Goal: Information Seeking & Learning: Learn about a topic

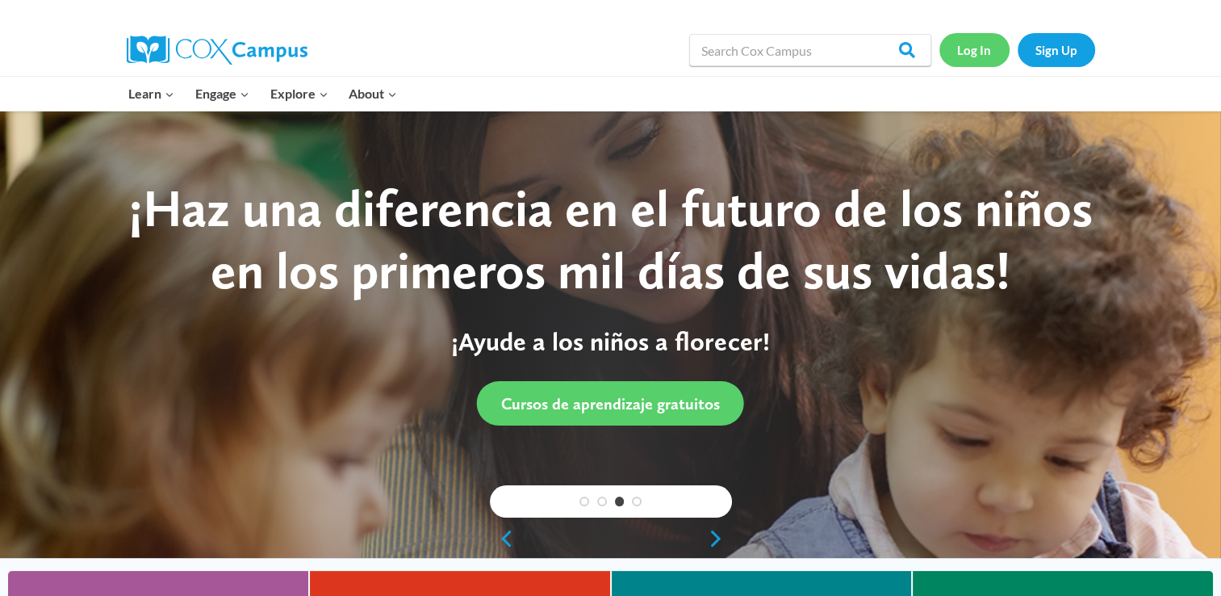
click at [975, 47] on link "Log In" at bounding box center [975, 49] width 70 height 33
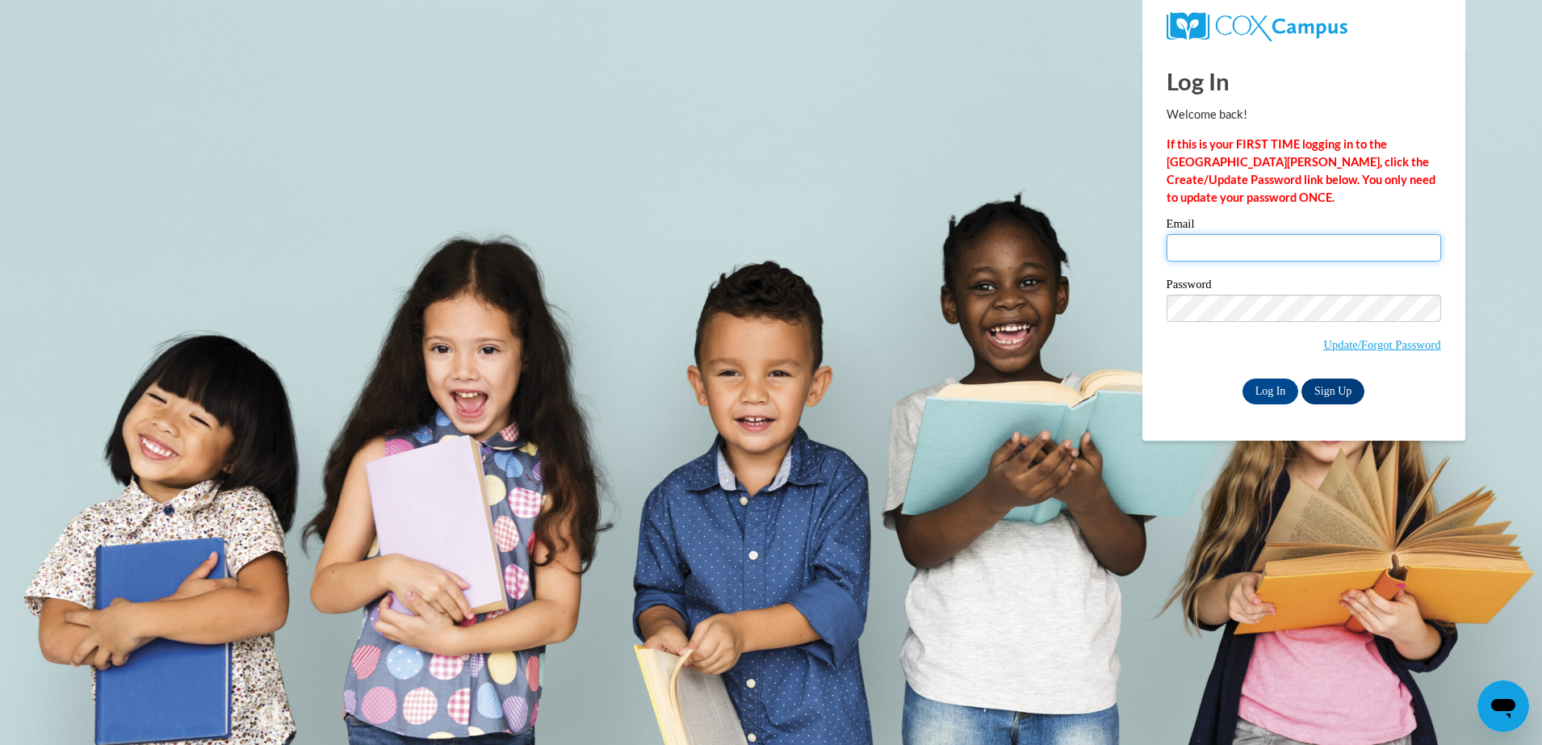
type input "sotoninolilian@gmail.com"
click at [1342, 386] on link "Sign Up" at bounding box center [1332, 392] width 63 height 26
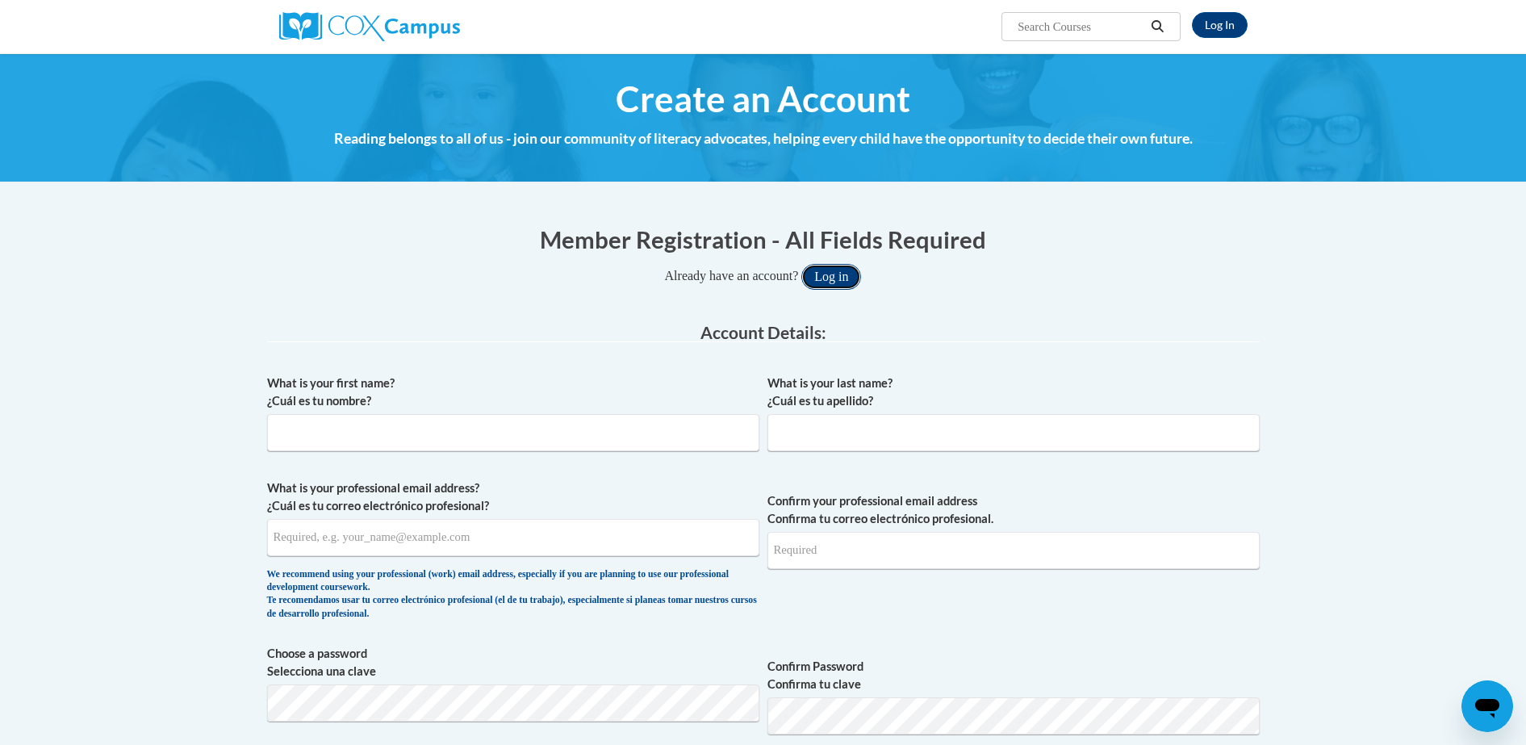
click at [842, 284] on button "Log in" at bounding box center [832, 277] width 60 height 26
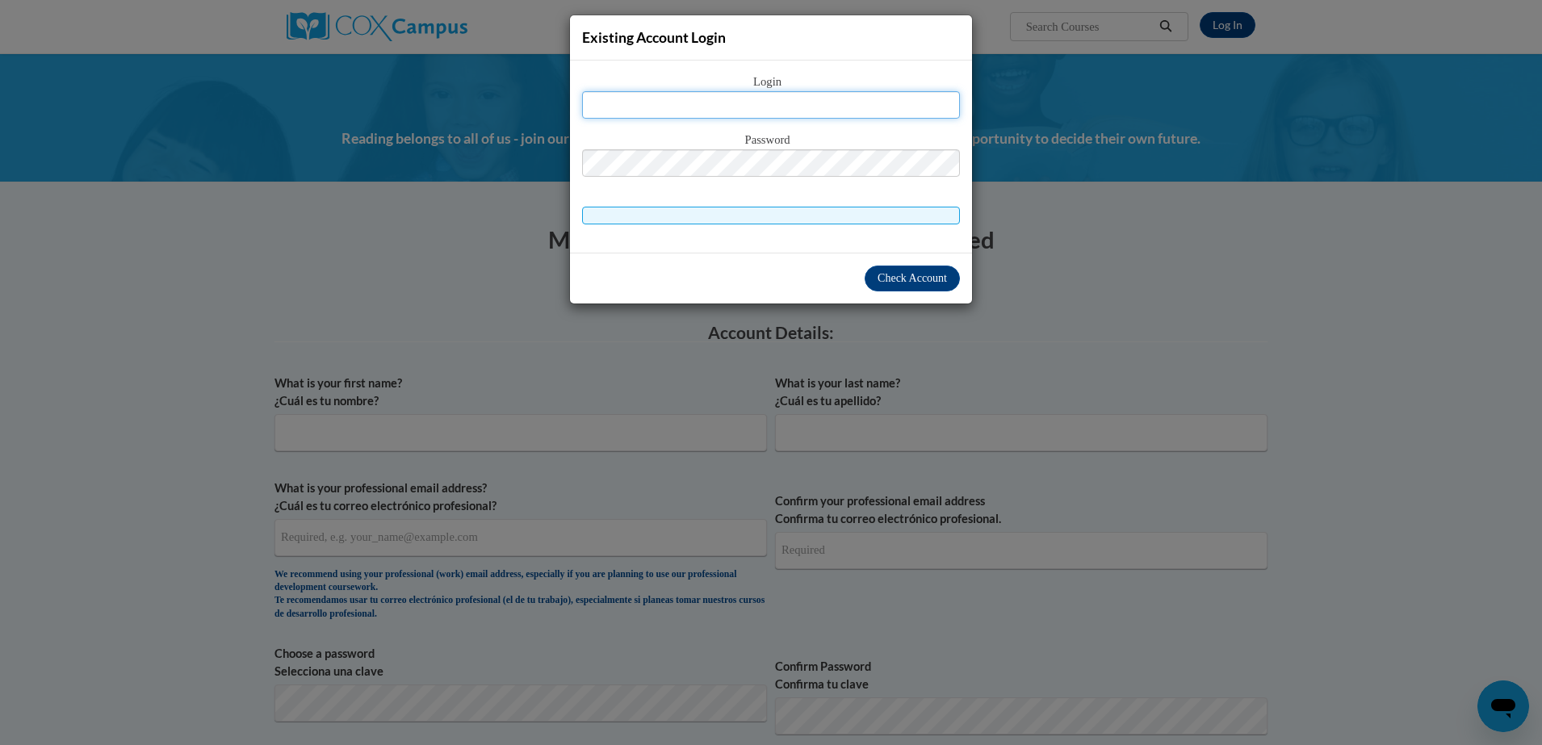
click at [762, 105] on input "text" at bounding box center [771, 104] width 378 height 27
type input "sotoninolilian@gmail.com"
click at [908, 280] on span "Check Account" at bounding box center [911, 278] width 69 height 12
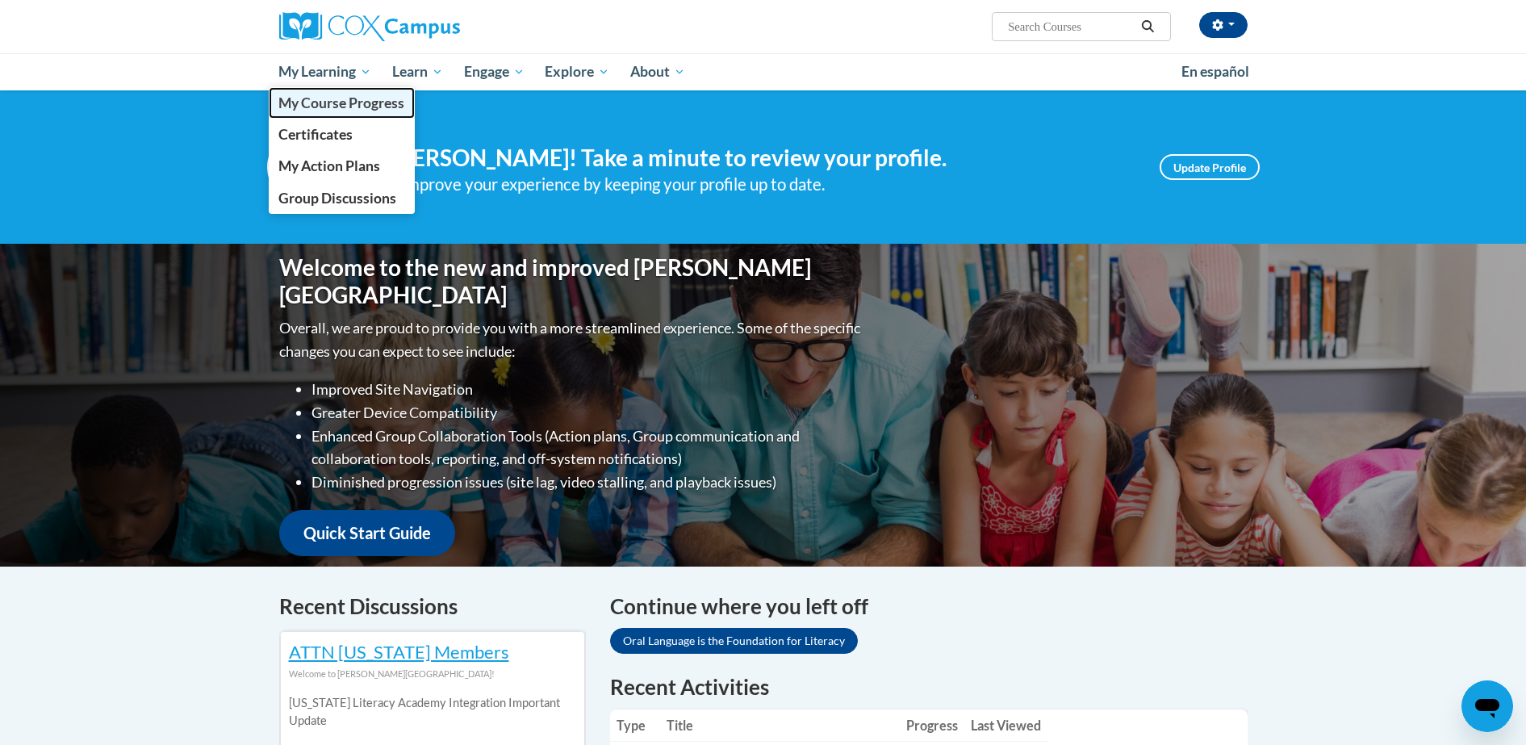
click at [337, 108] on span "My Course Progress" at bounding box center [341, 102] width 126 height 17
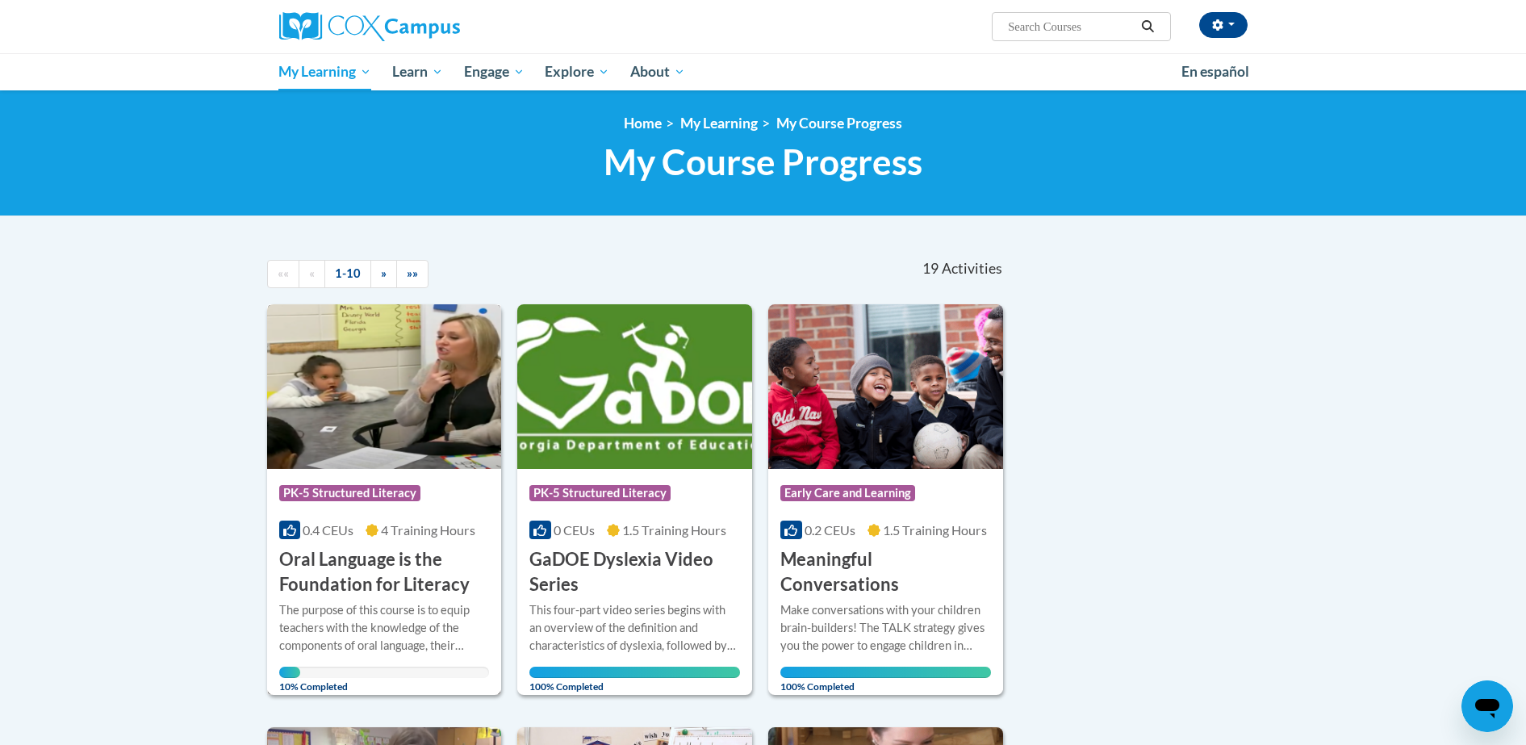
click at [347, 439] on img at bounding box center [384, 386] width 235 height 165
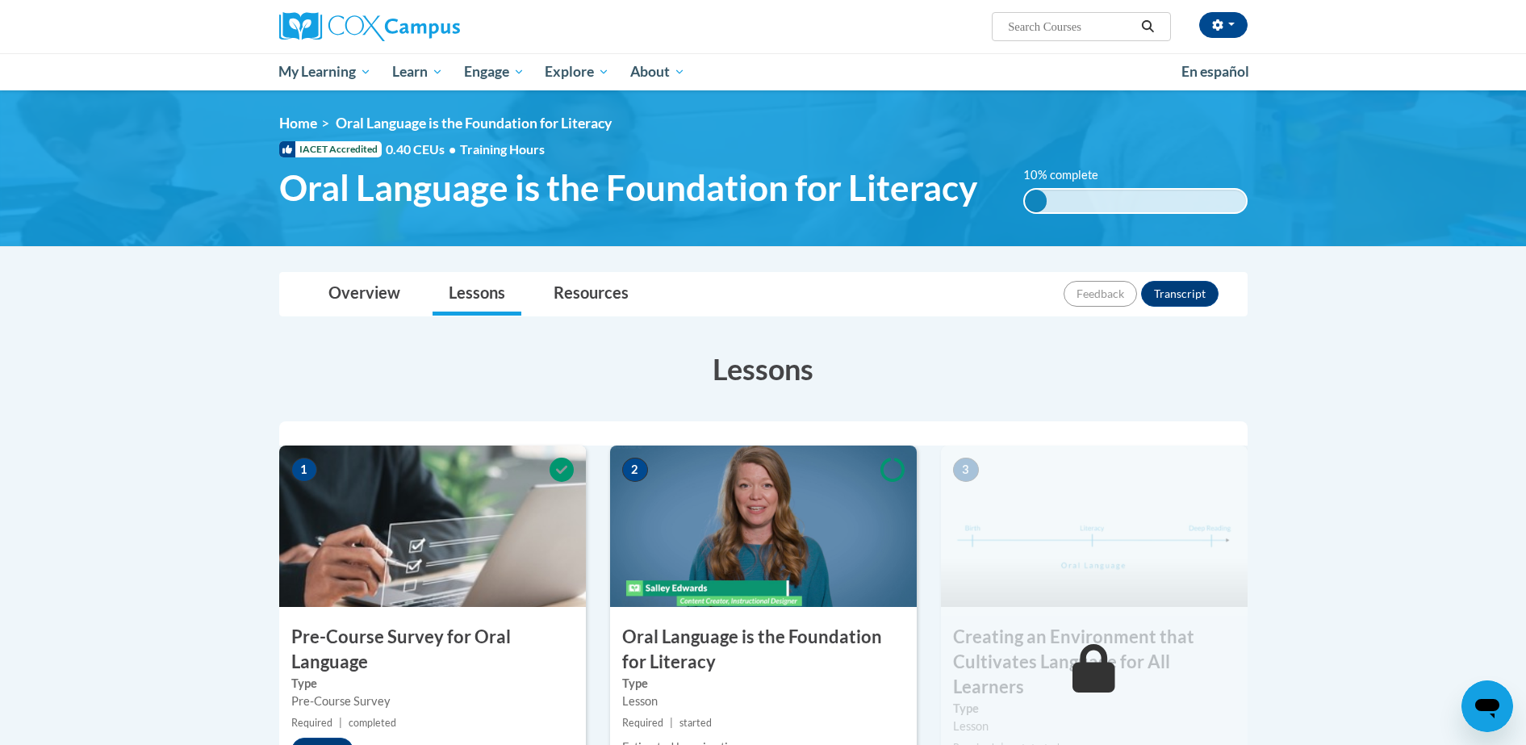
click at [1079, 535] on img at bounding box center [1094, 526] width 307 height 161
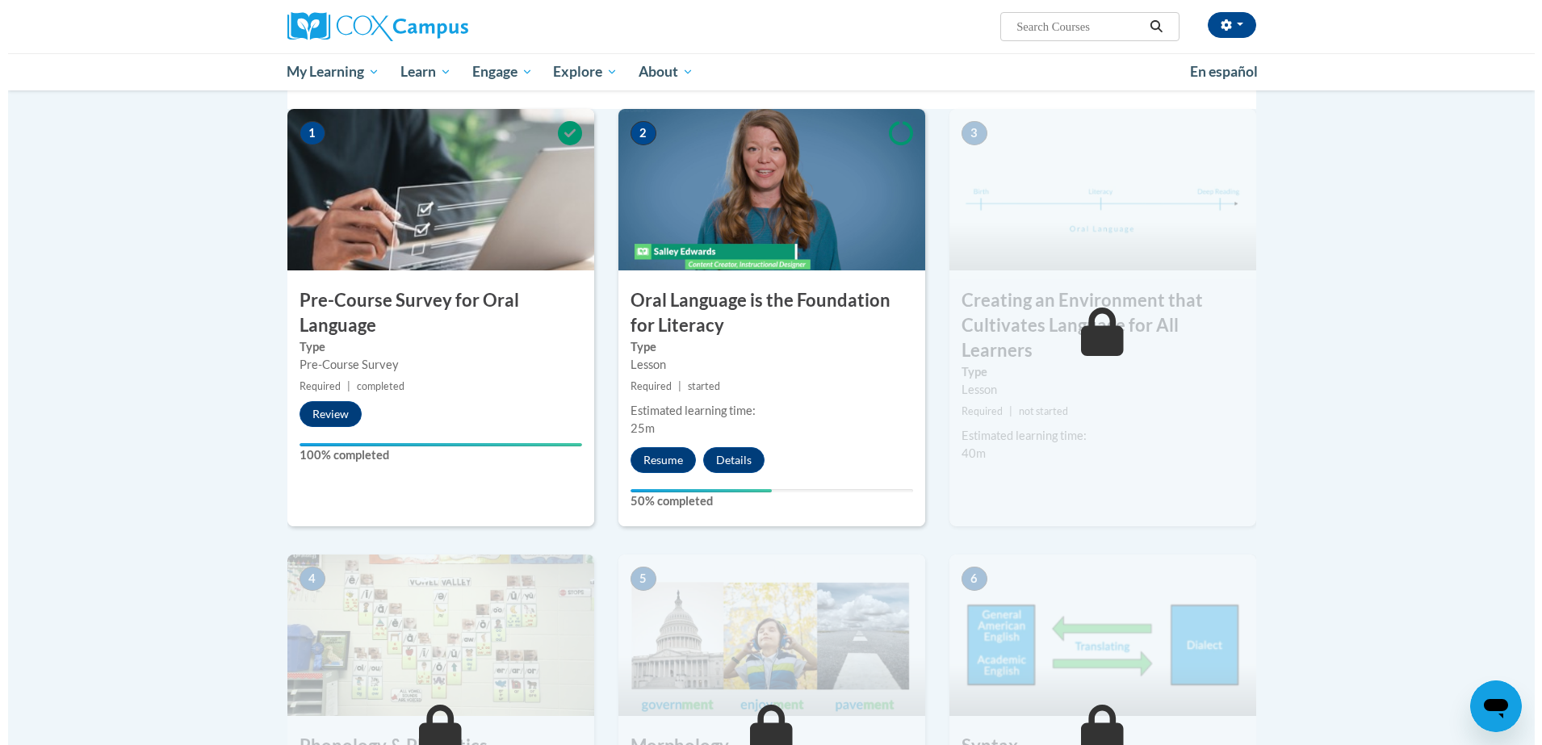
scroll to position [404, 0]
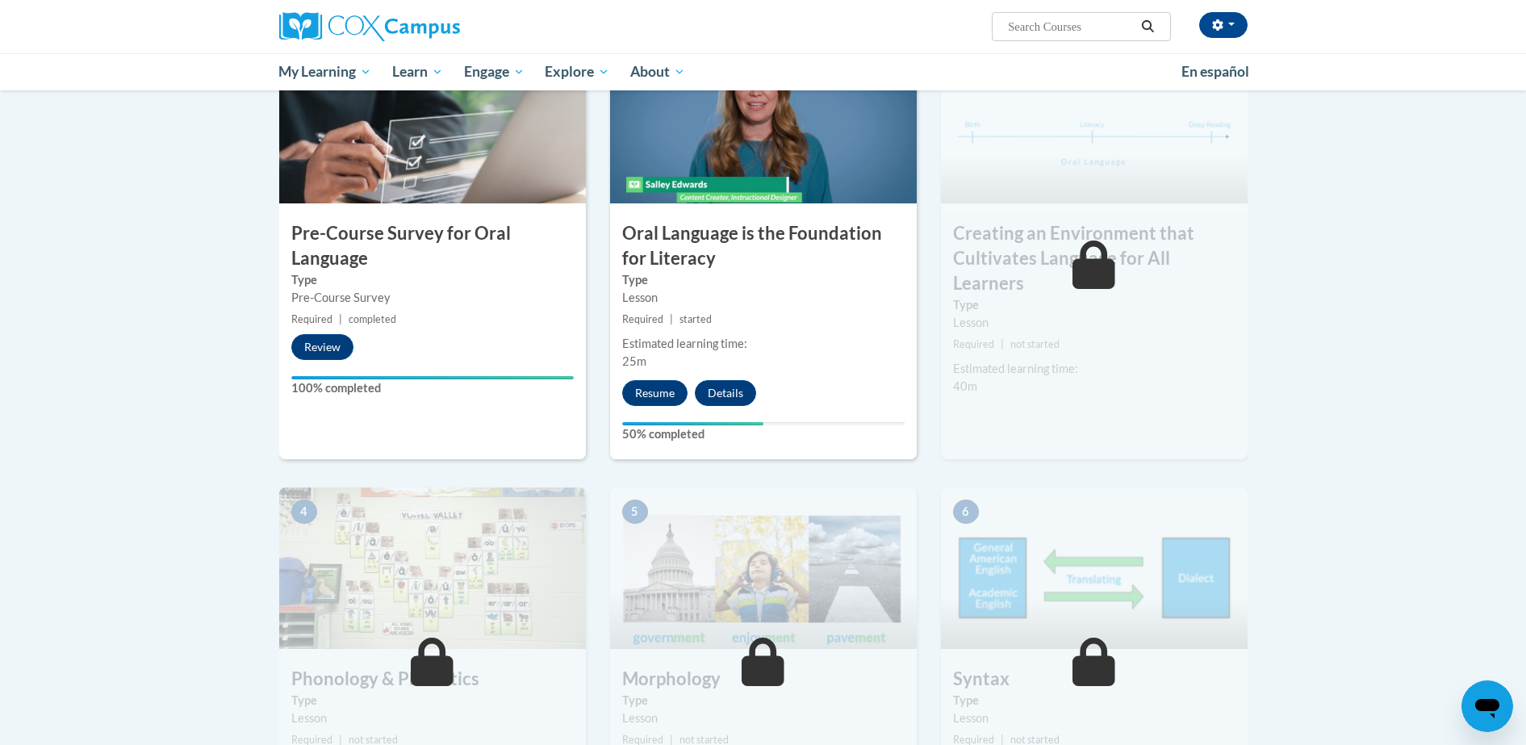
click at [815, 394] on div "2 Oral Language is the Foundation for Literacy Type Lesson Required | started E…" at bounding box center [763, 250] width 307 height 417
click at [758, 136] on img at bounding box center [763, 122] width 307 height 161
click at [710, 247] on h3 "Oral Language is the Foundation for Literacy" at bounding box center [763, 246] width 307 height 50
click at [651, 397] on button "Resume" at bounding box center [654, 393] width 65 height 26
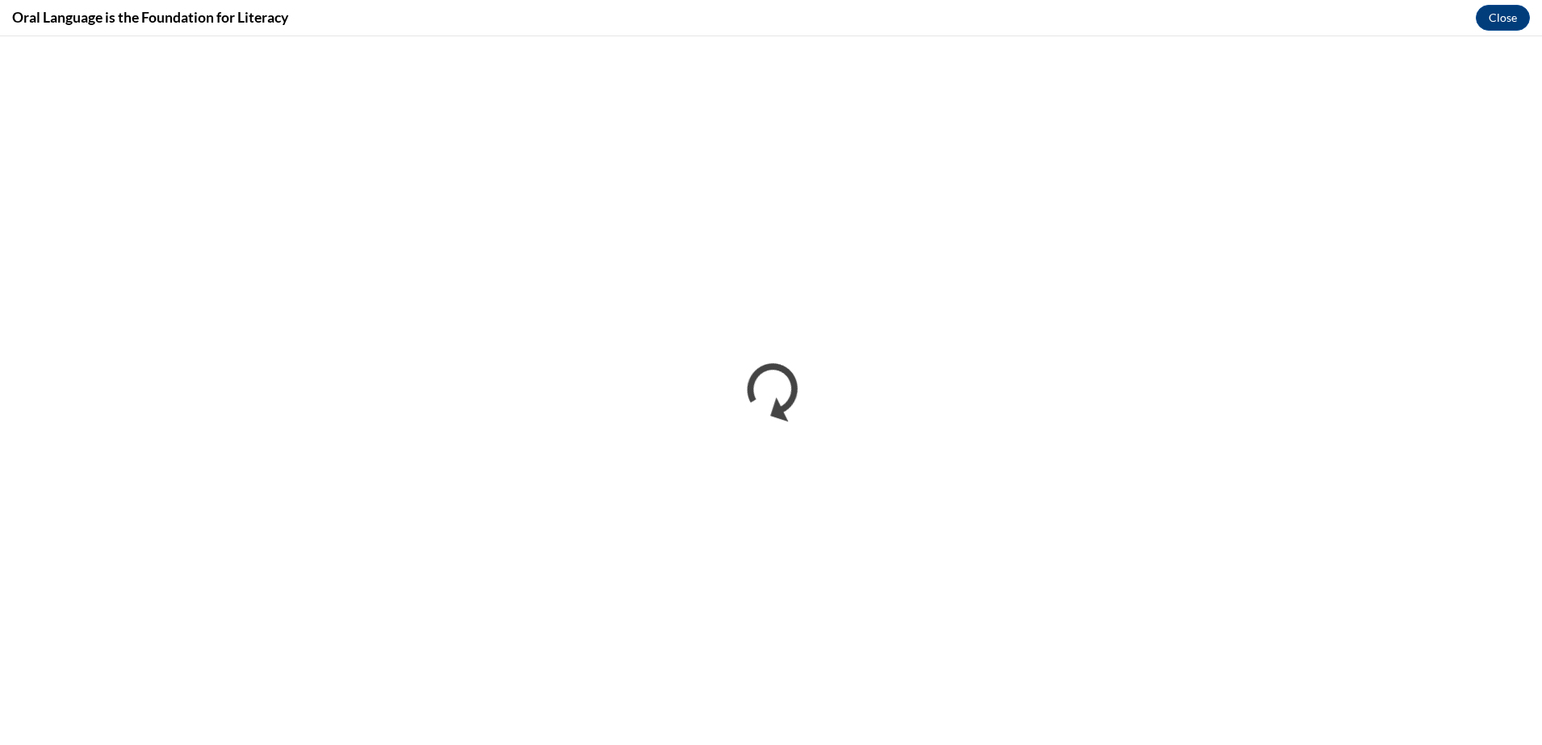
scroll to position [0, 0]
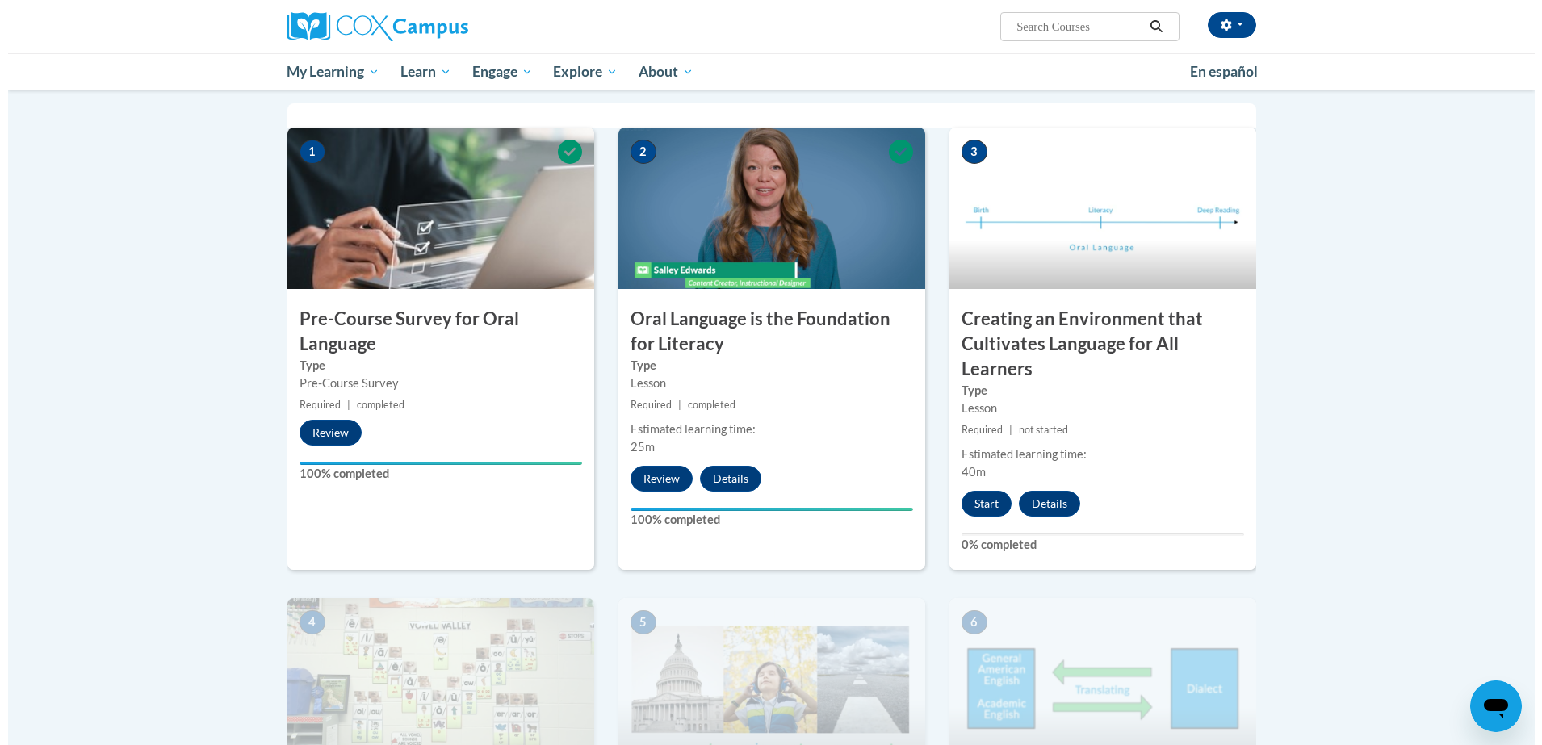
scroll to position [320, 0]
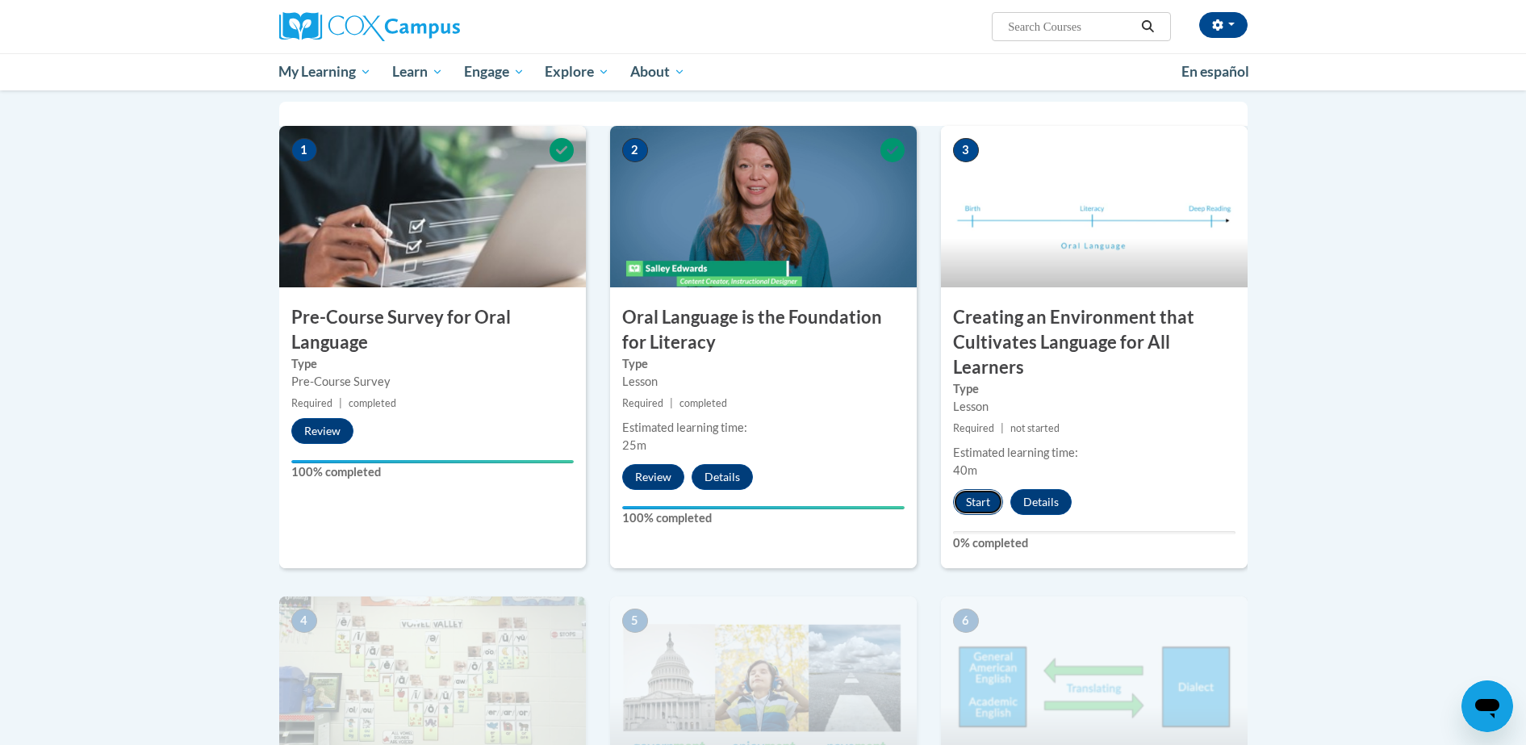
click at [986, 500] on button "Start" at bounding box center [978, 502] width 50 height 26
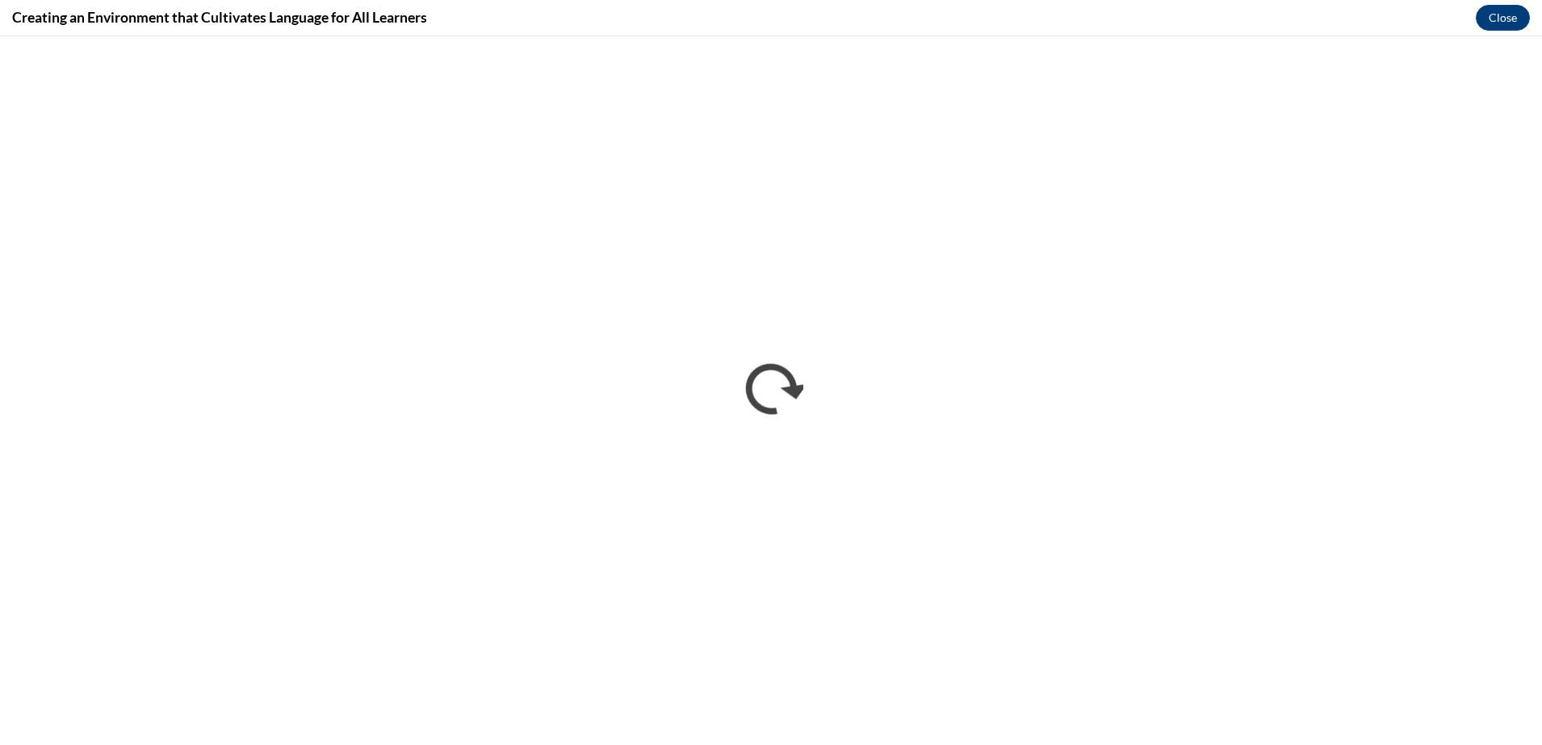
scroll to position [0, 0]
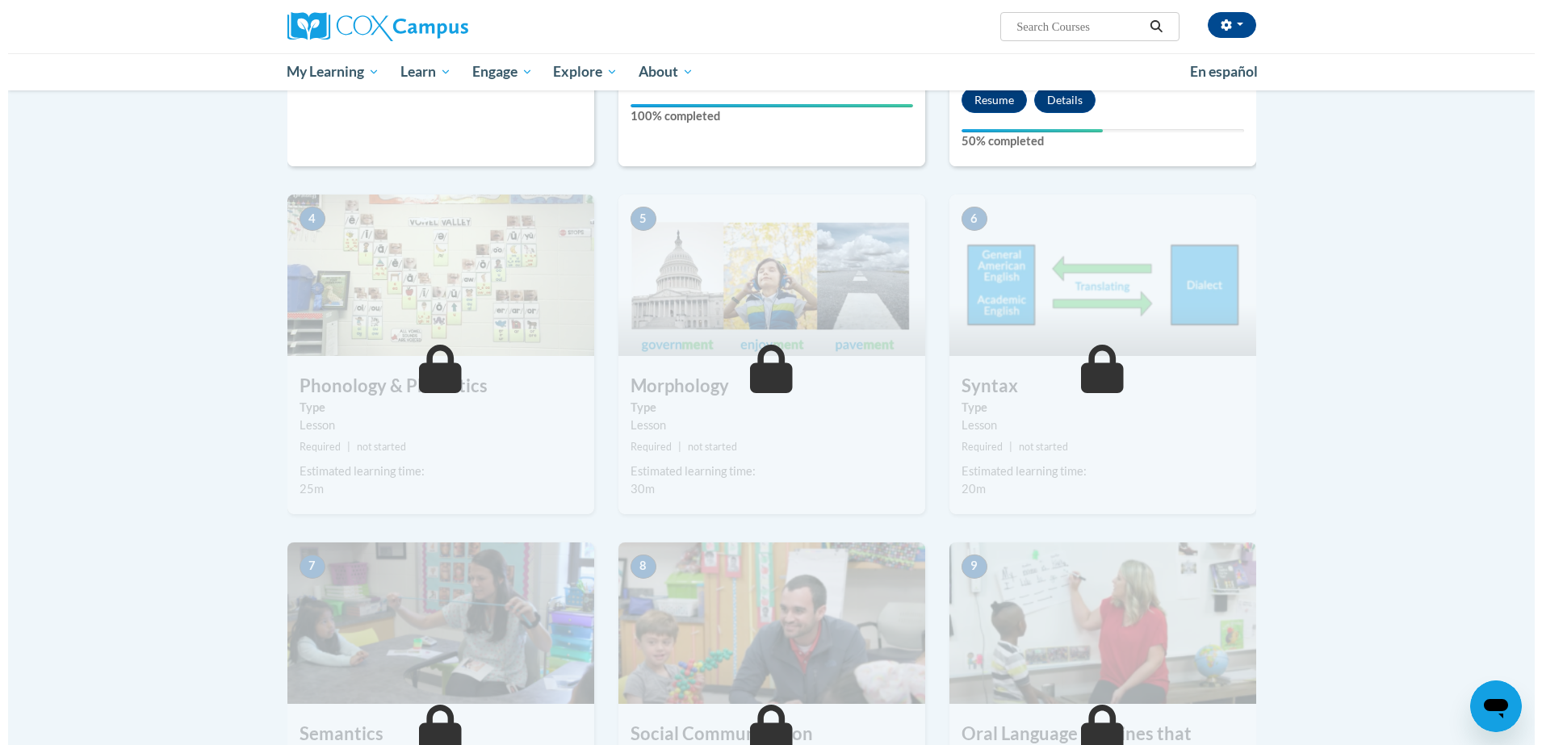
scroll to position [703, 0]
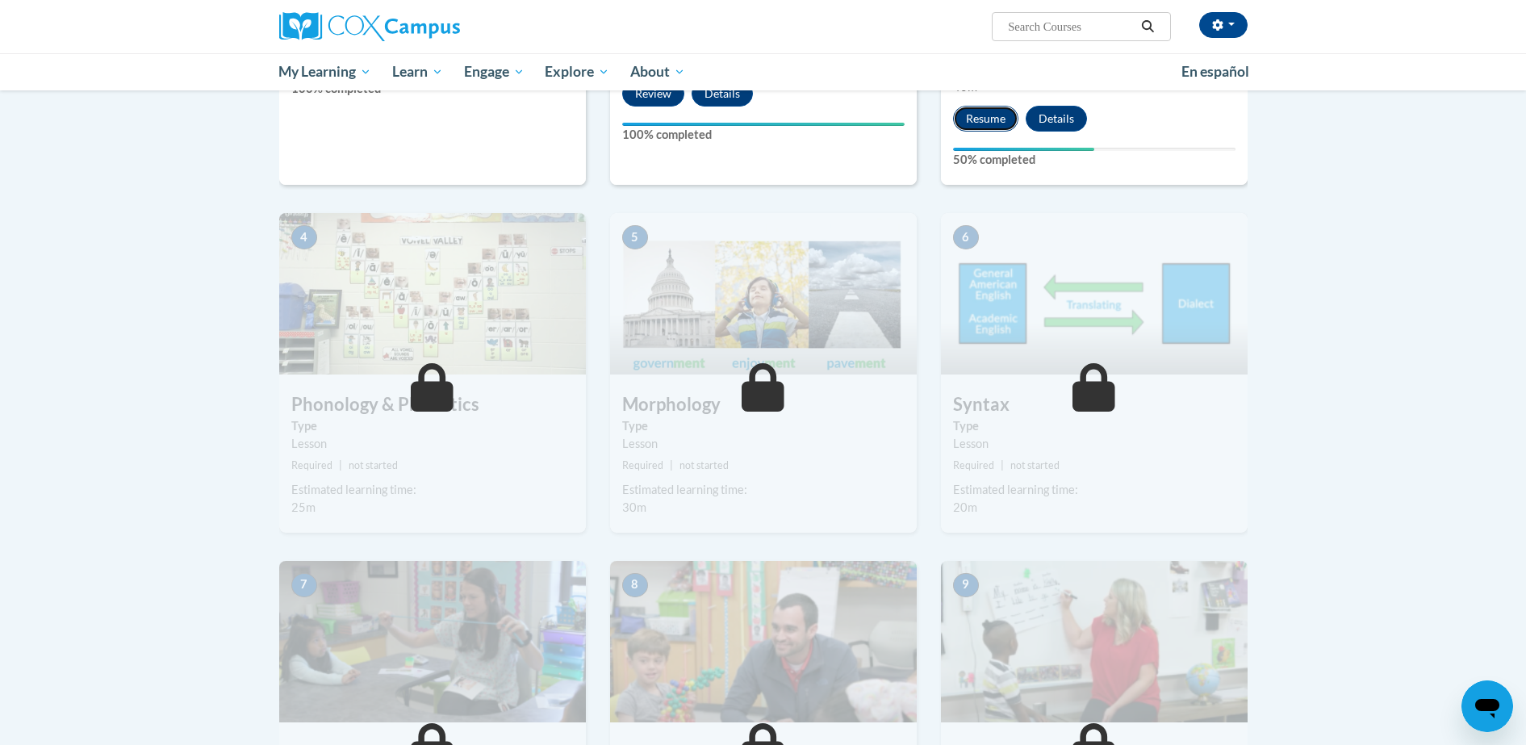
click at [985, 119] on button "Resume" at bounding box center [985, 119] width 65 height 26
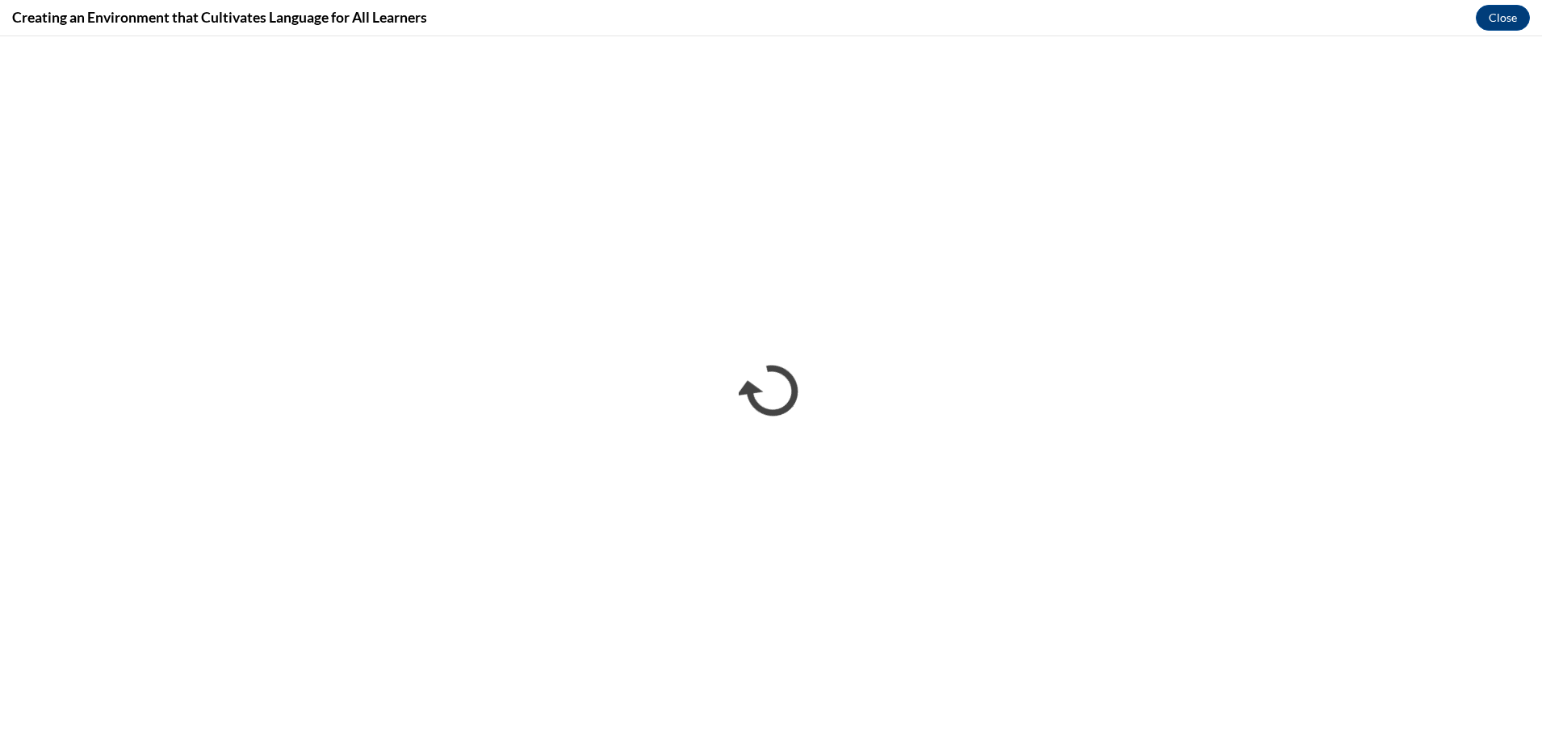
scroll to position [0, 0]
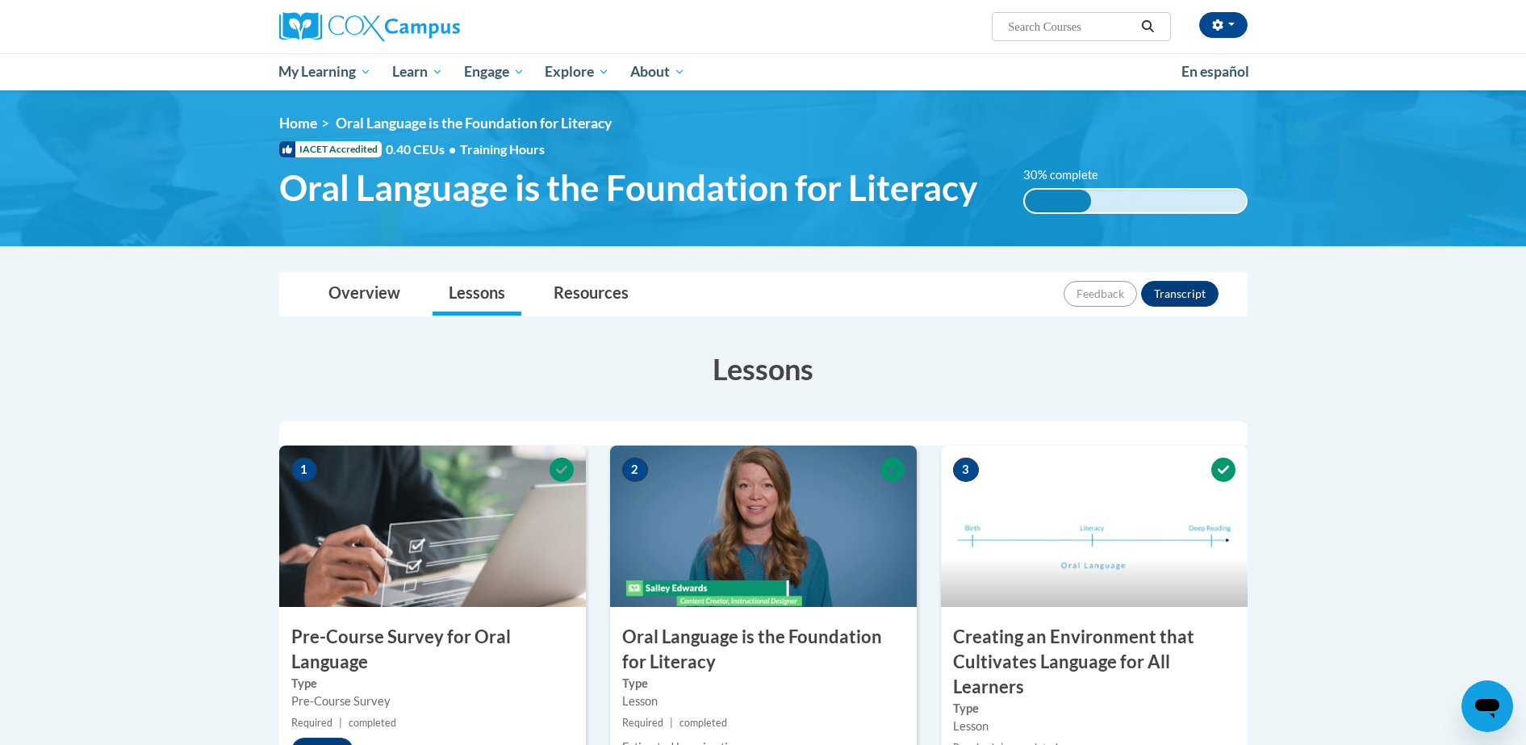
click at [1462, 238] on img at bounding box center [763, 168] width 1526 height 156
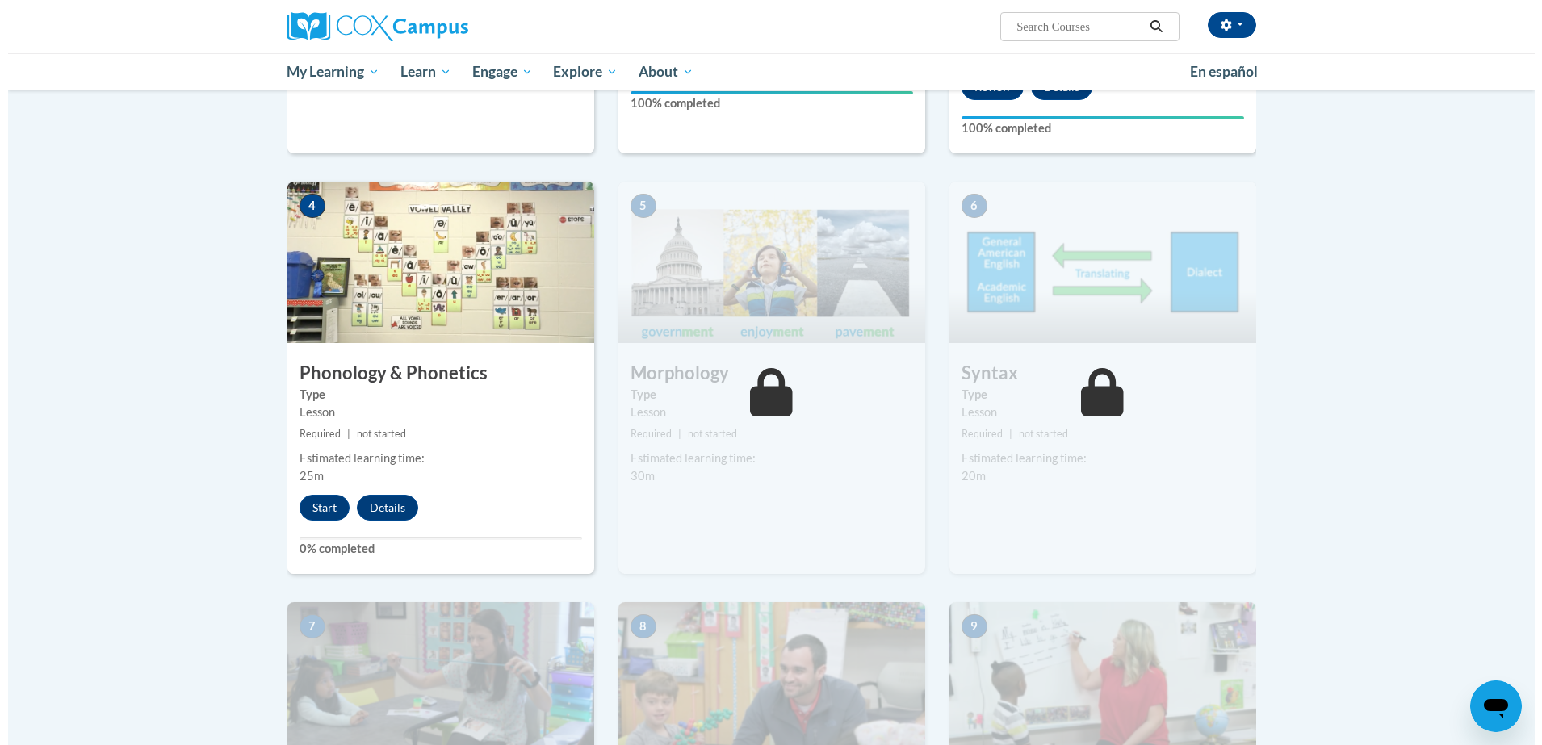
scroll to position [735, 0]
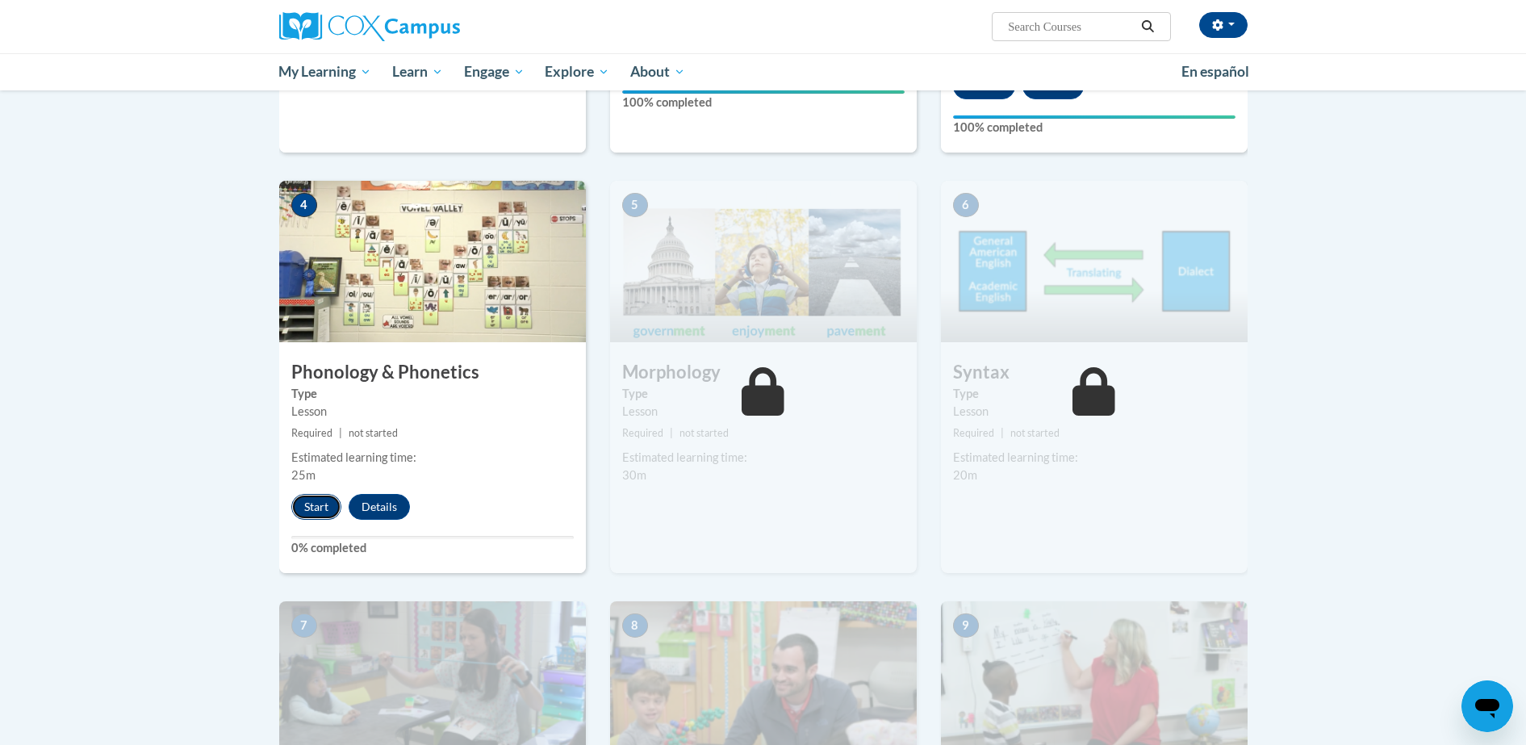
click at [313, 496] on button "Start" at bounding box center [316, 507] width 50 height 26
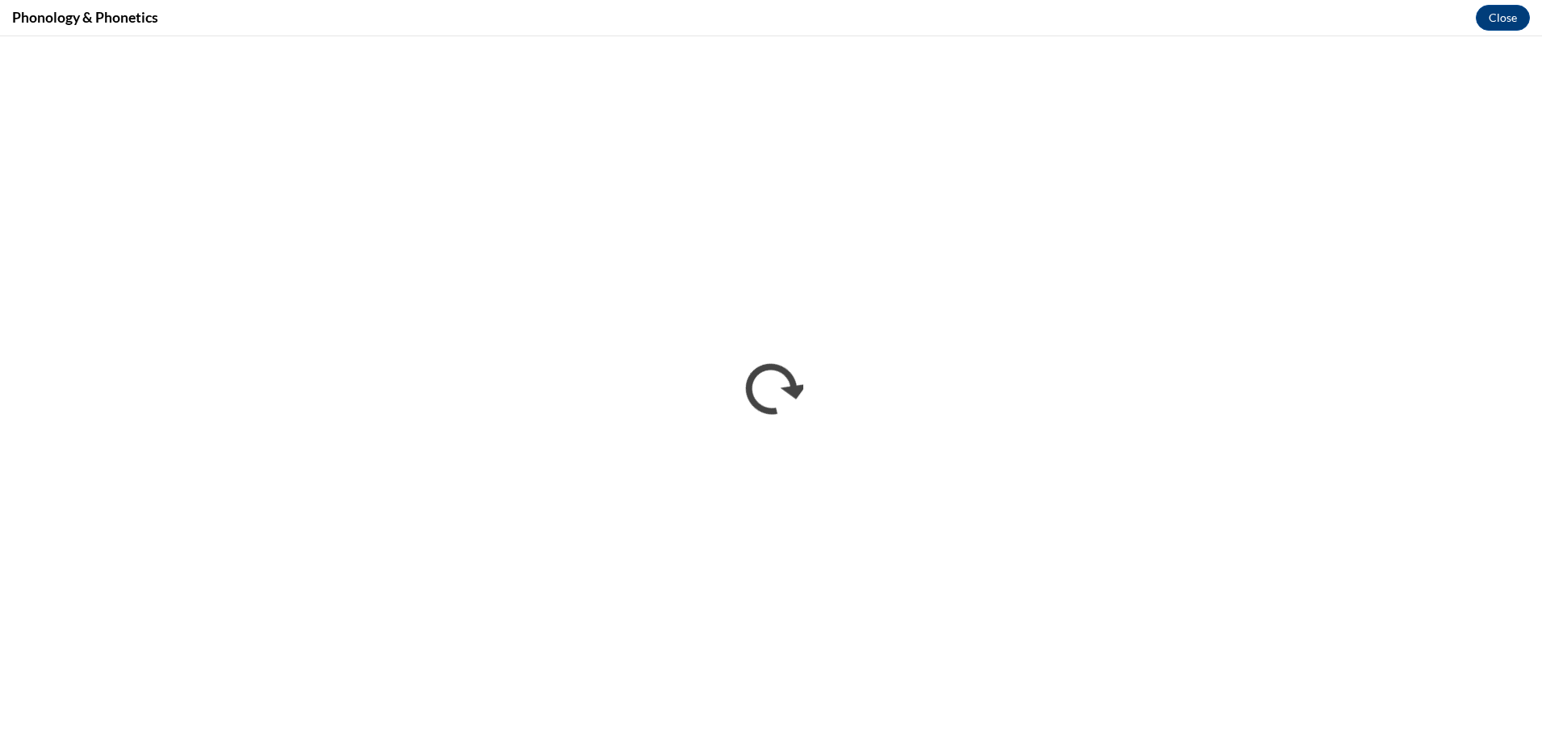
scroll to position [701, 0]
click at [1508, 22] on button "Close" at bounding box center [1503, 18] width 54 height 26
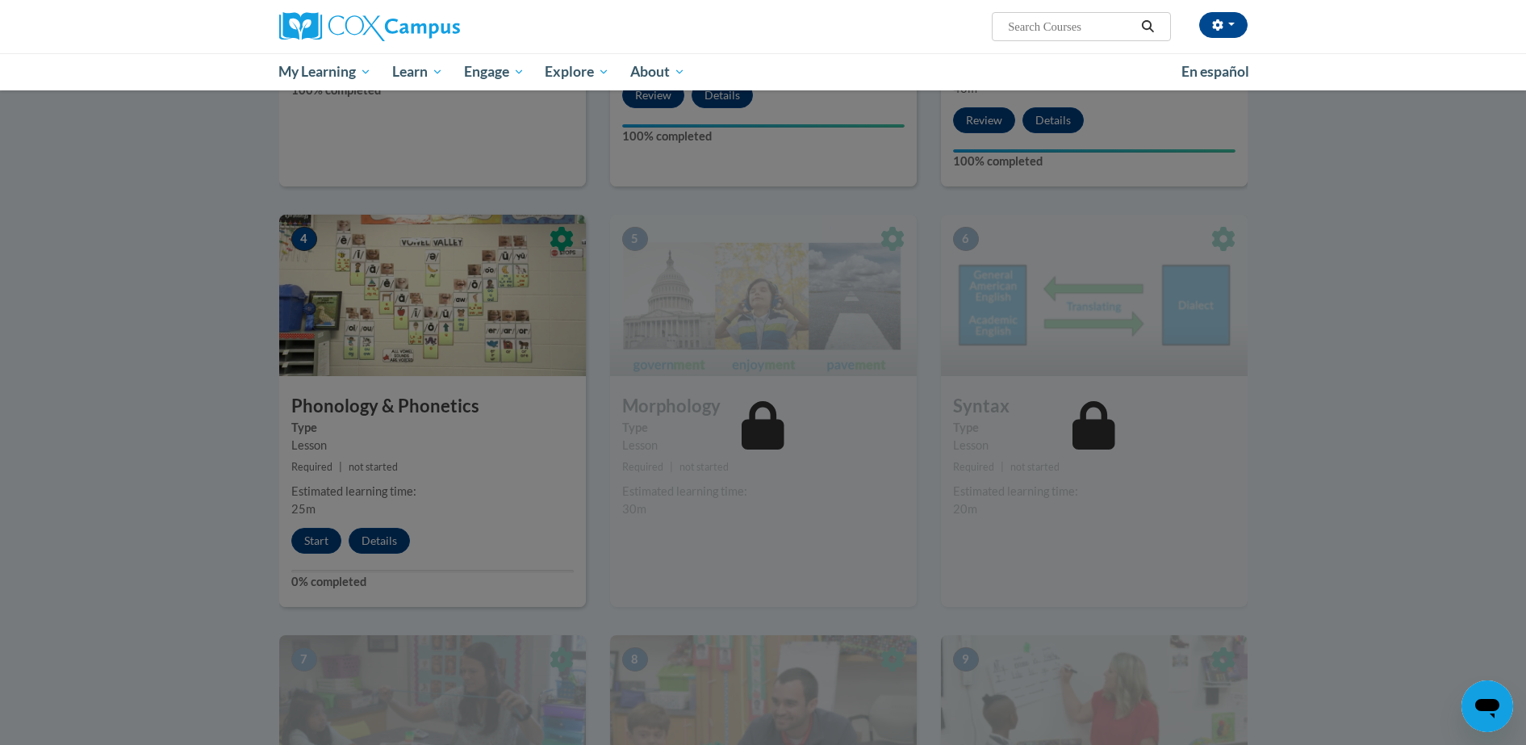
click at [1317, 347] on div at bounding box center [763, 372] width 1526 height 745
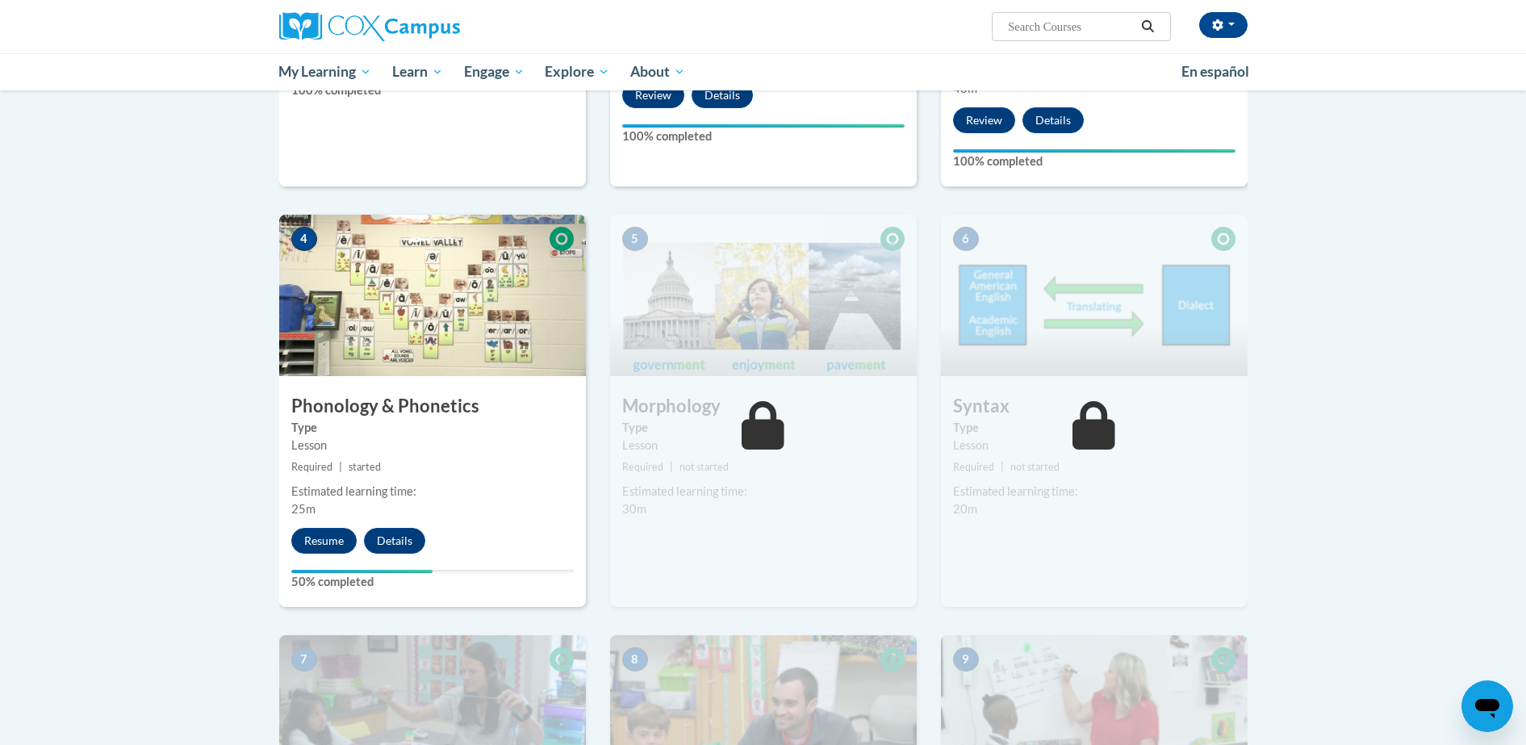
drag, startPoint x: 1317, startPoint y: 347, endPoint x: 1310, endPoint y: 312, distance: 35.3
click at [1310, 312] on body "[PERSON_NAME] ([GEOGRAPHIC_DATA]/Unknown UTC-04:00) My Profile Inbox My Transcr…" at bounding box center [763, 554] width 1526 height 2511
click at [314, 539] on button "Resume" at bounding box center [323, 541] width 65 height 26
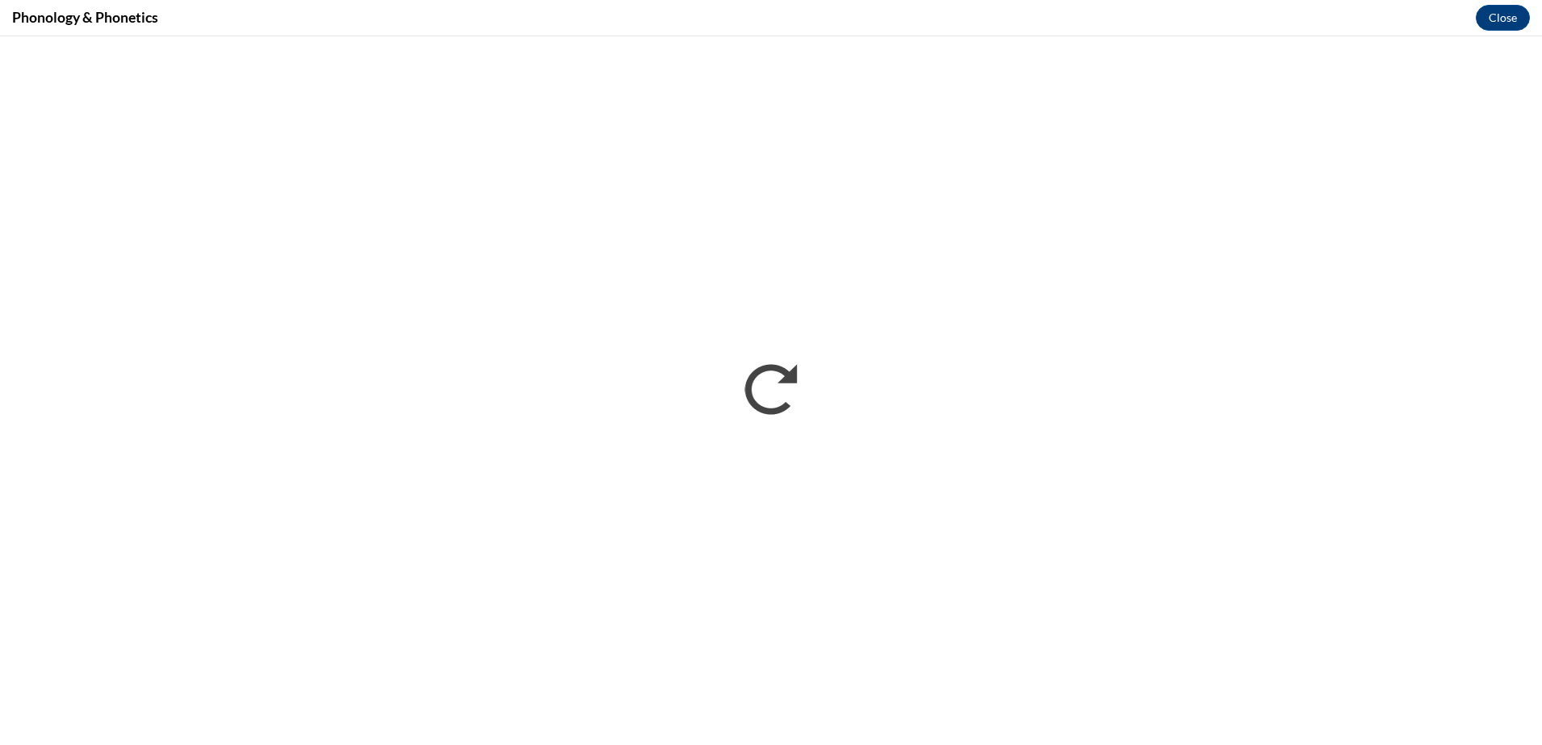
scroll to position [0, 0]
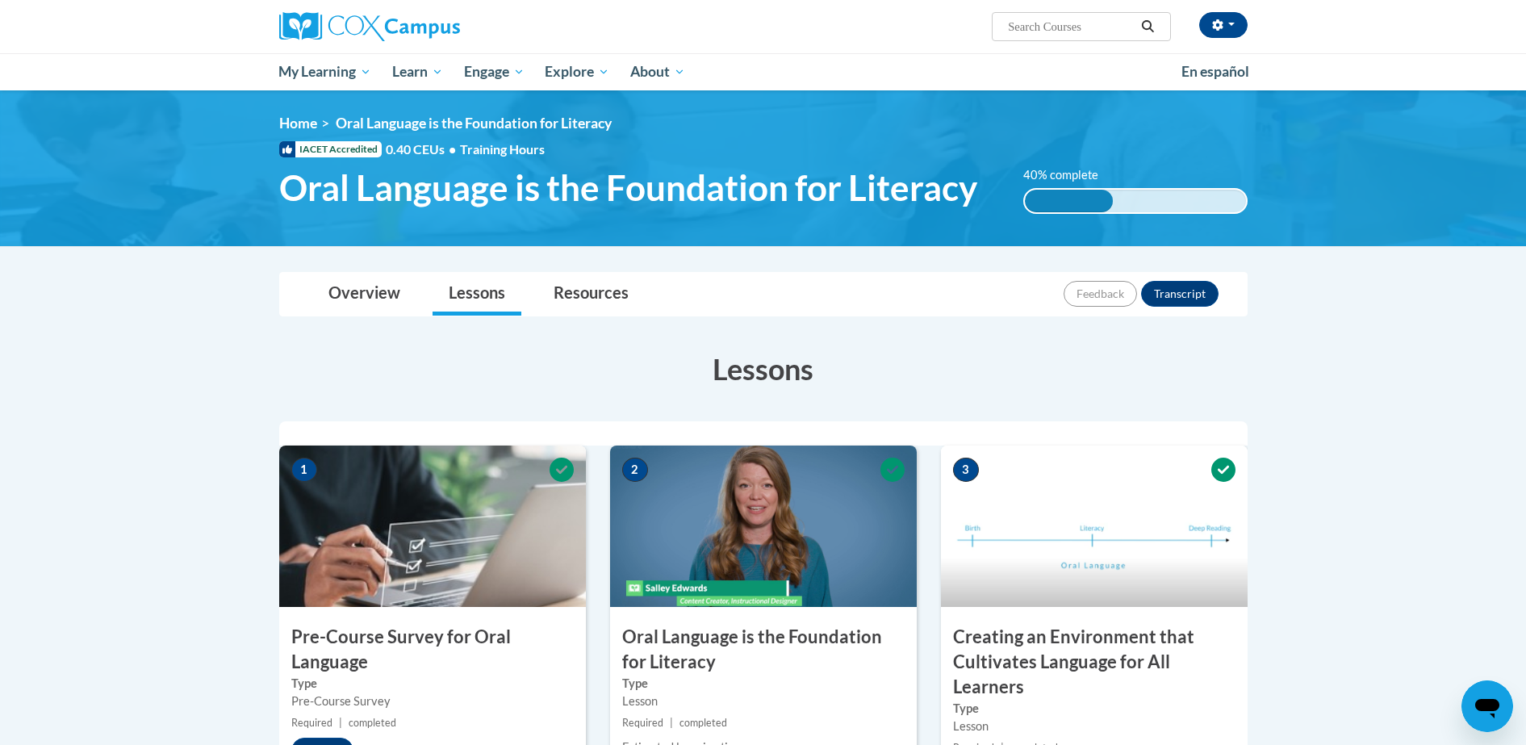
drag, startPoint x: 1398, startPoint y: 343, endPoint x: 1403, endPoint y: 318, distance: 25.5
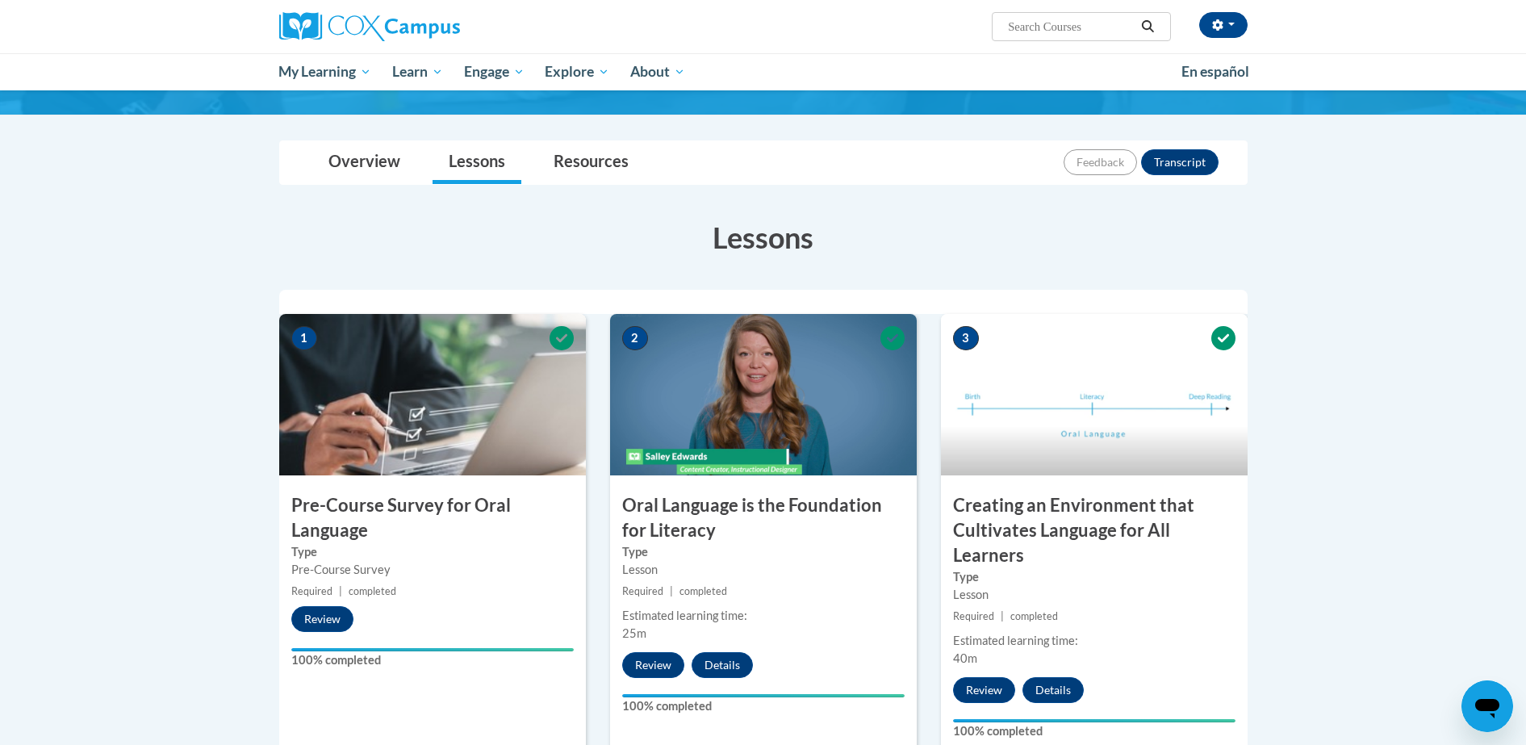
scroll to position [153, 0]
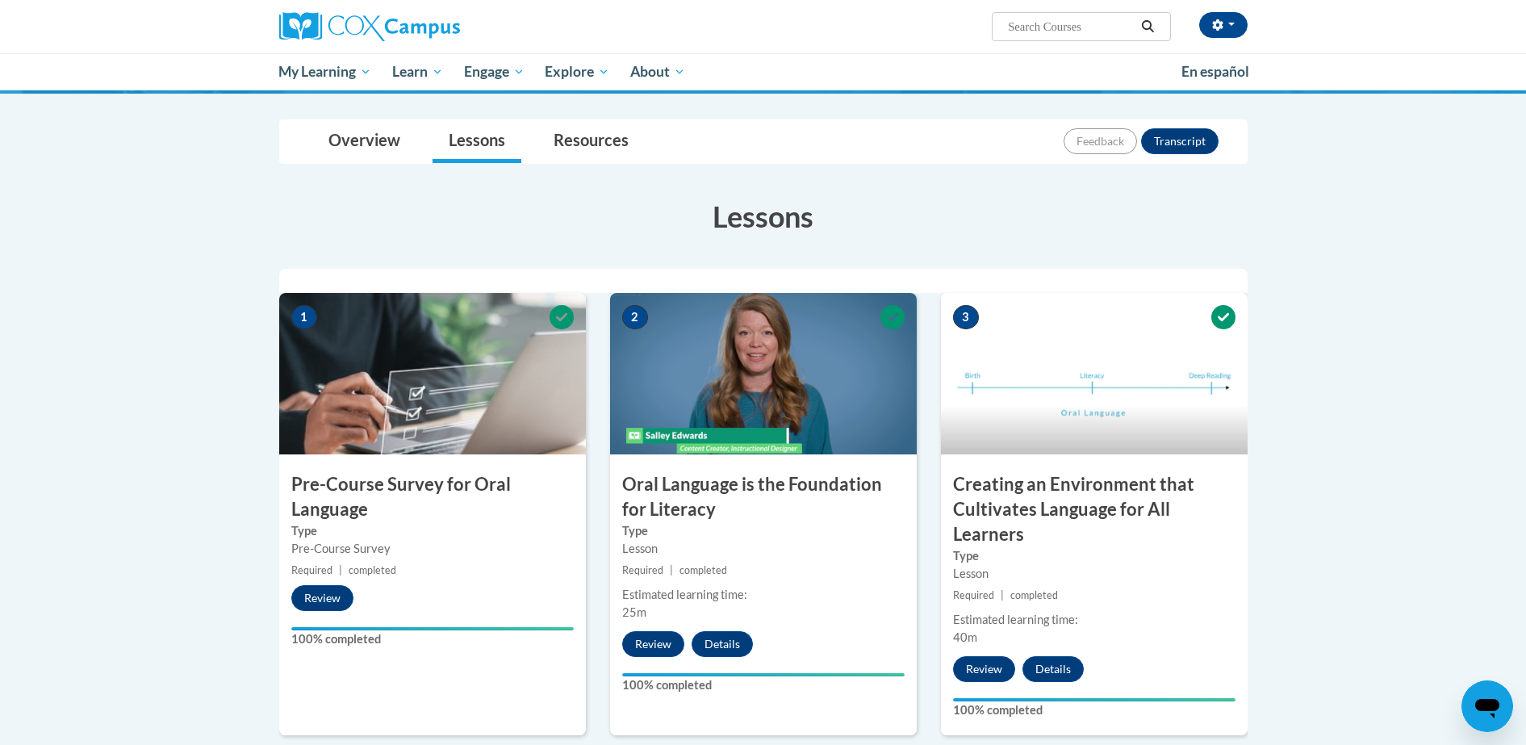
drag, startPoint x: 1338, startPoint y: 455, endPoint x: 1371, endPoint y: 500, distance: 55.4
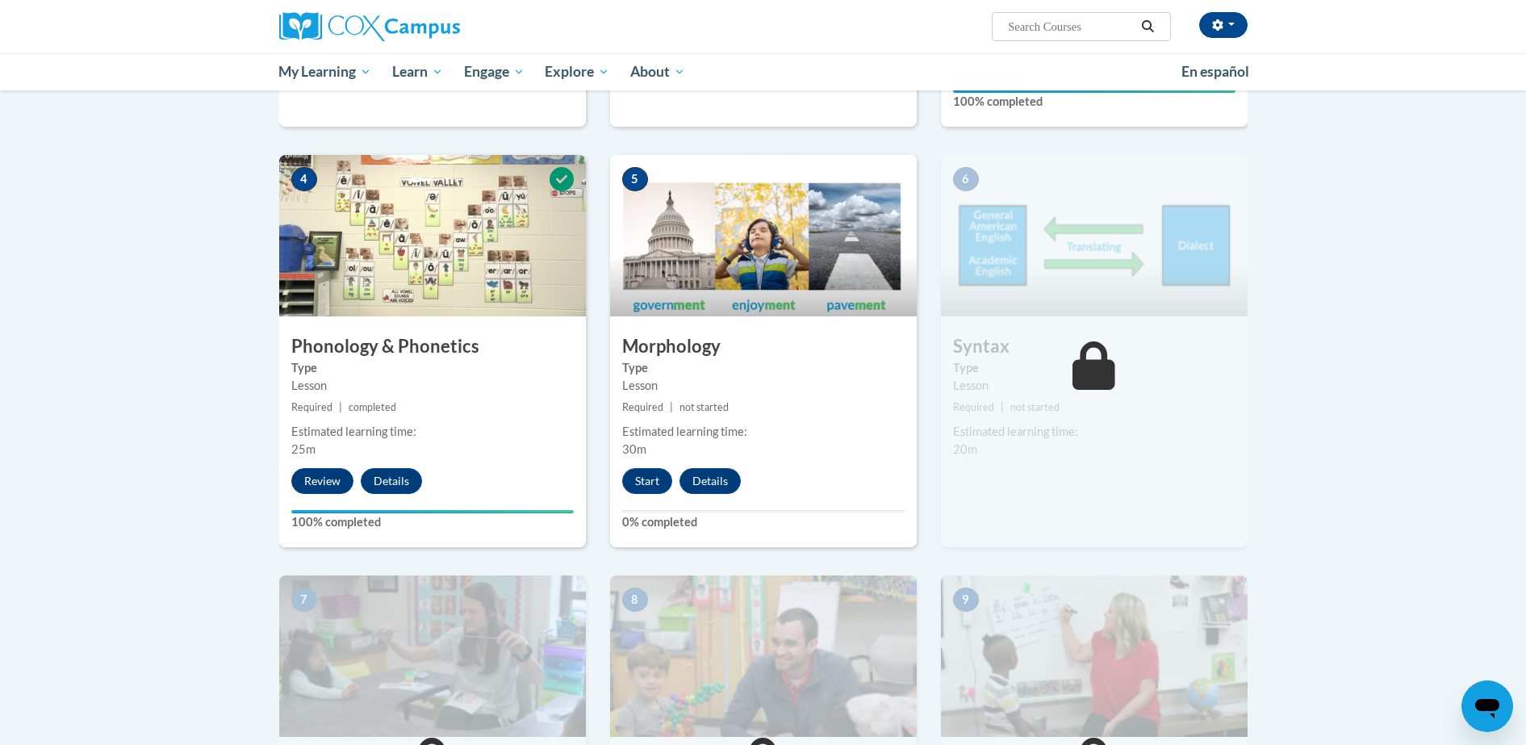
scroll to position [760, 0]
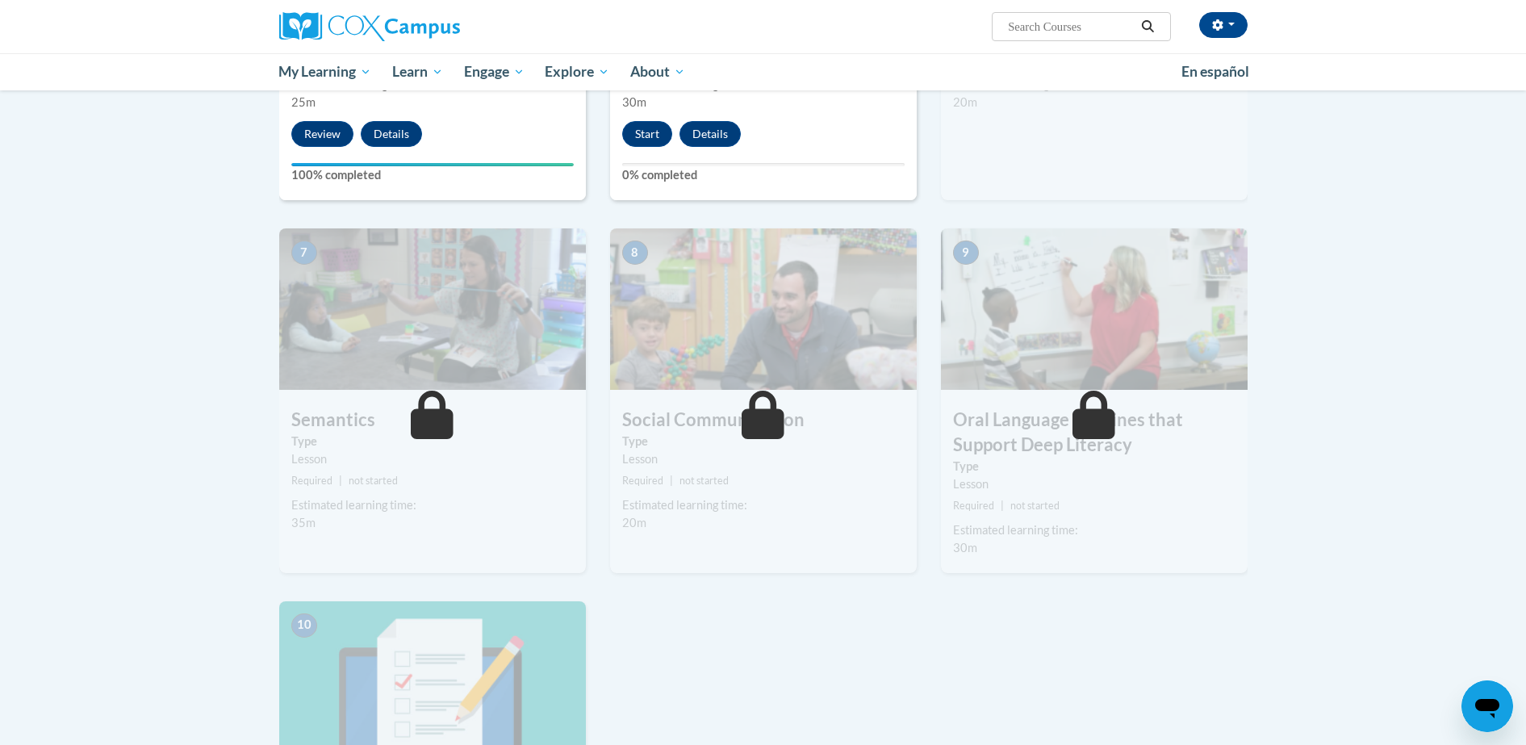
click at [1371, 504] on body "Lilian Soto (America/Unknown UTC-04:00) My Profile Inbox My Transcripts Log Out…" at bounding box center [763, 138] width 1526 height 2492
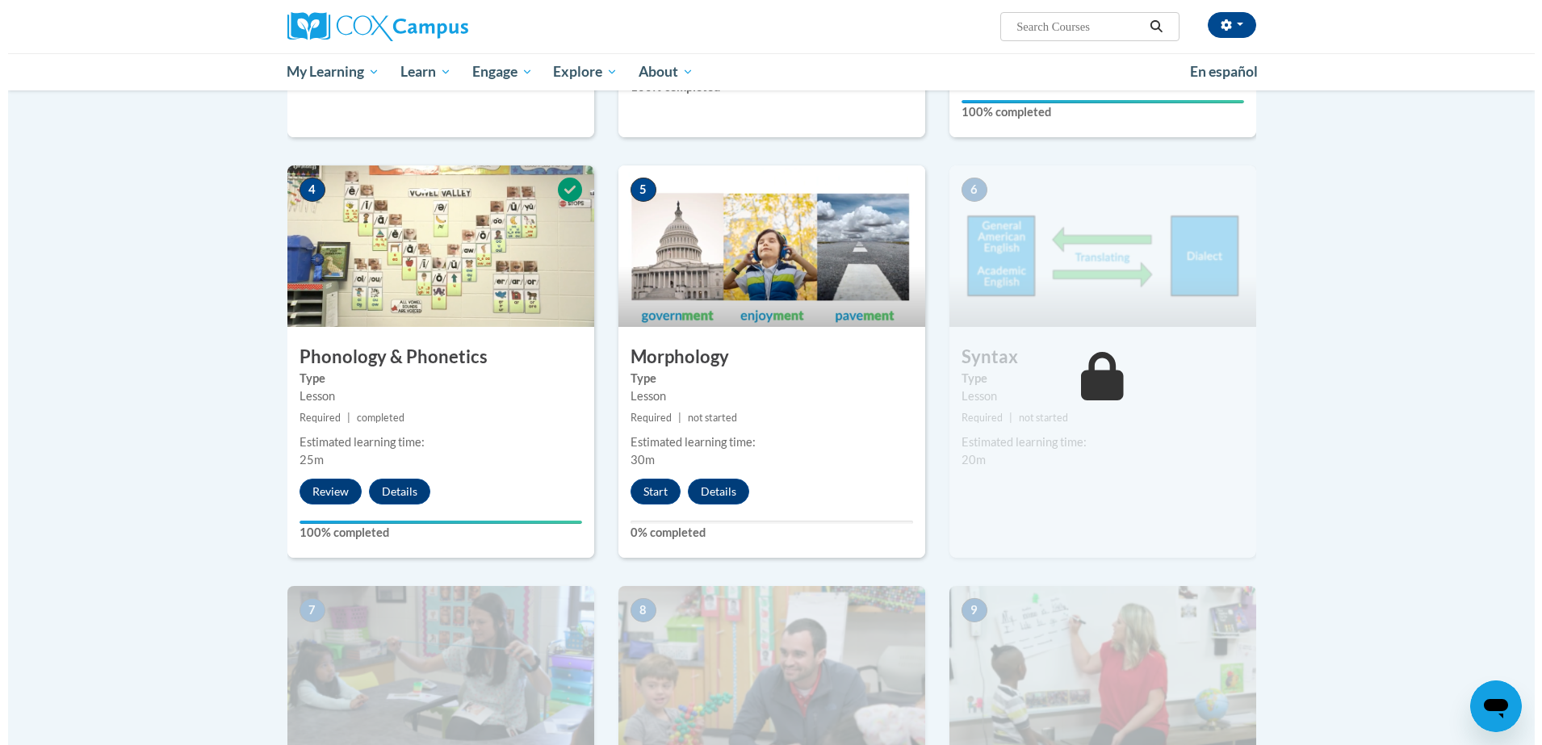
scroll to position [753, 0]
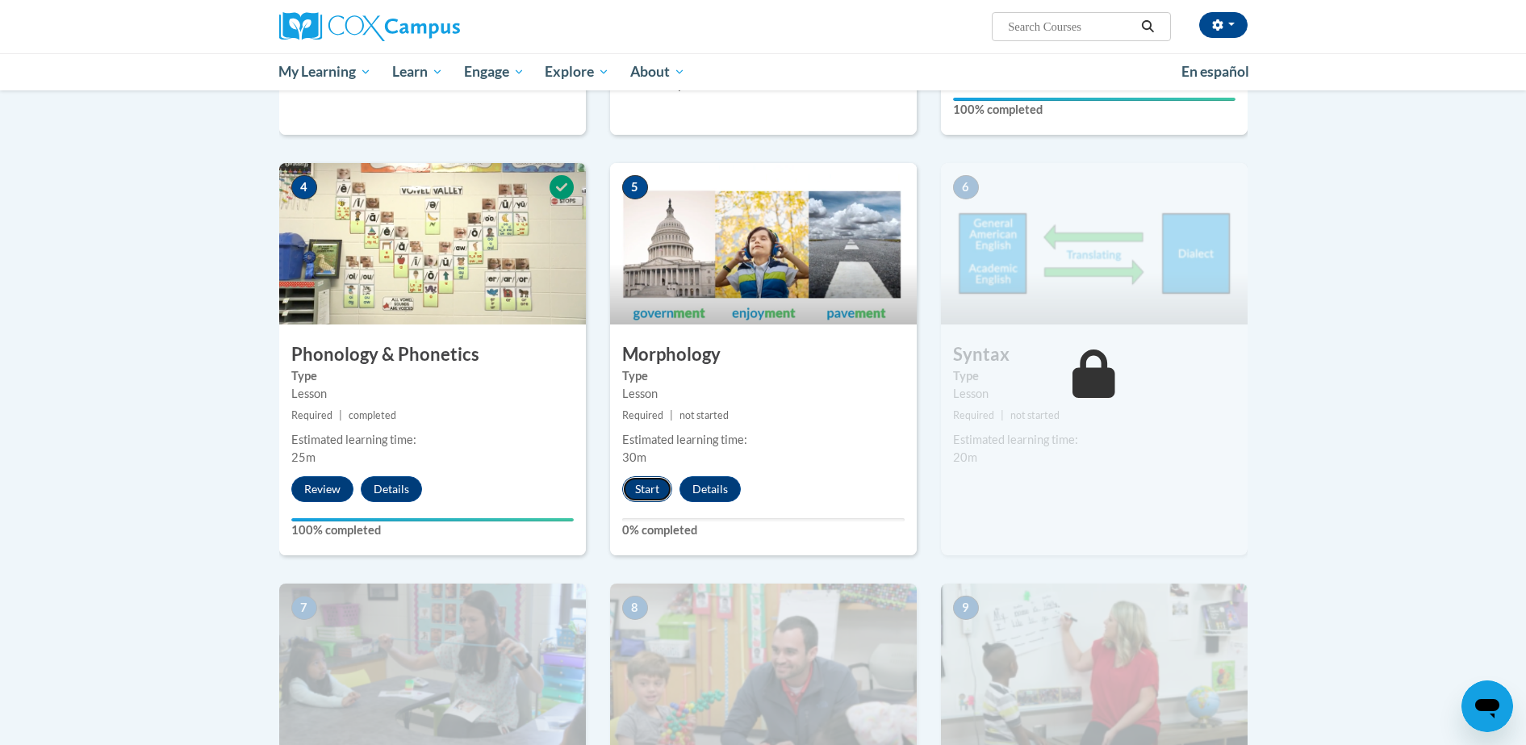
click at [654, 492] on button "Start" at bounding box center [647, 489] width 50 height 26
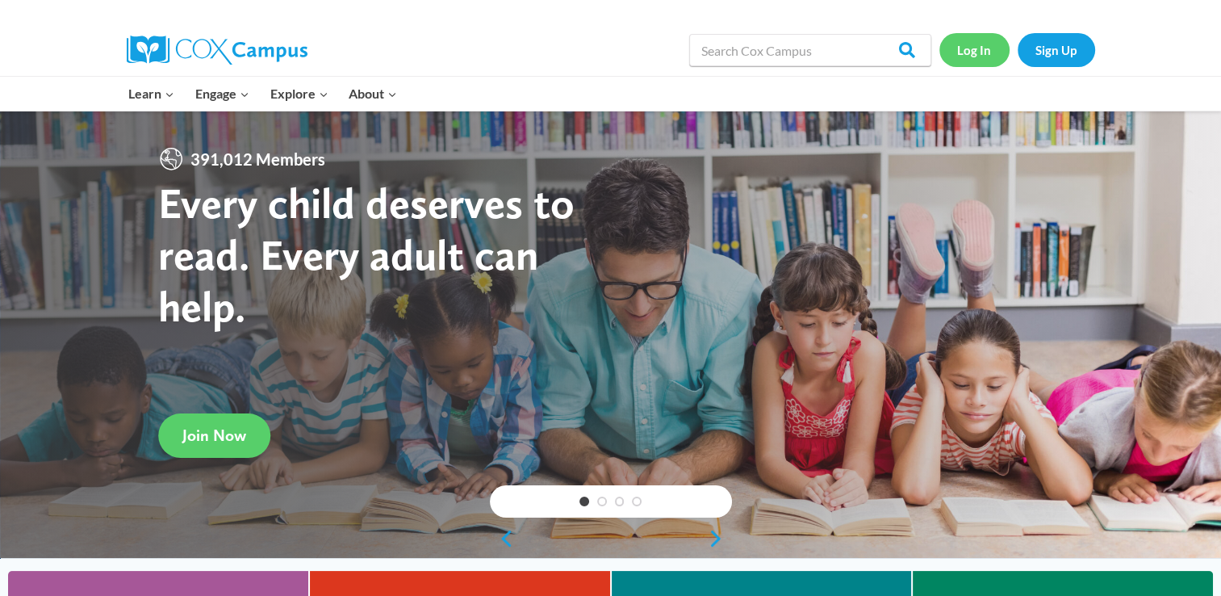
click at [965, 55] on link "Log In" at bounding box center [975, 49] width 70 height 33
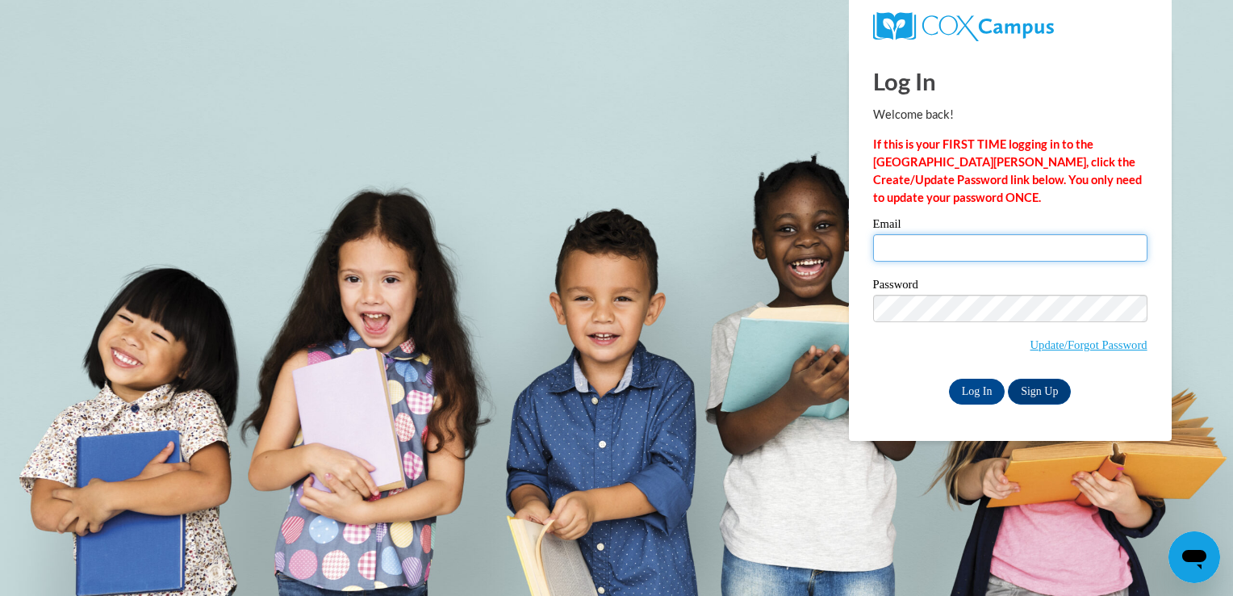
type input "[EMAIL_ADDRESS][DOMAIN_NAME]"
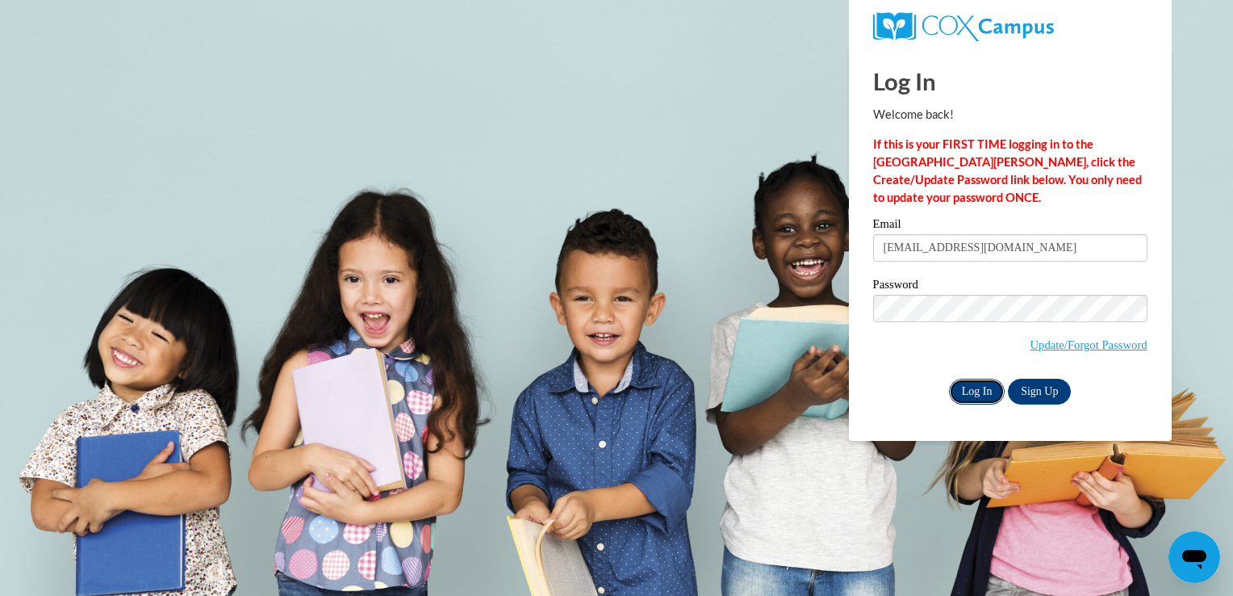
click at [974, 396] on input "Log In" at bounding box center [977, 392] width 57 height 26
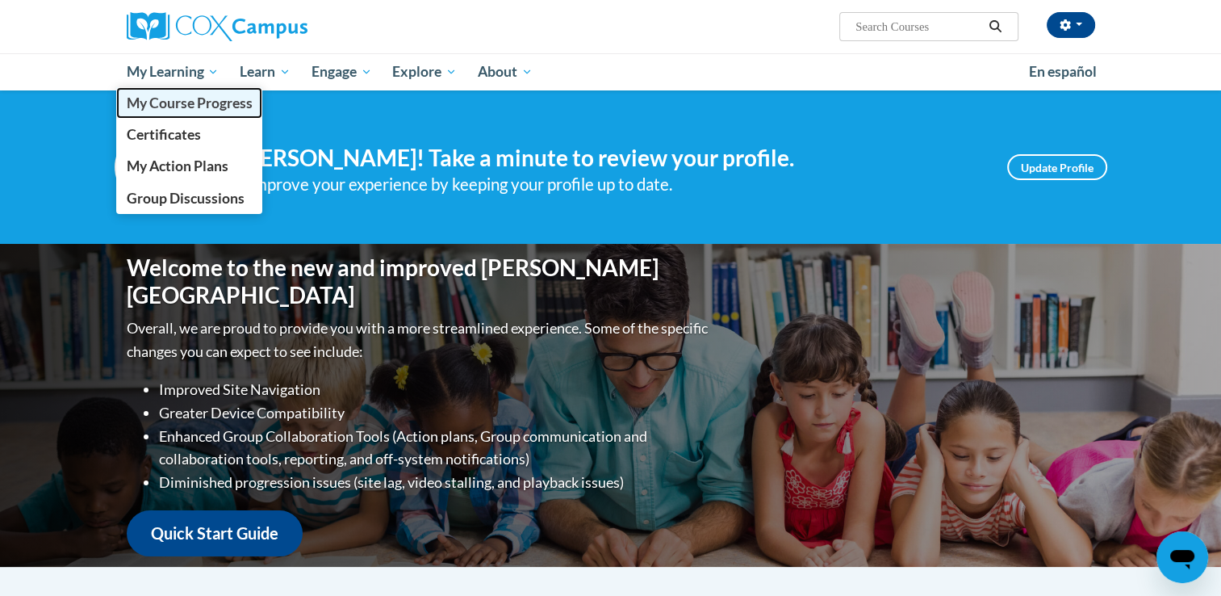
click at [183, 117] on link "My Course Progress" at bounding box center [189, 102] width 147 height 31
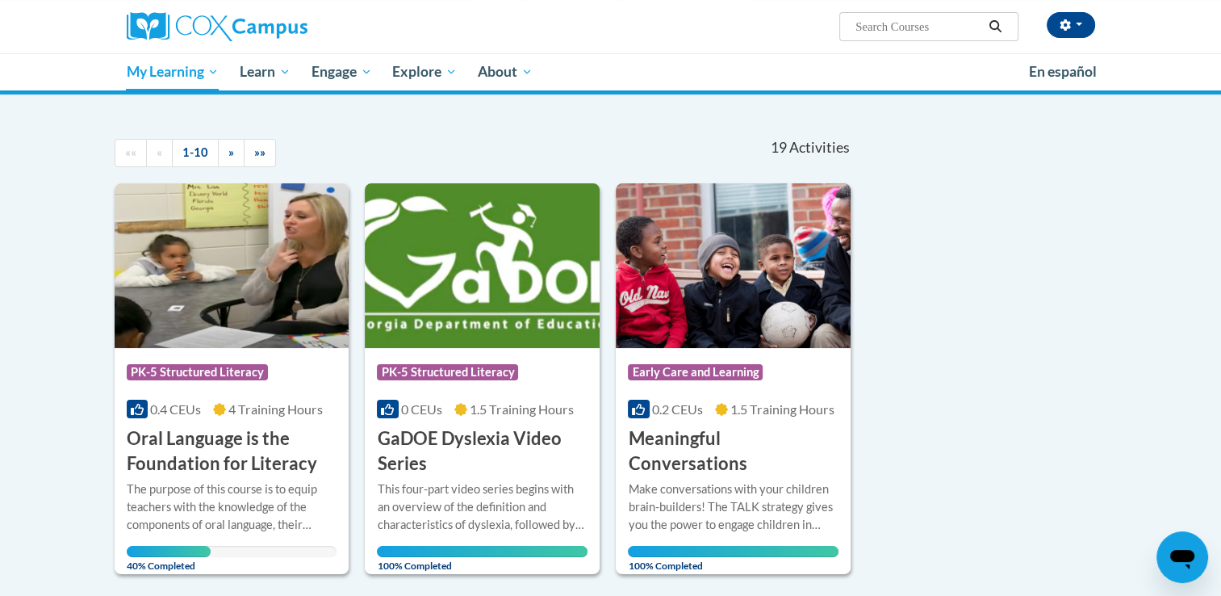
scroll to position [182, 0]
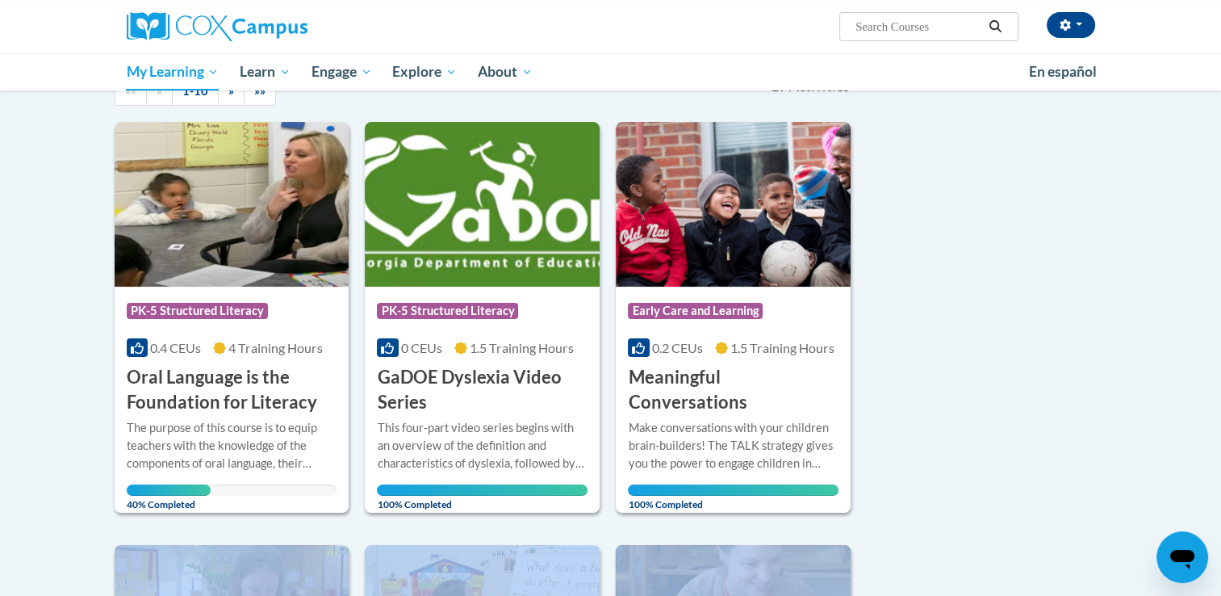
drag, startPoint x: 1028, startPoint y: 573, endPoint x: 1011, endPoint y: 513, distance: 62.1
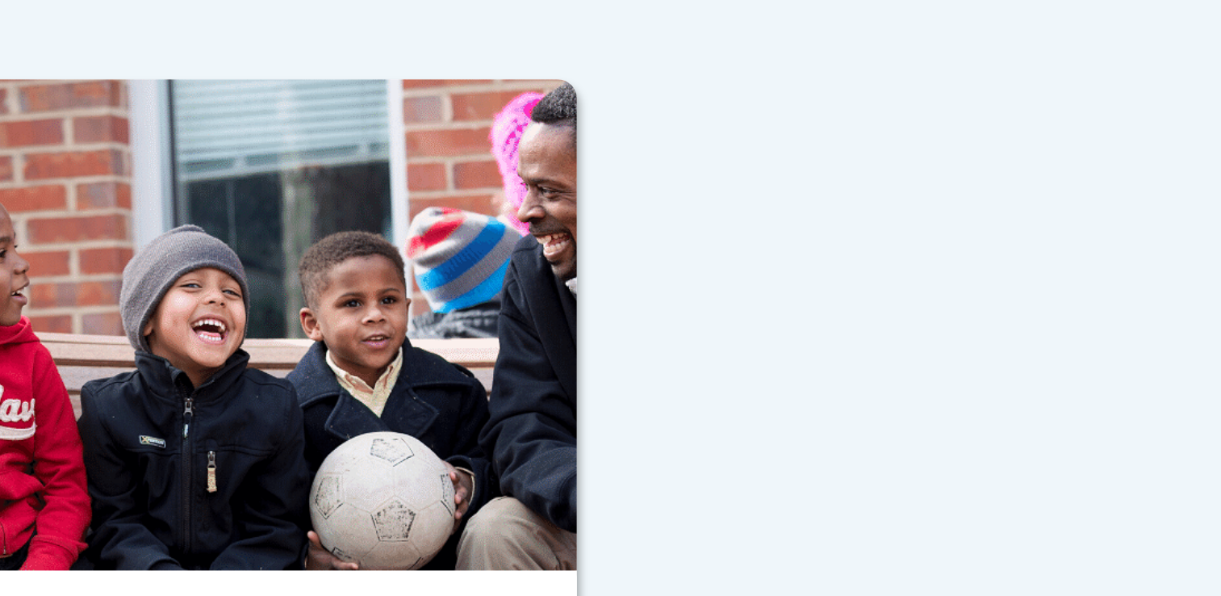
scroll to position [174, 0]
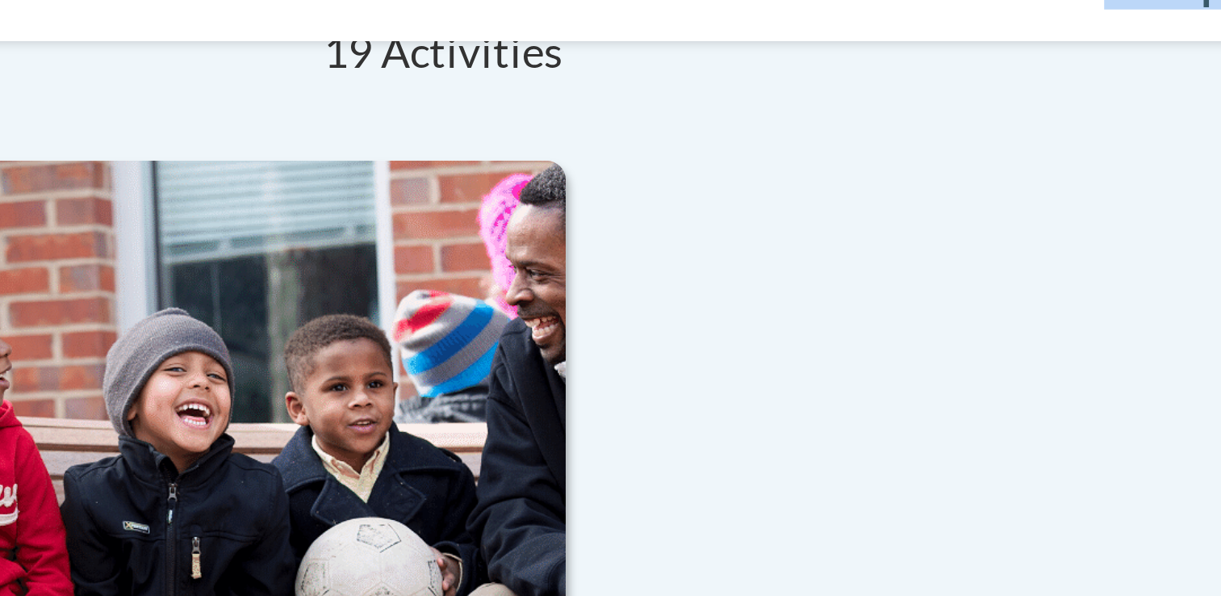
drag, startPoint x: 989, startPoint y: 156, endPoint x: 1052, endPoint y: 30, distance: 140.8
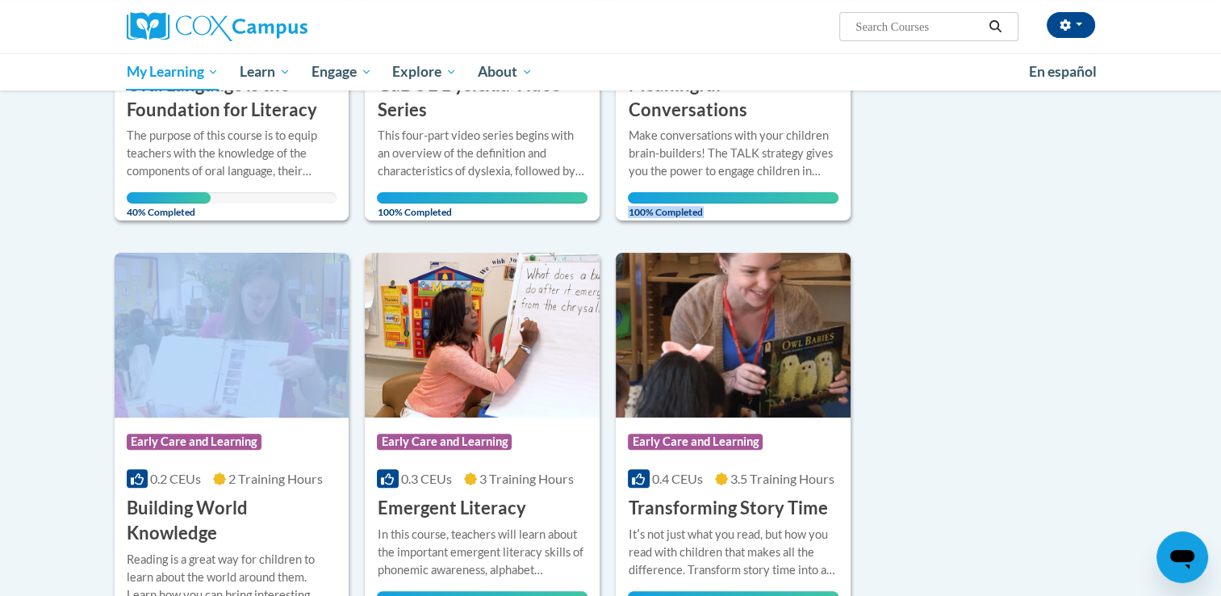
scroll to position [517, 0]
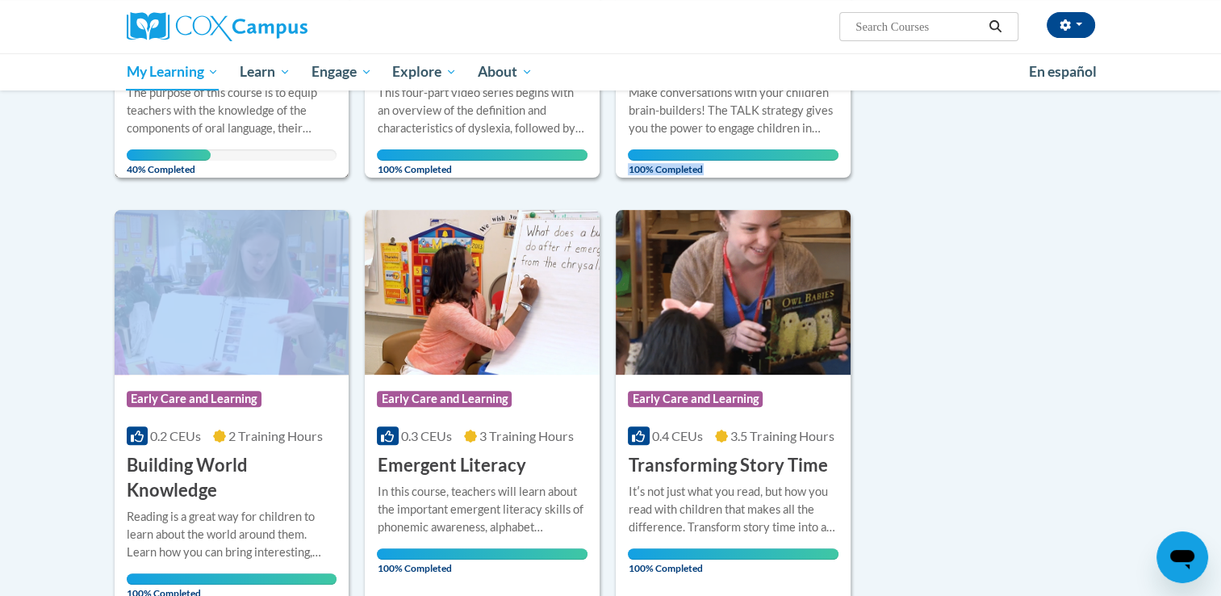
click at [269, 95] on div "The purpose of this course is to equip teachers with the knowledge of the compo…" at bounding box center [232, 110] width 211 height 53
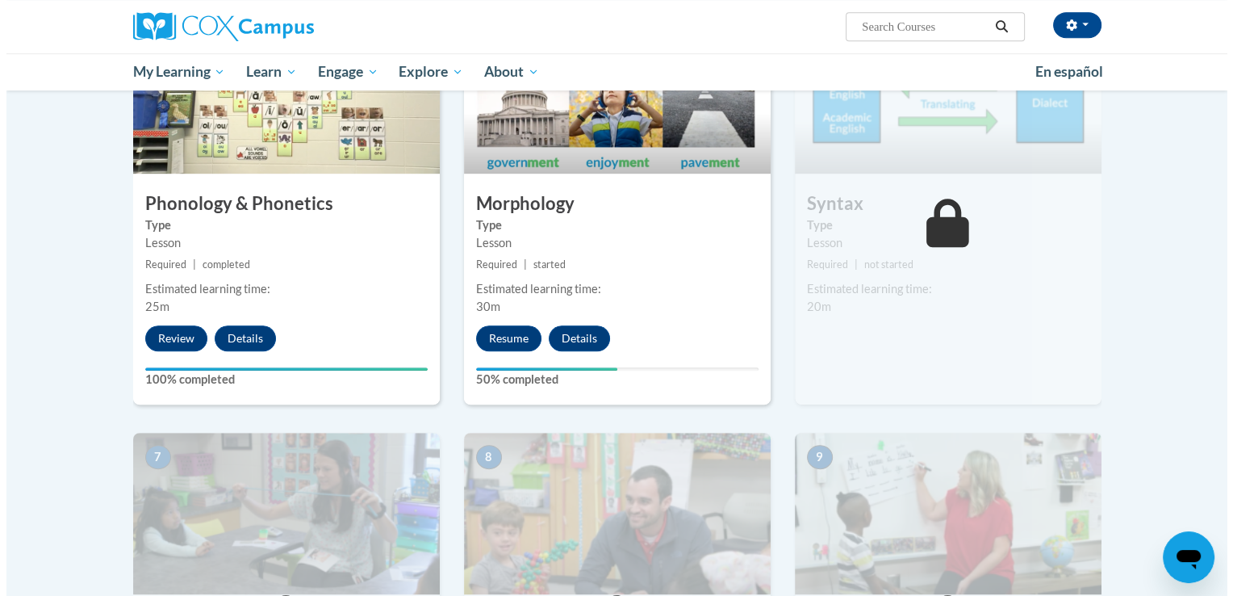
scroll to position [947, 0]
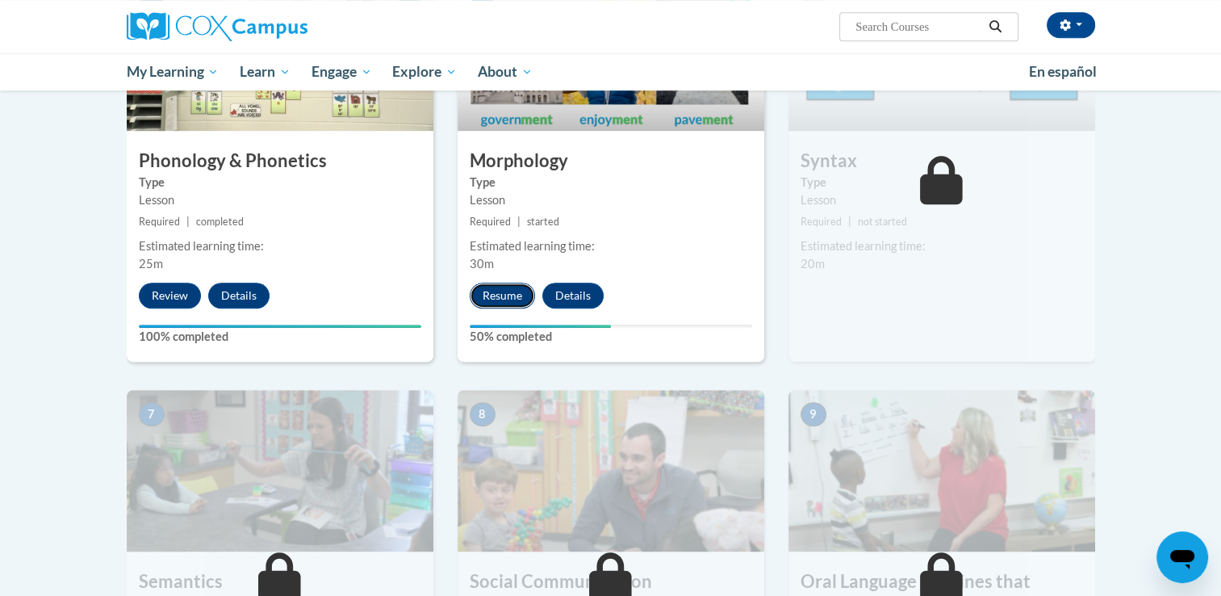
click at [491, 288] on button "Resume" at bounding box center [502, 296] width 65 height 26
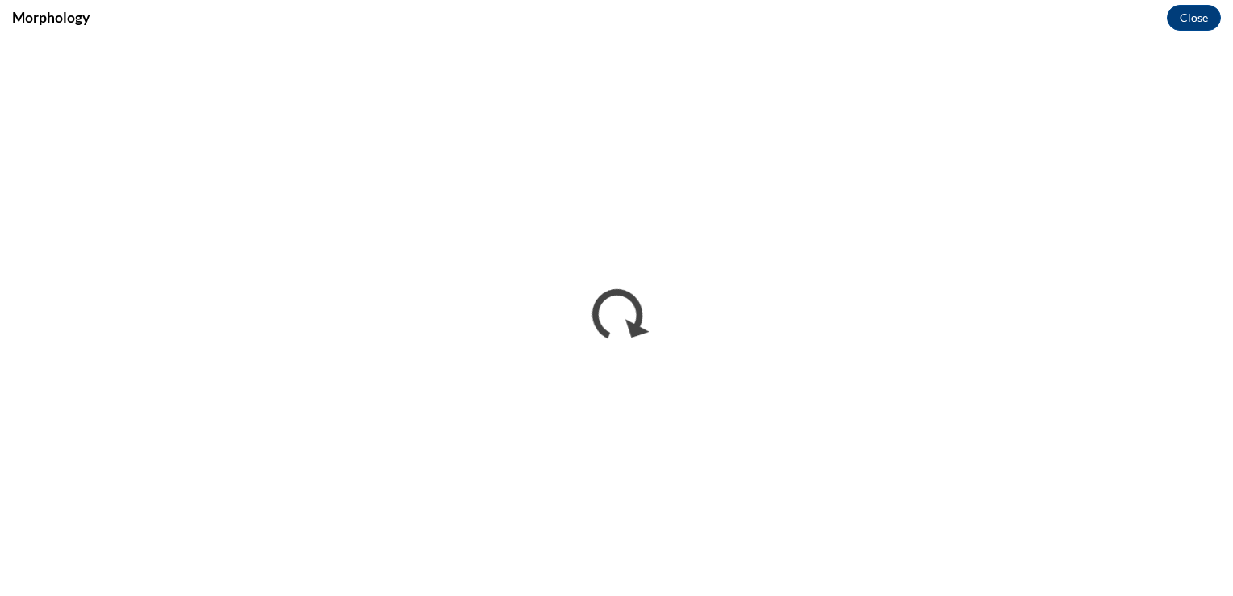
scroll to position [0, 0]
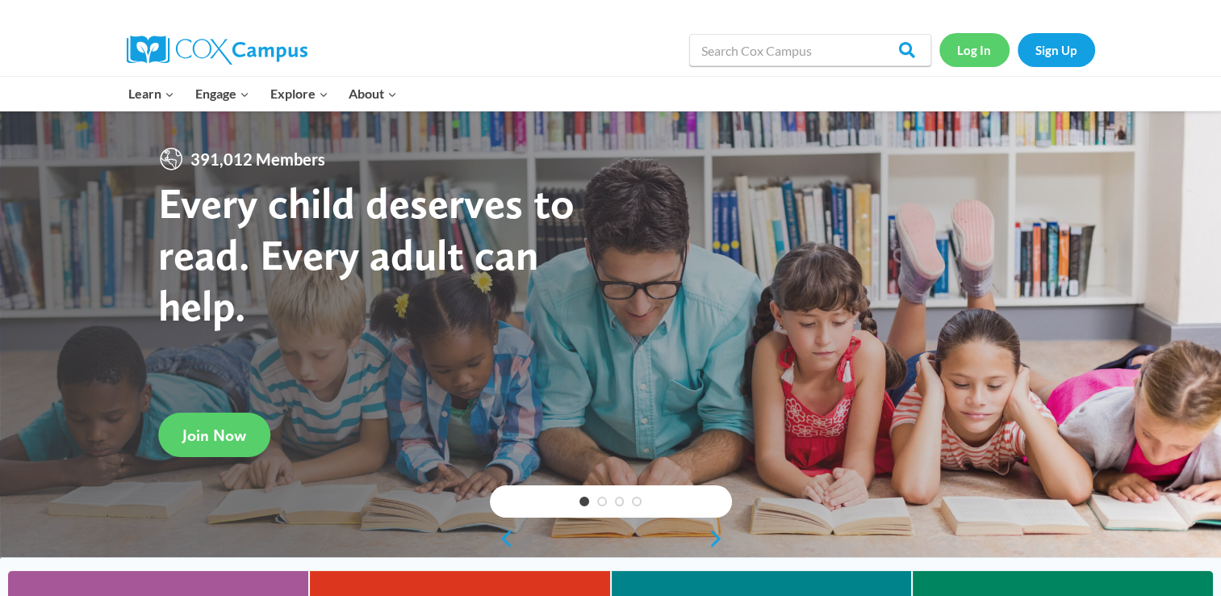
click at [965, 47] on link "Log In" at bounding box center [975, 49] width 70 height 33
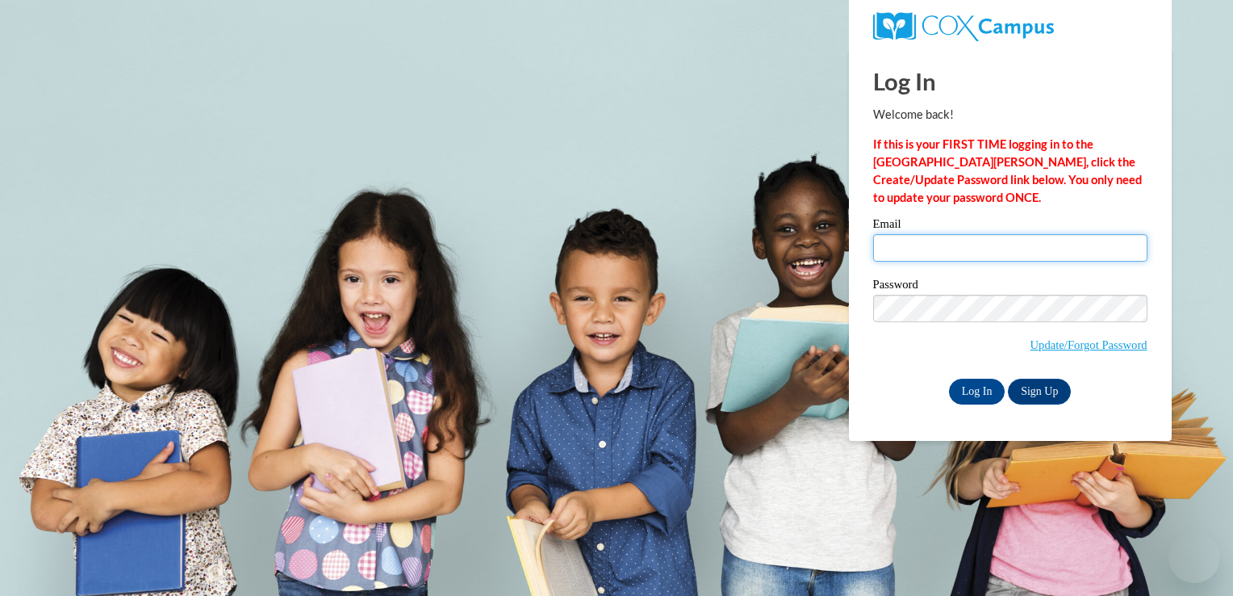
type input "[EMAIL_ADDRESS][DOMAIN_NAME]"
drag, startPoint x: 0, startPoint y: 0, endPoint x: 948, endPoint y: 241, distance: 977.7
click at [948, 241] on input "[EMAIL_ADDRESS][DOMAIN_NAME]" at bounding box center [1010, 247] width 274 height 27
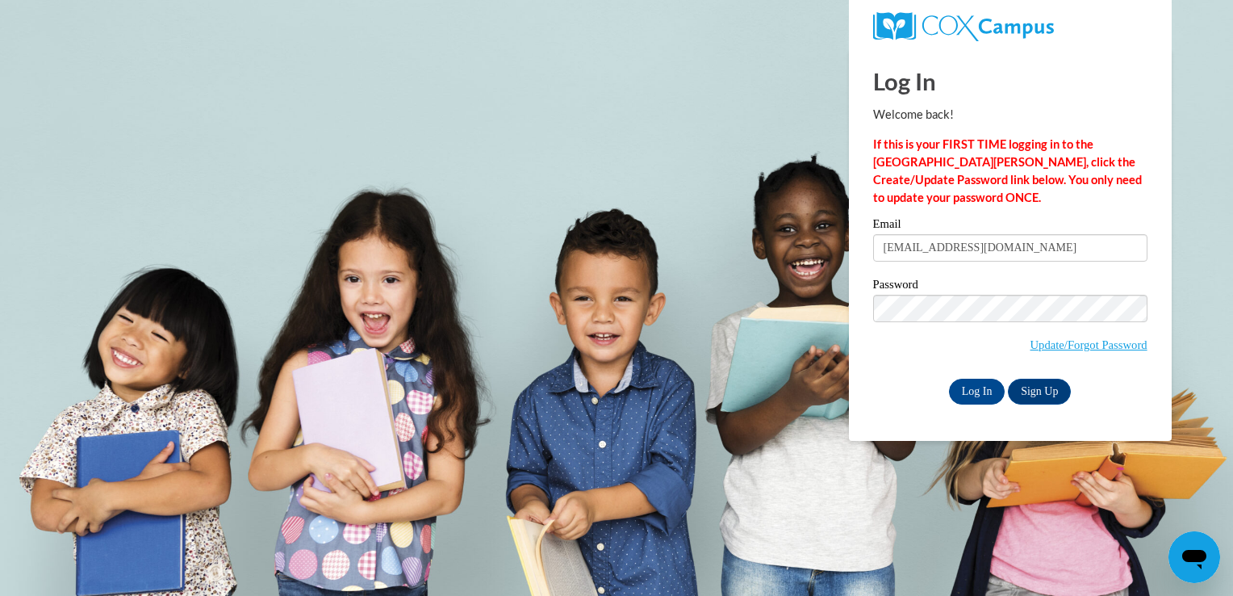
click at [1183, 202] on body "Log In Welcome back! If this is your FIRST TIME logging in to the [GEOGRAPHIC_D…" at bounding box center [616, 298] width 1233 height 596
click at [969, 392] on input "Log In" at bounding box center [977, 392] width 57 height 26
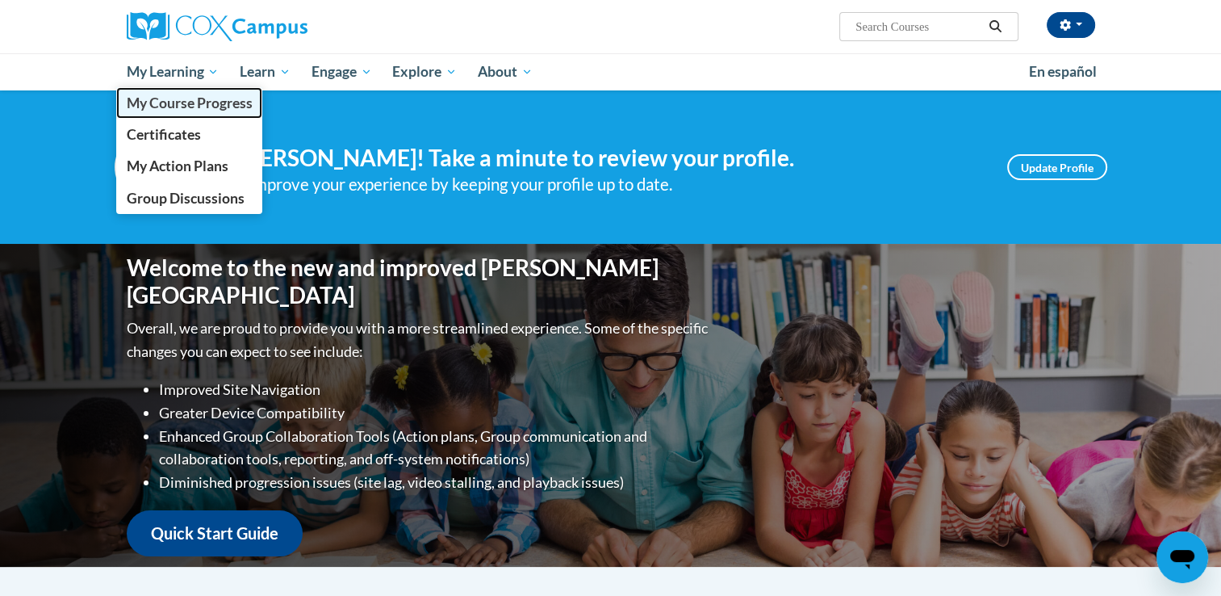
click at [191, 98] on span "My Course Progress" at bounding box center [189, 102] width 126 height 17
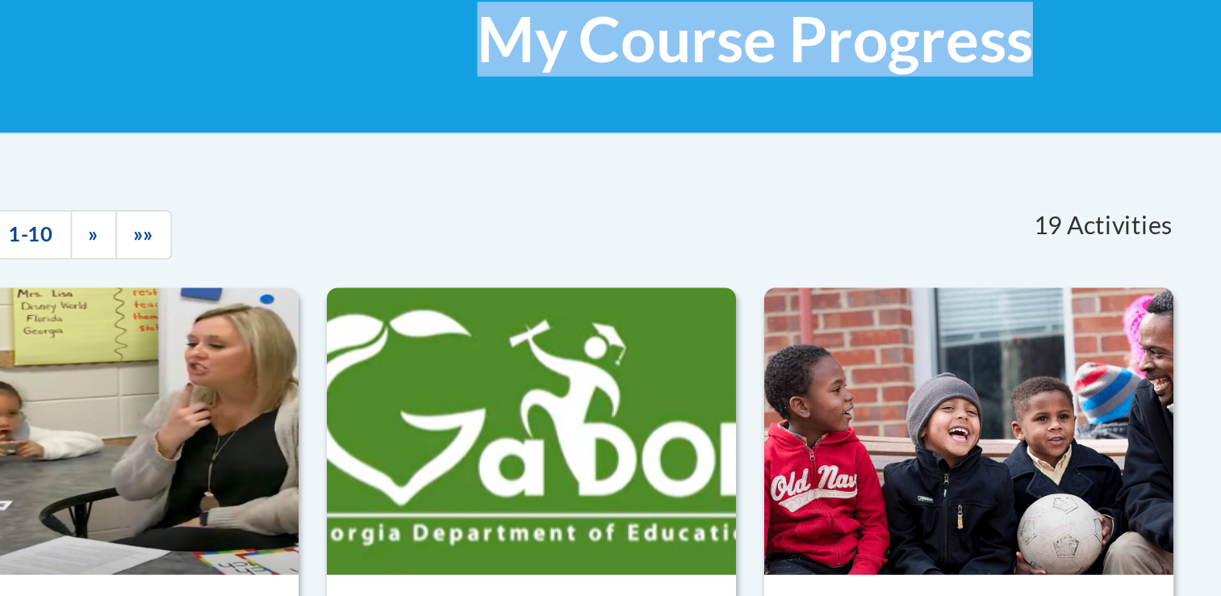
drag, startPoint x: 362, startPoint y: 226, endPoint x: 428, endPoint y: 164, distance: 90.8
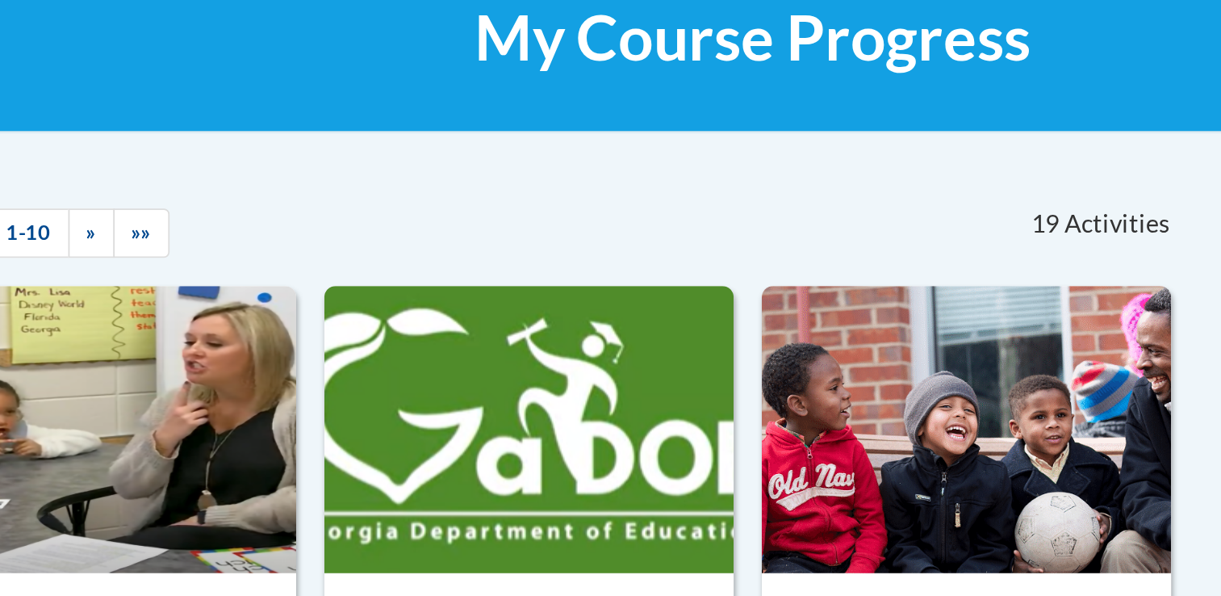
drag, startPoint x: 493, startPoint y: 265, endPoint x: 472, endPoint y: 307, distance: 46.9
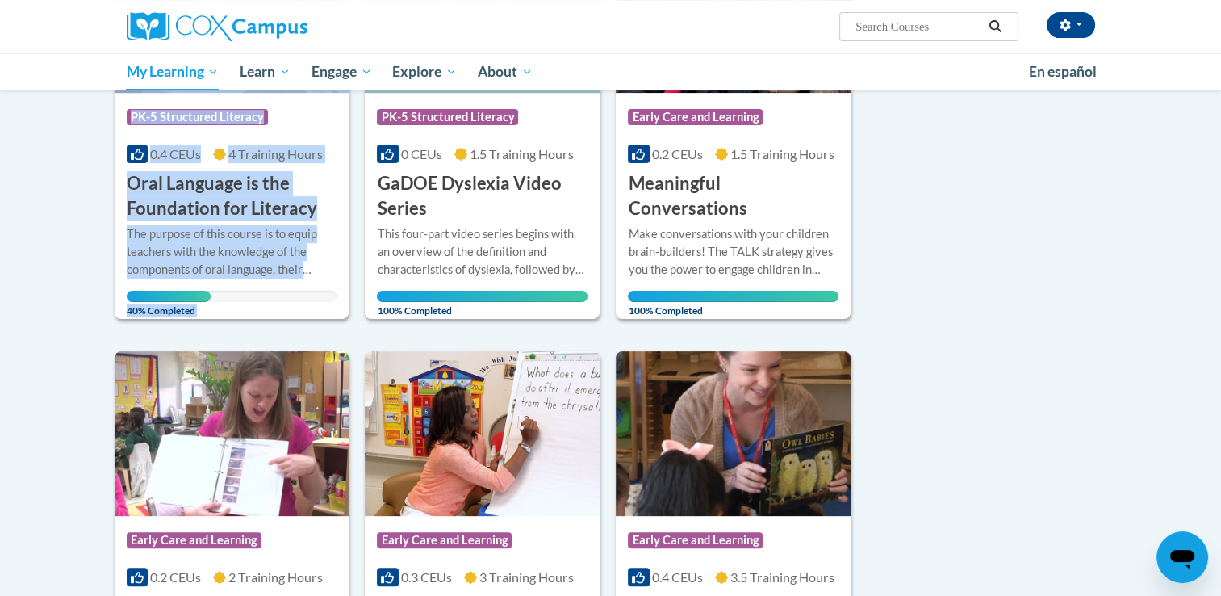
scroll to position [420, 0]
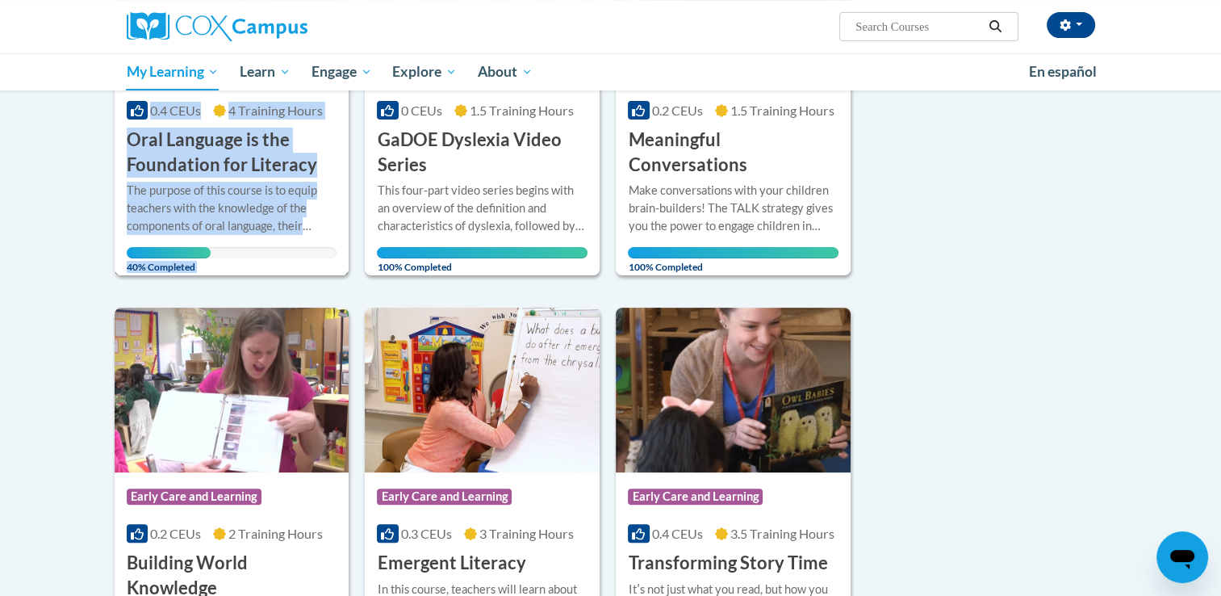
click at [323, 231] on div "The purpose of this course is to equip teachers with the knowledge of the compo…" at bounding box center [232, 208] width 211 height 53
click at [202, 206] on div "The purpose of this course is to equip teachers with the knowledge of the compo…" at bounding box center [232, 208] width 211 height 53
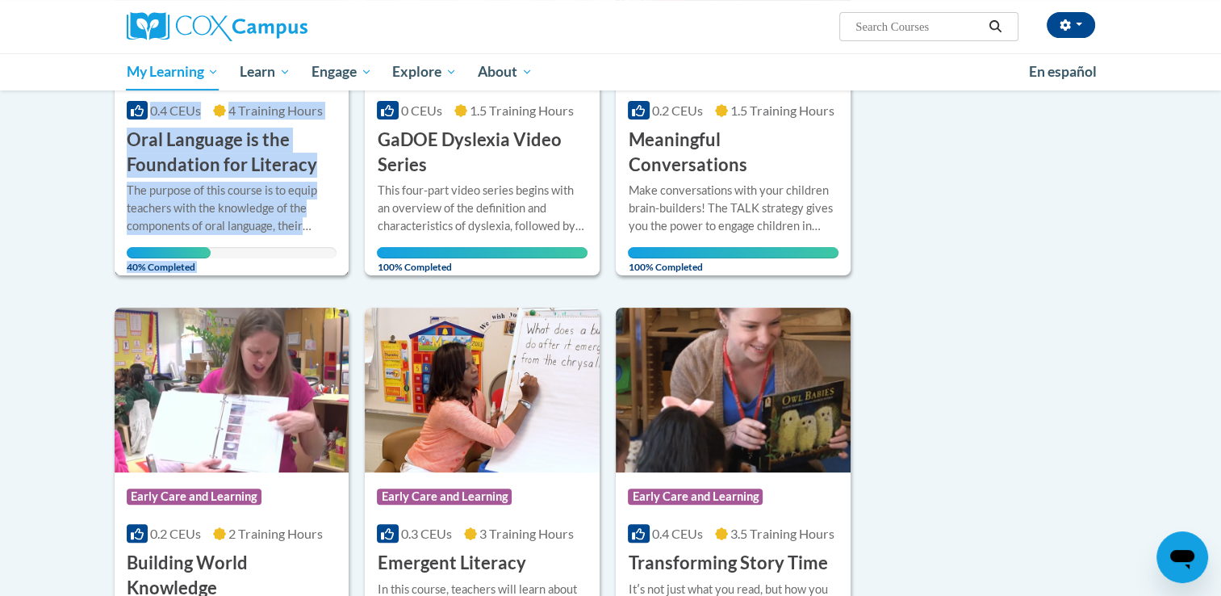
click at [202, 206] on div "The purpose of this course is to equip teachers with the knowledge of the compo…" at bounding box center [232, 208] width 211 height 53
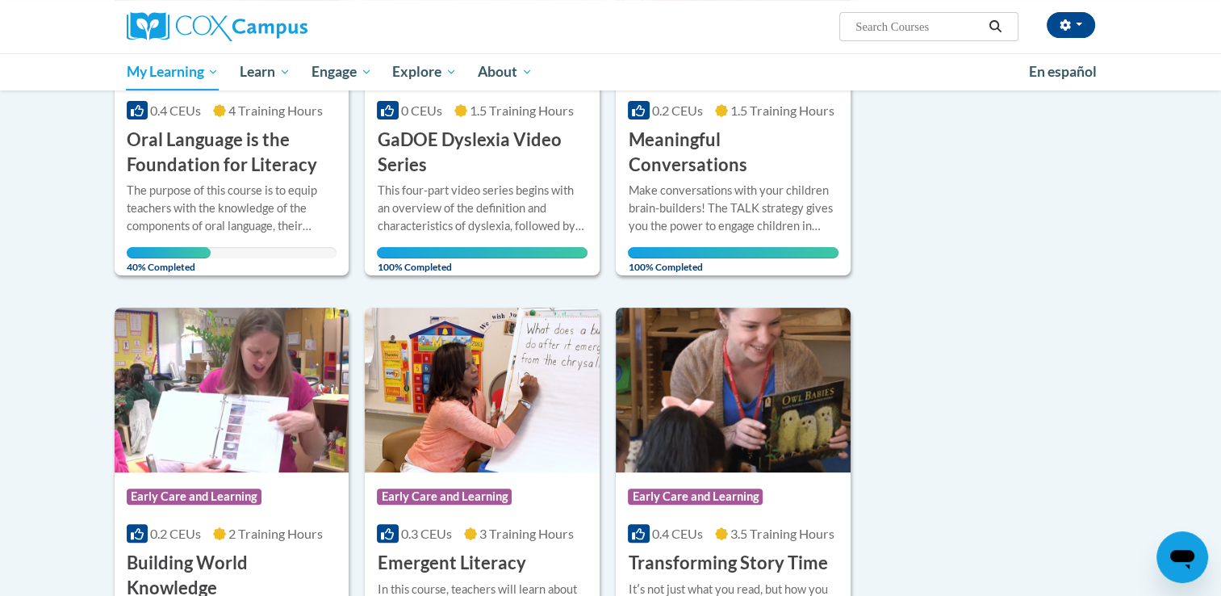
click at [213, 161] on h3 "Oral Language is the Foundation for Literacy" at bounding box center [232, 153] width 211 height 50
click at [243, 140] on h3 "Oral Language is the Foundation for Literacy" at bounding box center [232, 153] width 211 height 50
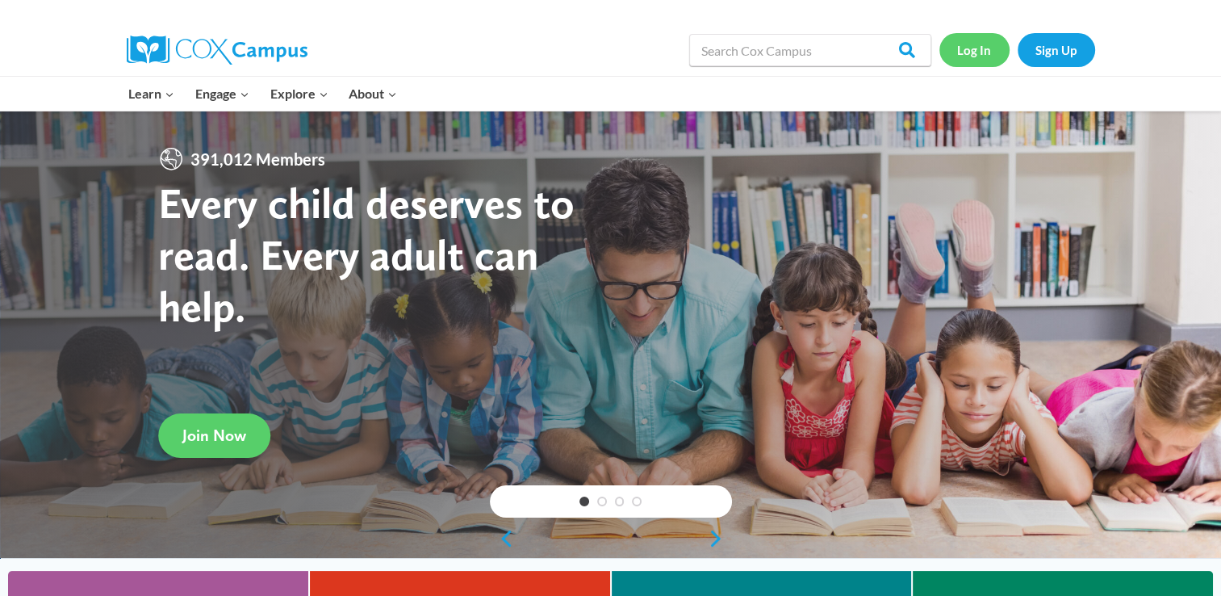
click at [978, 43] on link "Log In" at bounding box center [975, 49] width 70 height 33
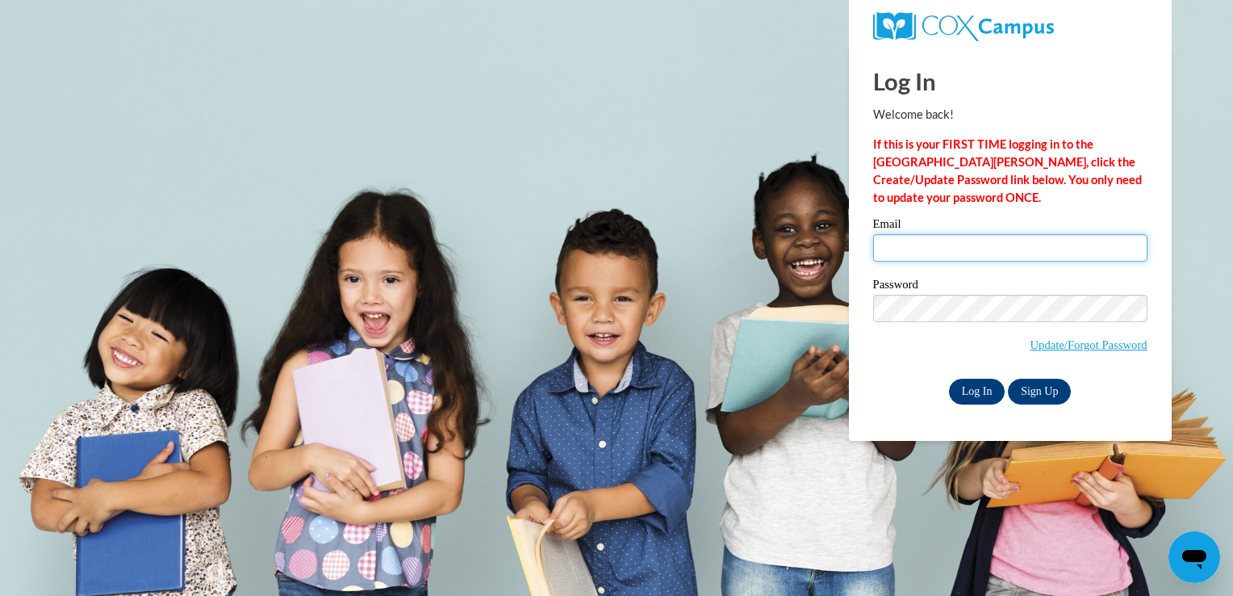
type input "[EMAIL_ADDRESS][DOMAIN_NAME]"
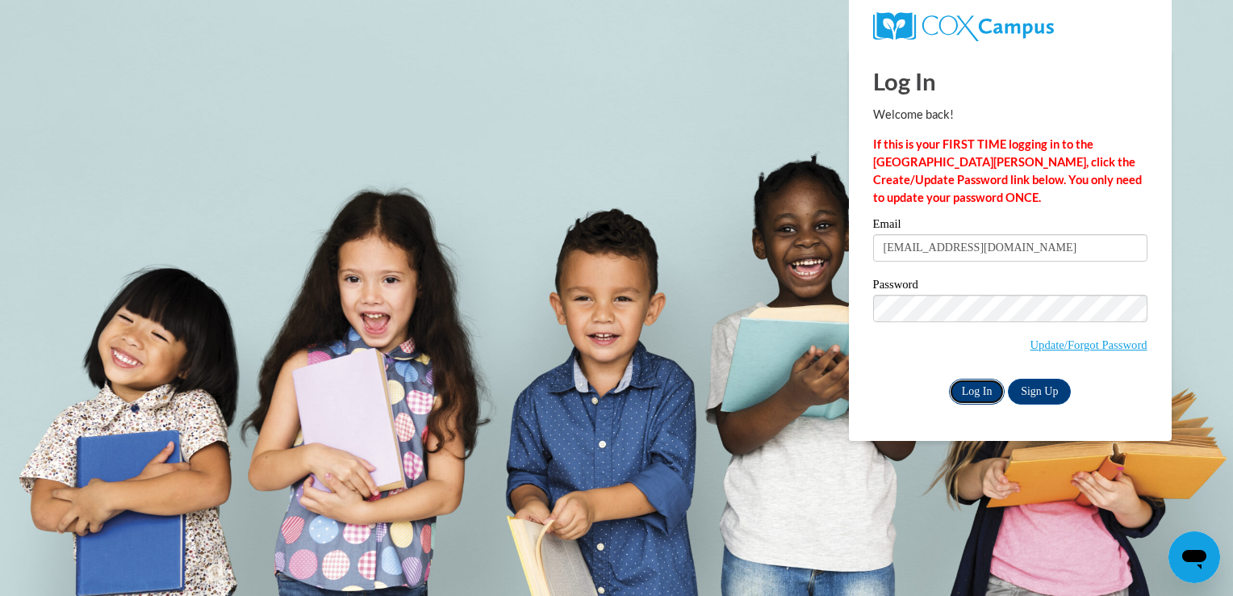
click at [972, 399] on input "Log In" at bounding box center [977, 392] width 57 height 26
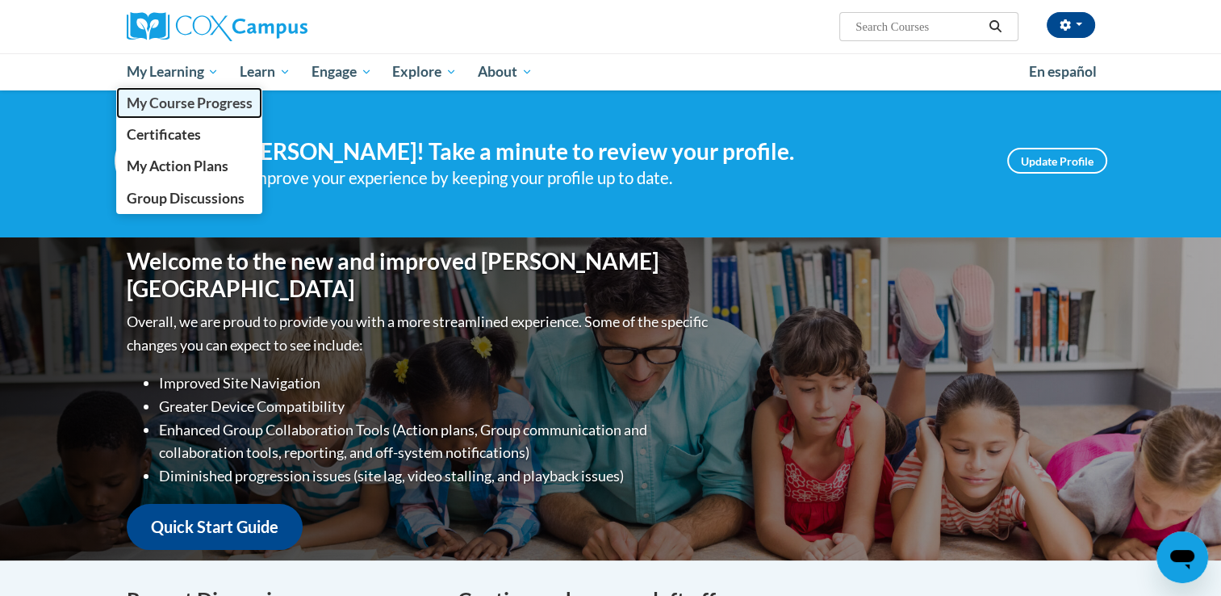
click at [169, 104] on span "My Course Progress" at bounding box center [189, 102] width 126 height 17
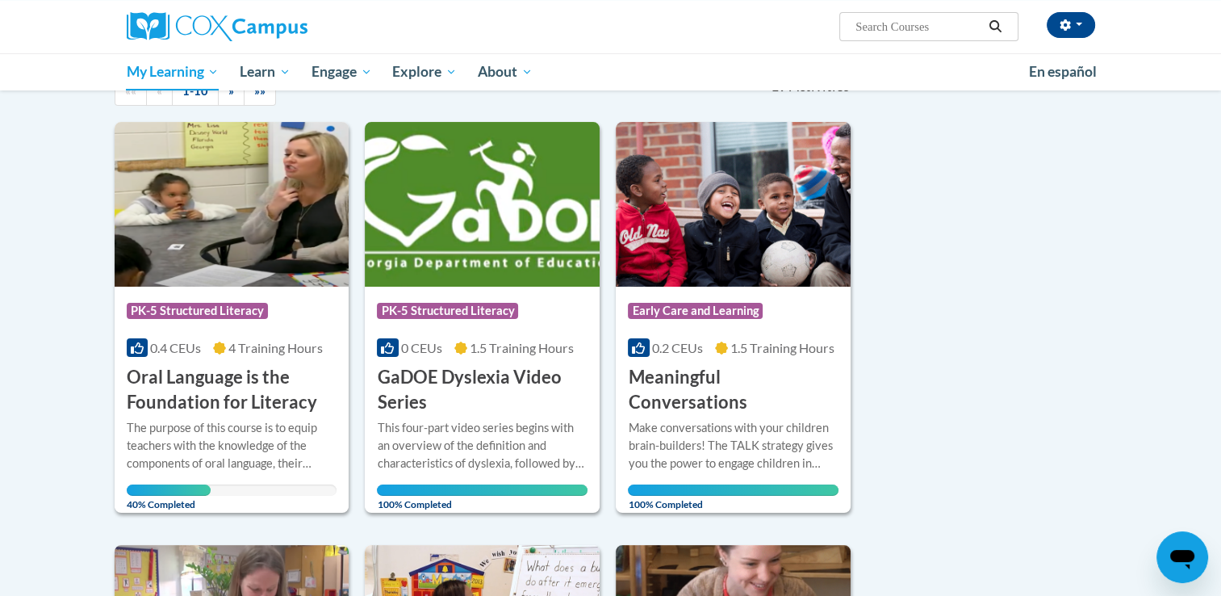
scroll to position [333, 0]
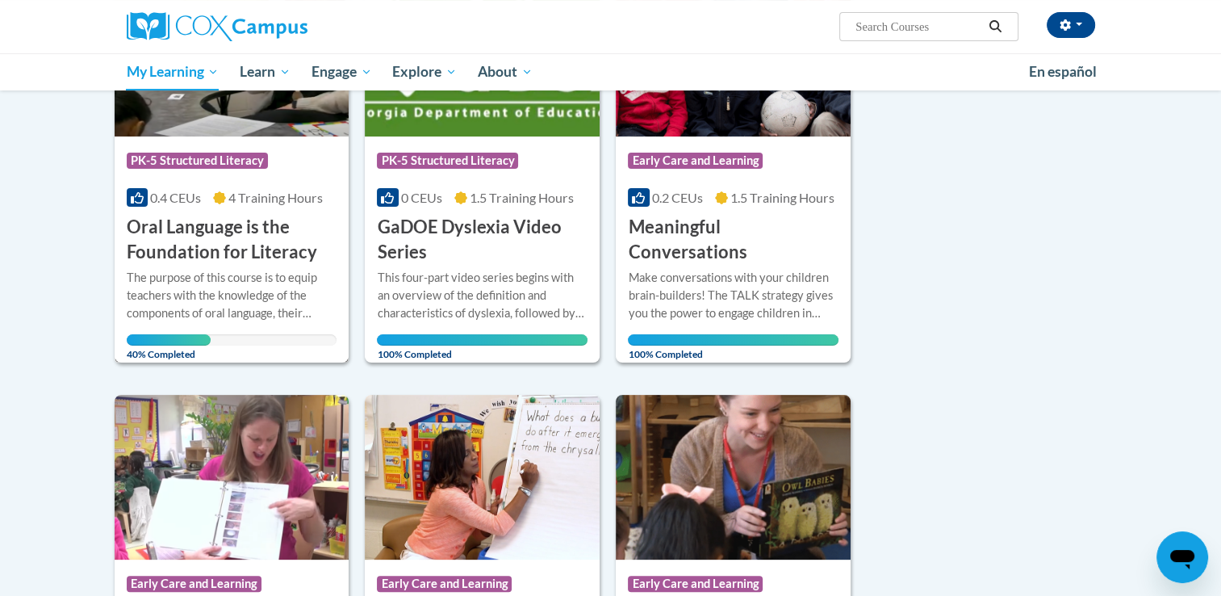
click at [236, 245] on h3 "Oral Language is the Foundation for Literacy" at bounding box center [232, 240] width 211 height 50
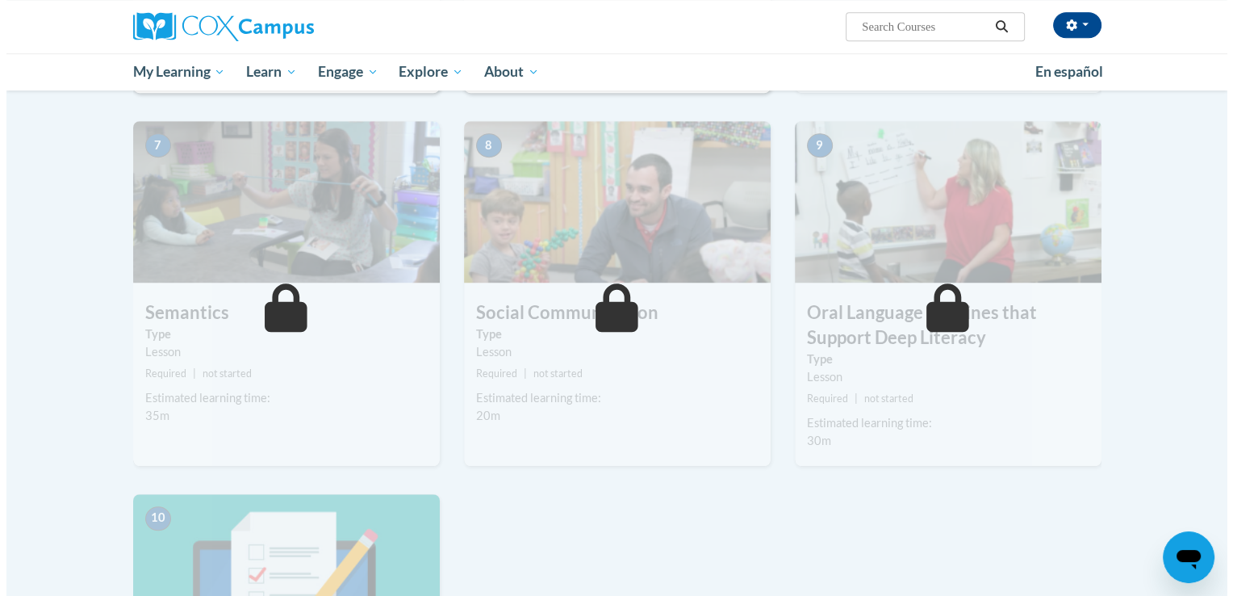
scroll to position [694, 0]
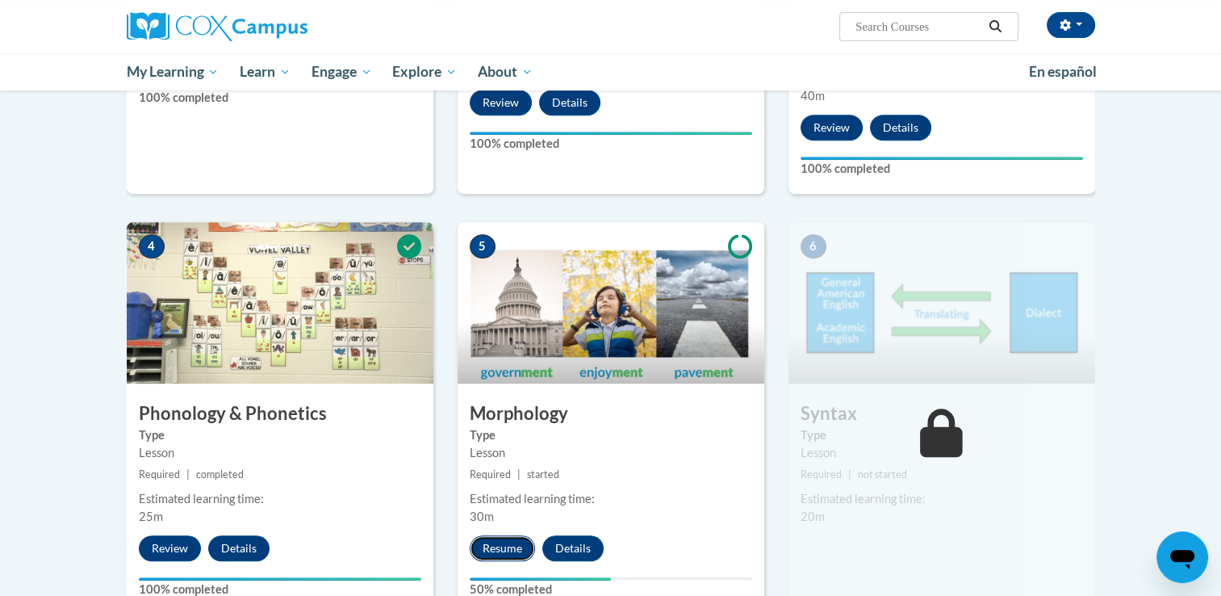
click at [495, 546] on button "Resume" at bounding box center [502, 548] width 65 height 26
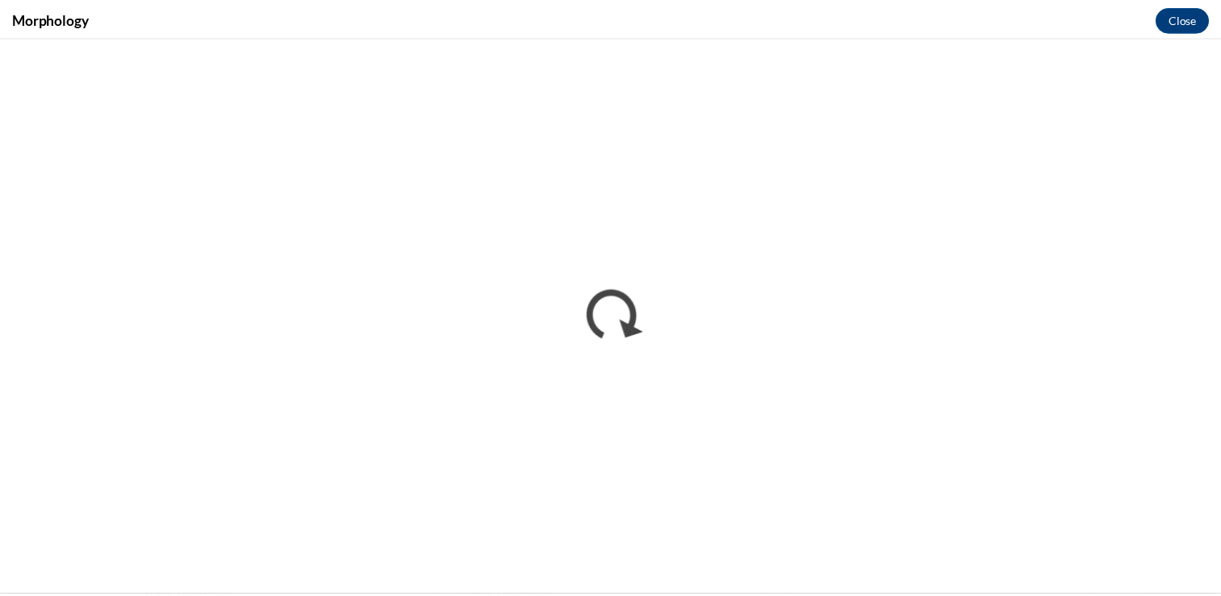
scroll to position [0, 0]
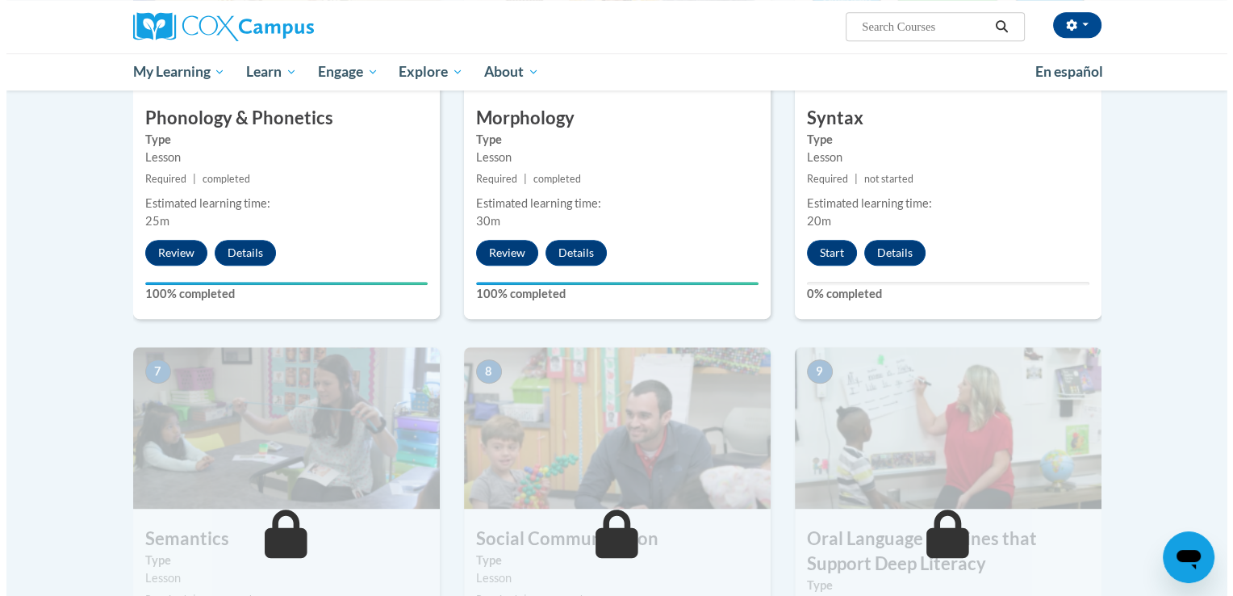
scroll to position [1001, 0]
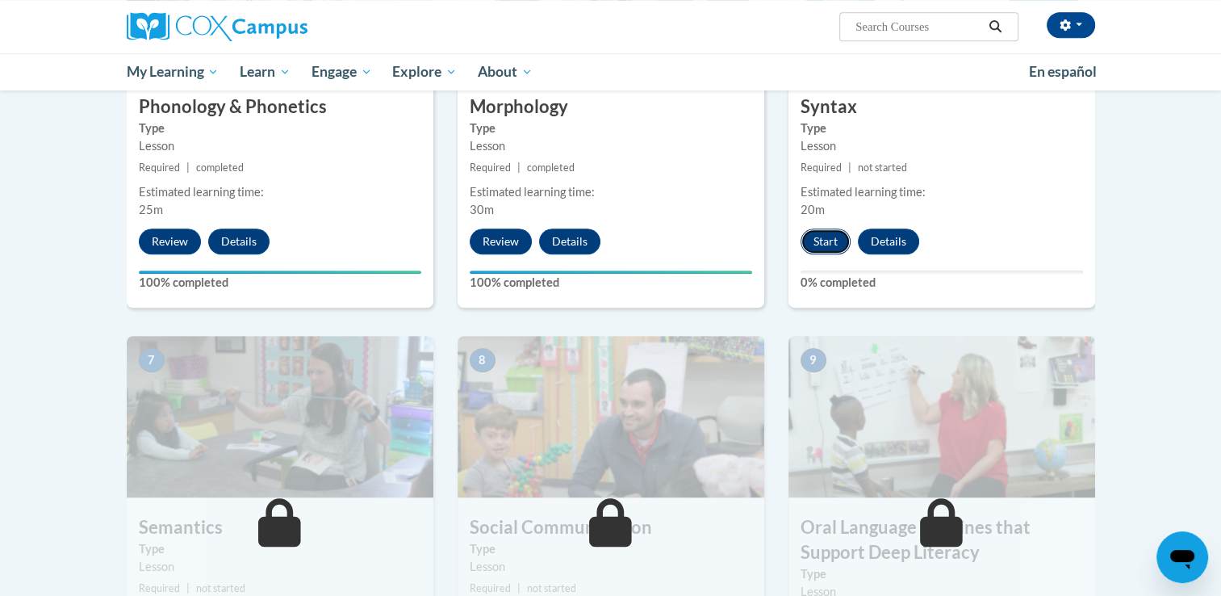
click at [817, 245] on button "Start" at bounding box center [826, 241] width 50 height 26
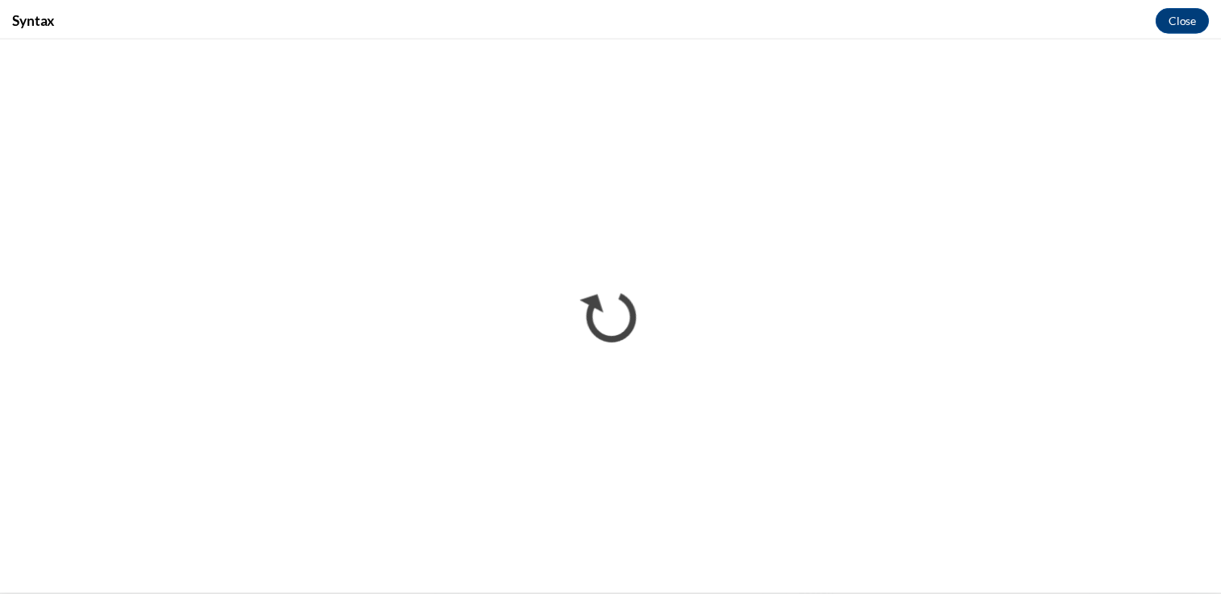
scroll to position [0, 0]
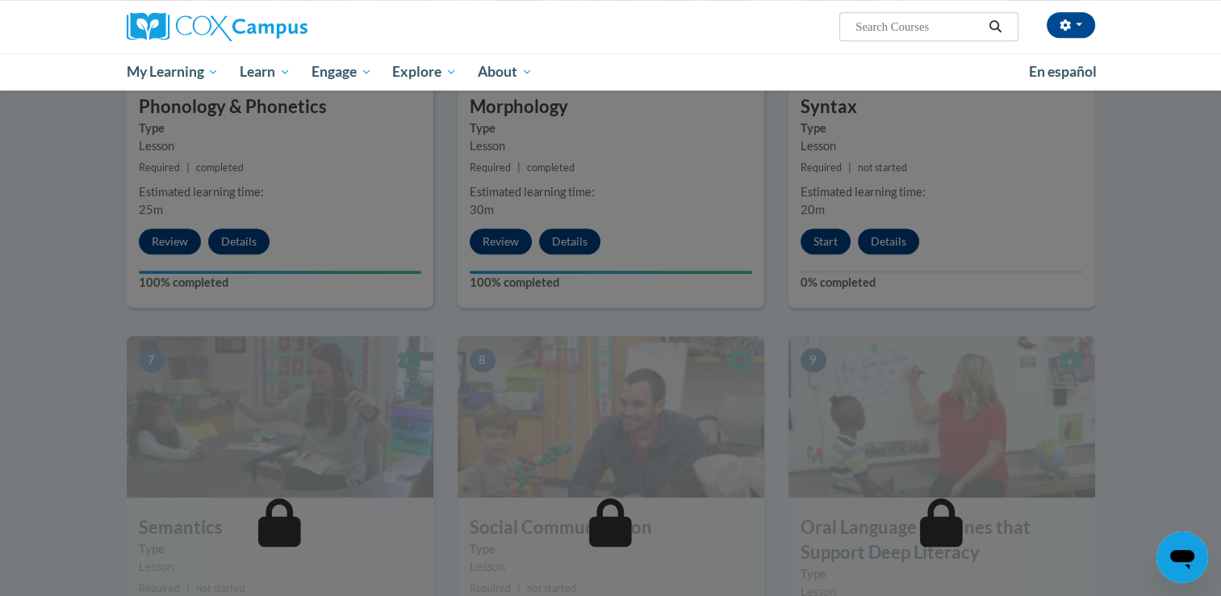
drag, startPoint x: 1227, startPoint y: 117, endPoint x: 1098, endPoint y: 160, distance: 136.1
click at [1098, 160] on div at bounding box center [610, 298] width 1221 height 596
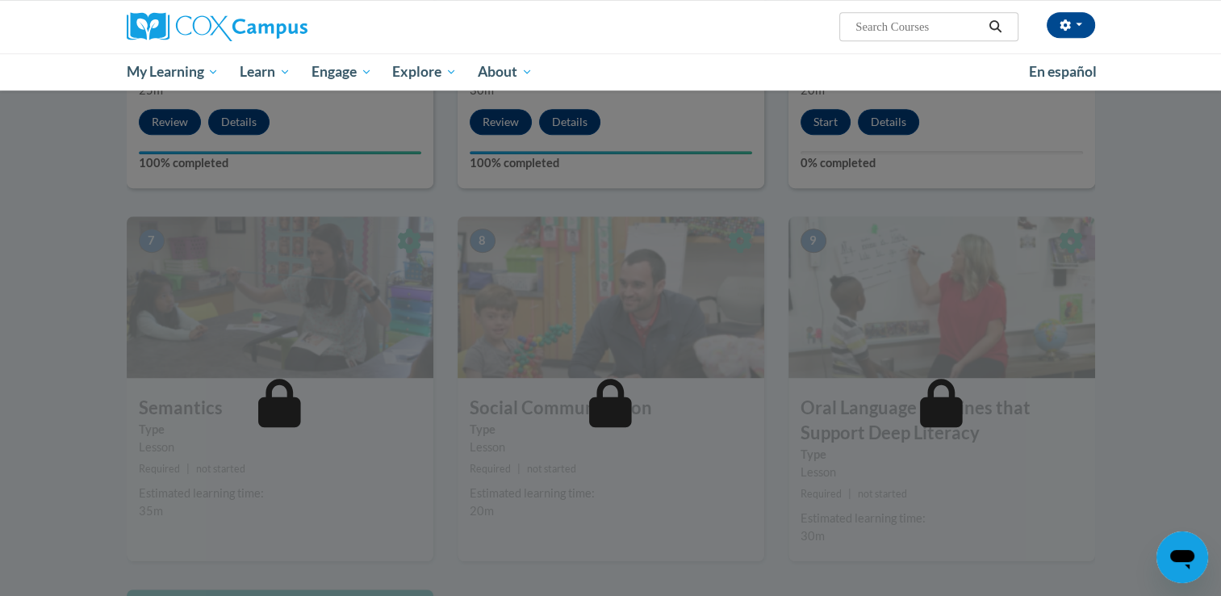
scroll to position [1130, 0]
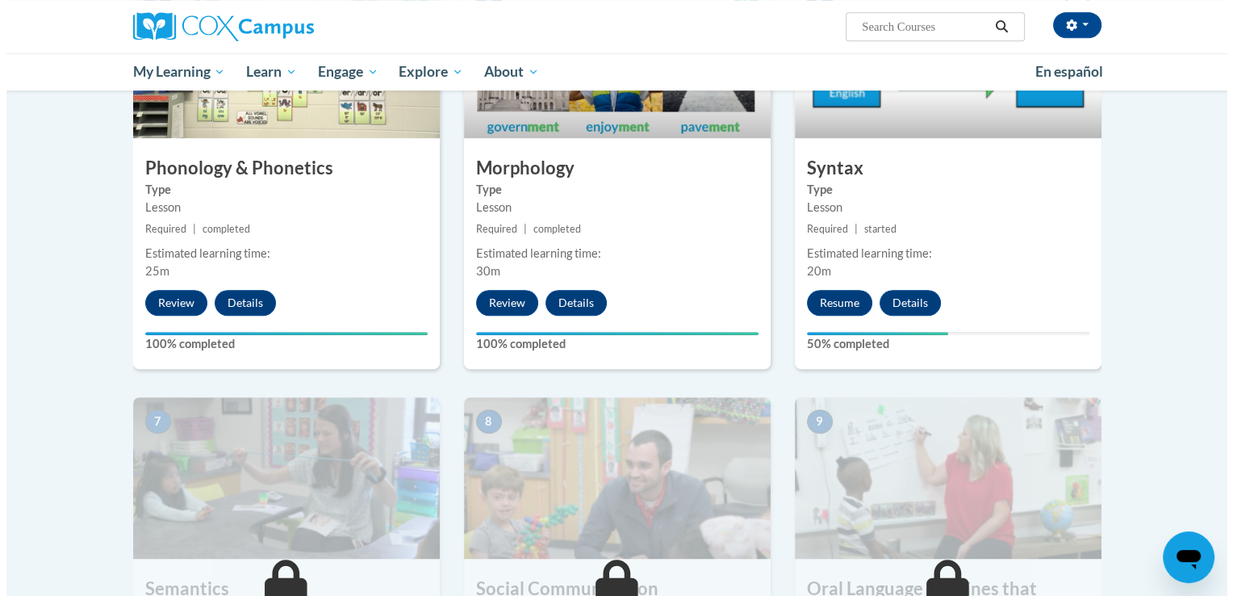
scroll to position [947, 0]
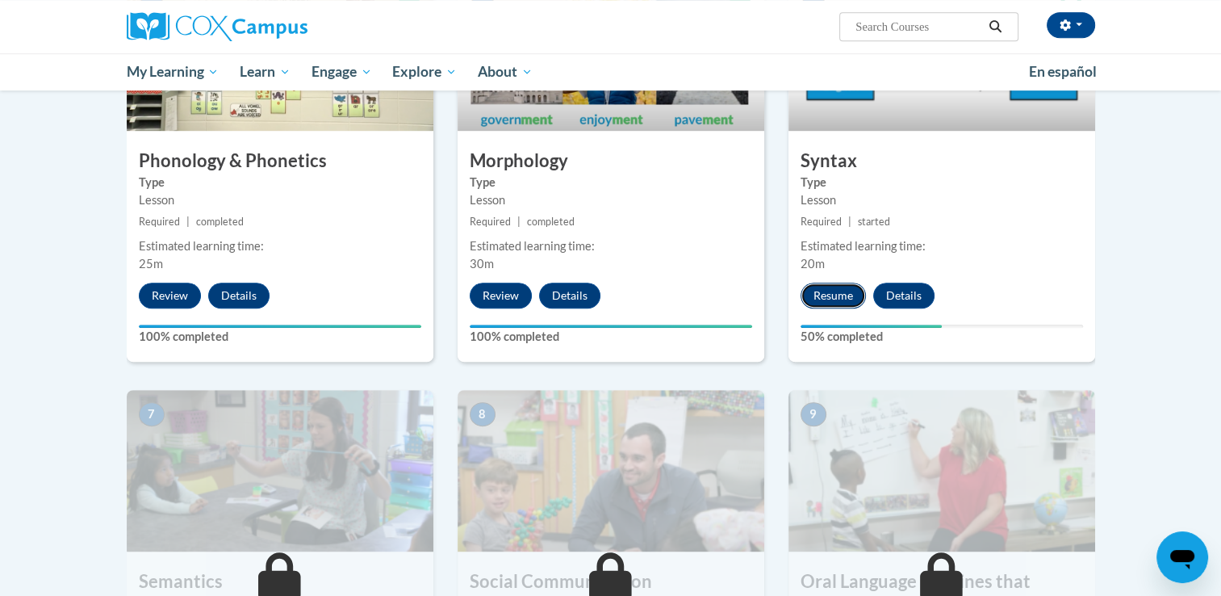
click at [819, 286] on button "Resume" at bounding box center [833, 296] width 65 height 26
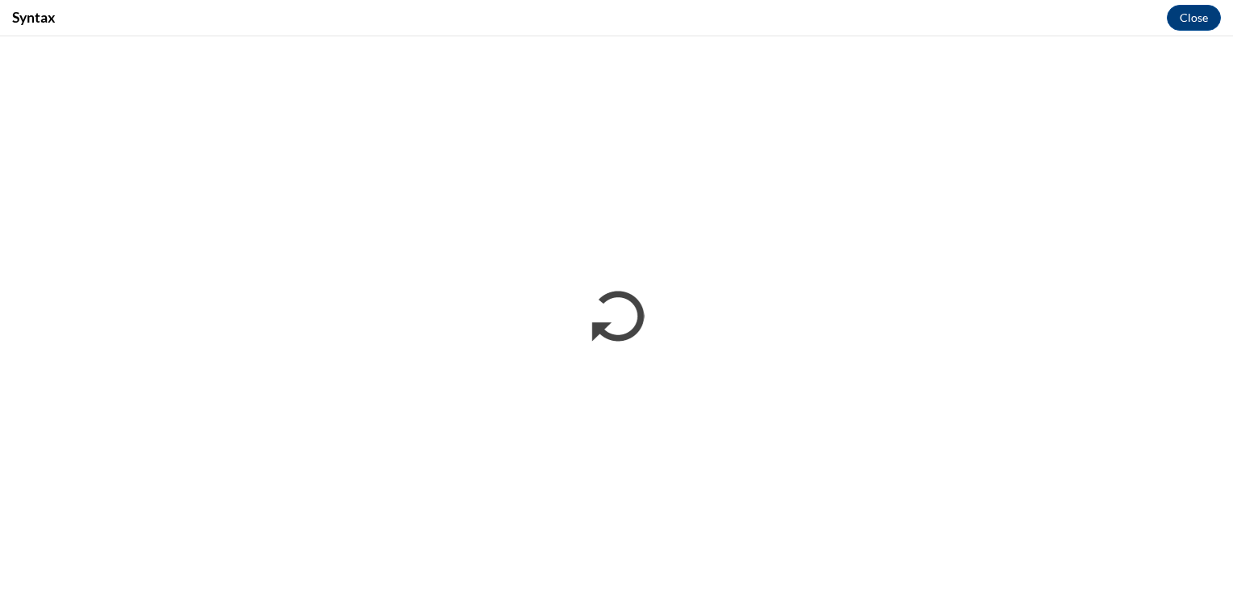
scroll to position [0, 0]
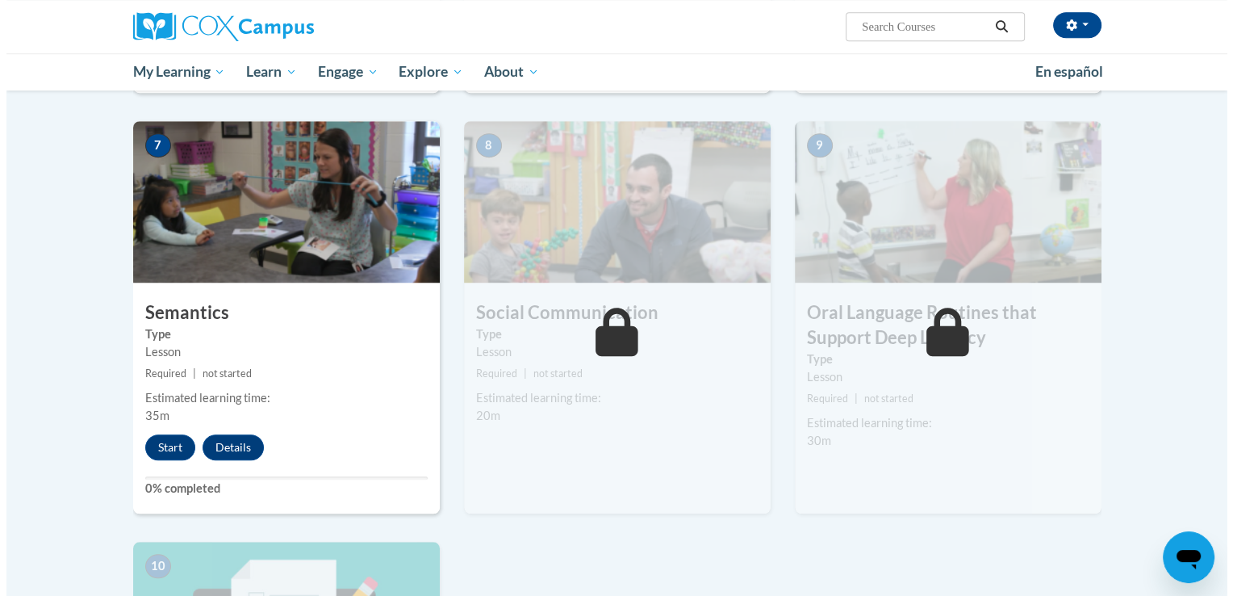
scroll to position [1248, 0]
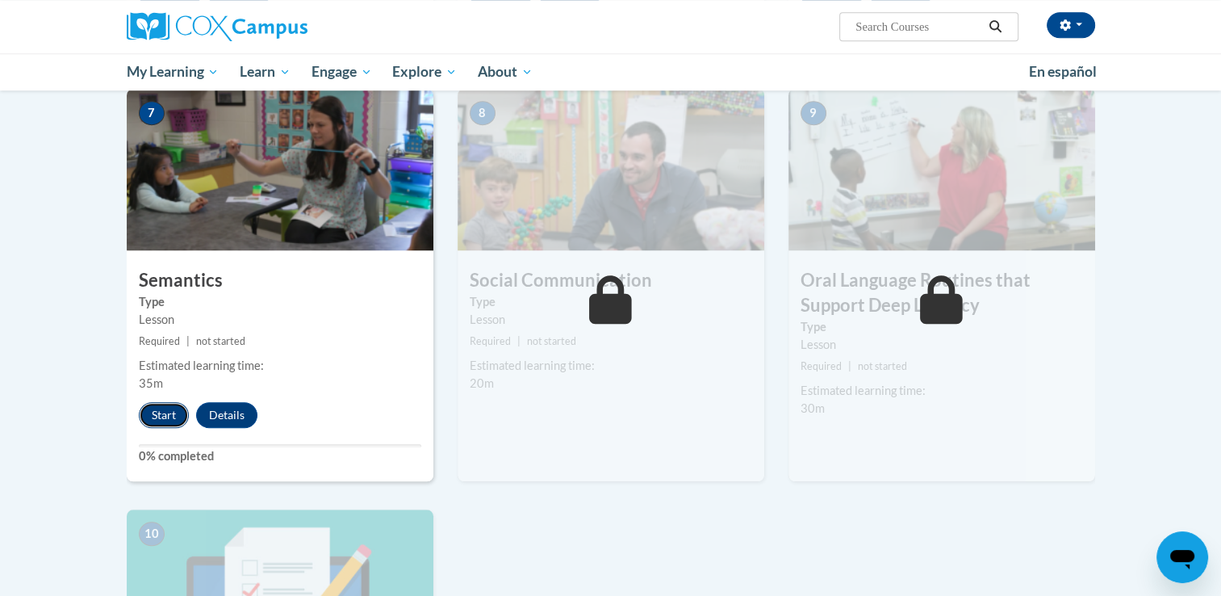
click at [161, 416] on button "Start" at bounding box center [164, 415] width 50 height 26
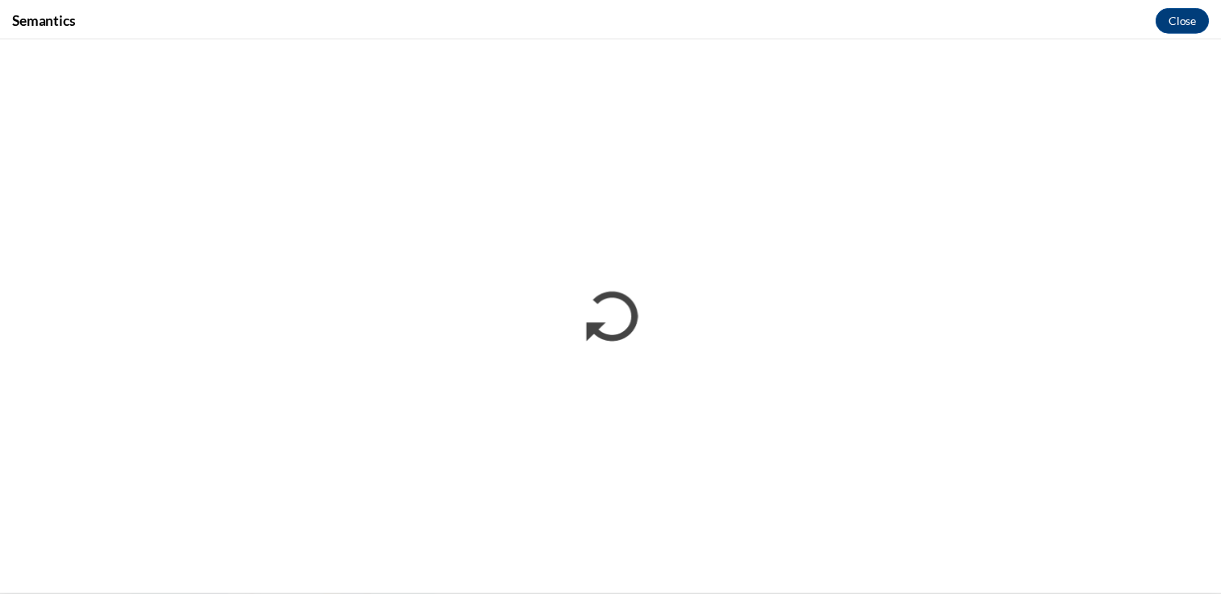
scroll to position [0, 0]
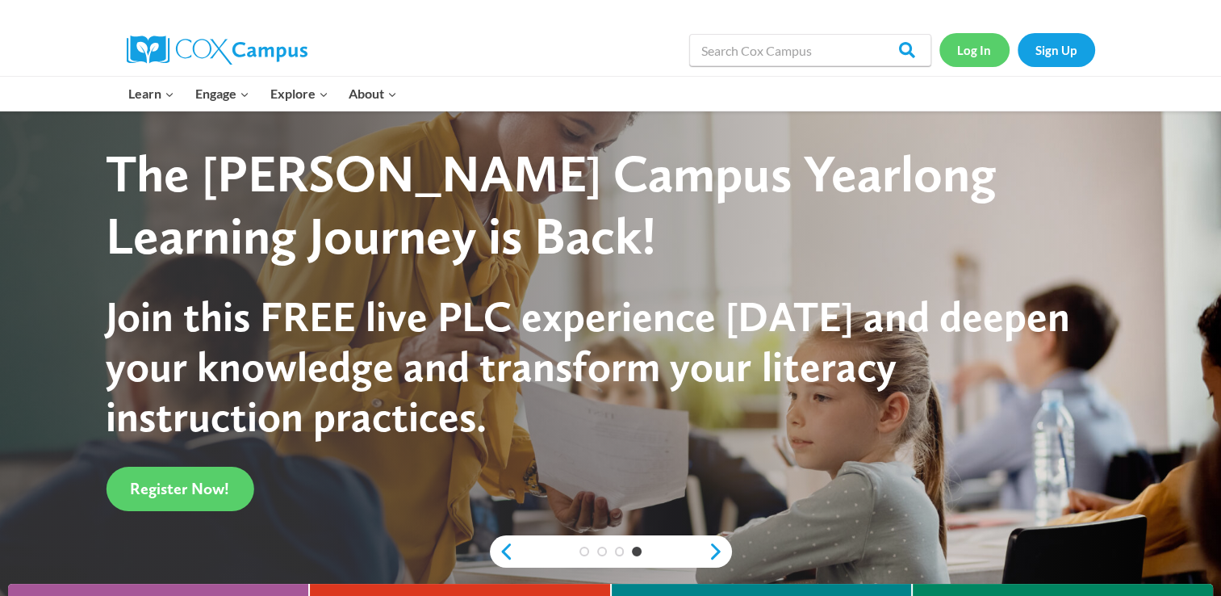
click at [990, 50] on link "Log In" at bounding box center [975, 49] width 70 height 33
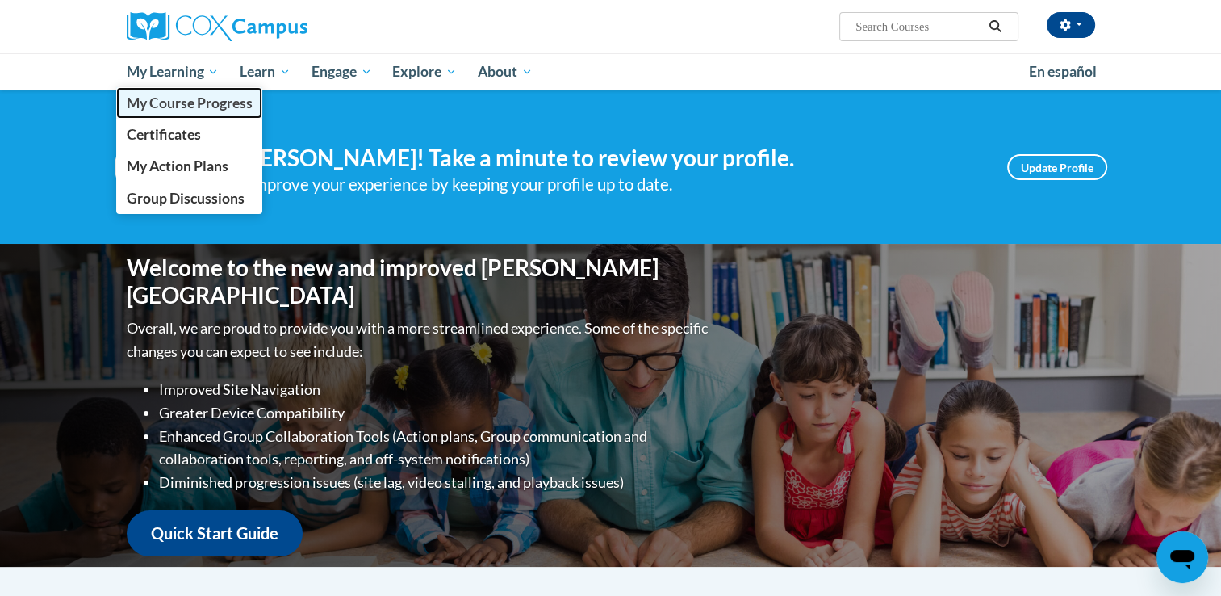
click at [196, 111] on span "My Course Progress" at bounding box center [189, 102] width 126 height 17
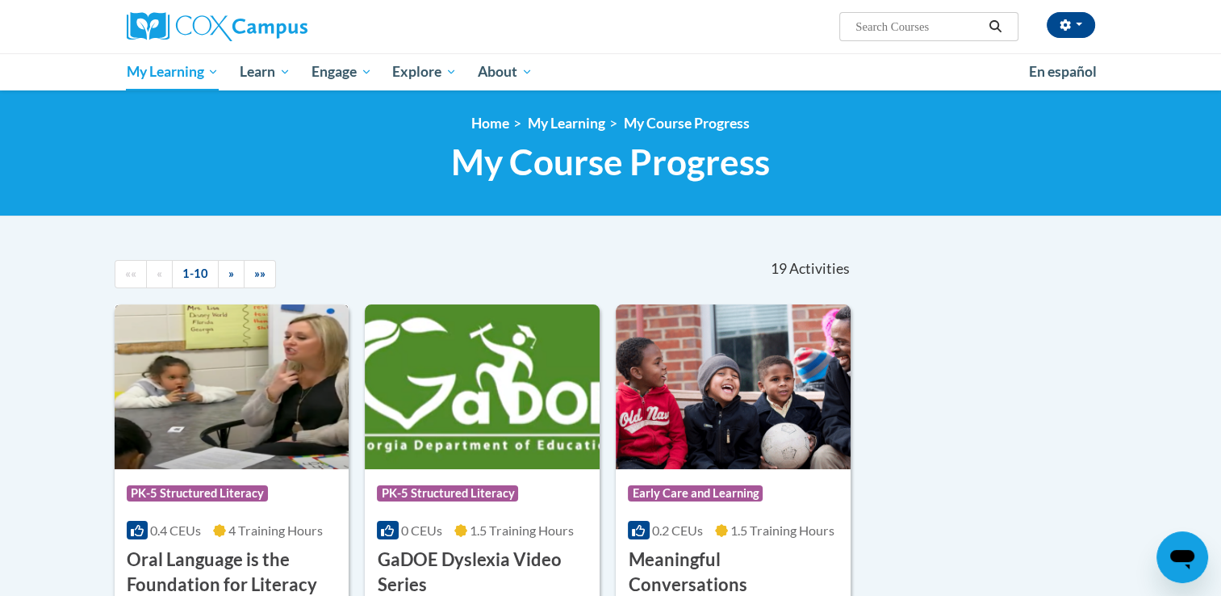
click at [243, 563] on h3 "Oral Language is the Foundation for Literacy" at bounding box center [232, 572] width 211 height 50
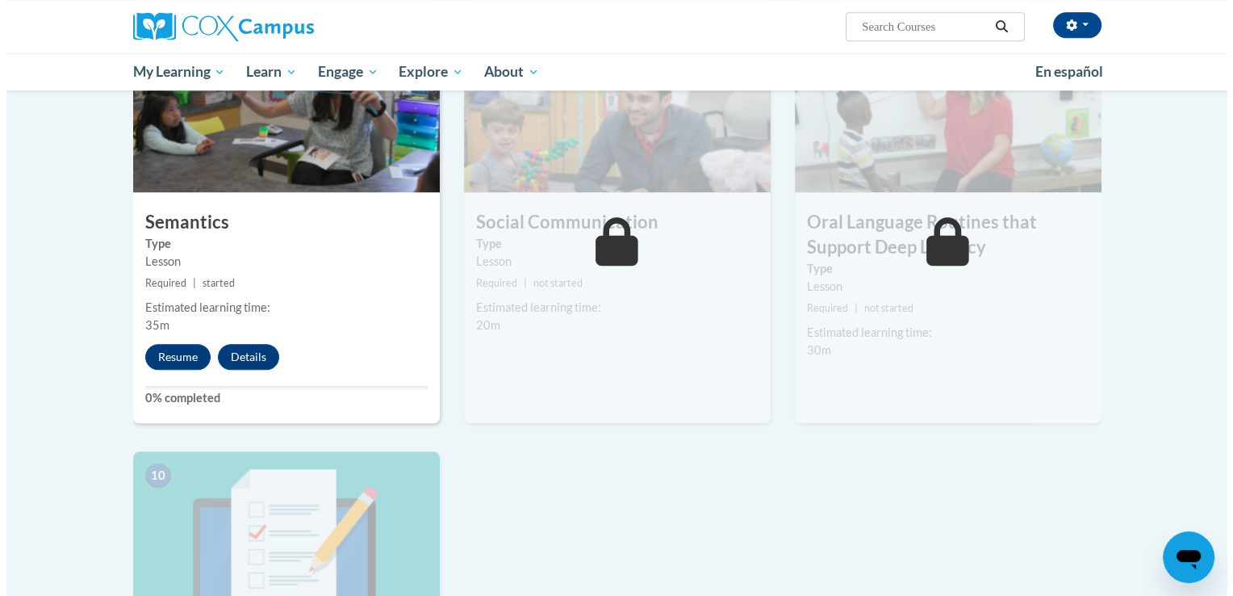
scroll to position [1329, 0]
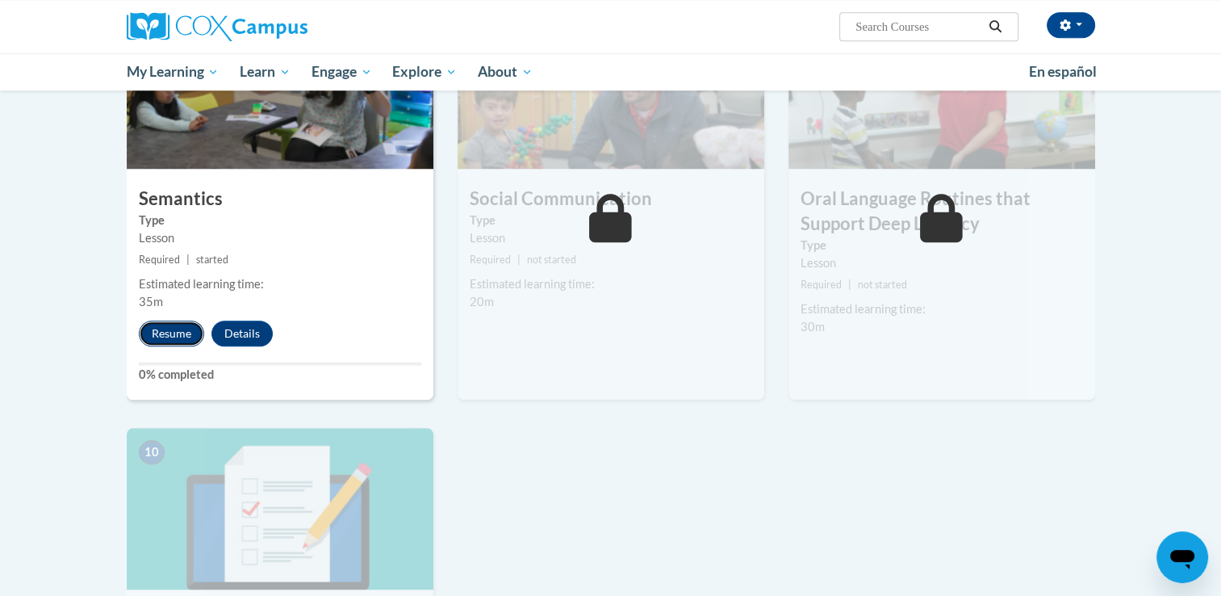
click at [170, 328] on button "Resume" at bounding box center [171, 333] width 65 height 26
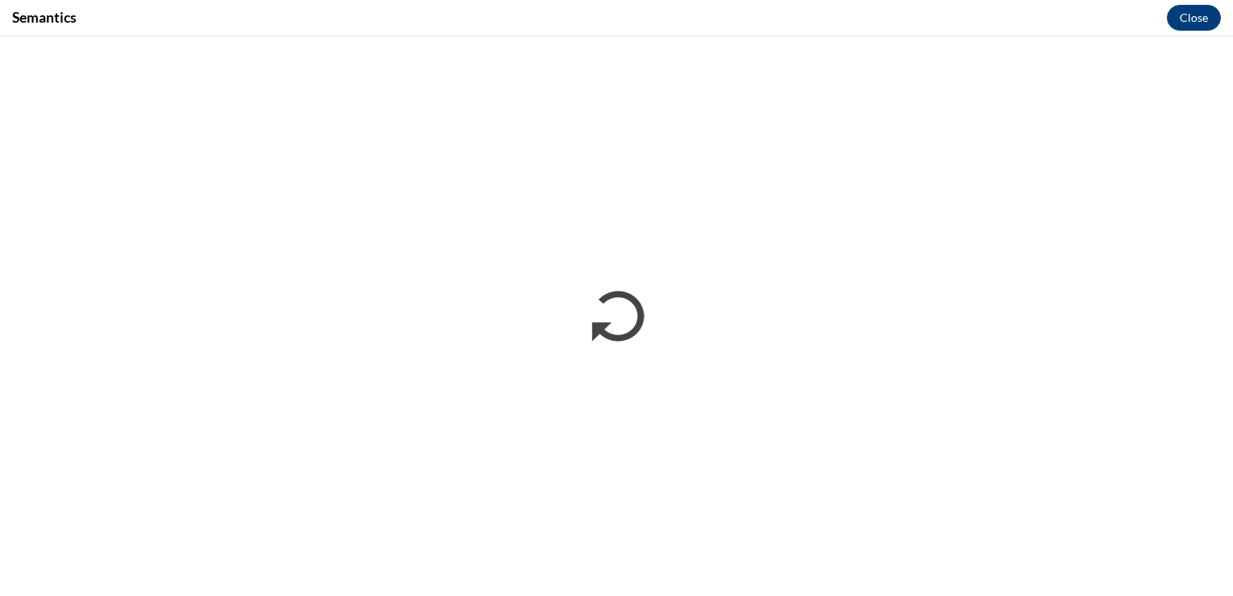
scroll to position [0, 0]
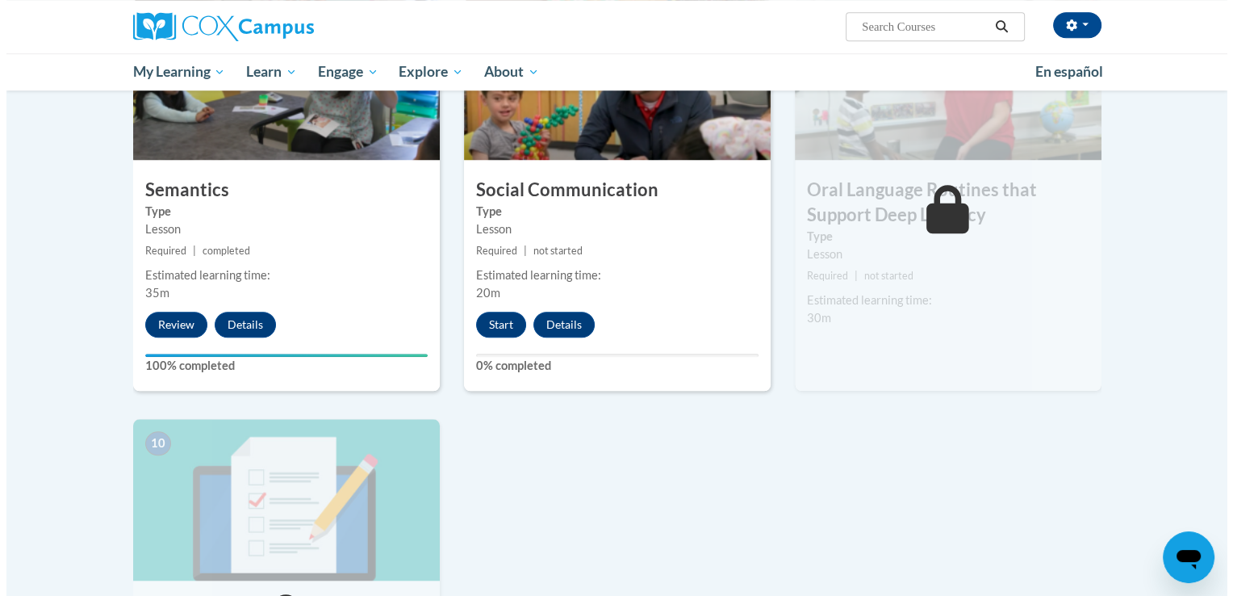
scroll to position [1346, 0]
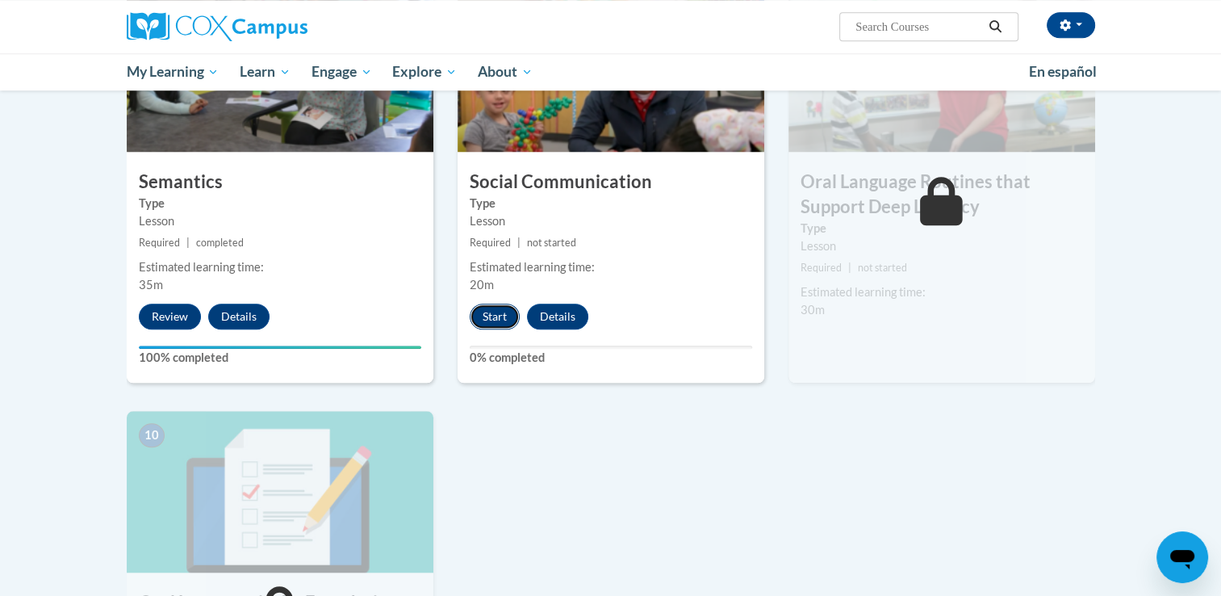
click at [491, 308] on button "Start" at bounding box center [495, 317] width 50 height 26
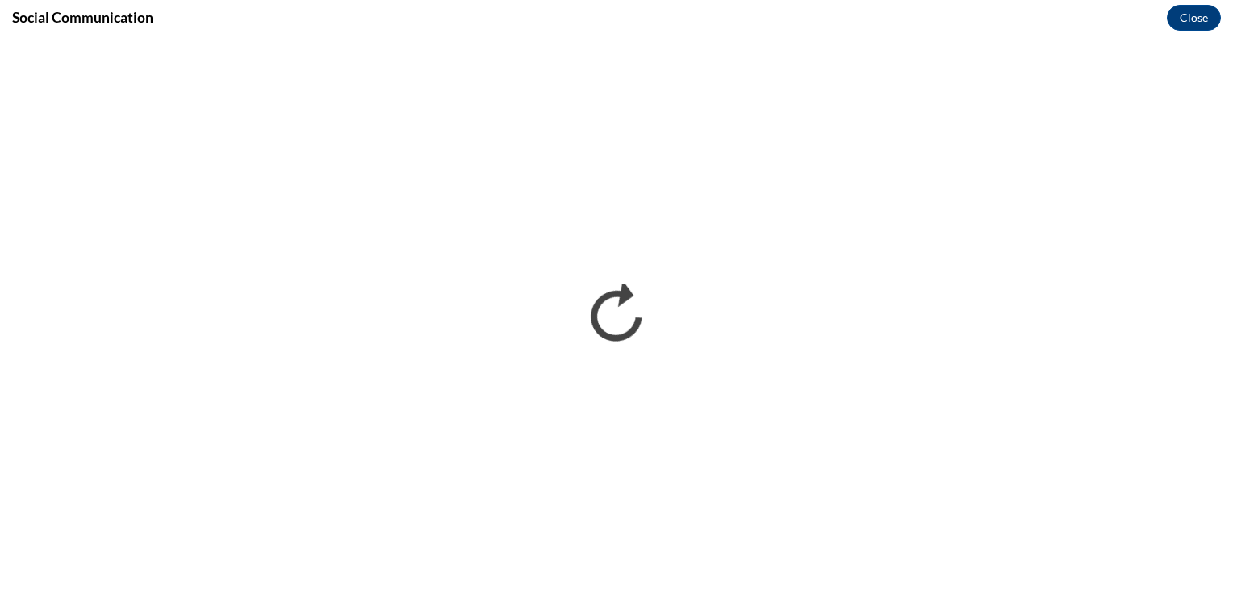
scroll to position [0, 0]
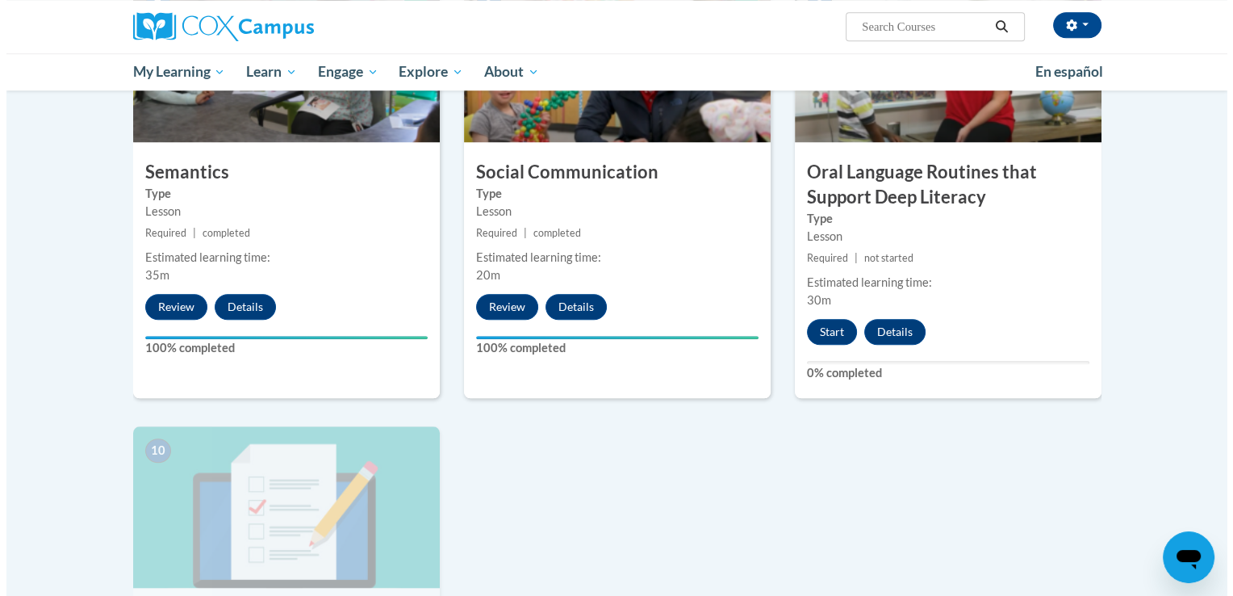
scroll to position [1399, 0]
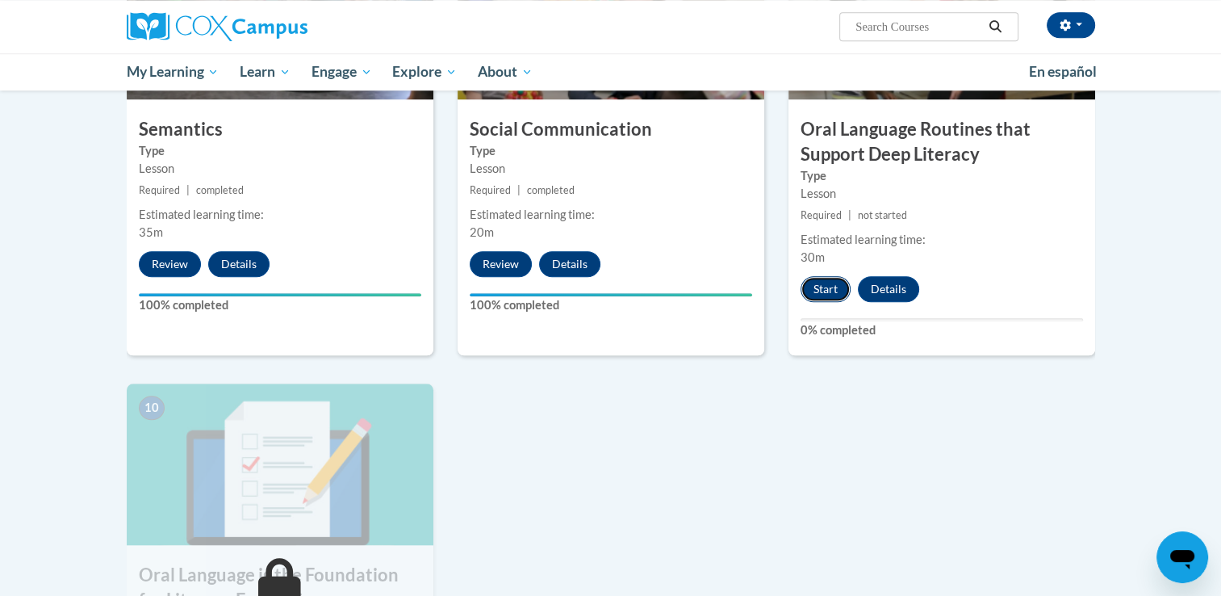
click at [811, 289] on button "Start" at bounding box center [826, 289] width 50 height 26
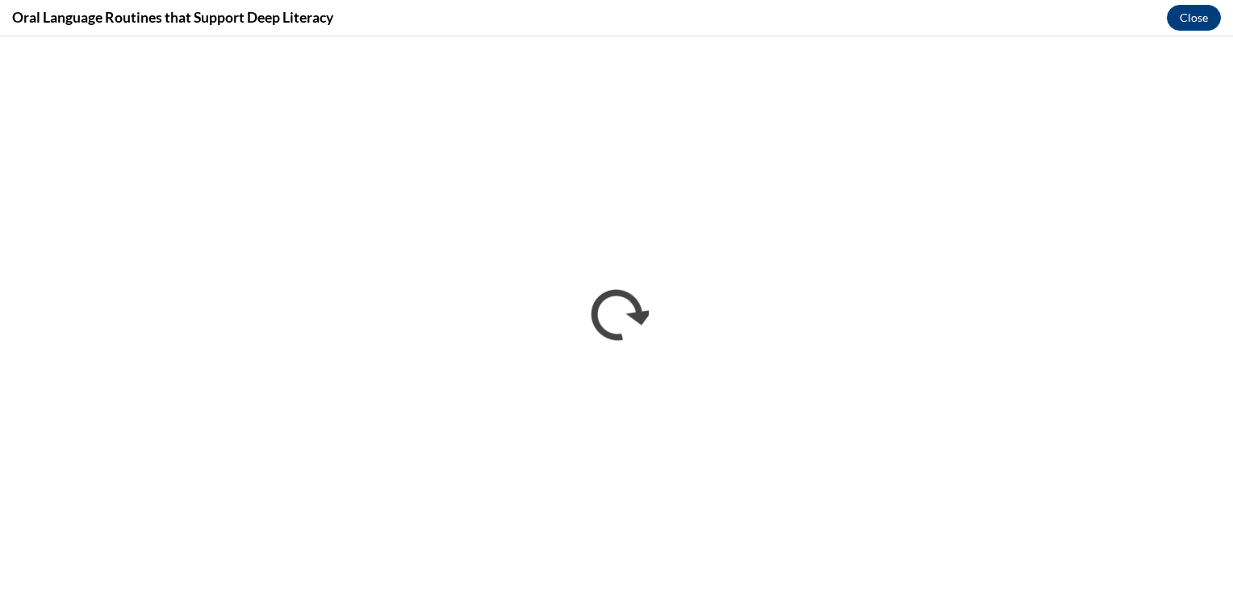
scroll to position [0, 0]
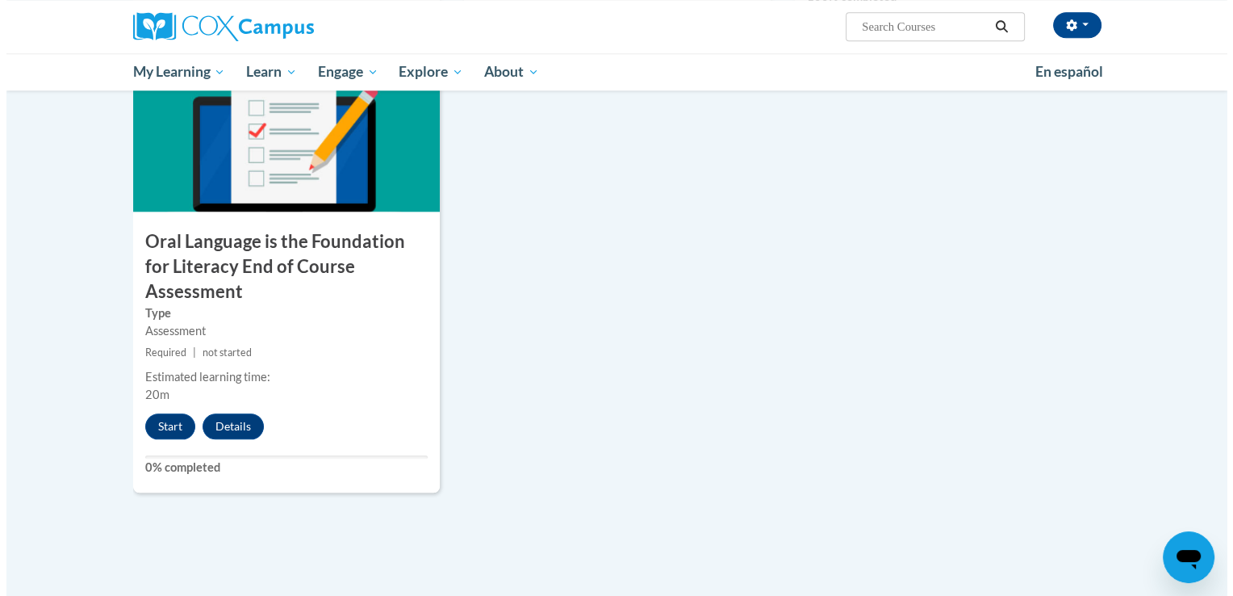
scroll to position [1829, 0]
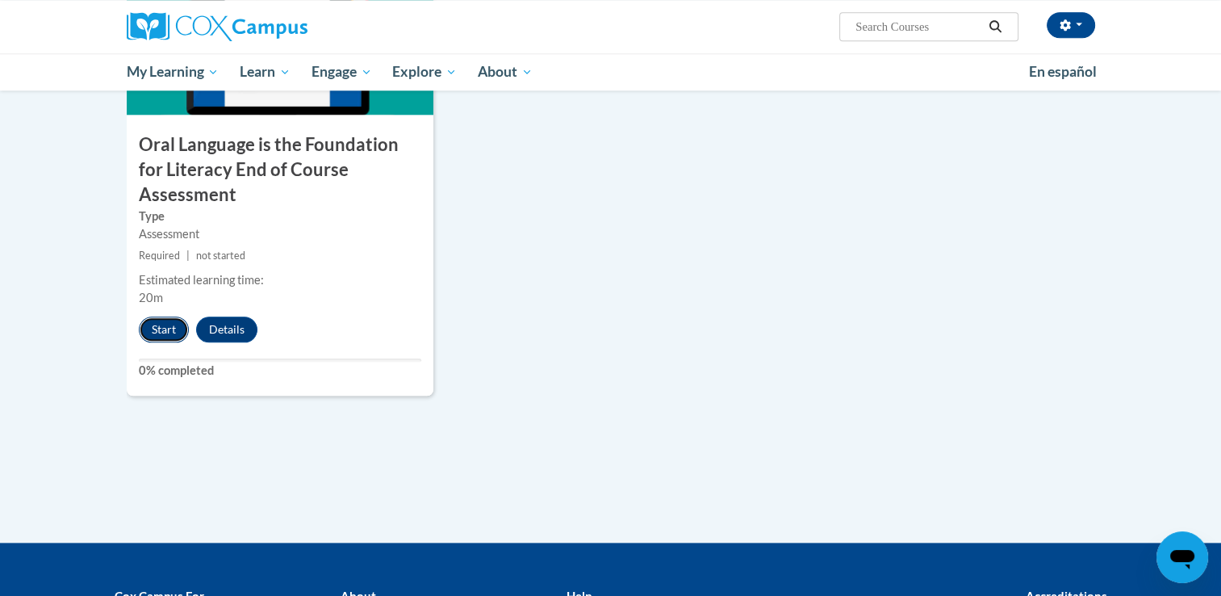
click at [159, 316] on button "Start" at bounding box center [164, 329] width 50 height 26
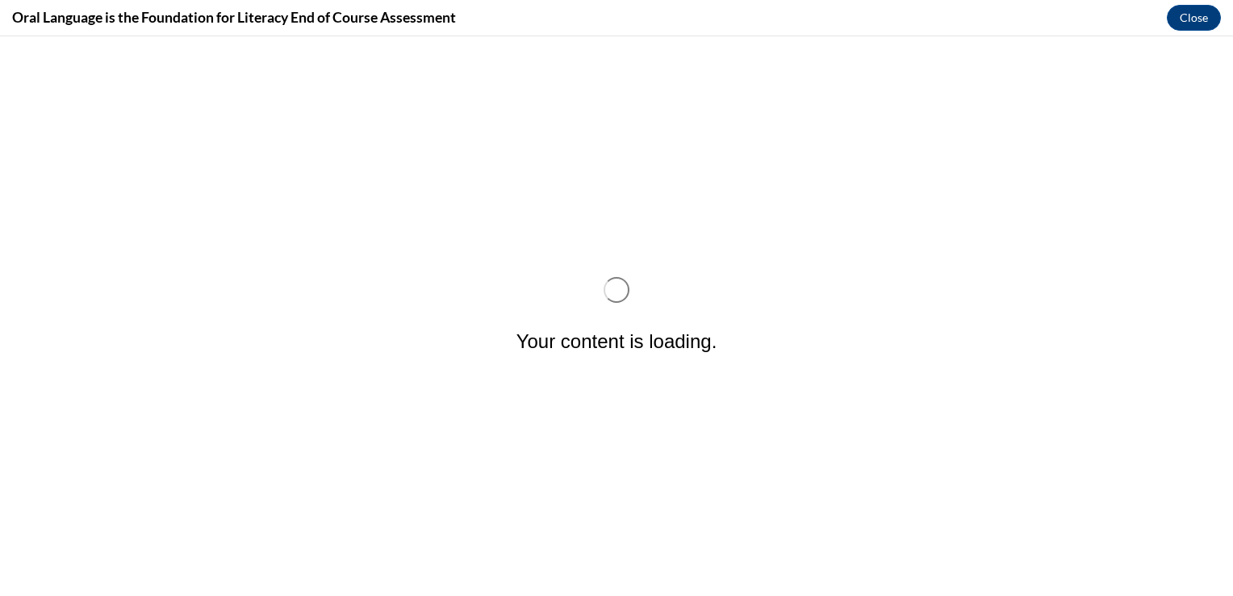
scroll to position [0, 0]
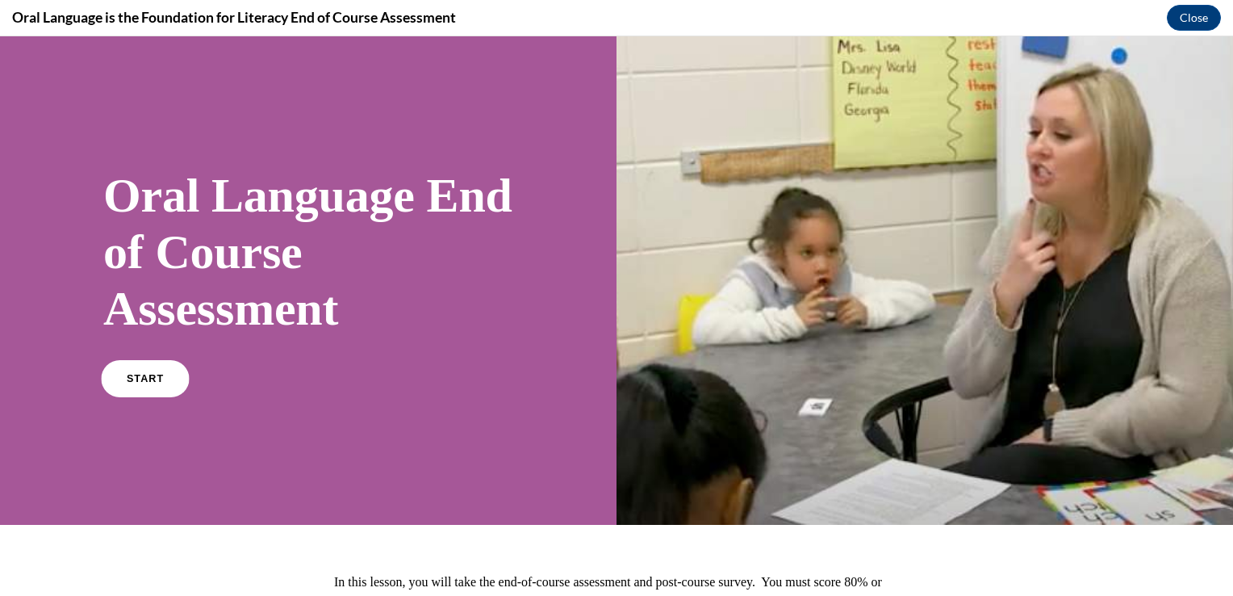
click at [156, 368] on link "START" at bounding box center [145, 378] width 88 height 37
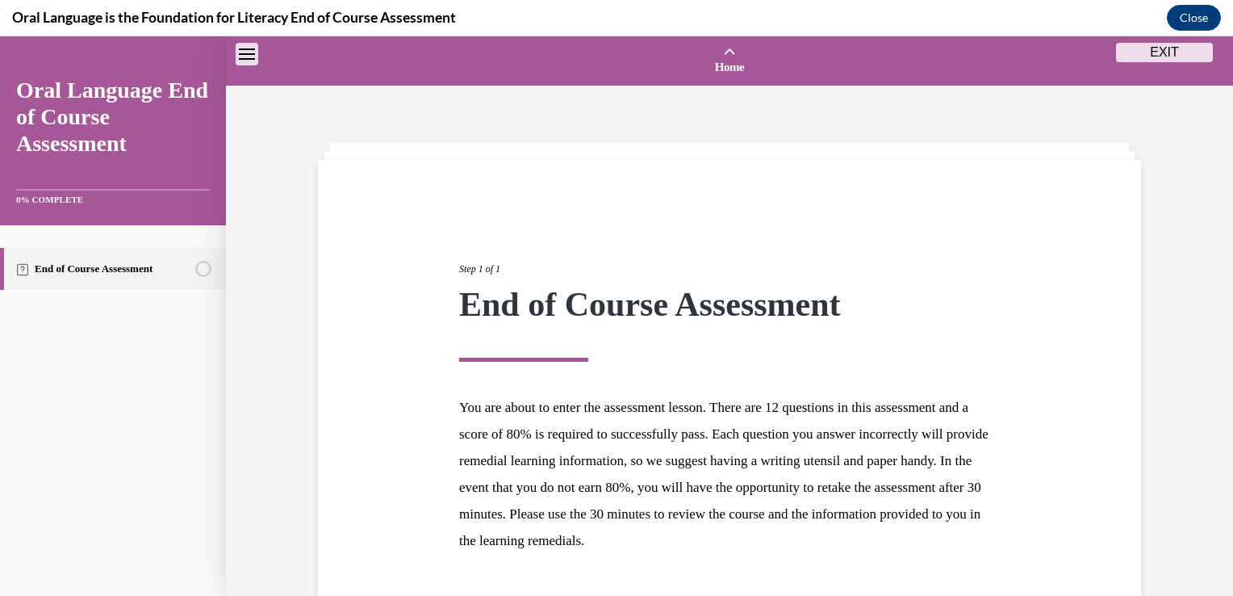
scroll to position [50, 0]
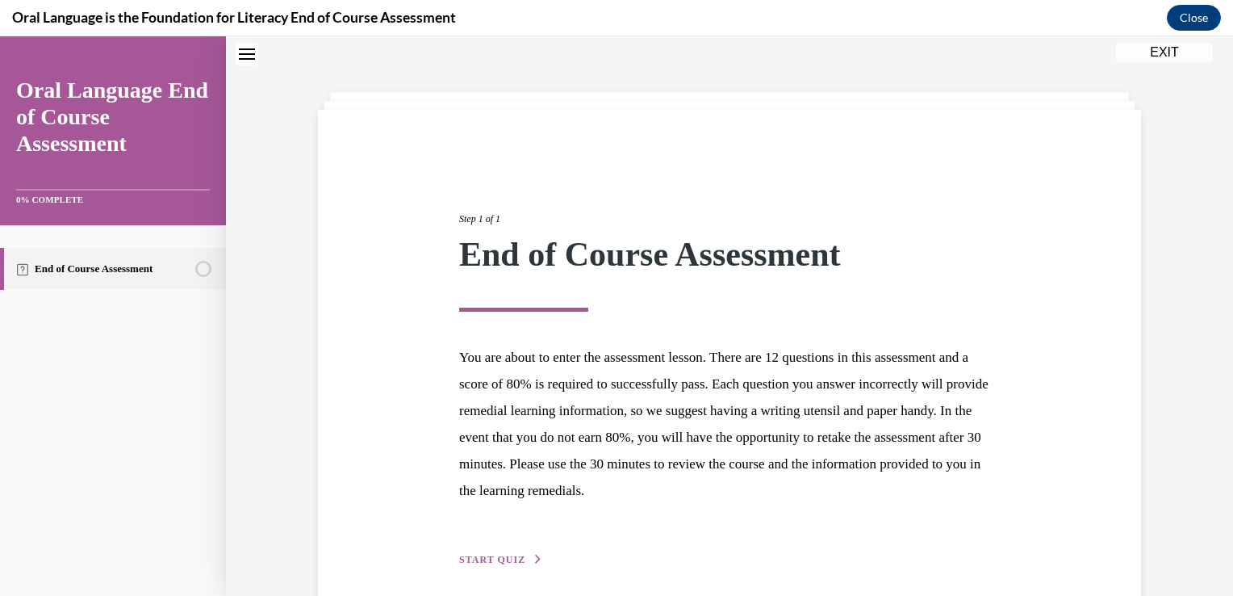
click at [489, 559] on span "START QUIZ" at bounding box center [492, 559] width 66 height 11
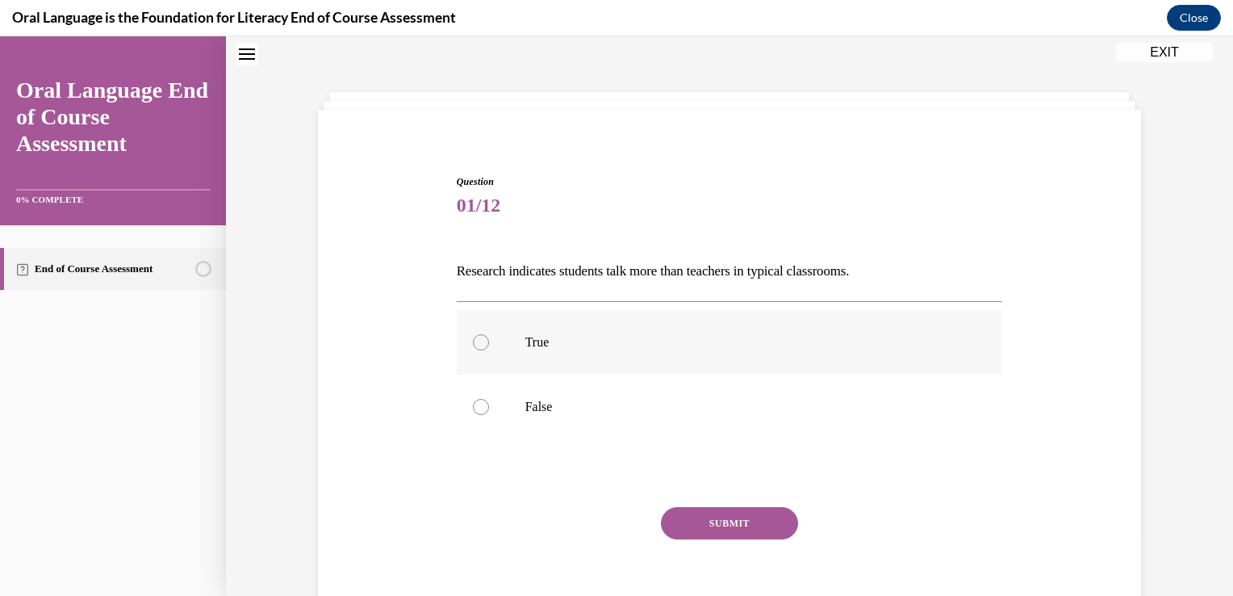
click at [489, 334] on label "True" at bounding box center [730, 342] width 546 height 65
click at [489, 334] on input "True" at bounding box center [481, 342] width 16 height 16
radio input "true"
click at [727, 530] on button "SUBMIT" at bounding box center [729, 523] width 137 height 32
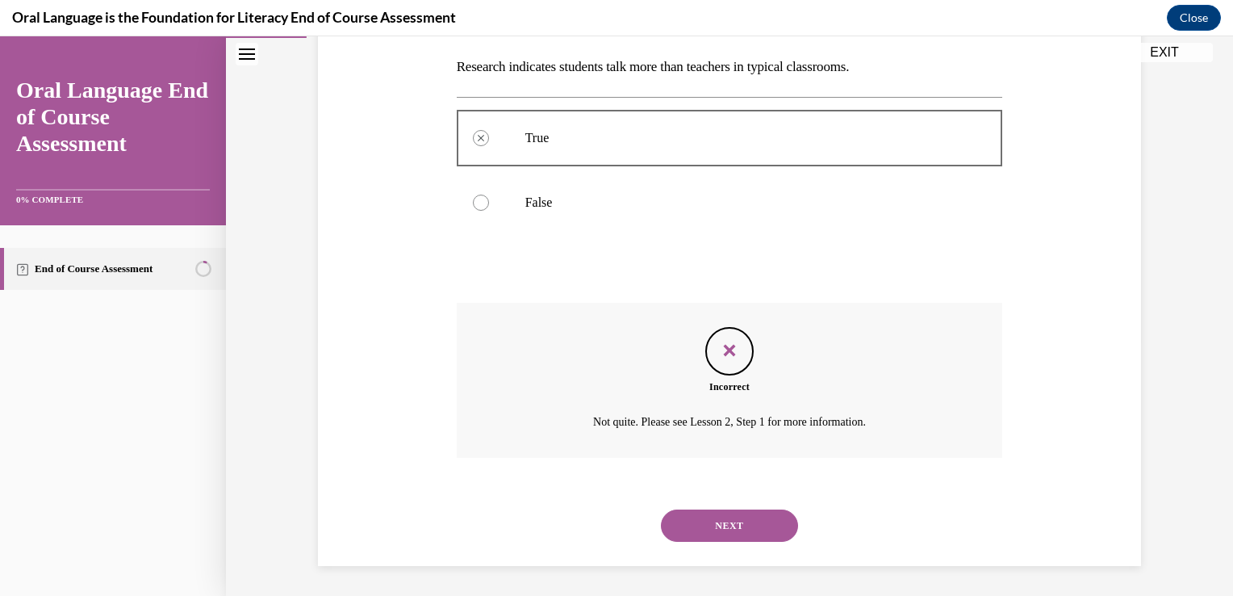
scroll to position [255, 0]
click at [746, 514] on button "NEXT" at bounding box center [729, 525] width 137 height 32
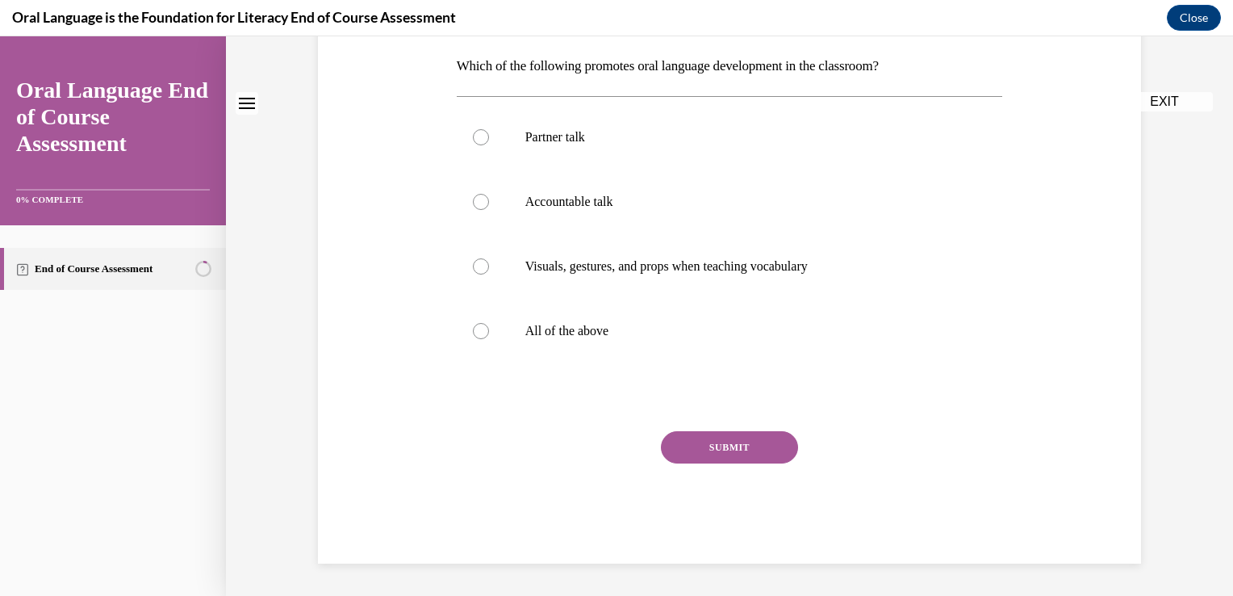
scroll to position [0, 0]
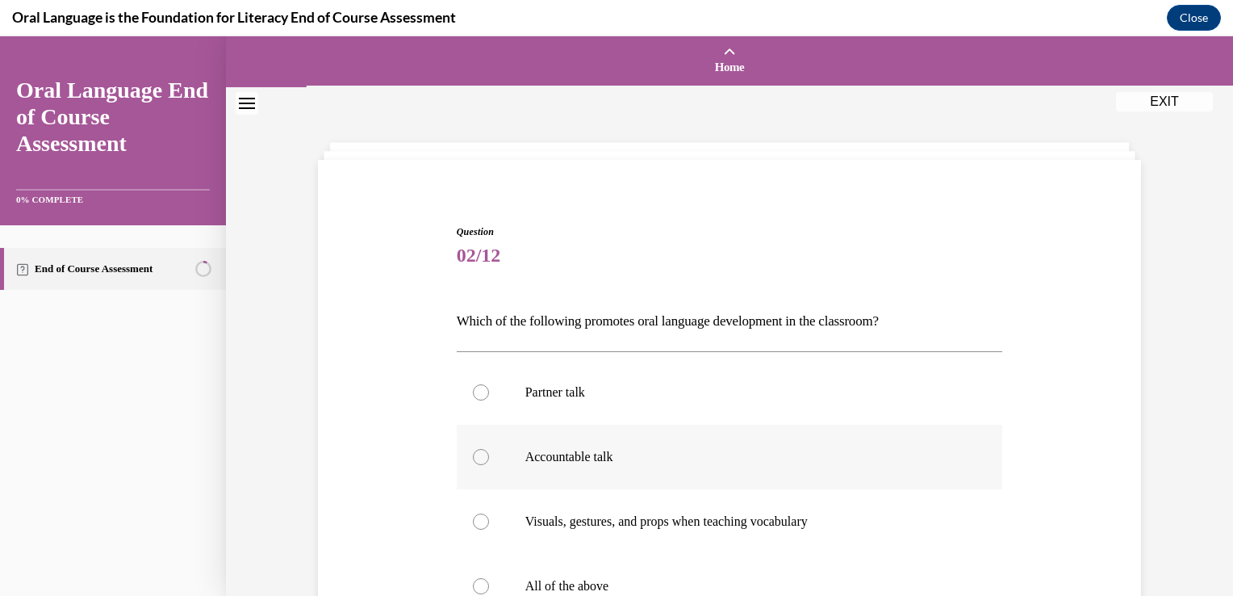
click at [579, 456] on p "Accountable talk" at bounding box center [745, 457] width 438 height 16
click at [489, 456] on input "Accountable talk" at bounding box center [481, 457] width 16 height 16
radio input "true"
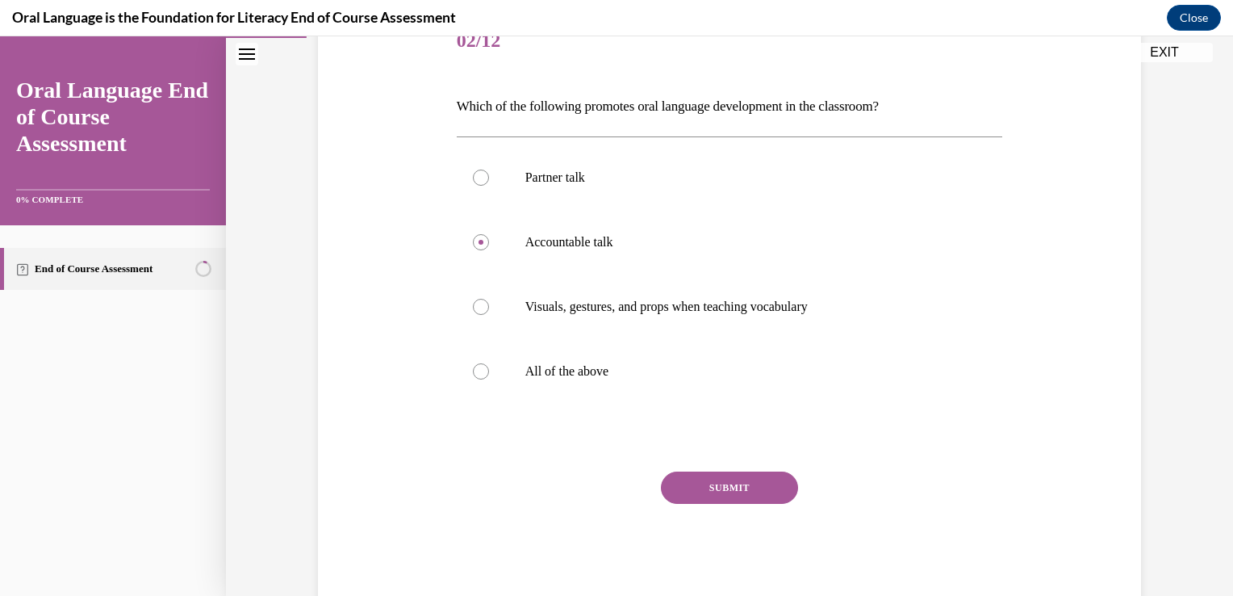
scroll to position [254, 0]
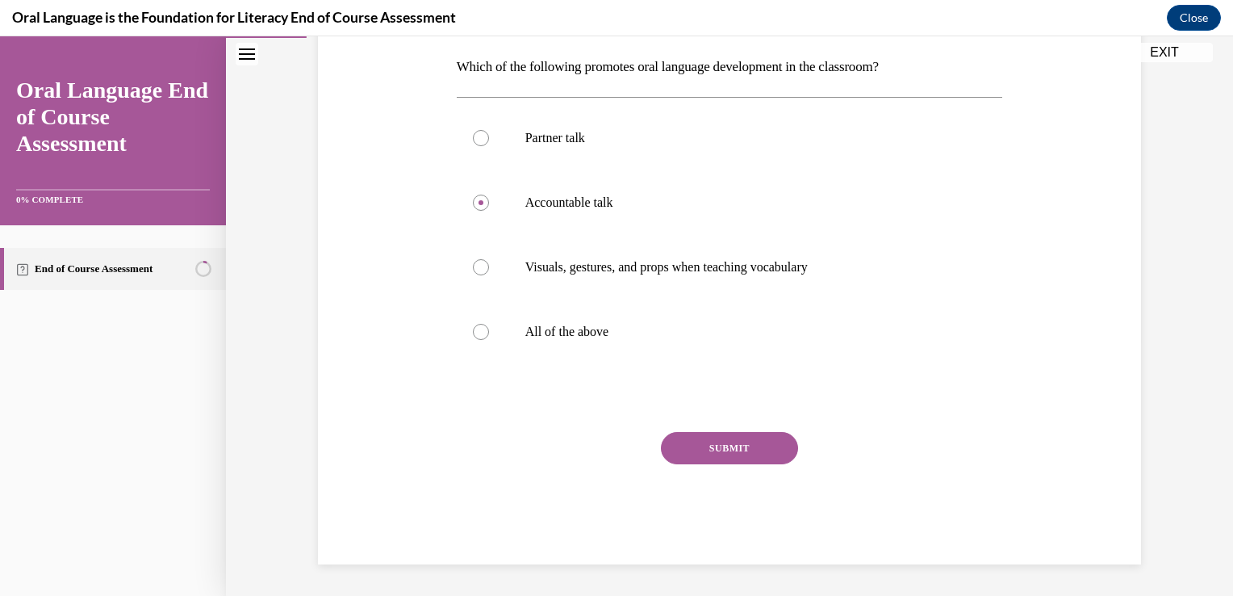
click at [733, 450] on button "SUBMIT" at bounding box center [729, 448] width 137 height 32
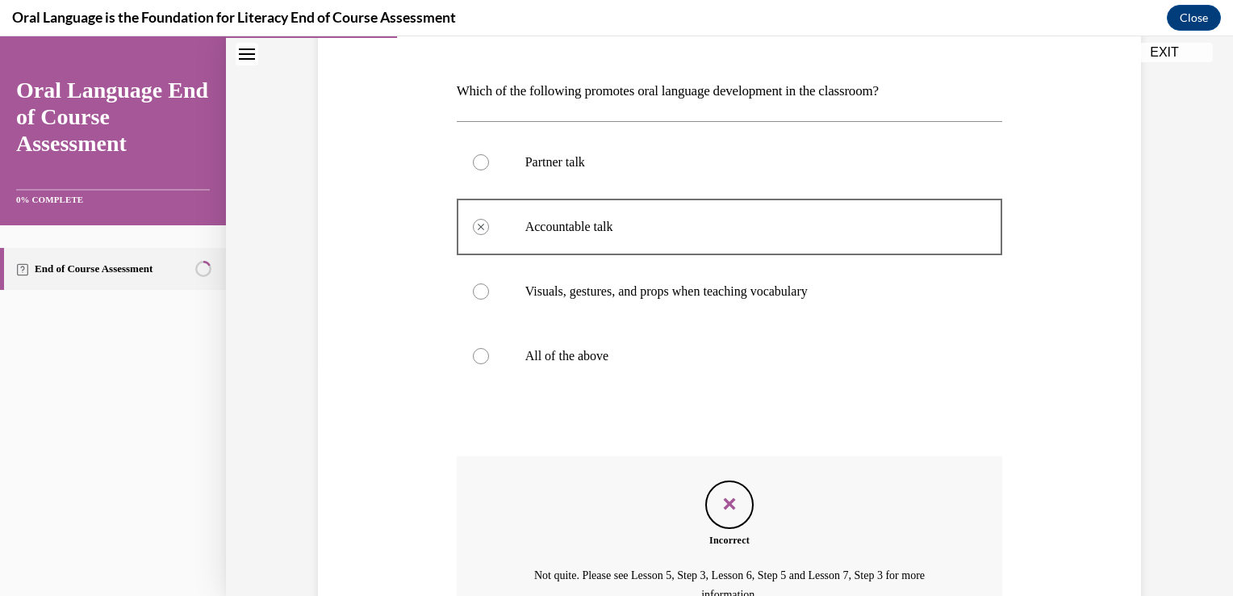
scroll to position [210, 0]
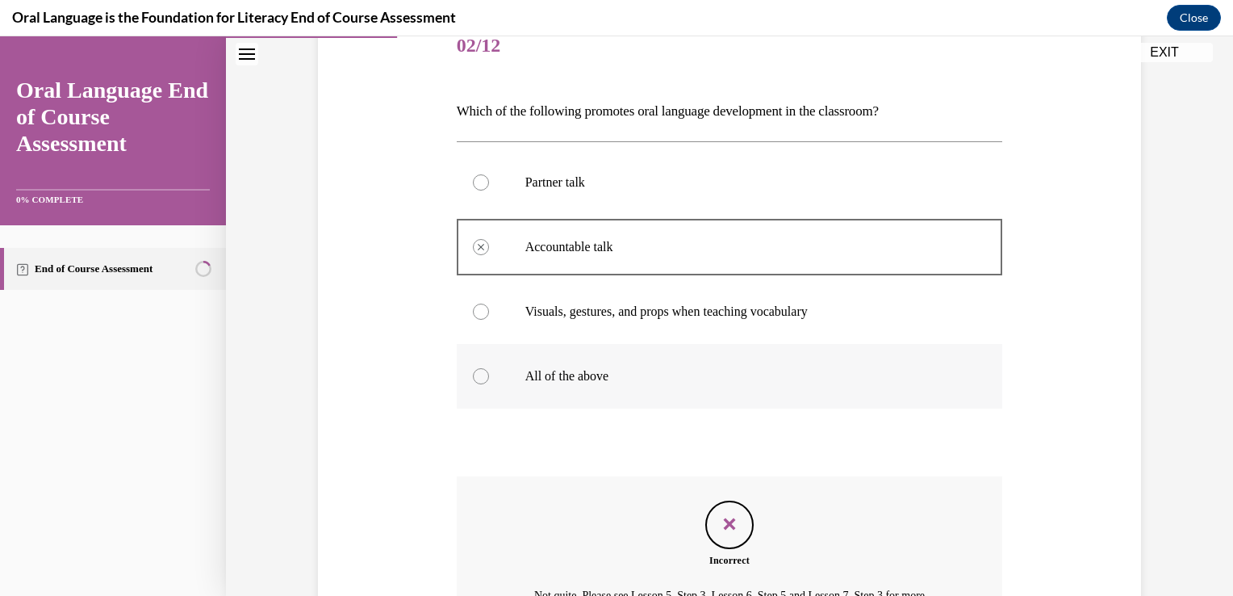
click at [500, 375] on label "All of the above" at bounding box center [730, 376] width 546 height 65
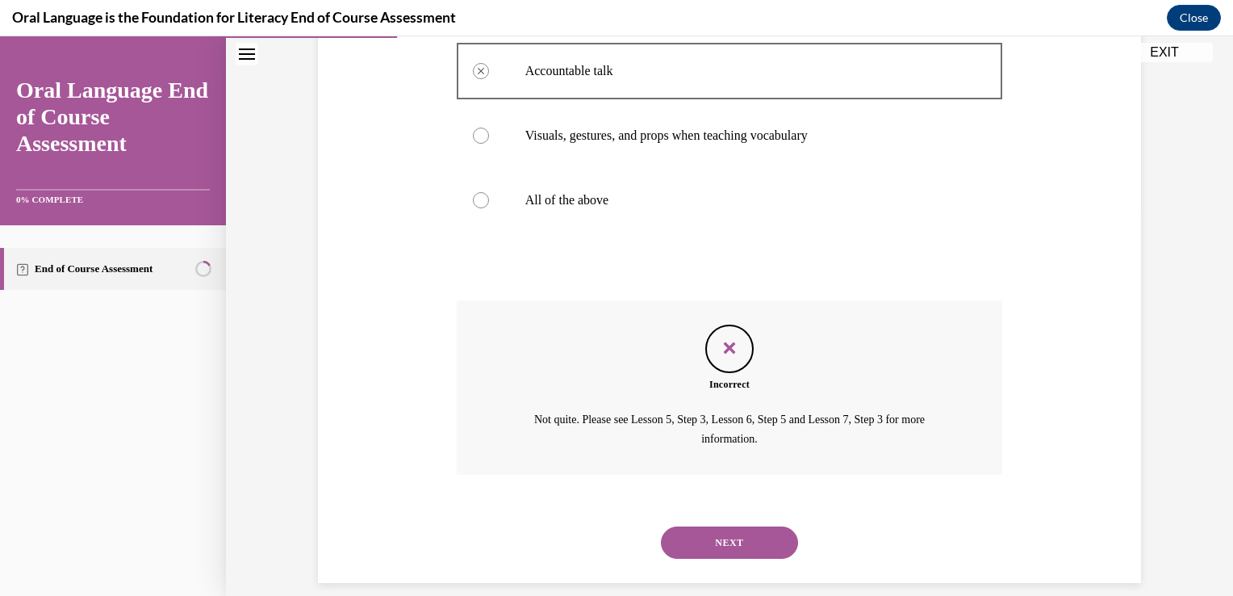
scroll to position [404, 0]
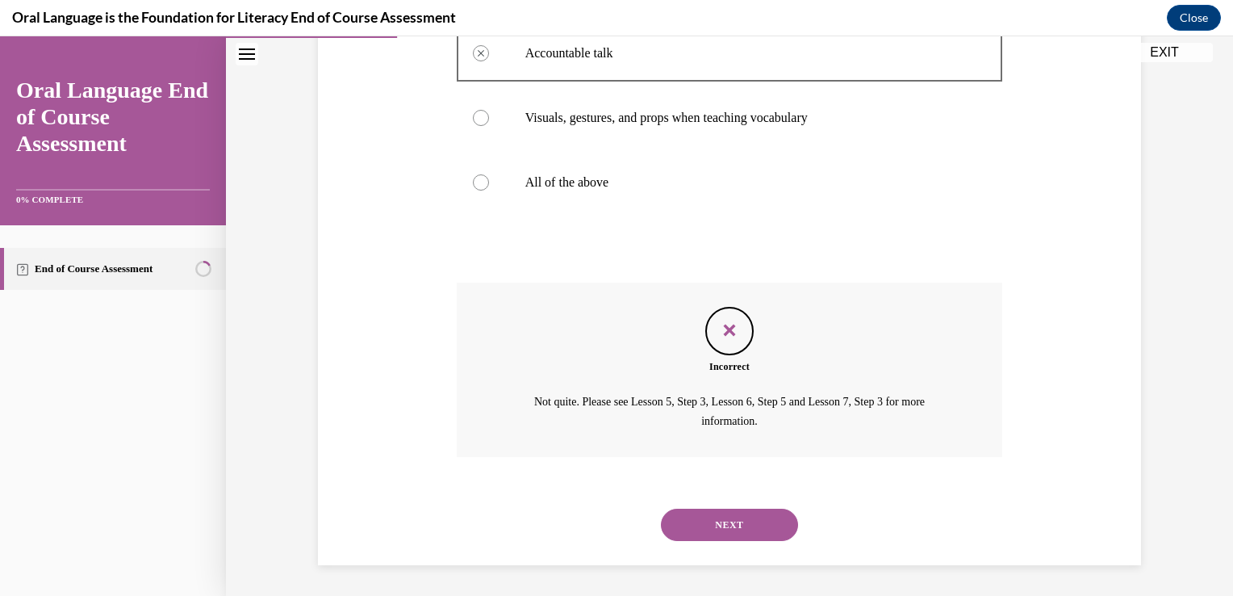
click at [755, 527] on button "NEXT" at bounding box center [729, 525] width 137 height 32
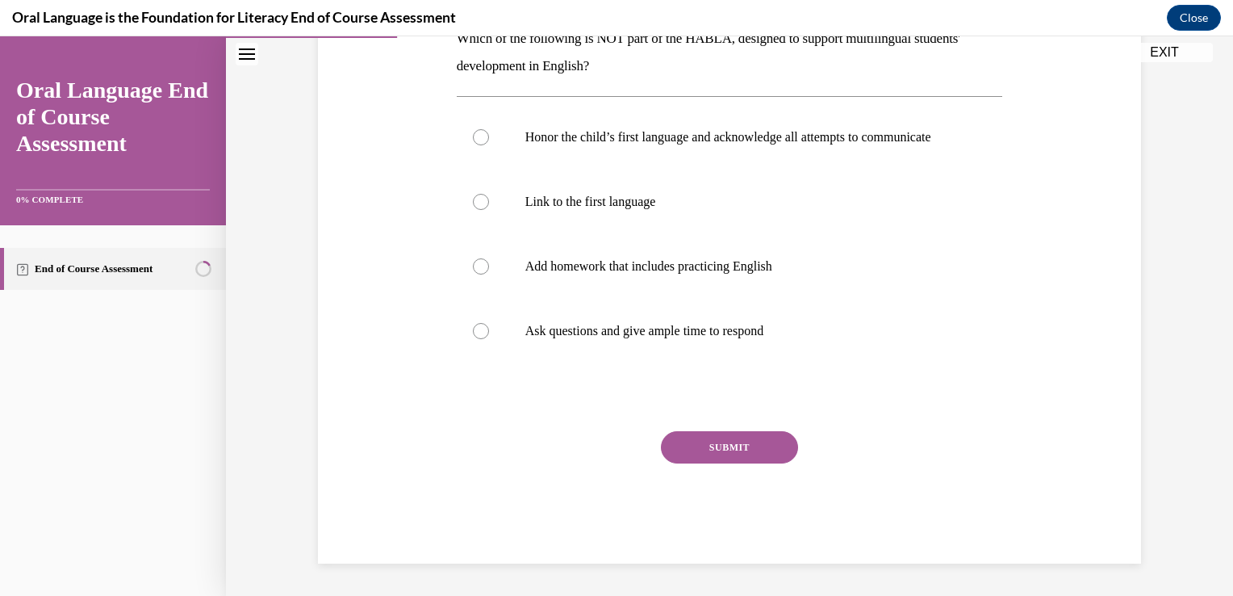
scroll to position [298, 0]
click at [563, 129] on p "Honor the child’s first language and acknowledge all attempts to communicate" at bounding box center [745, 137] width 438 height 16
click at [489, 129] on input "Honor the child’s first language and acknowledge all attempts to communicate" at bounding box center [481, 137] width 16 height 16
radio input "true"
click at [693, 439] on button "SUBMIT" at bounding box center [729, 447] width 137 height 32
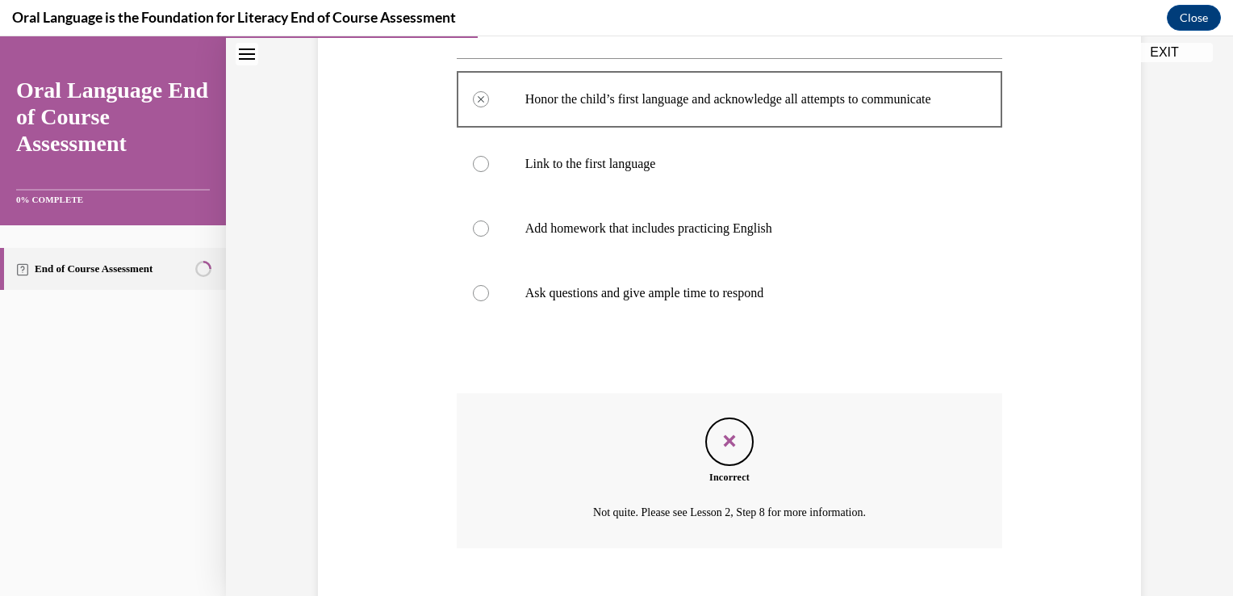
scroll to position [0, 0]
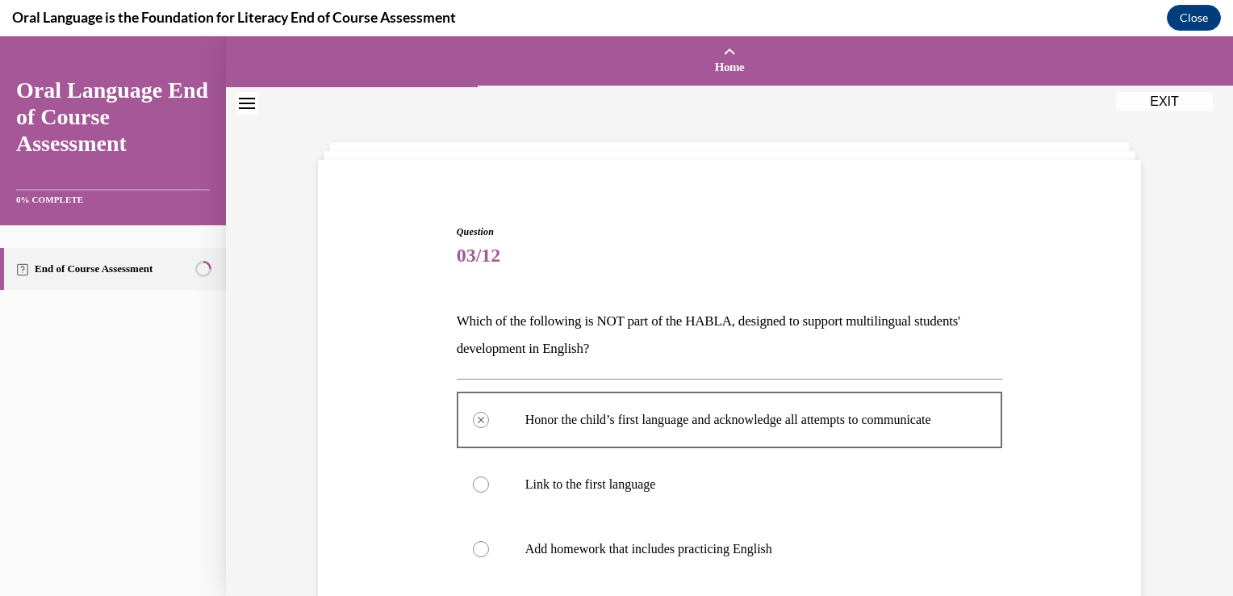
click at [1221, 573] on div "Question 03/12 Which of the following is NOT part of the HABLA, designed to sup…" at bounding box center [729, 548] width 1007 height 922
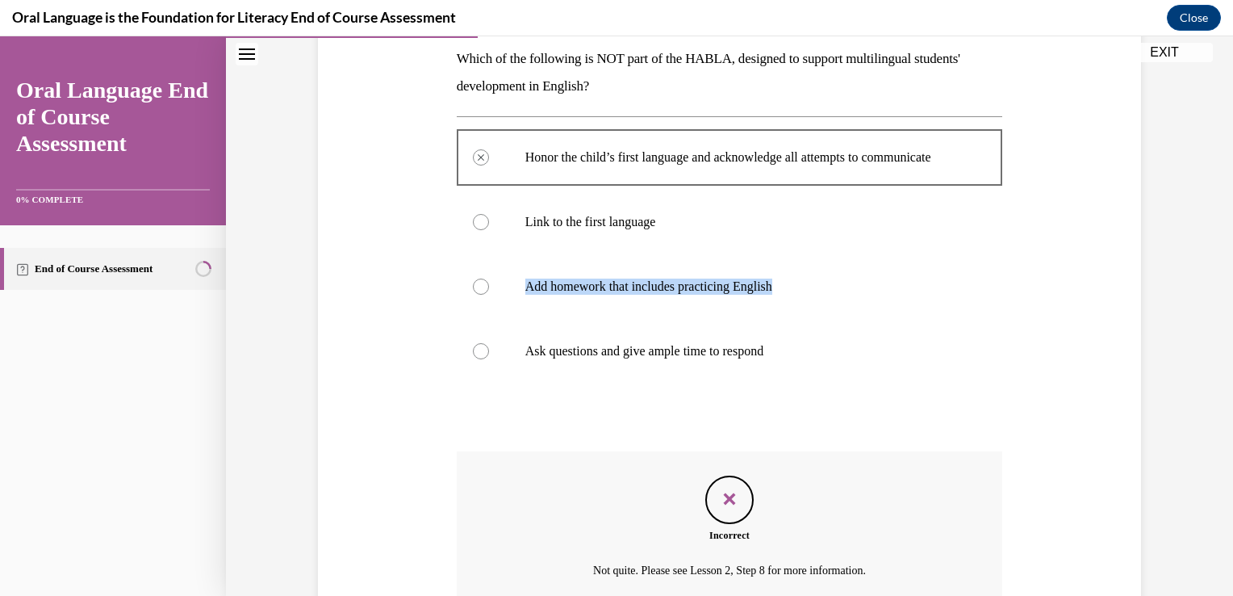
scroll to position [291, 0]
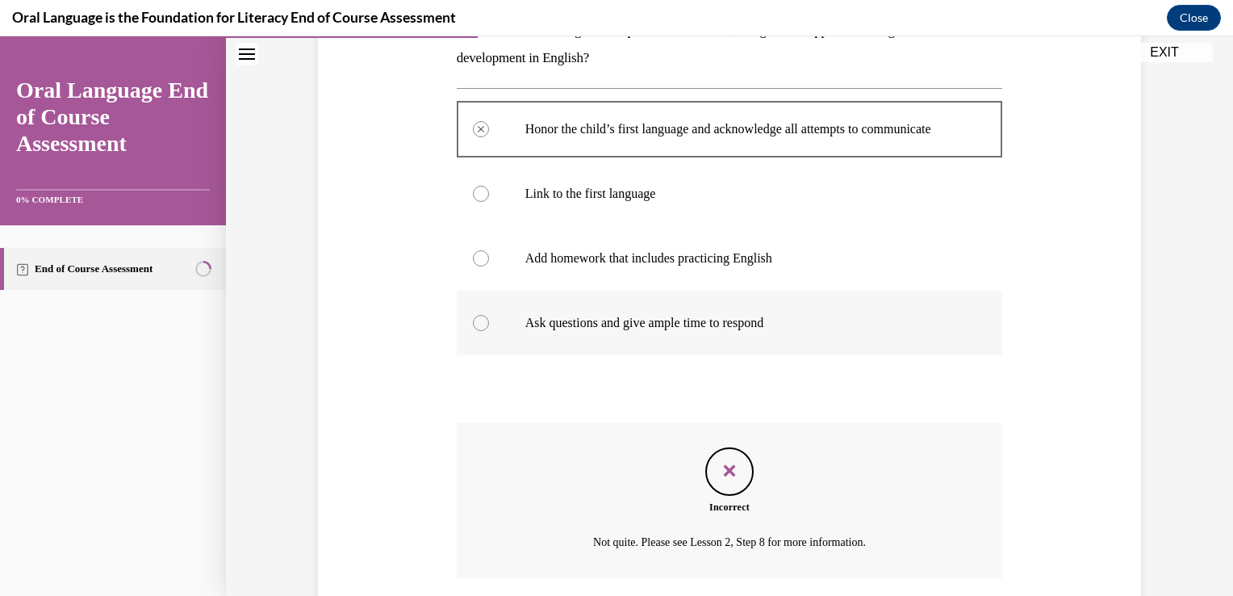
click at [927, 316] on label "Ask questions and give ample time to respond" at bounding box center [730, 323] width 546 height 65
click at [467, 221] on label "Link to the first language" at bounding box center [730, 193] width 546 height 65
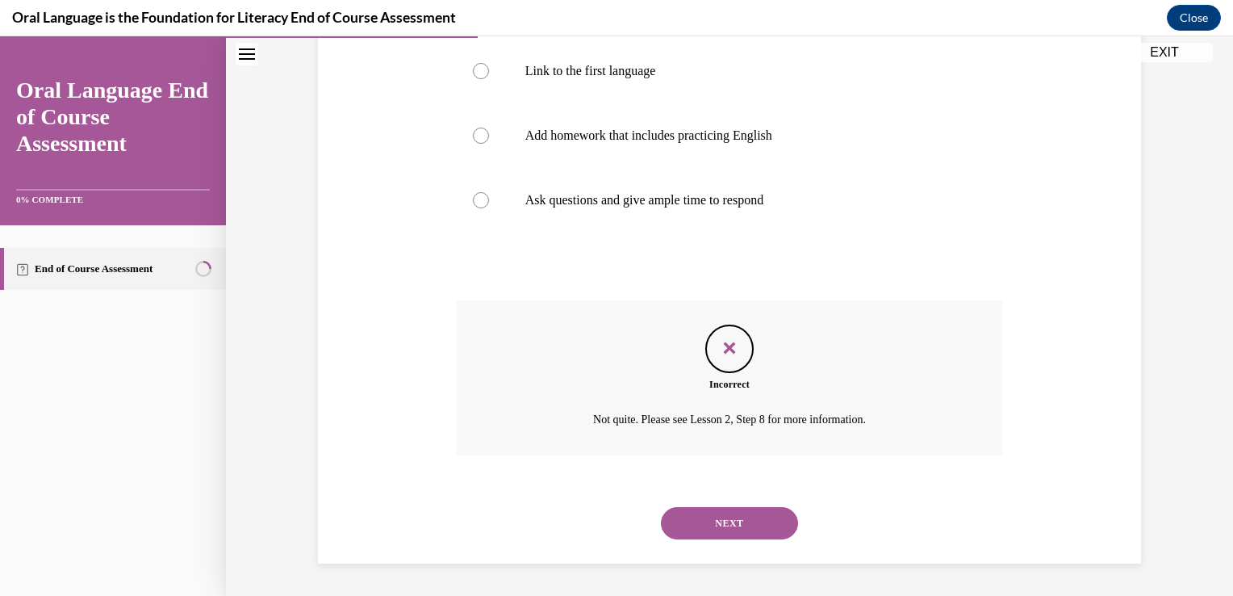
scroll to position [429, 0]
click at [719, 528] on button "NEXT" at bounding box center [729, 523] width 137 height 32
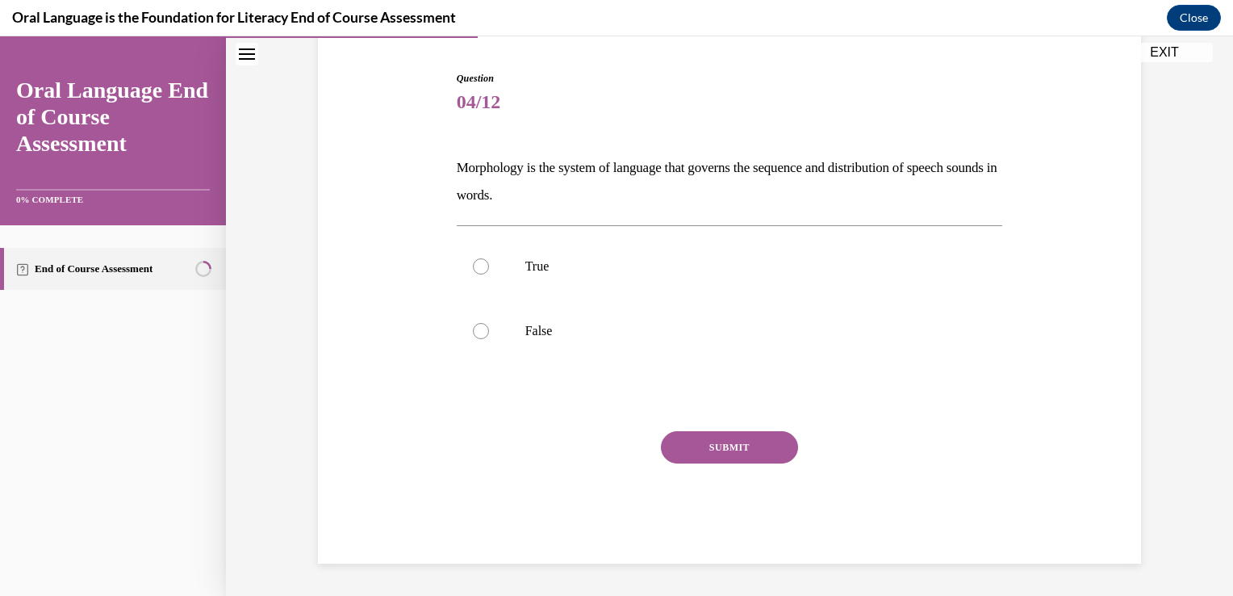
scroll to position [153, 0]
click at [474, 273] on div at bounding box center [481, 267] width 16 height 16
click at [474, 273] on input "True" at bounding box center [481, 267] width 16 height 16
radio input "true"
click at [757, 450] on button "SUBMIT" at bounding box center [729, 448] width 137 height 32
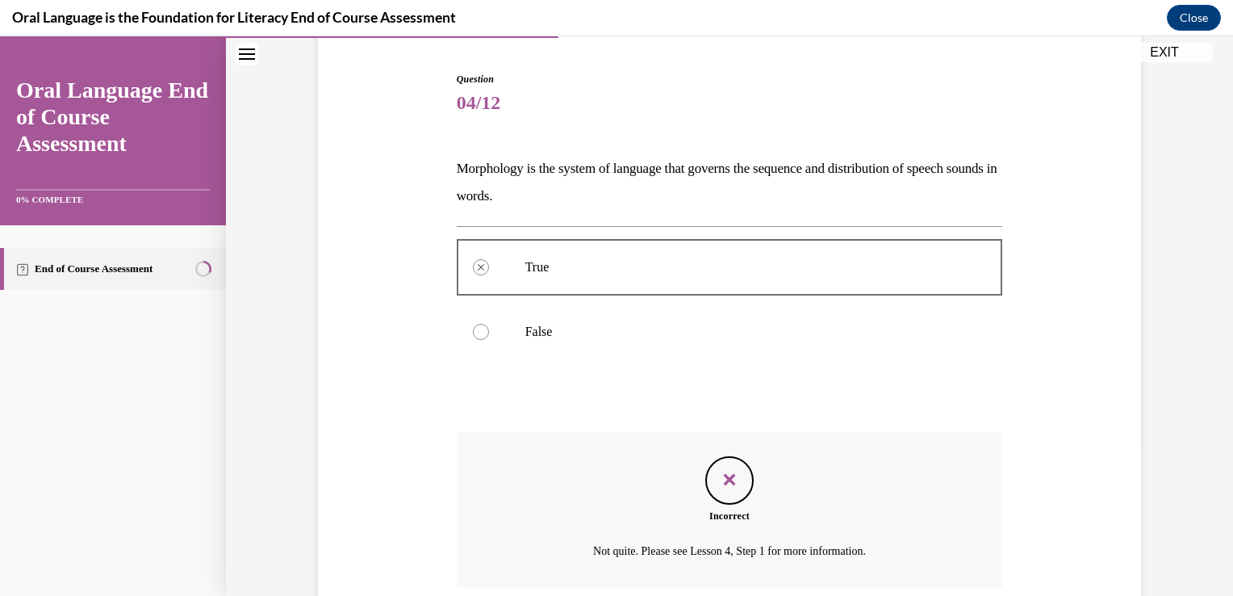
scroll to position [283, 0]
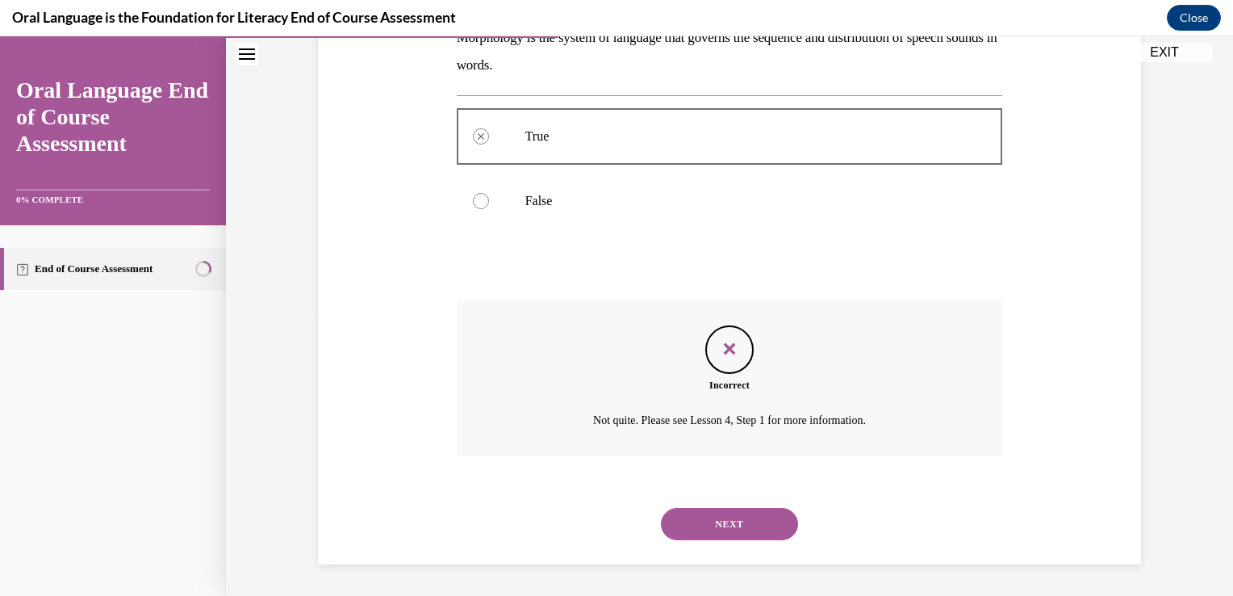
click at [740, 531] on button "NEXT" at bounding box center [729, 524] width 137 height 32
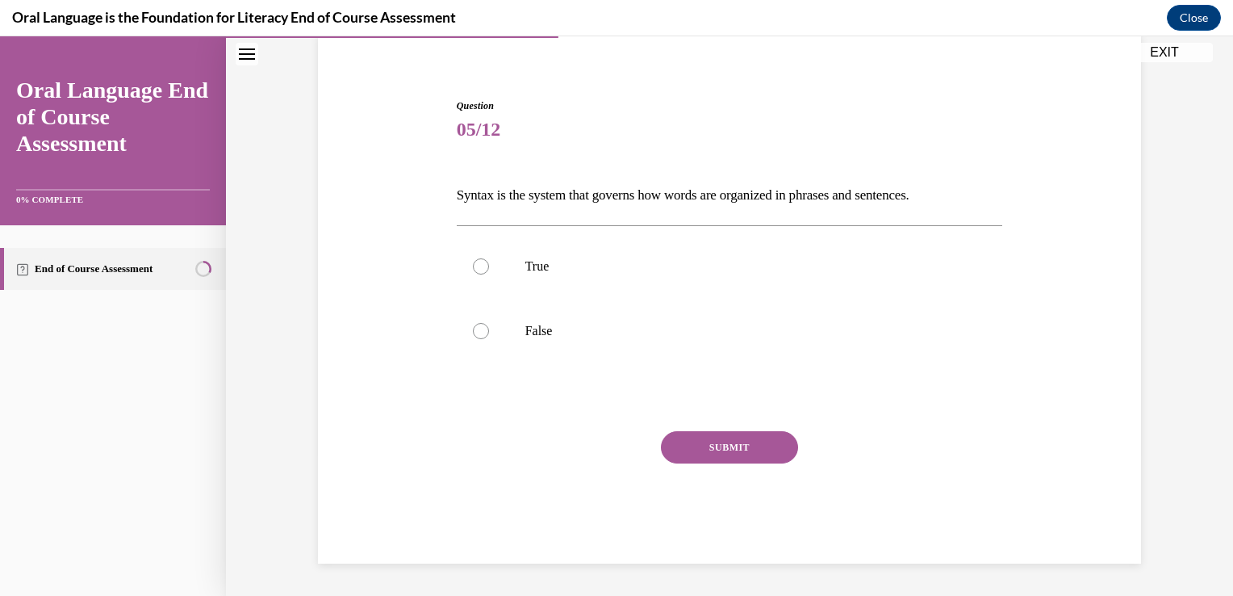
scroll to position [125, 0]
click at [647, 266] on p "True" at bounding box center [745, 267] width 438 height 16
click at [489, 266] on input "True" at bounding box center [481, 267] width 16 height 16
radio input "true"
click at [739, 445] on button "SUBMIT" at bounding box center [729, 448] width 137 height 32
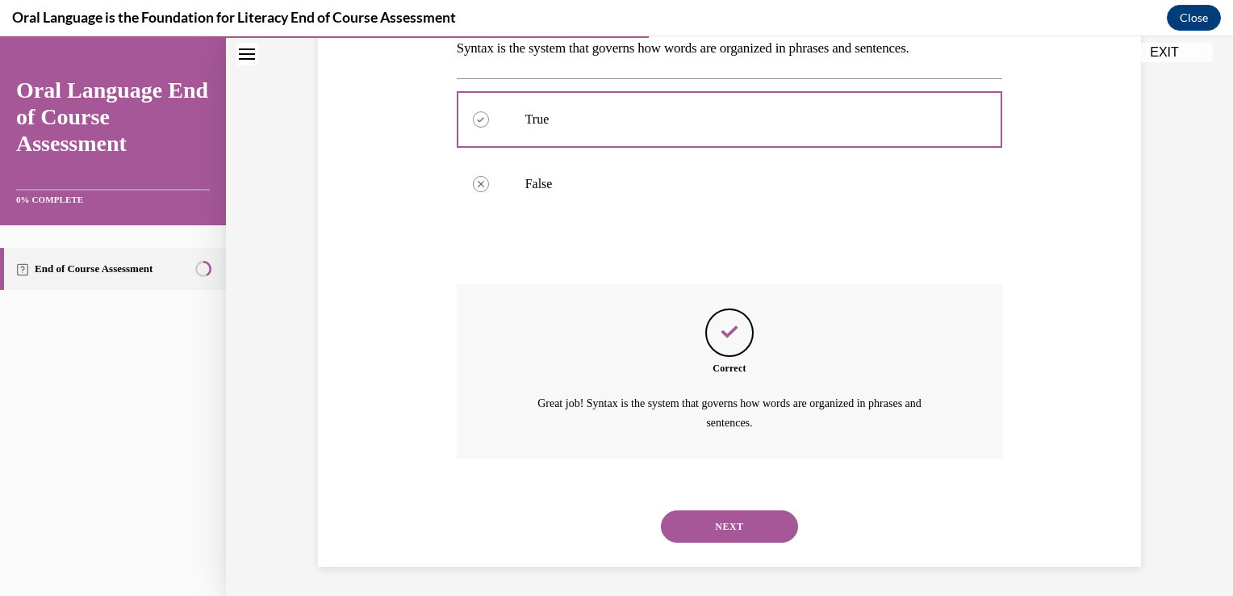
scroll to position [274, 0]
click at [739, 535] on button "NEXT" at bounding box center [729, 525] width 137 height 32
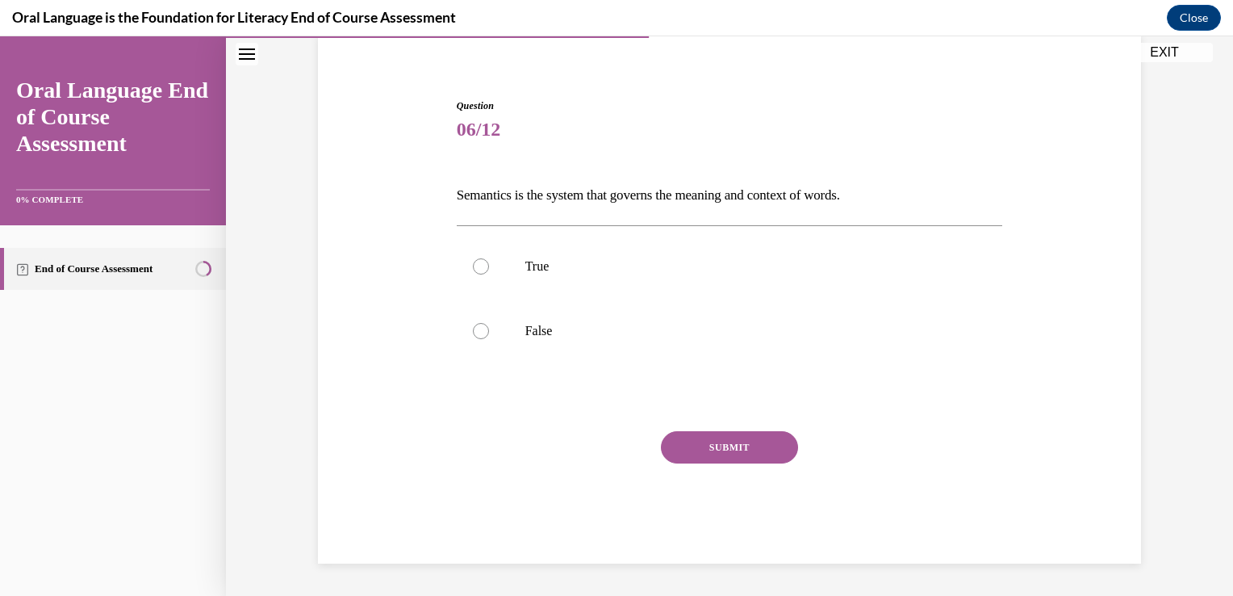
scroll to position [125, 0]
click at [533, 273] on p "True" at bounding box center [745, 267] width 438 height 16
click at [489, 273] on input "True" at bounding box center [481, 267] width 16 height 16
radio input "true"
click at [721, 438] on button "SUBMIT" at bounding box center [729, 448] width 137 height 32
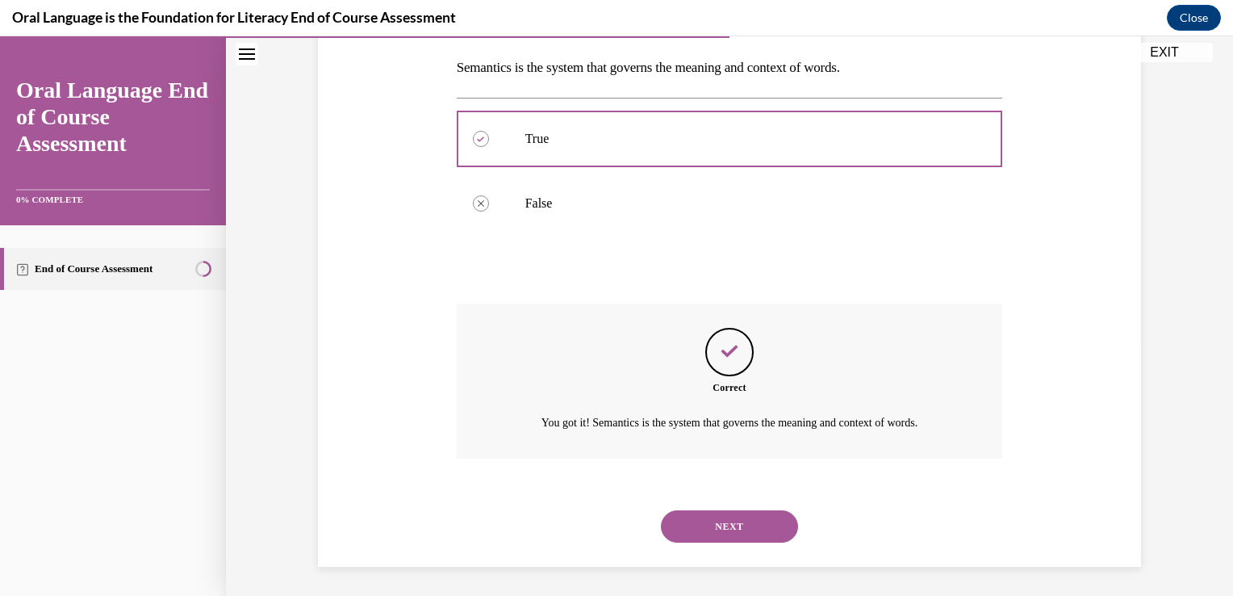
scroll to position [255, 0]
click at [749, 519] on button "NEXT" at bounding box center [729, 525] width 137 height 32
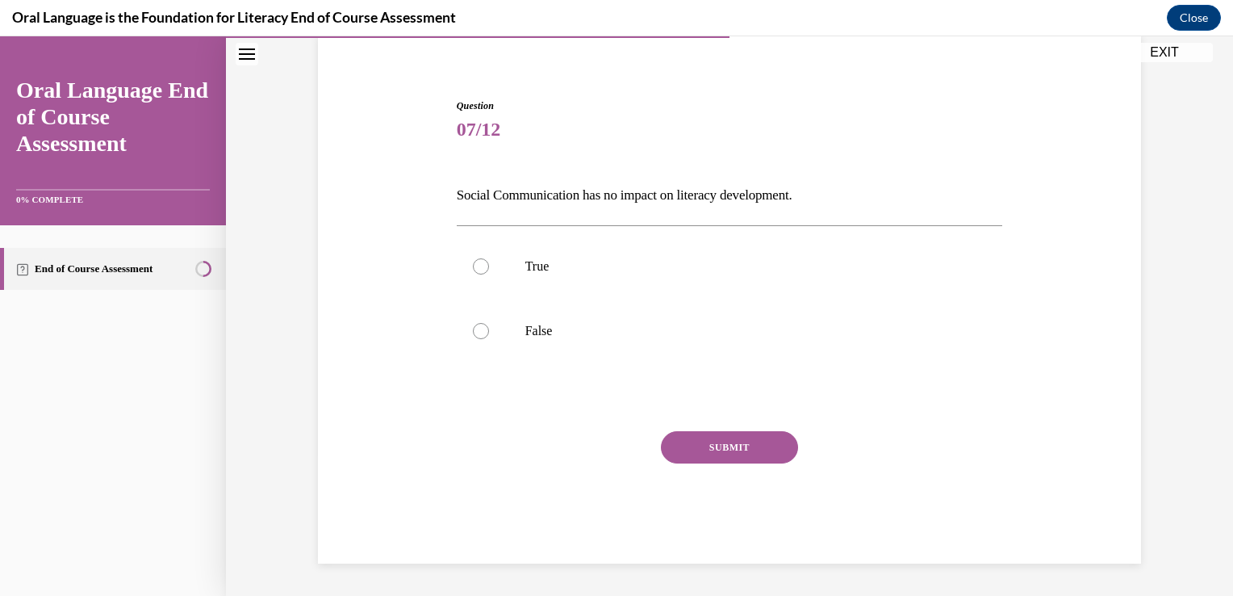
scroll to position [125, 0]
click at [635, 260] on p "True" at bounding box center [745, 267] width 438 height 16
click at [489, 260] on input "True" at bounding box center [481, 267] width 16 height 16
radio input "true"
click at [701, 447] on button "SUBMIT" at bounding box center [729, 448] width 137 height 32
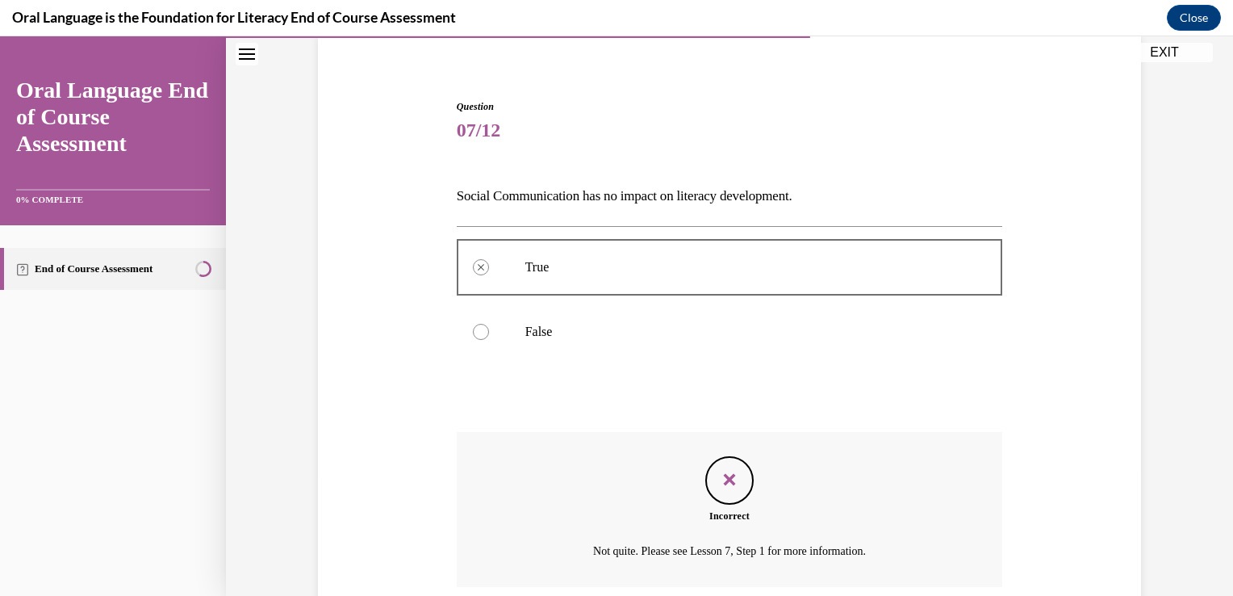
scroll to position [255, 0]
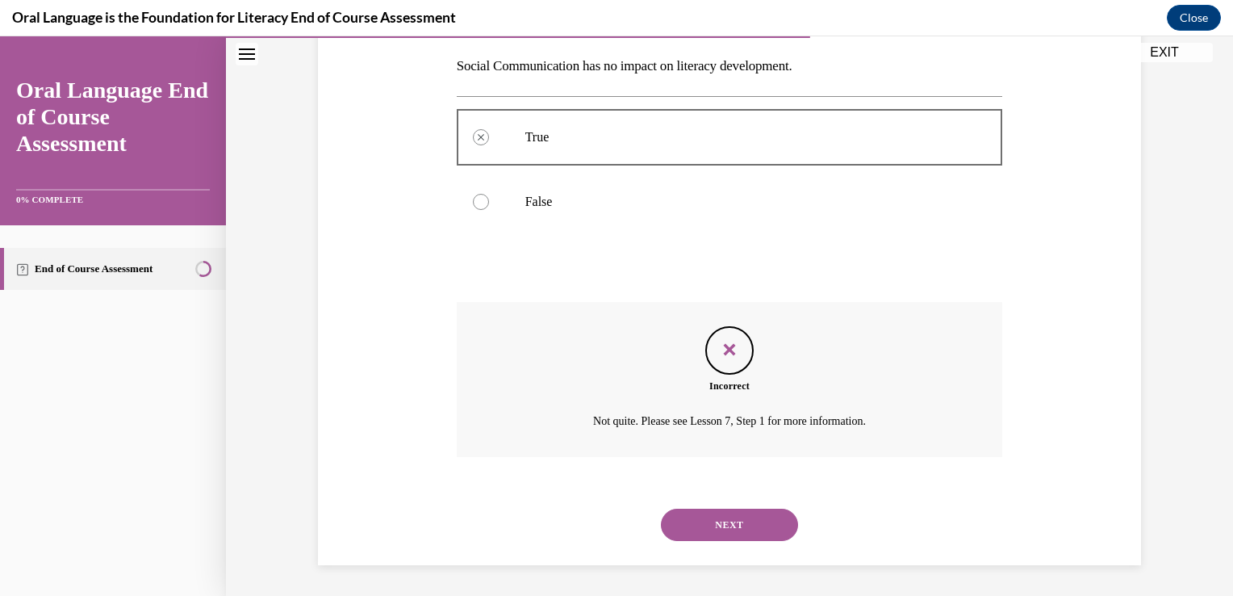
click at [729, 521] on button "NEXT" at bounding box center [729, 525] width 137 height 32
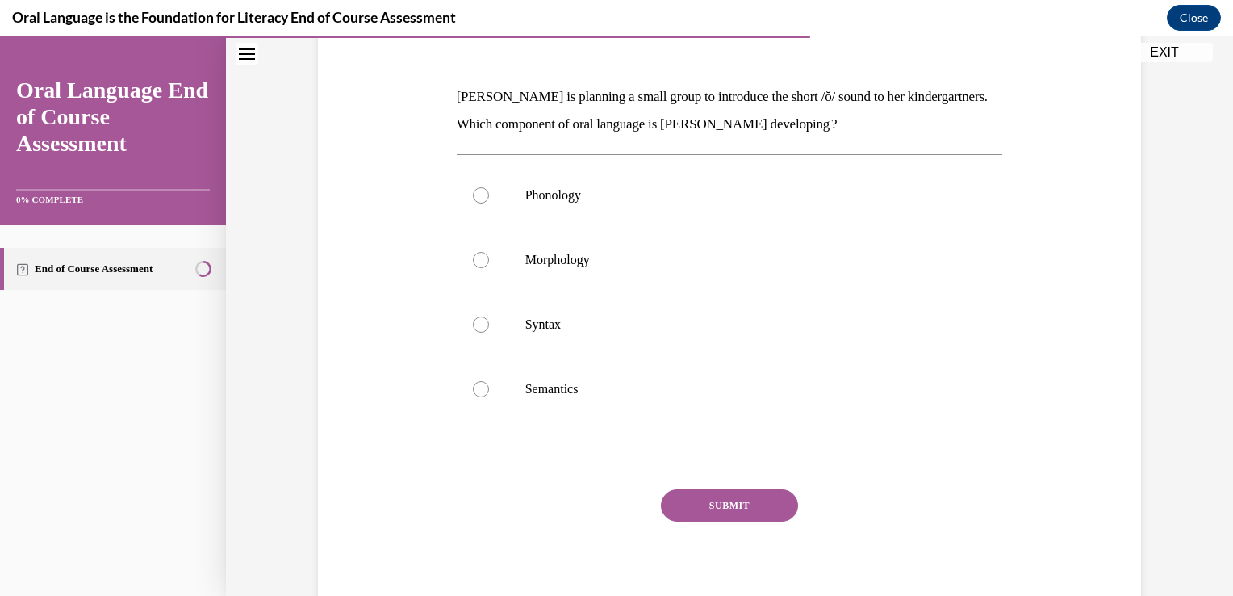
scroll to position [226, 0]
click at [804, 208] on label "Phonology" at bounding box center [730, 193] width 546 height 65
click at [489, 202] on input "Phonology" at bounding box center [481, 194] width 16 height 16
radio input "true"
click at [710, 312] on label "Syntax" at bounding box center [730, 323] width 546 height 65
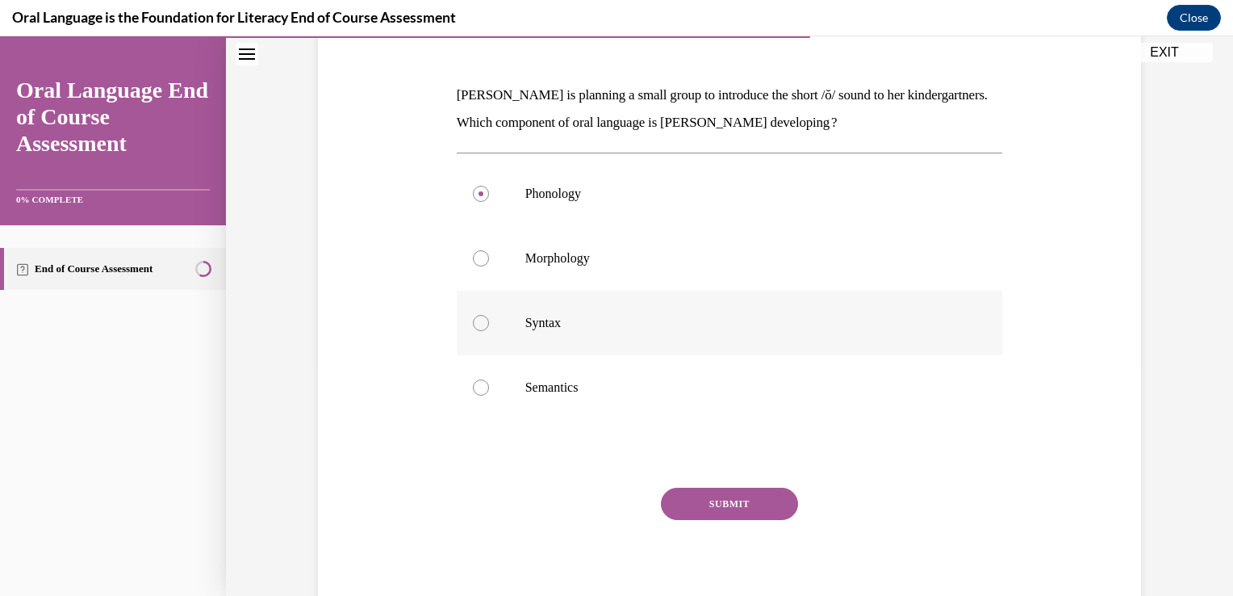
click at [489, 315] on input "Syntax" at bounding box center [481, 323] width 16 height 16
radio input "true"
click at [717, 178] on label "Phonology" at bounding box center [730, 193] width 546 height 65
click at [489, 186] on input "Phonology" at bounding box center [481, 194] width 16 height 16
radio input "true"
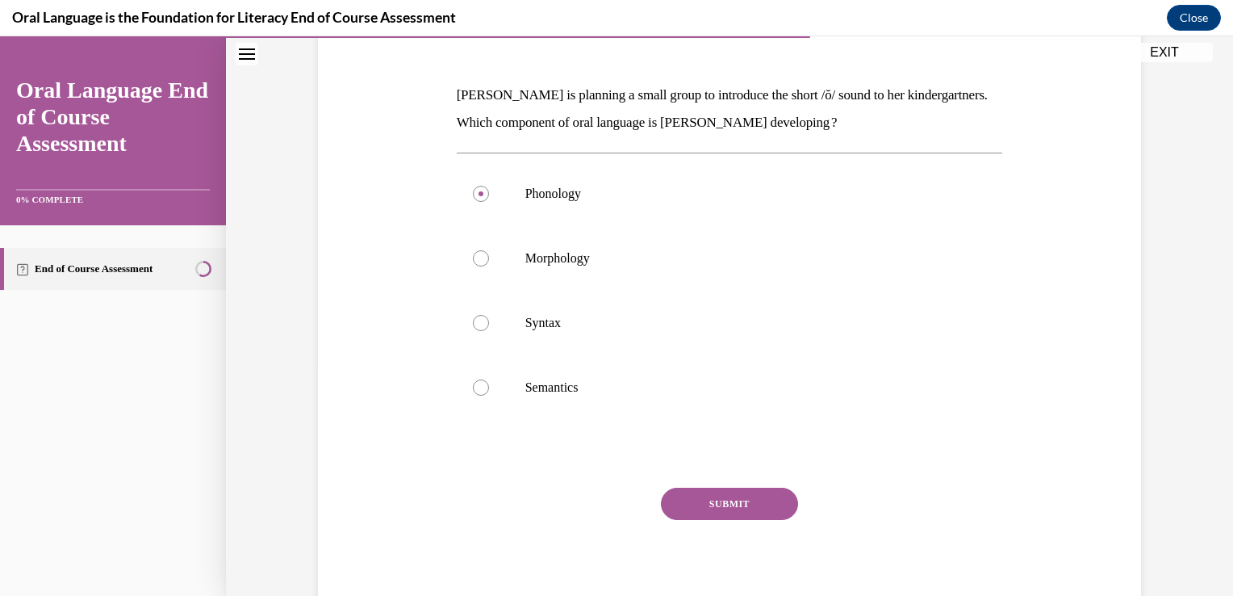
click at [728, 505] on button "SUBMIT" at bounding box center [729, 504] width 137 height 32
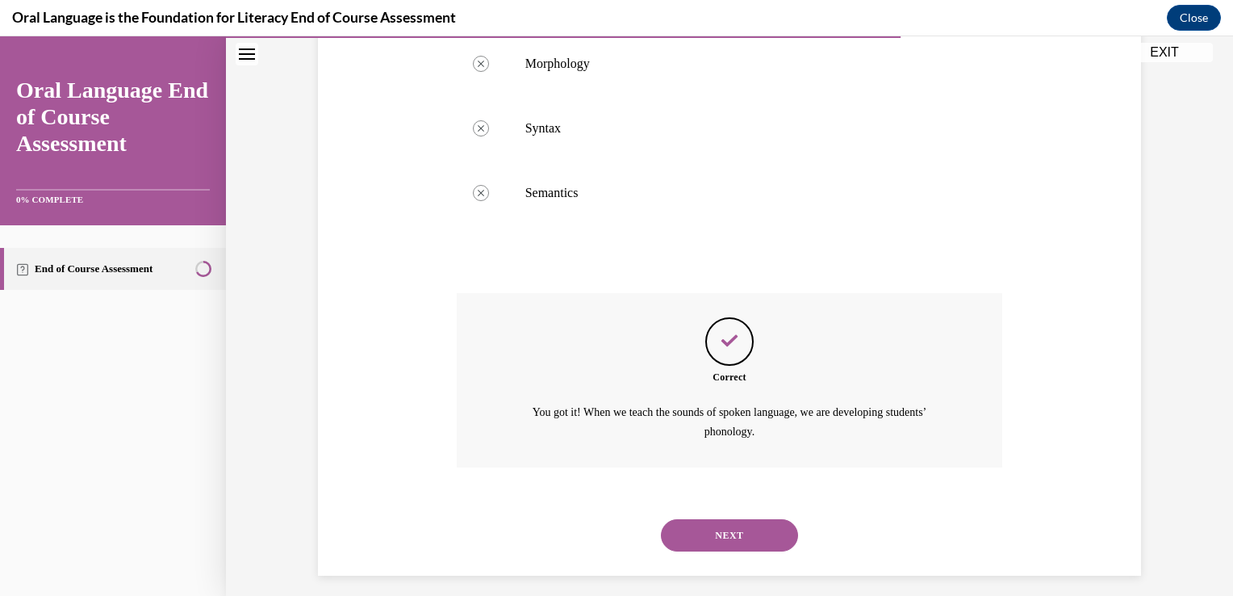
scroll to position [432, 0]
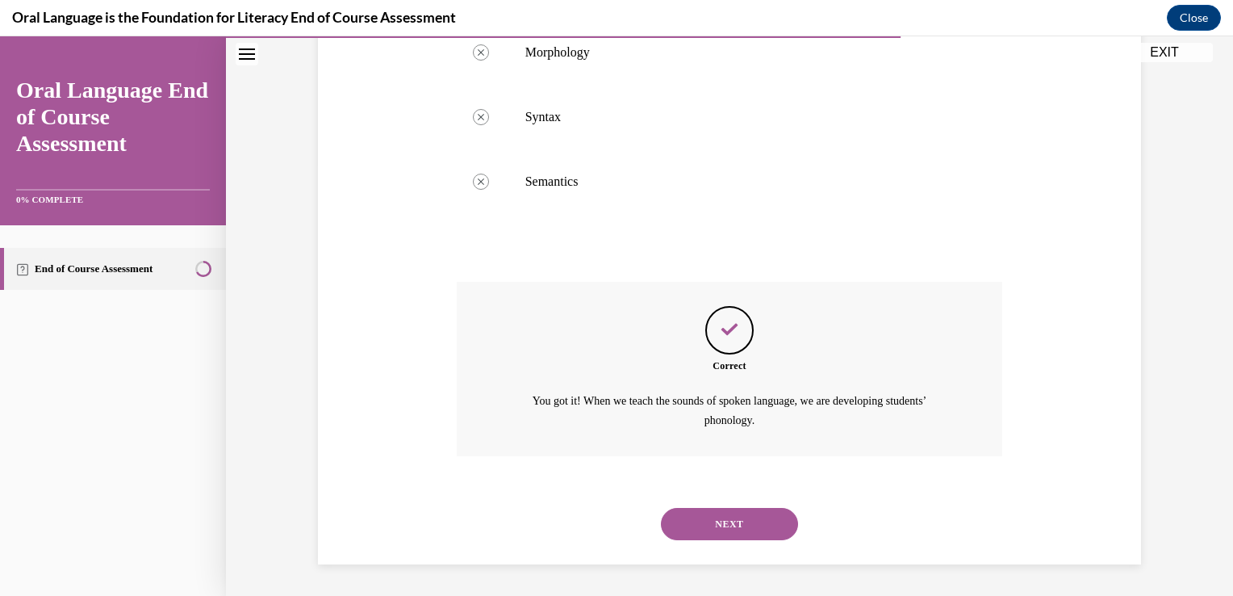
click at [730, 516] on button "NEXT" at bounding box center [729, 524] width 137 height 32
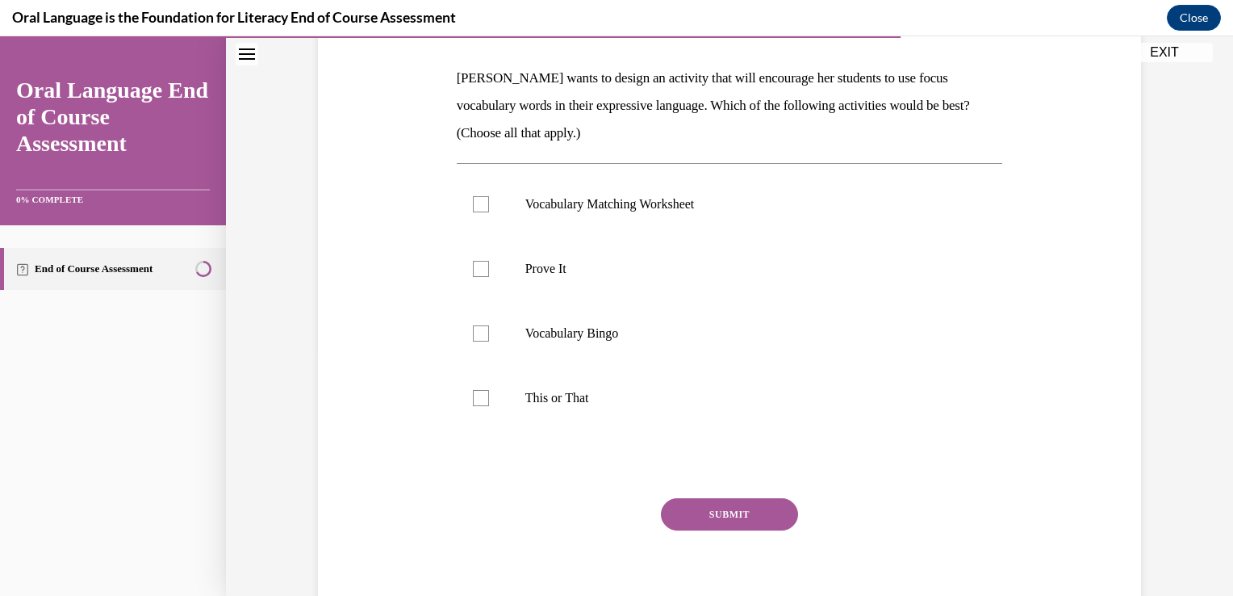
scroll to position [258, 0]
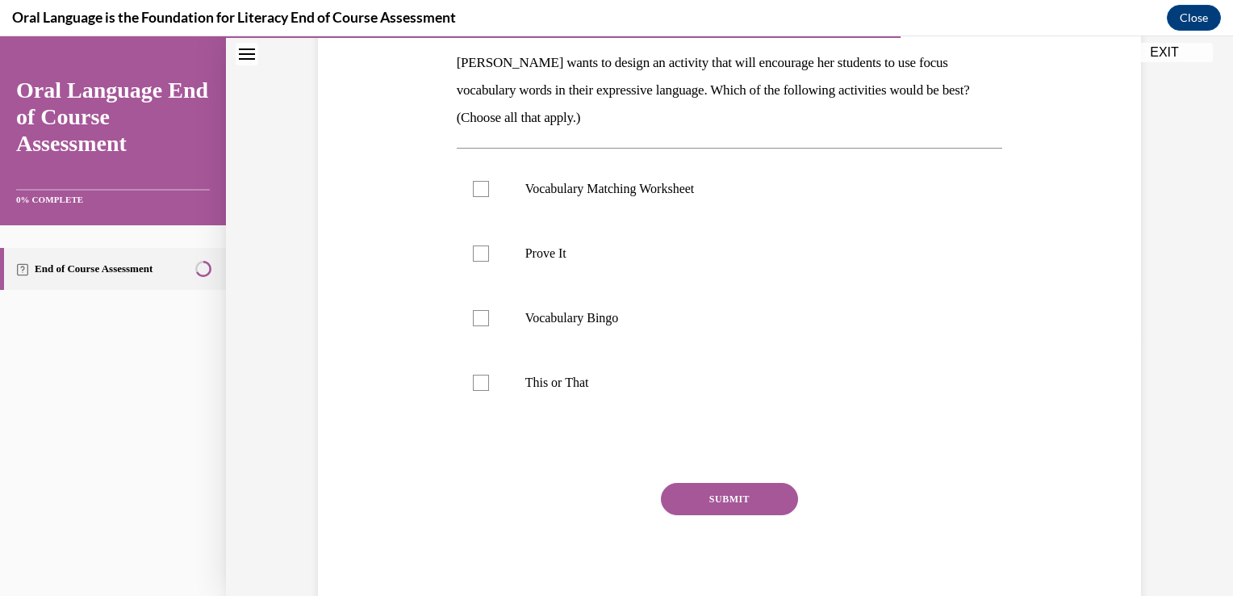
click at [673, 445] on div at bounding box center [730, 448] width 546 height 19
click at [514, 189] on label "Vocabulary Matching Worksheet" at bounding box center [730, 189] width 546 height 65
click at [489, 189] on input "Vocabulary Matching Worksheet" at bounding box center [481, 189] width 16 height 16
checkbox input "true"
click at [473, 254] on div at bounding box center [481, 253] width 16 height 16
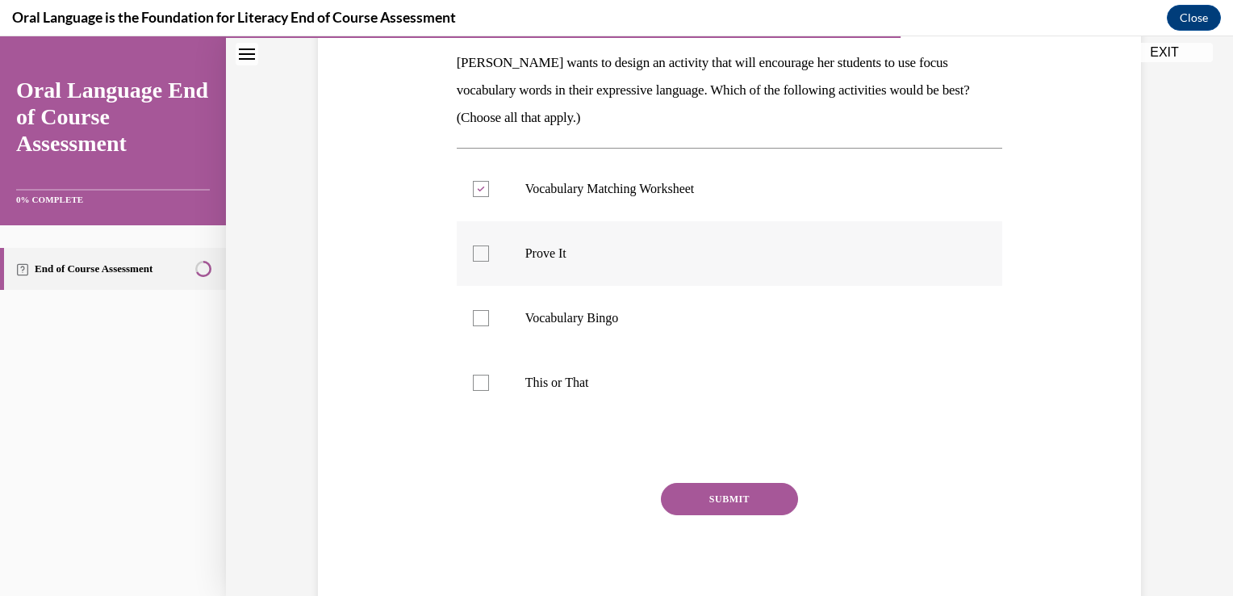
click at [473, 254] on input "Prove It" at bounding box center [481, 253] width 16 height 16
checkbox input "true"
click at [474, 329] on label "Vocabulary Bingo" at bounding box center [730, 318] width 546 height 65
click at [474, 326] on input "Vocabulary Bingo" at bounding box center [481, 318] width 16 height 16
checkbox input "true"
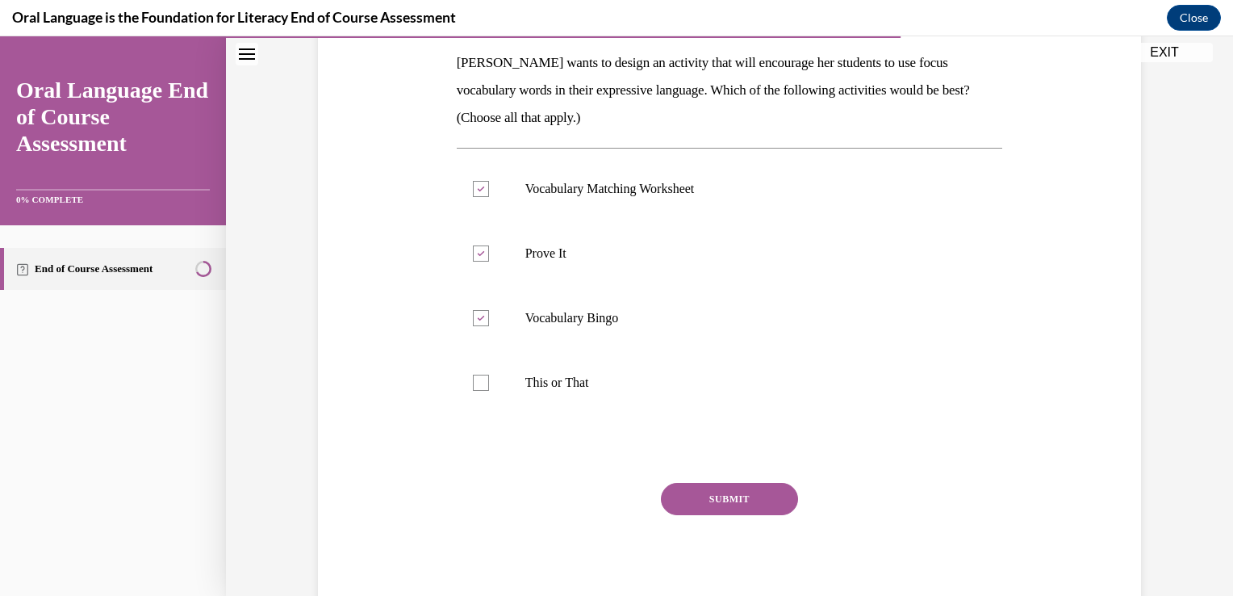
click at [765, 489] on button "SUBMIT" at bounding box center [729, 499] width 137 height 32
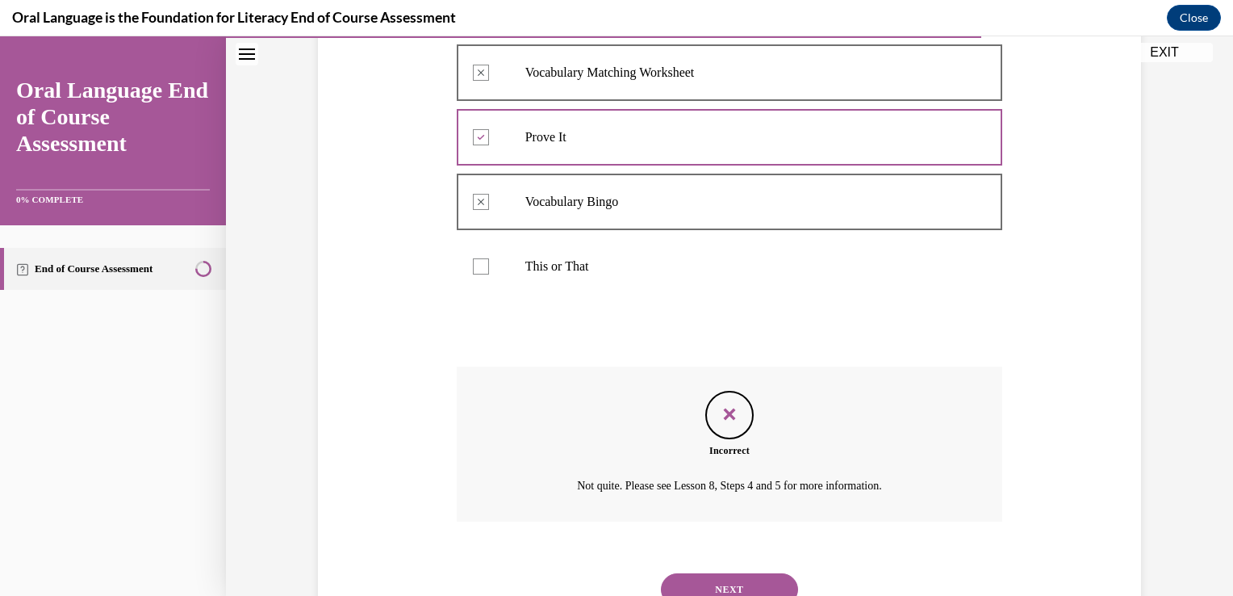
scroll to position [439, 0]
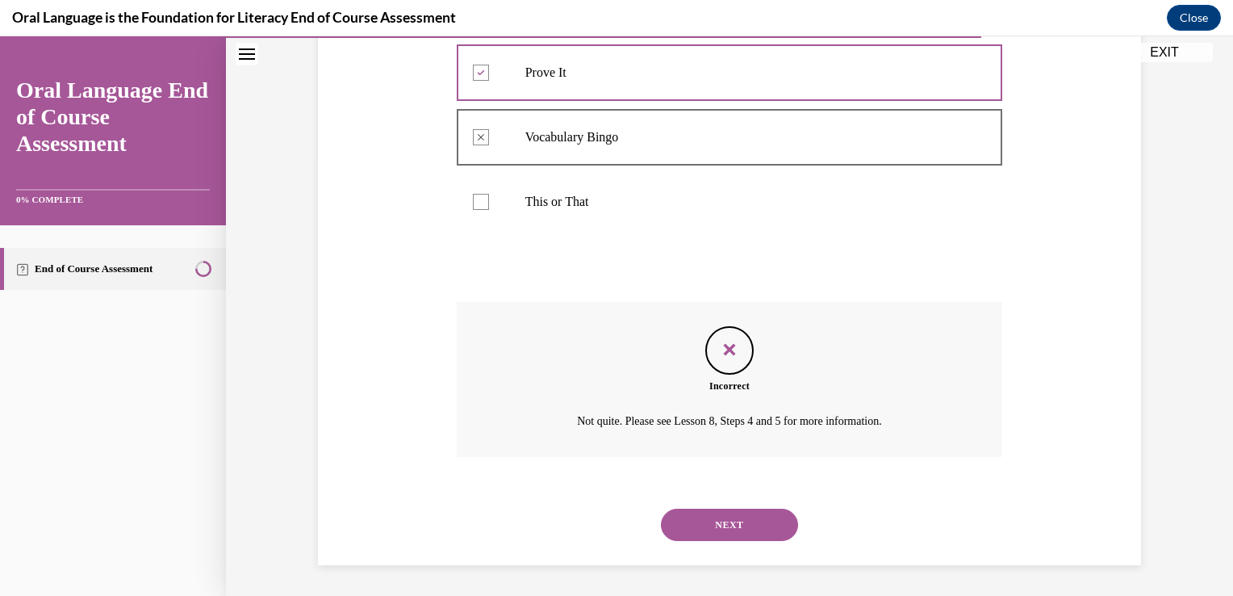
click at [749, 526] on button "NEXT" at bounding box center [729, 525] width 137 height 32
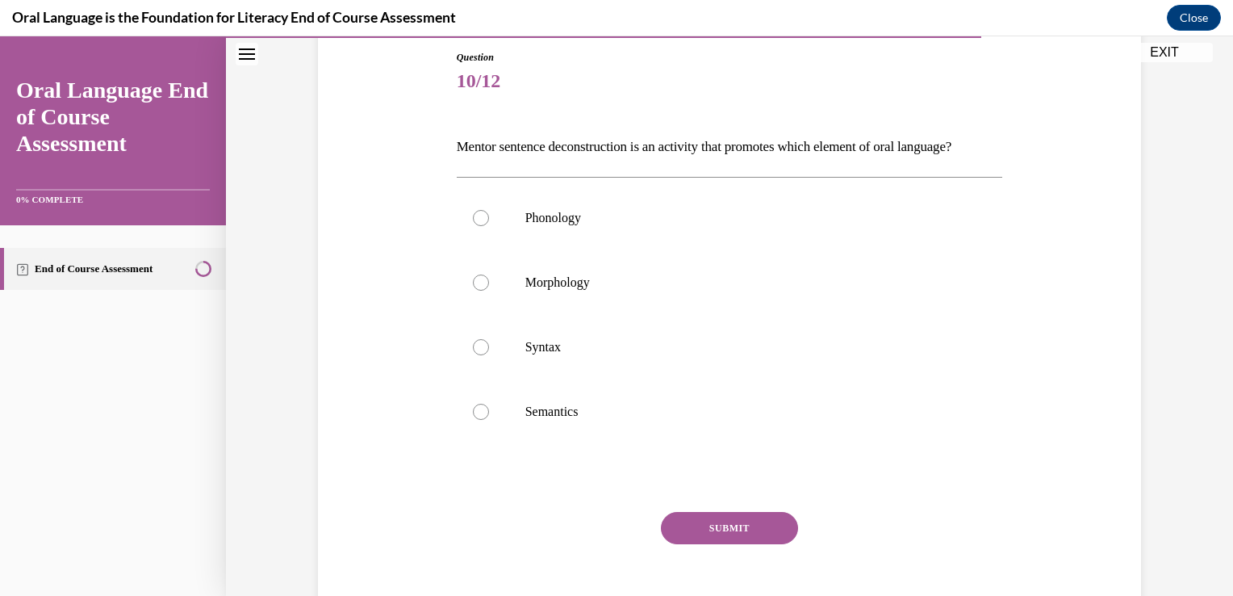
scroll to position [194, 0]
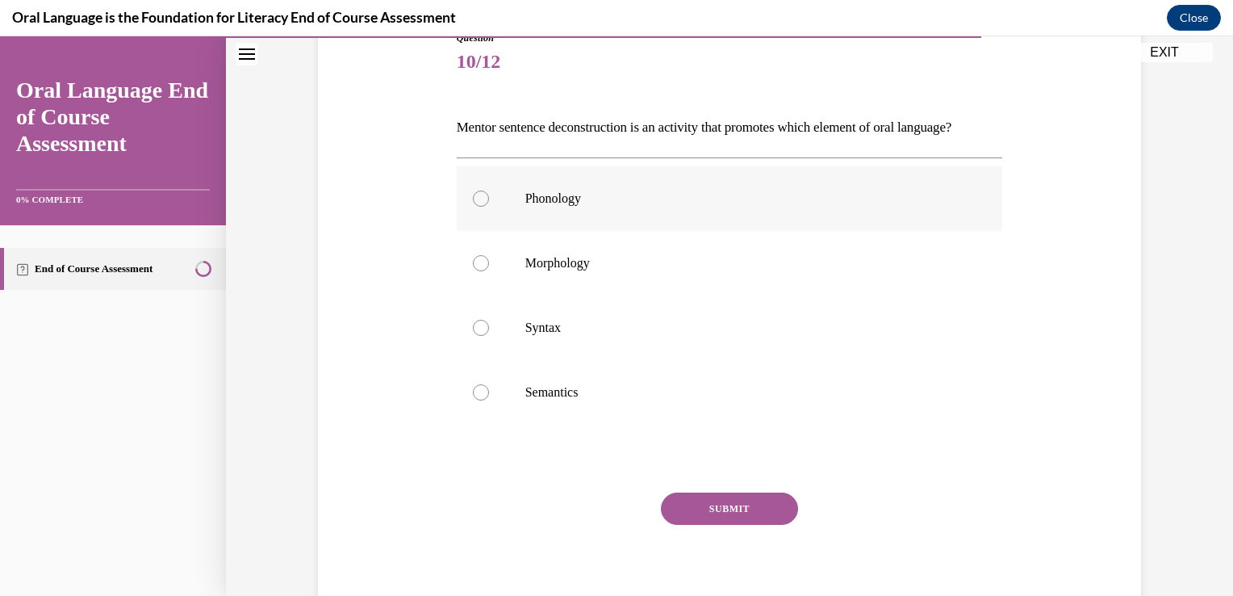
click at [637, 207] on p "Phonology" at bounding box center [745, 199] width 438 height 16
click at [489, 207] on input "Phonology" at bounding box center [481, 199] width 16 height 16
radio input "true"
click at [743, 525] on button "SUBMIT" at bounding box center [729, 508] width 137 height 32
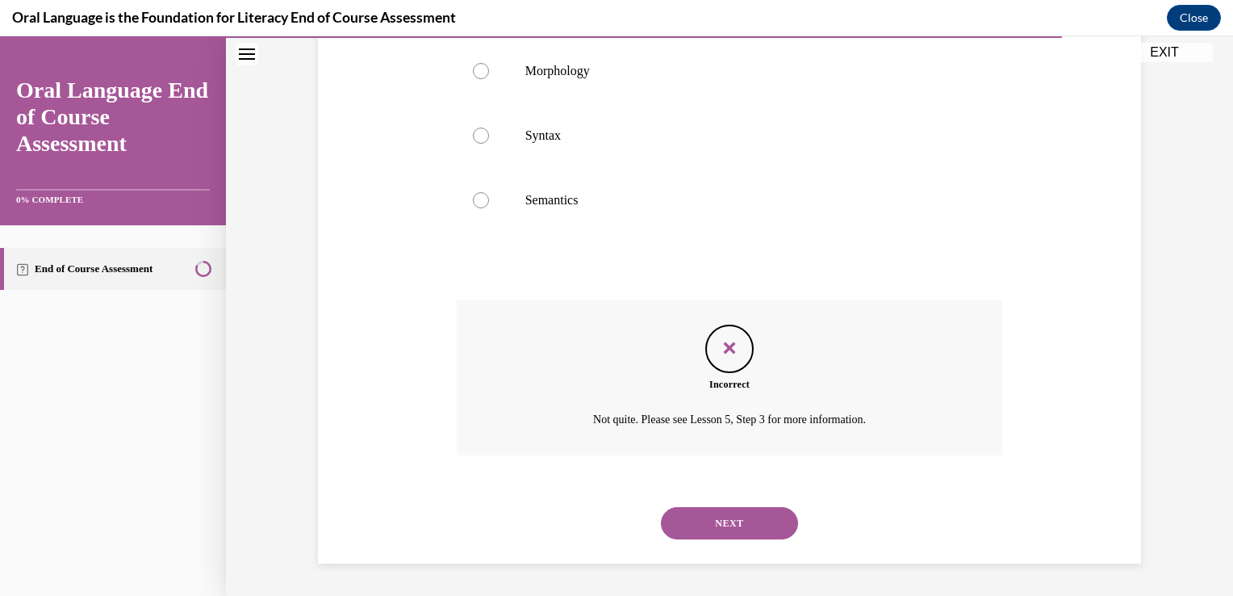
scroll to position [412, 0]
click at [704, 525] on button "NEXT" at bounding box center [729, 523] width 137 height 32
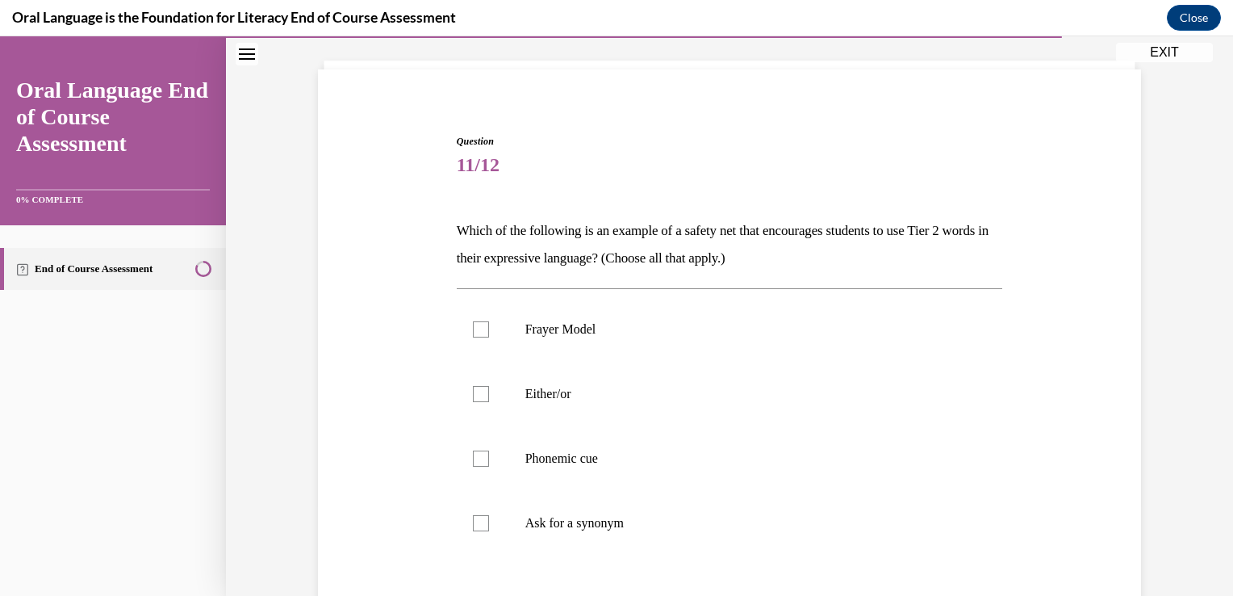
scroll to position [97, 0]
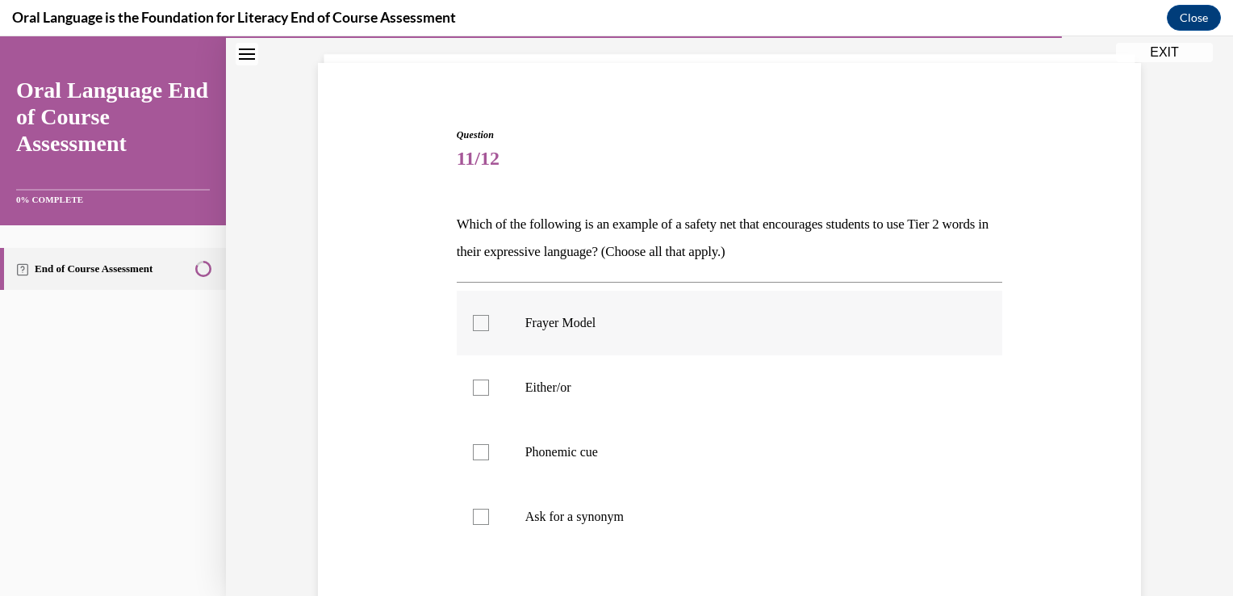
click at [584, 329] on p "Frayer Model" at bounding box center [745, 323] width 438 height 16
click at [489, 329] on input "Frayer Model" at bounding box center [481, 323] width 16 height 16
checkbox input "true"
click at [543, 513] on p "Ask for a synonym" at bounding box center [745, 517] width 438 height 16
click at [489, 513] on input "Ask for a synonym" at bounding box center [481, 517] width 16 height 16
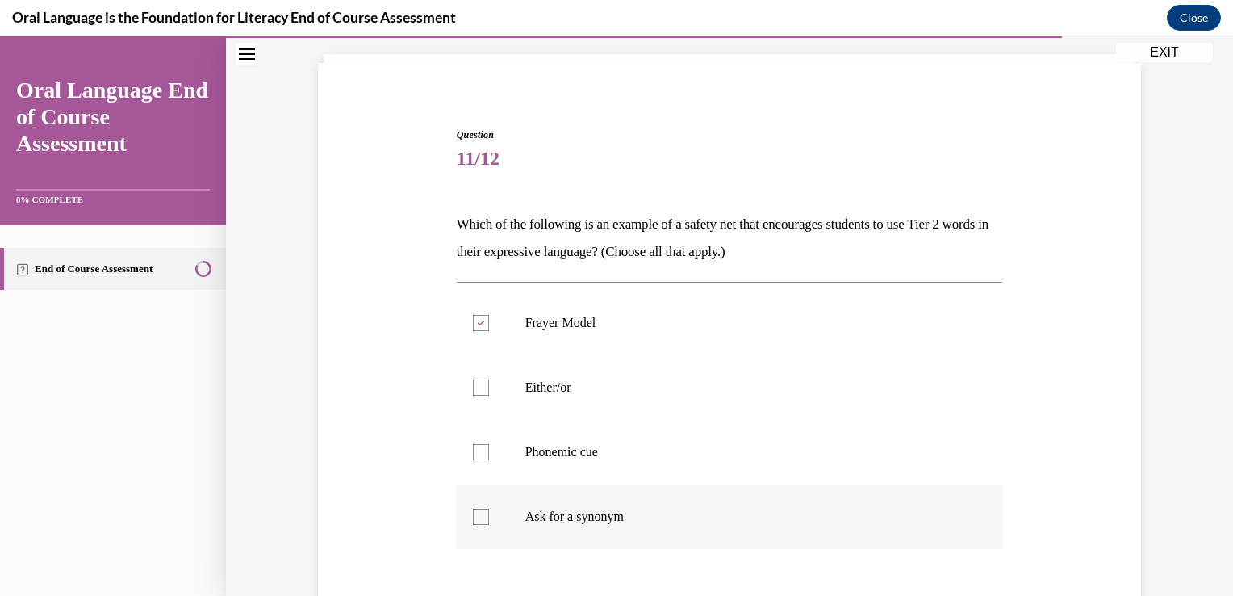
checkbox input "true"
click at [488, 448] on label "Phonemic cue" at bounding box center [730, 452] width 546 height 65
click at [488, 448] on input "Phonemic cue" at bounding box center [481, 452] width 16 height 16
checkbox input "true"
click at [493, 389] on label "Either/or" at bounding box center [730, 387] width 546 height 65
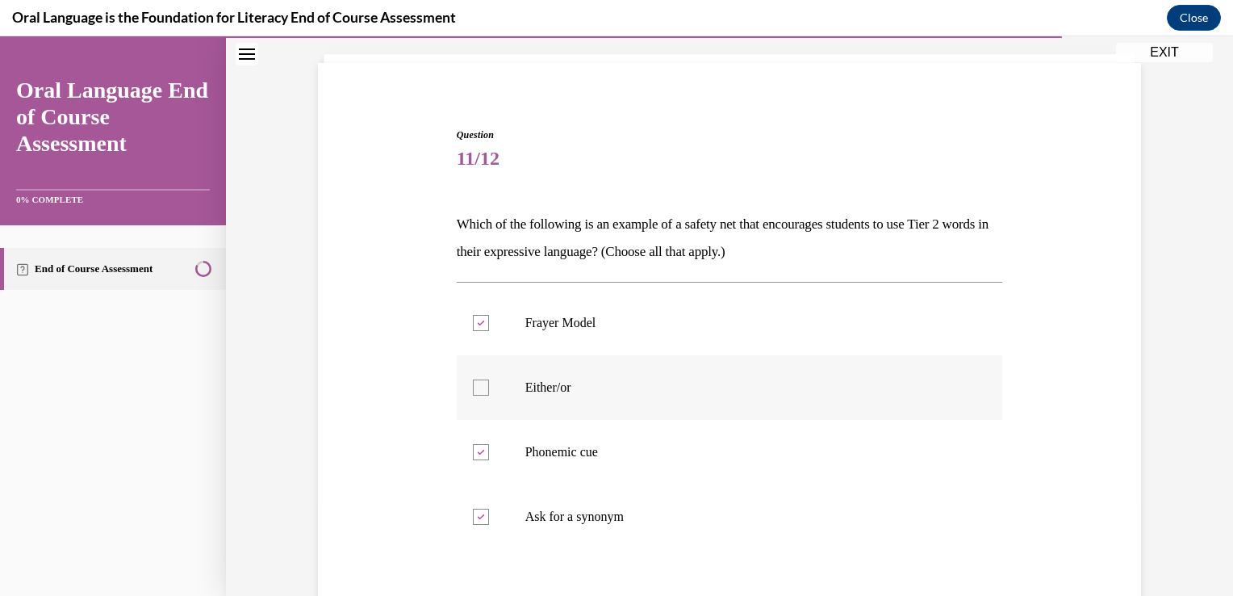
click at [489, 389] on input "Either/or" at bounding box center [481, 387] width 16 height 16
checkbox input "true"
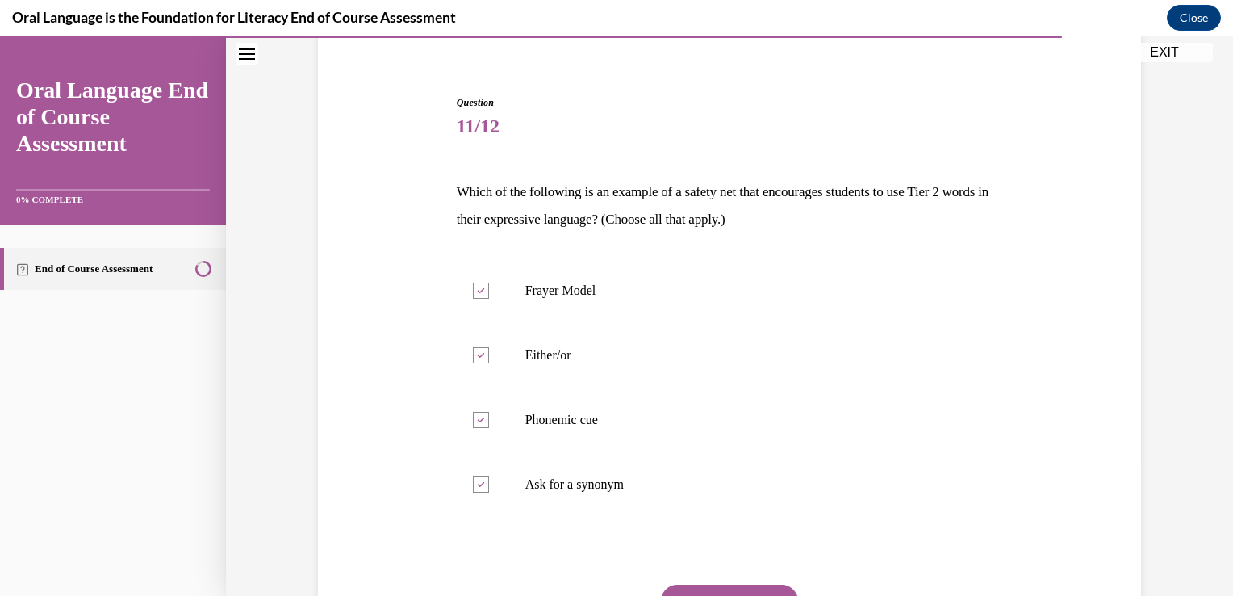
click at [768, 593] on button "SUBMIT" at bounding box center [729, 600] width 137 height 32
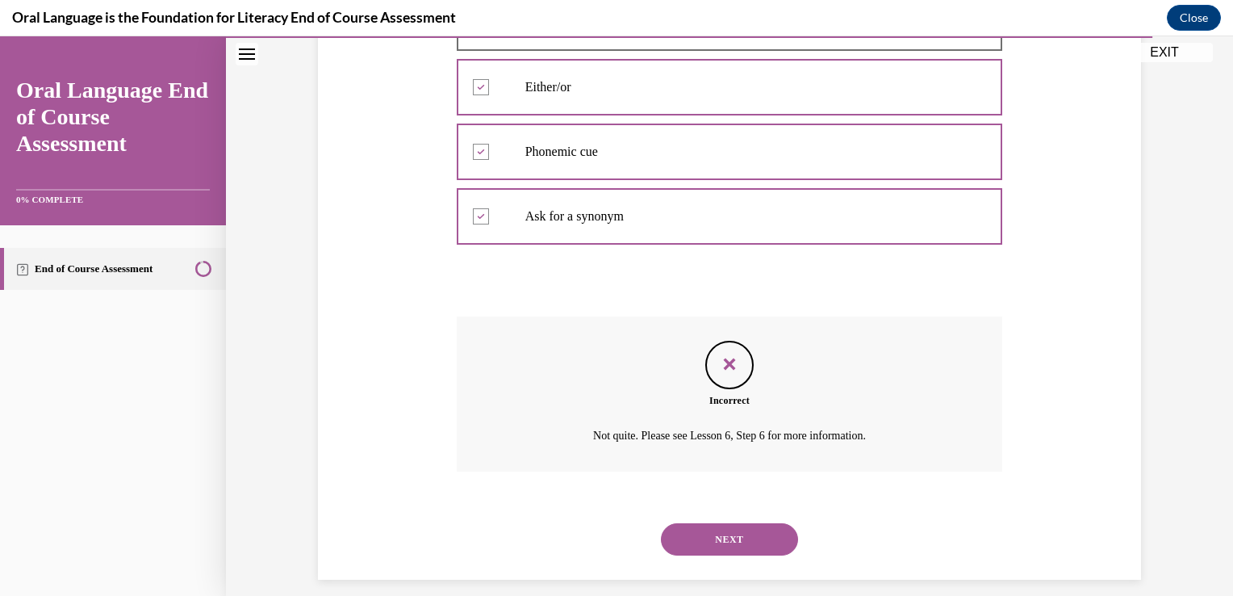
scroll to position [412, 0]
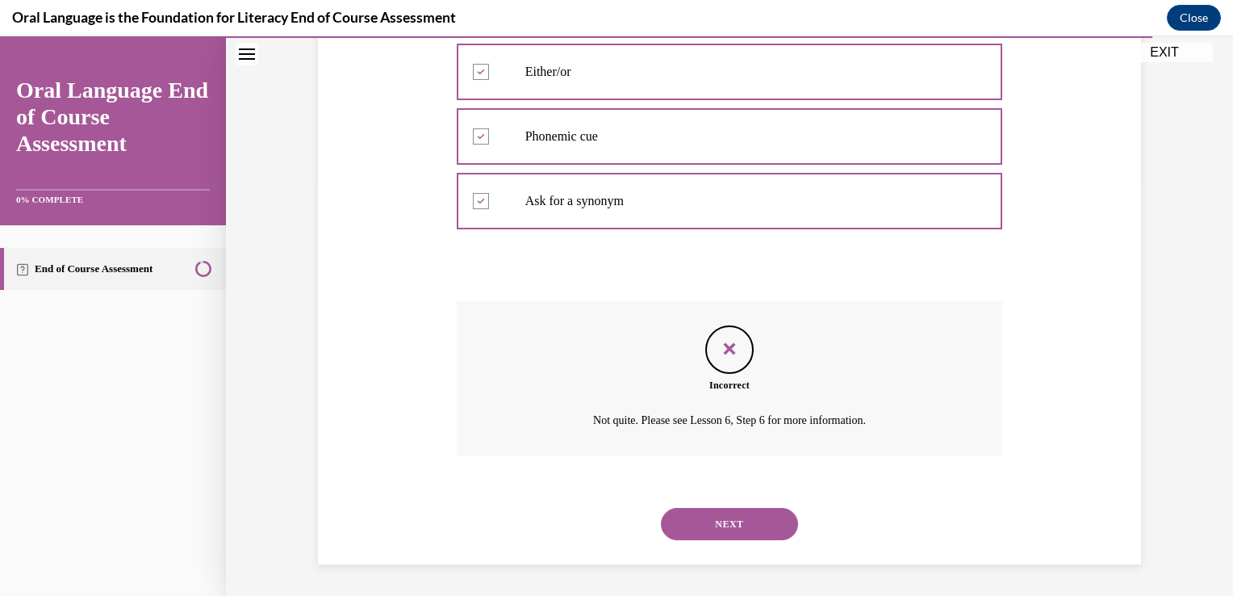
click at [735, 531] on button "NEXT" at bounding box center [729, 524] width 137 height 32
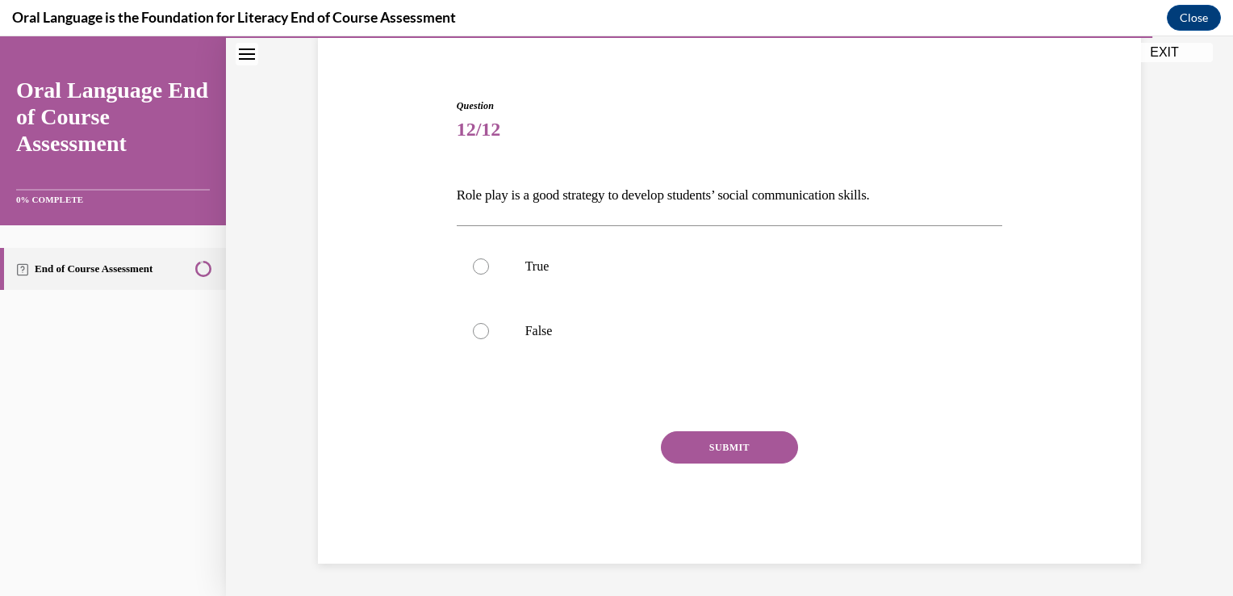
scroll to position [125, 0]
click at [587, 270] on p "True" at bounding box center [745, 267] width 438 height 16
click at [489, 270] on input "True" at bounding box center [481, 267] width 16 height 16
radio input "true"
click at [727, 450] on button "SUBMIT" at bounding box center [729, 448] width 137 height 32
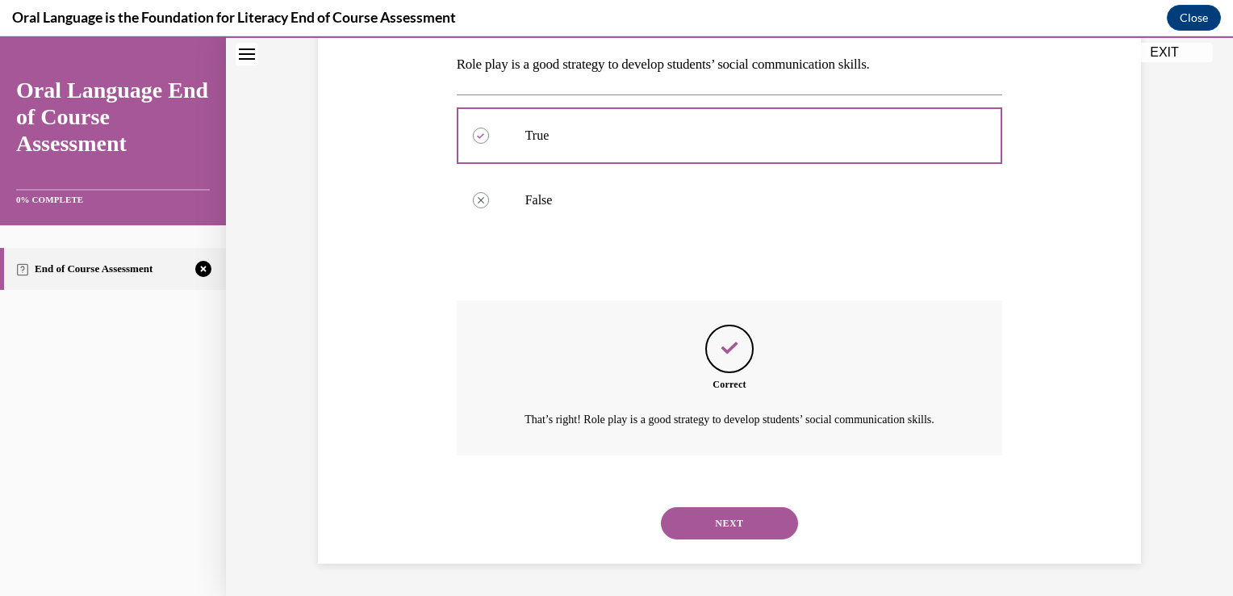
scroll to position [274, 0]
click at [721, 525] on button "NEXT" at bounding box center [729, 523] width 137 height 32
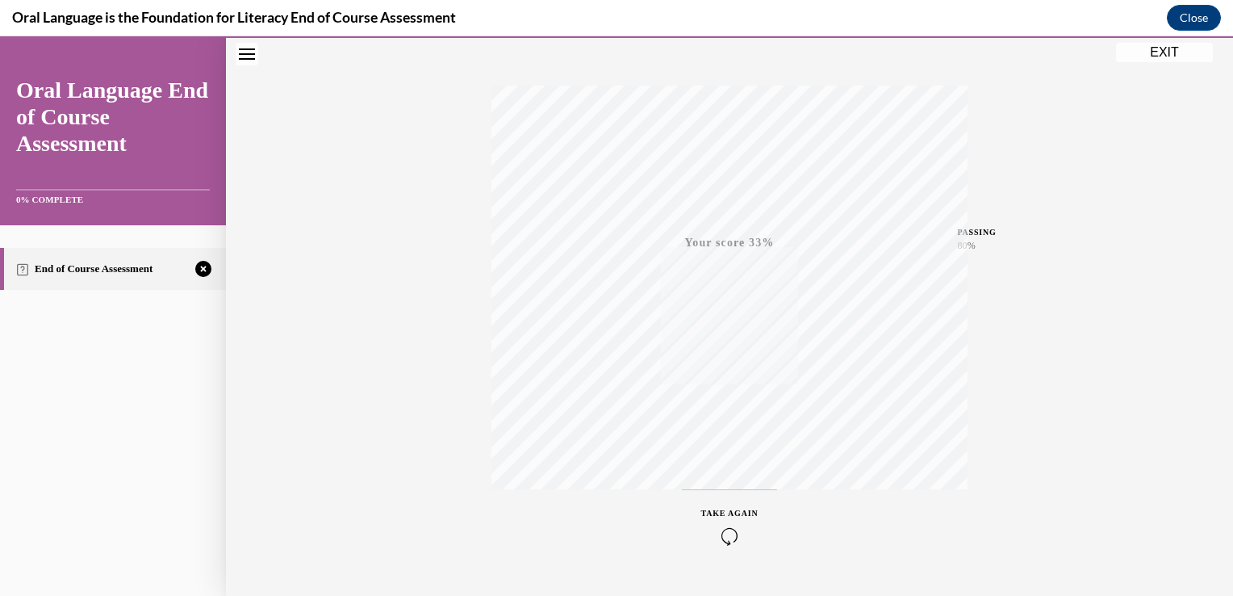
scroll to position [267, 0]
click at [724, 475] on span "TAKE AGAIN" at bounding box center [729, 475] width 57 height 9
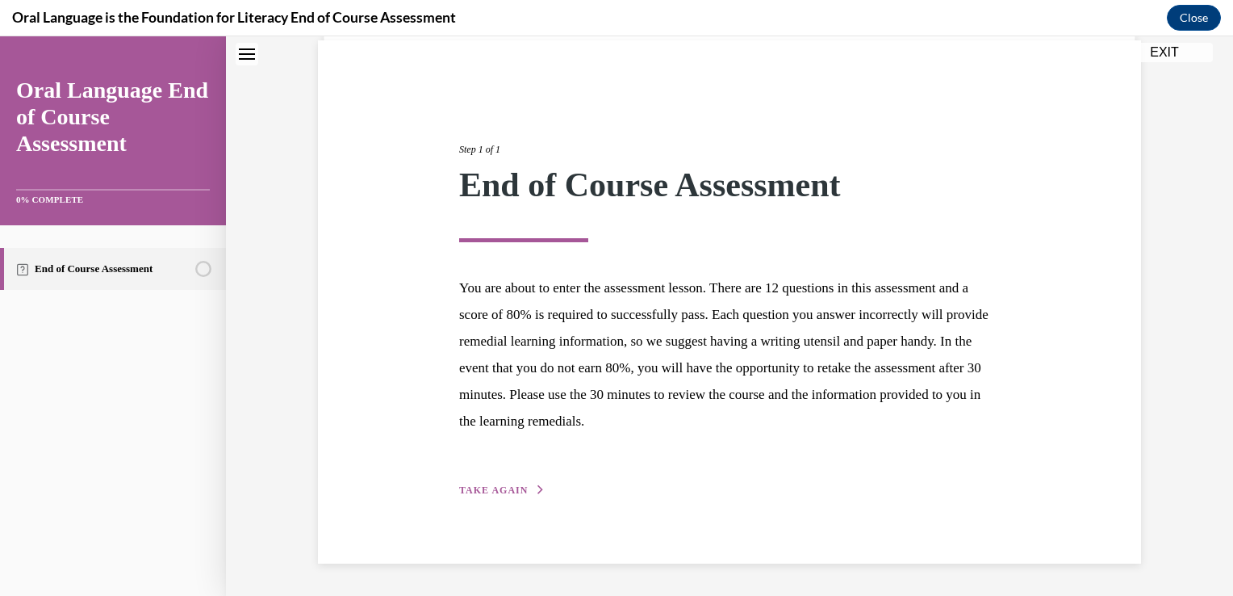
scroll to position [118, 0]
click at [487, 492] on span "TAKE AGAIN" at bounding box center [493, 491] width 69 height 11
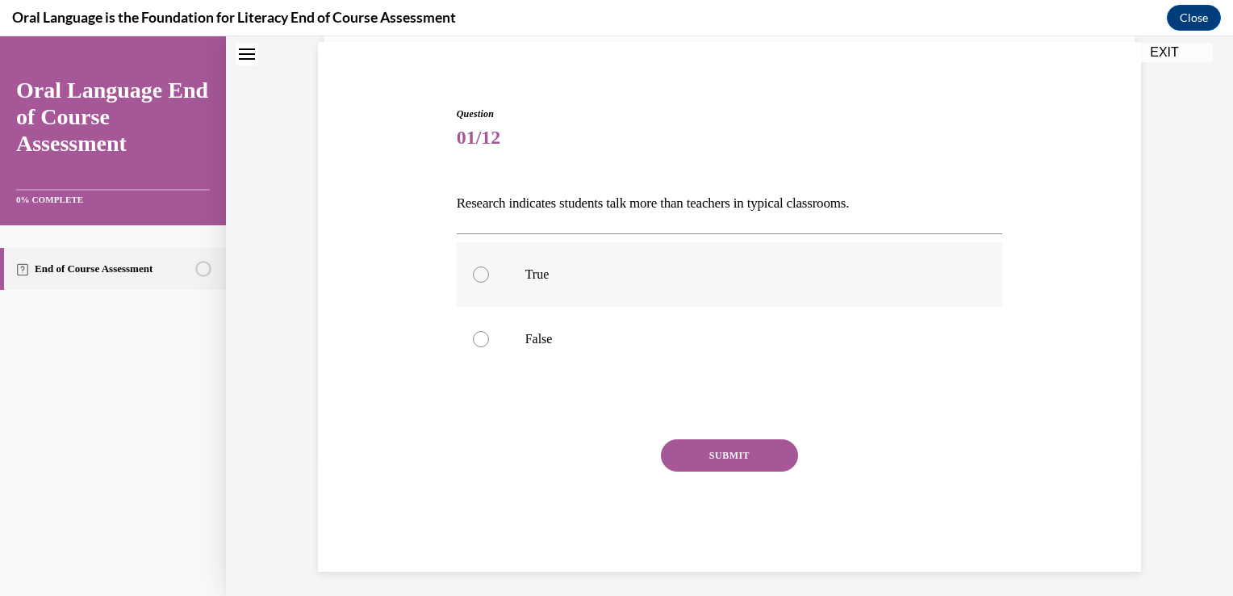
click at [543, 285] on label "True" at bounding box center [730, 274] width 546 height 65
click at [489, 283] on input "True" at bounding box center [481, 274] width 16 height 16
radio input "true"
click at [538, 347] on label "False" at bounding box center [730, 339] width 546 height 65
click at [489, 347] on input "False" at bounding box center [481, 339] width 16 height 16
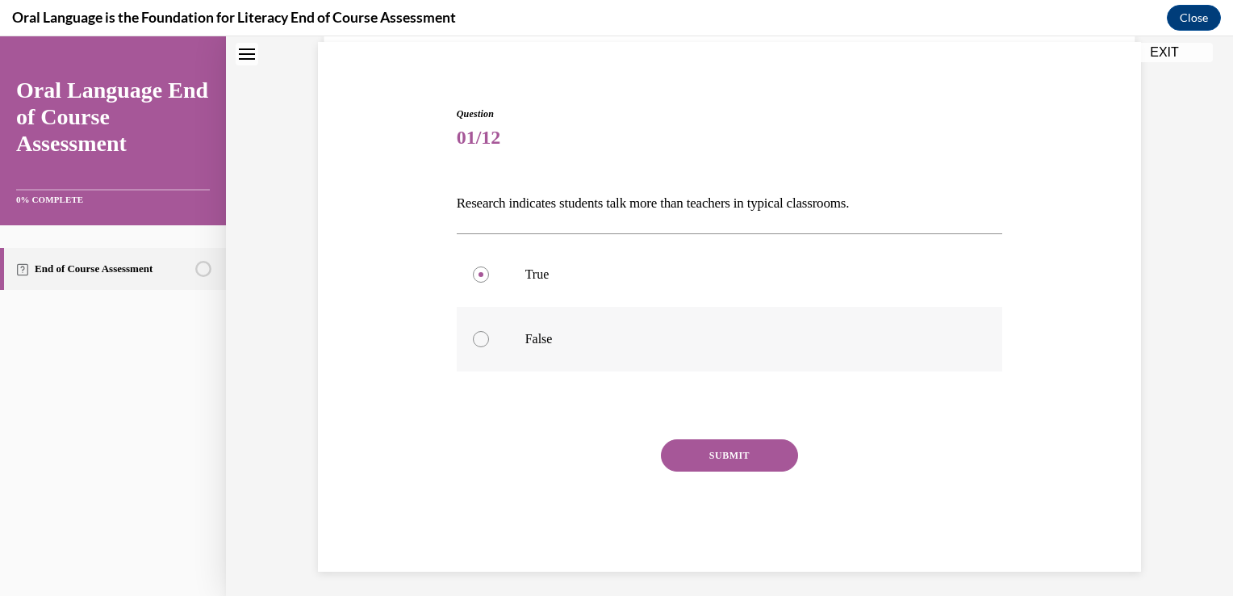
radio input "true"
click at [749, 457] on button "SUBMIT" at bounding box center [729, 455] width 137 height 32
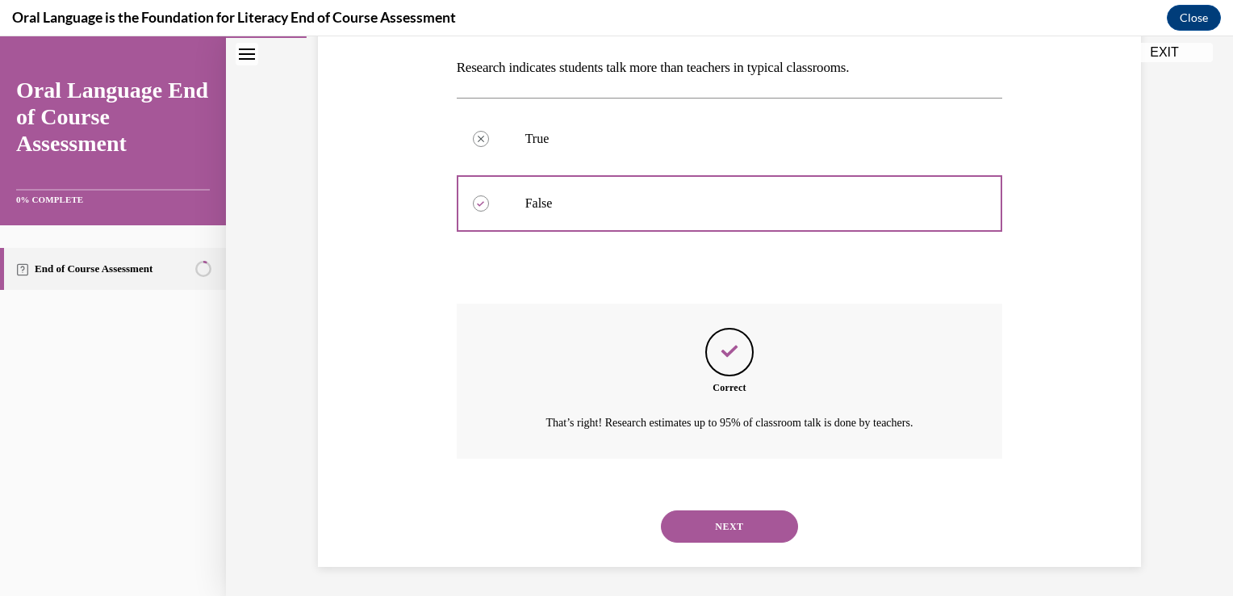
scroll to position [255, 0]
click at [735, 523] on button "NEXT" at bounding box center [729, 525] width 137 height 32
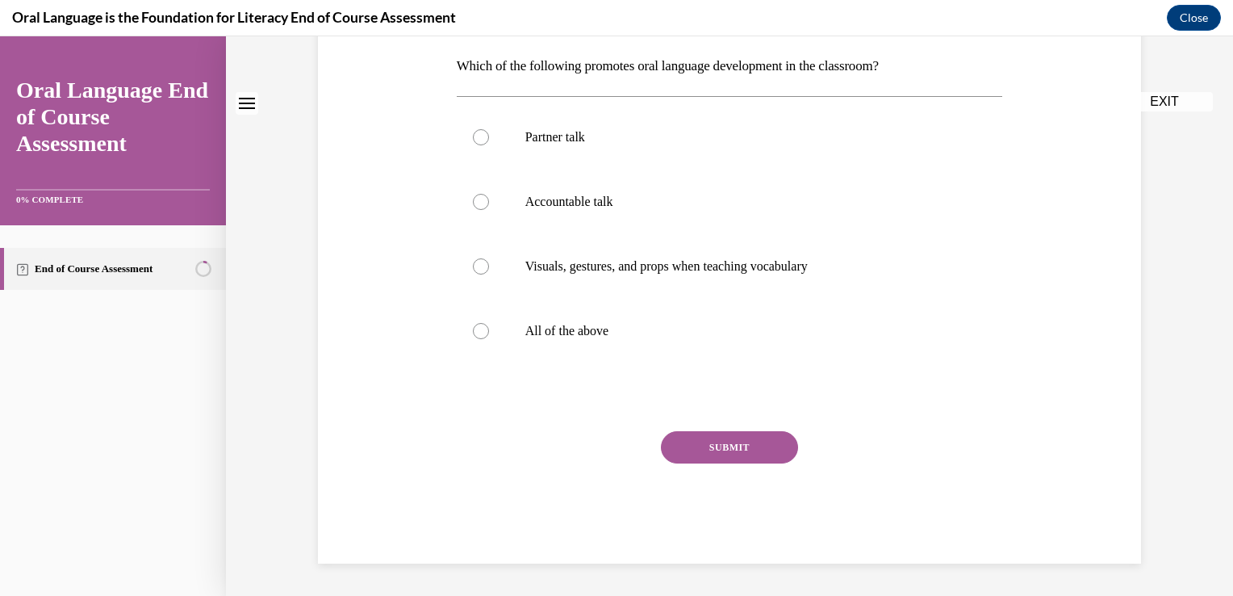
scroll to position [0, 0]
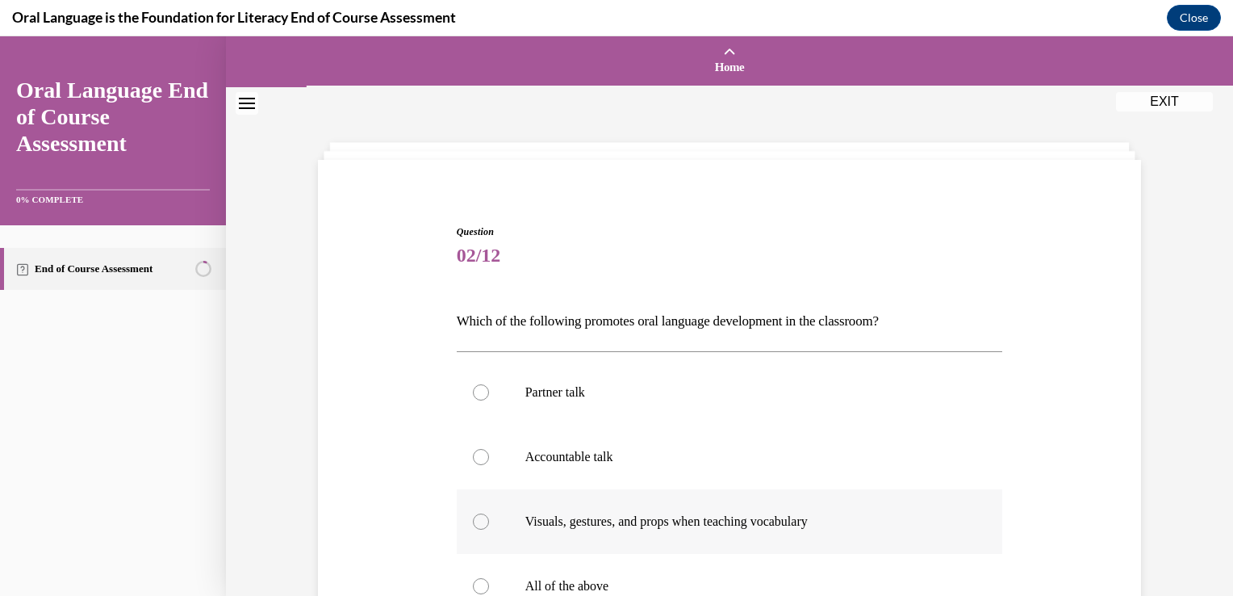
click at [534, 521] on p "Visuals, gestures, and props when teaching vocabulary" at bounding box center [745, 521] width 438 height 16
click at [489, 521] on input "Visuals, gestures, and props when teaching vocabulary" at bounding box center [481, 521] width 16 height 16
radio input "true"
click at [685, 588] on p "All of the above" at bounding box center [745, 586] width 438 height 16
click at [489, 588] on input "All of the above" at bounding box center [481, 586] width 16 height 16
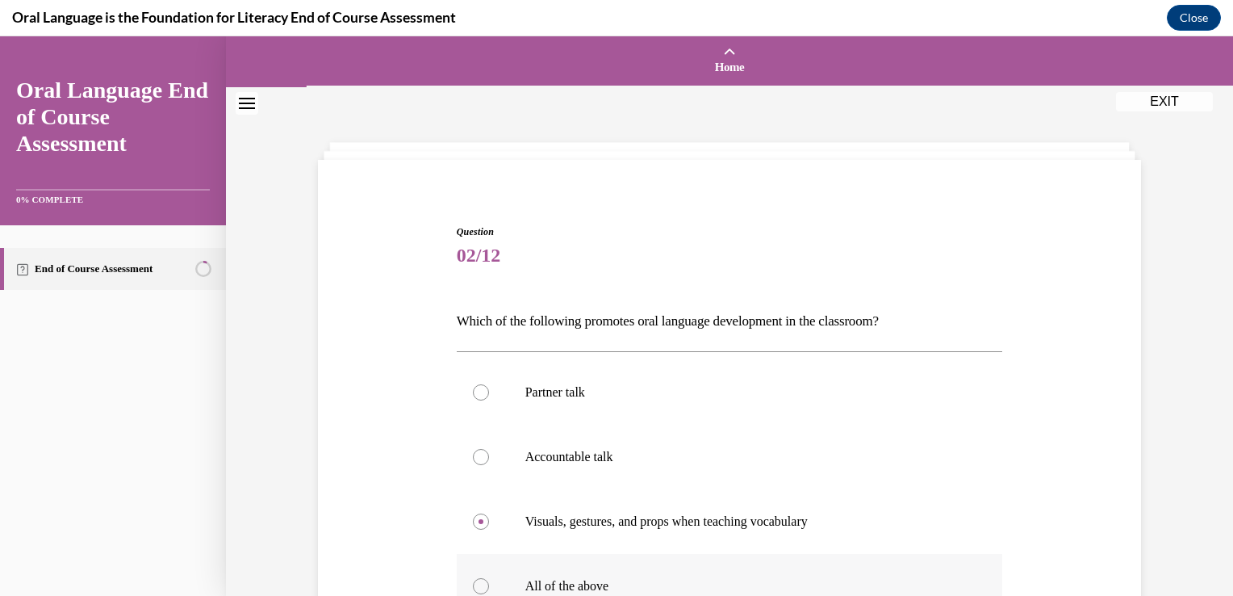
radio input "true"
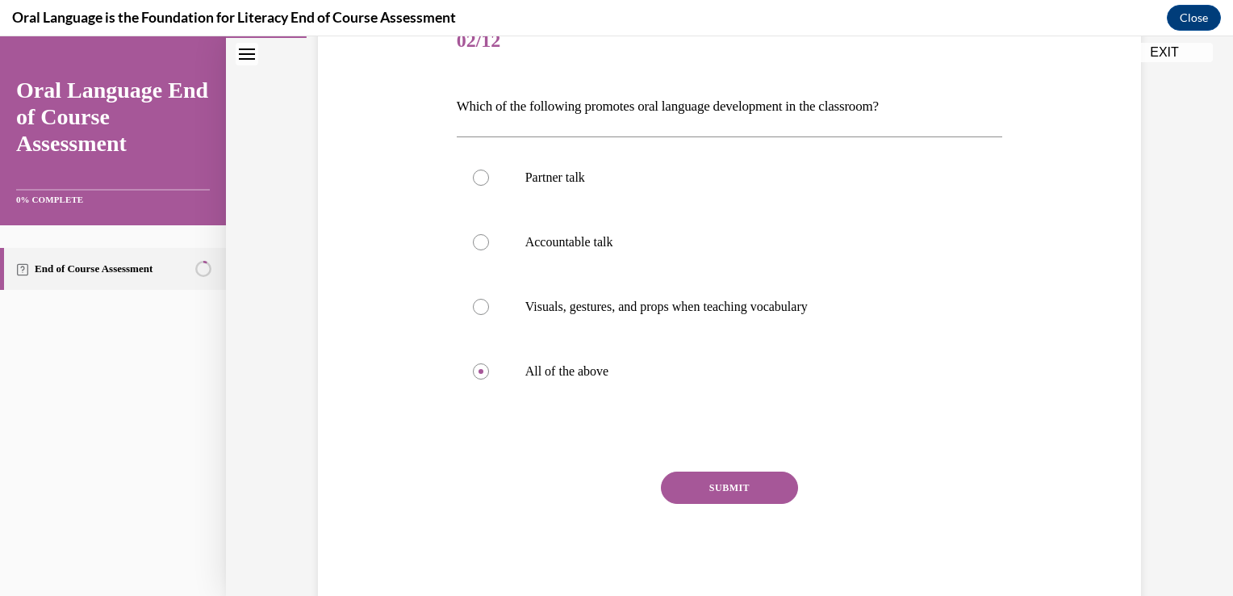
scroll to position [254, 0]
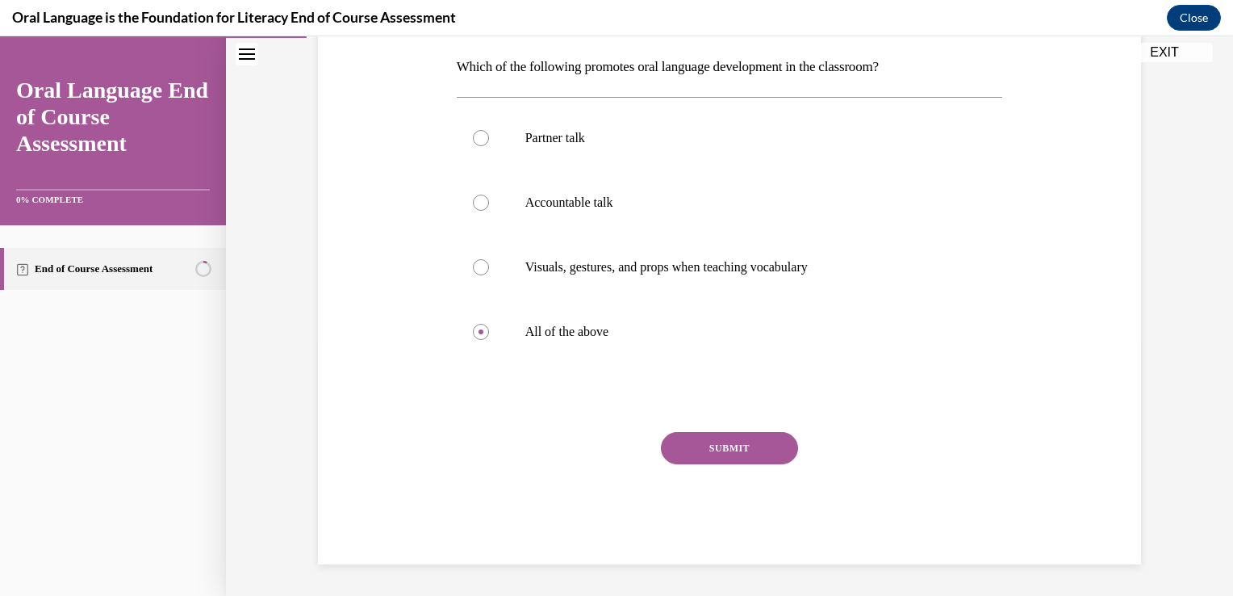
click at [709, 450] on button "SUBMIT" at bounding box center [729, 448] width 137 height 32
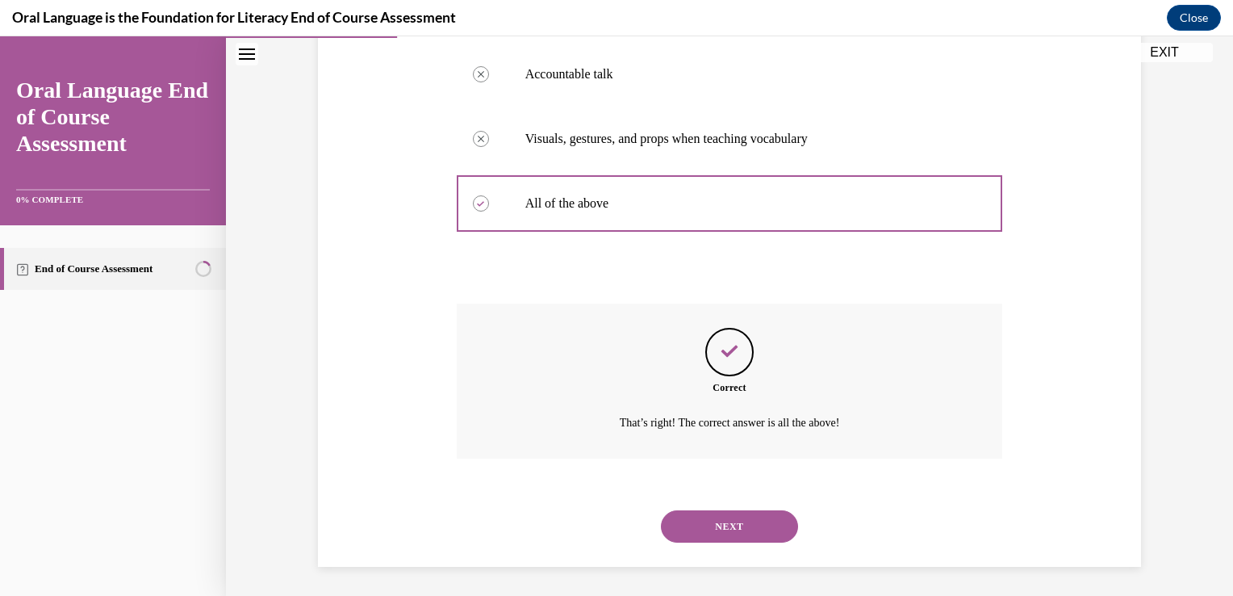
scroll to position [384, 0]
drag, startPoint x: 709, startPoint y: 450, endPoint x: 894, endPoint y: 467, distance: 186.4
click at [894, 467] on div "Correct That’s right! The correct answer is all the above!" at bounding box center [730, 391] width 546 height 179
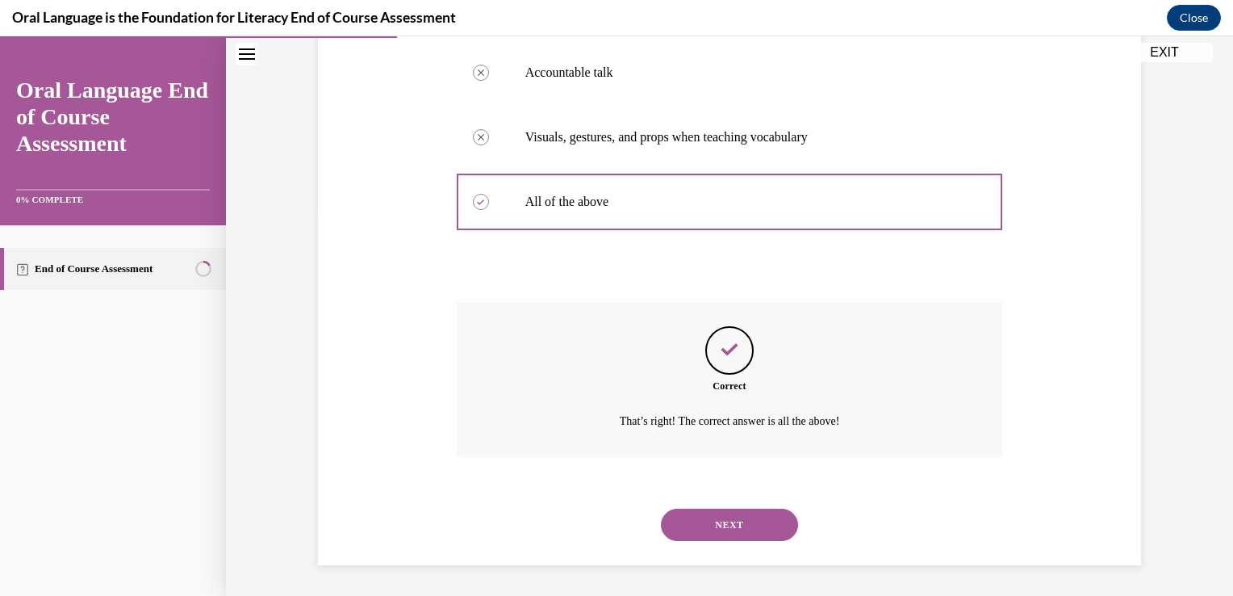
click at [894, 467] on div "Correct That’s right! The correct answer is all the above!" at bounding box center [730, 391] width 546 height 179
click at [721, 526] on button "NEXT" at bounding box center [729, 525] width 137 height 32
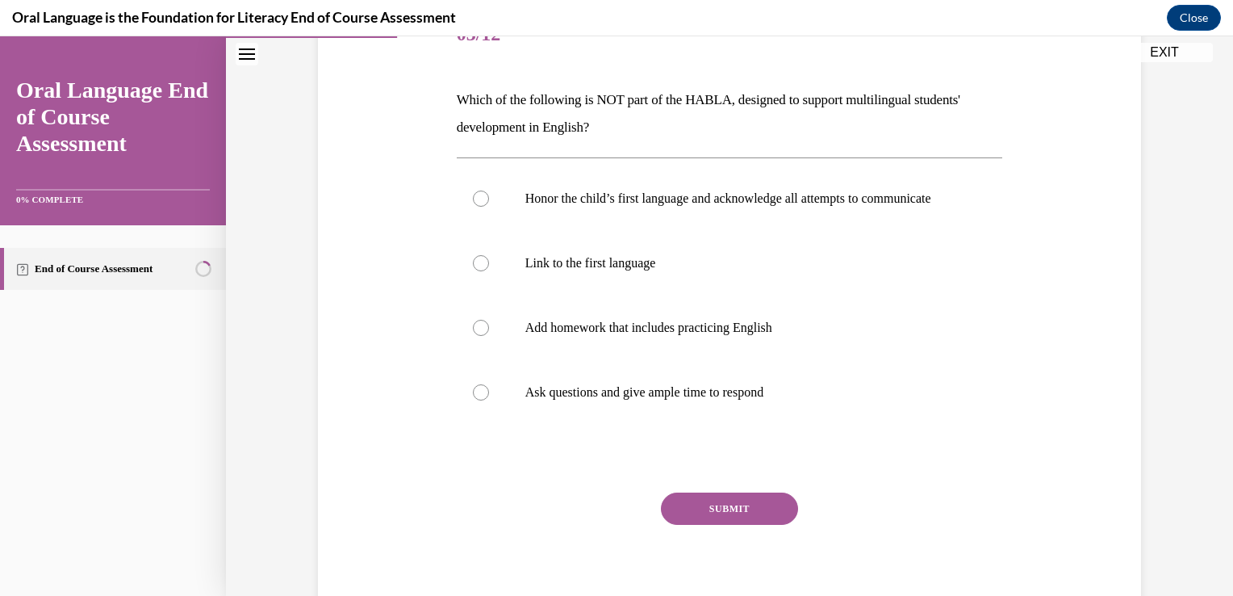
scroll to position [226, 0]
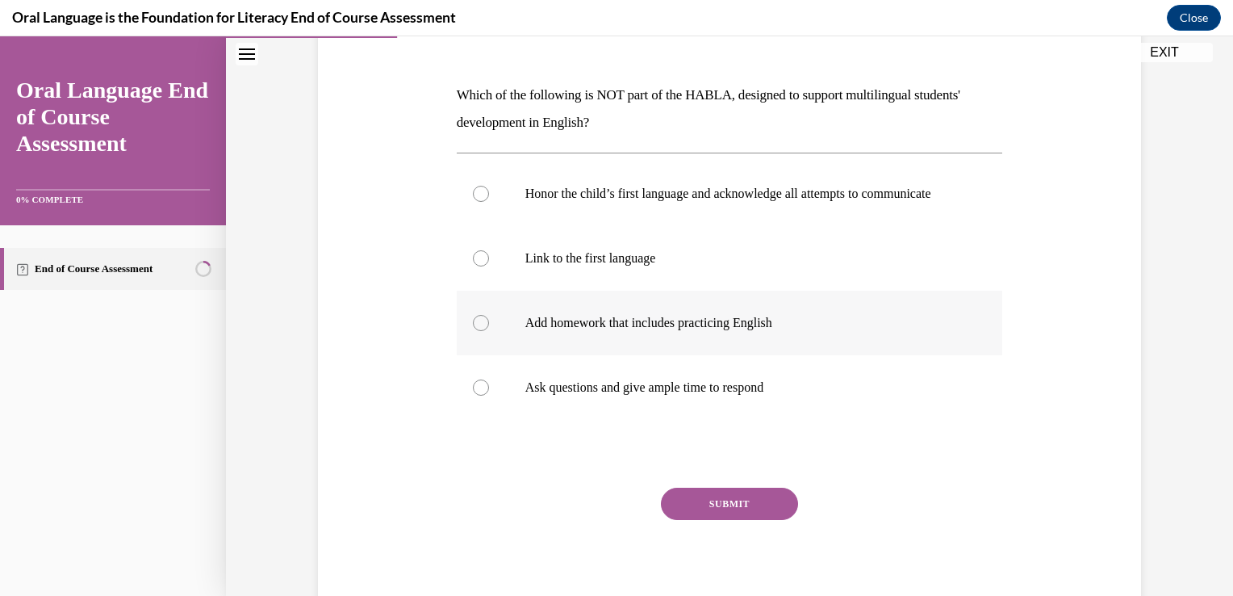
click at [488, 338] on label "Add homework that includes practicing English" at bounding box center [730, 323] width 546 height 65
click at [488, 331] on input "Add homework that includes practicing English" at bounding box center [481, 323] width 16 height 16
radio input "true"
click at [557, 396] on p "Ask questions and give ample time to respond" at bounding box center [745, 387] width 438 height 16
click at [489, 396] on input "Ask questions and give ample time to respond" at bounding box center [481, 387] width 16 height 16
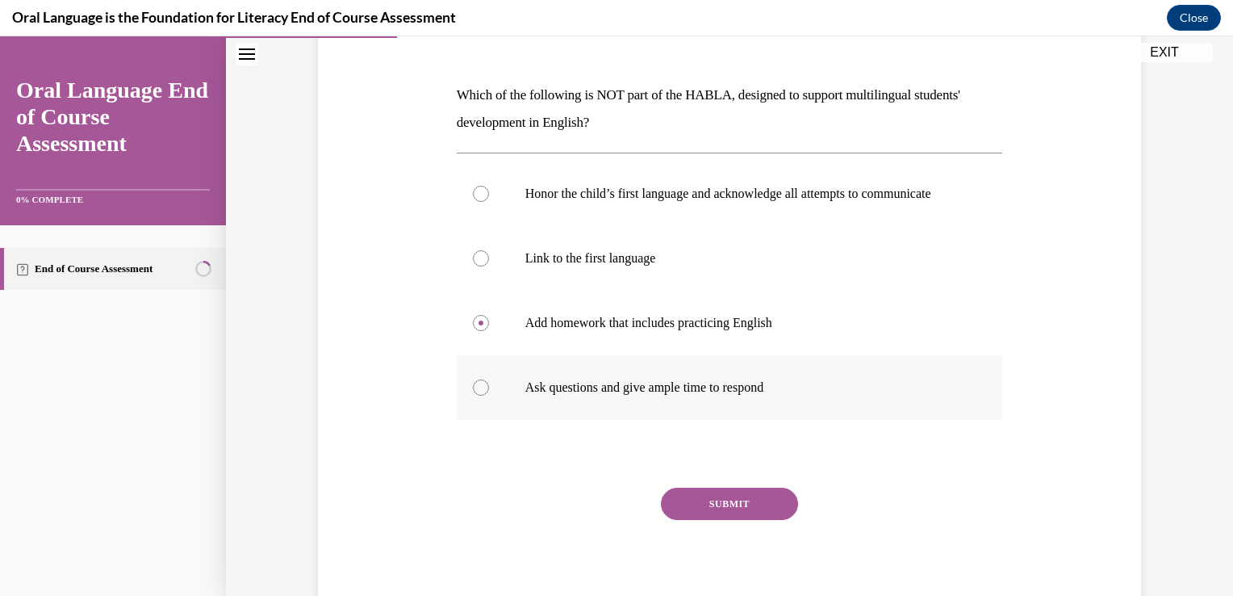
radio input "true"
click at [737, 520] on button "SUBMIT" at bounding box center [729, 504] width 137 height 32
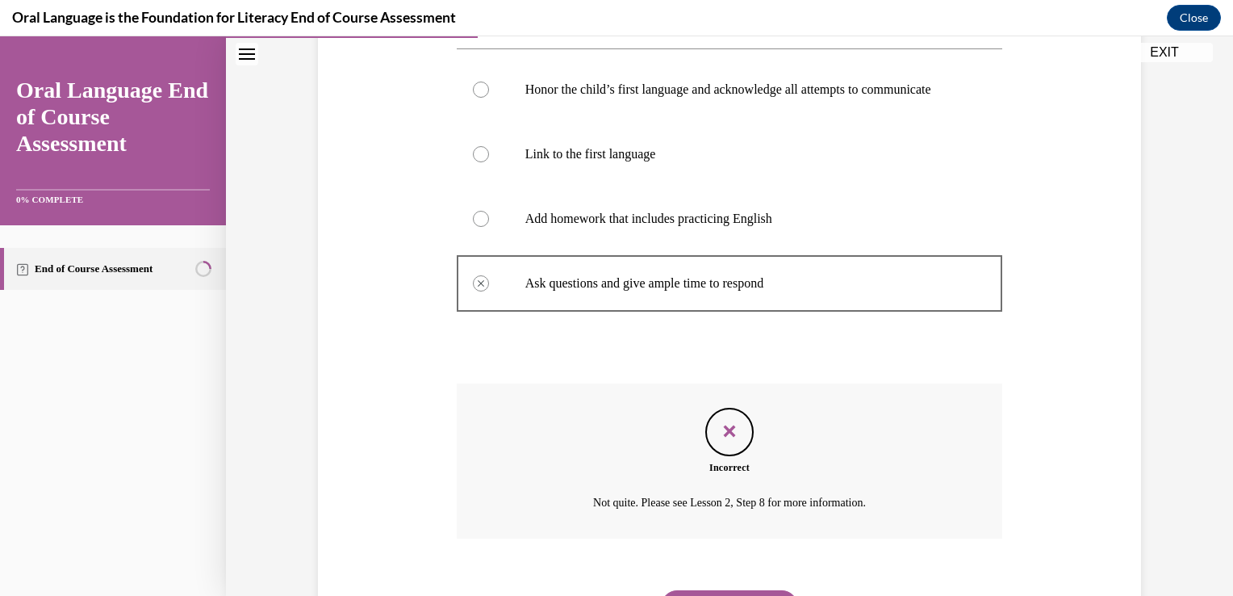
scroll to position [429, 0]
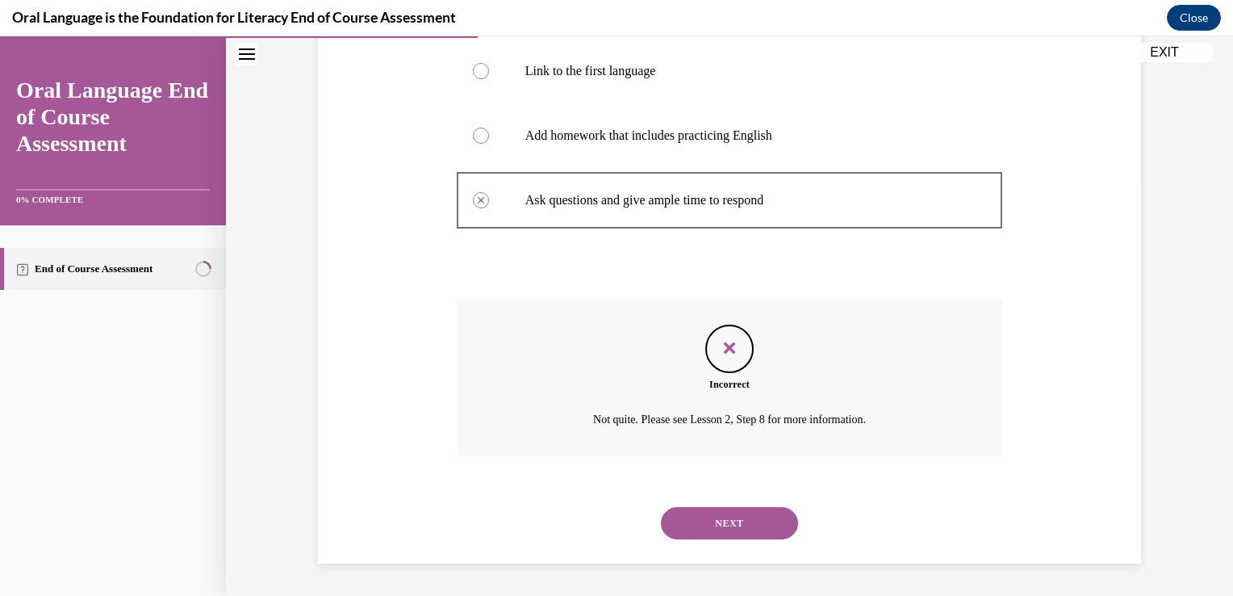
click at [730, 526] on button "NEXT" at bounding box center [729, 523] width 137 height 32
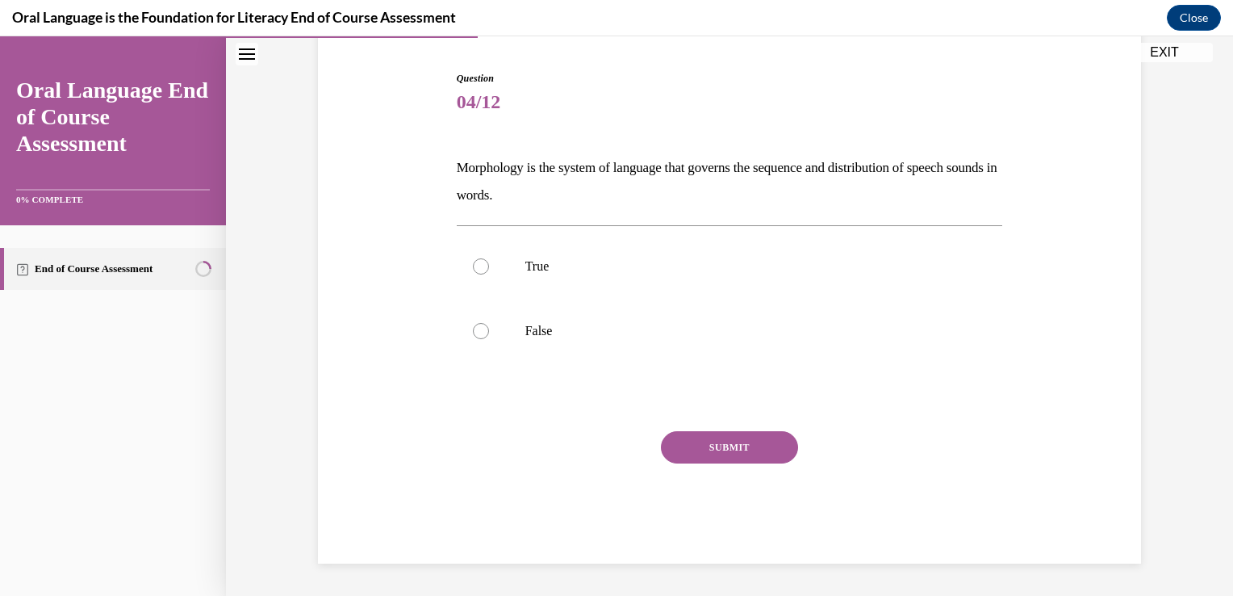
scroll to position [153, 0]
click at [482, 327] on label "False" at bounding box center [730, 331] width 546 height 65
click at [482, 327] on input "False" at bounding box center [481, 332] width 16 height 16
radio input "true"
click at [759, 445] on button "SUBMIT" at bounding box center [729, 448] width 137 height 32
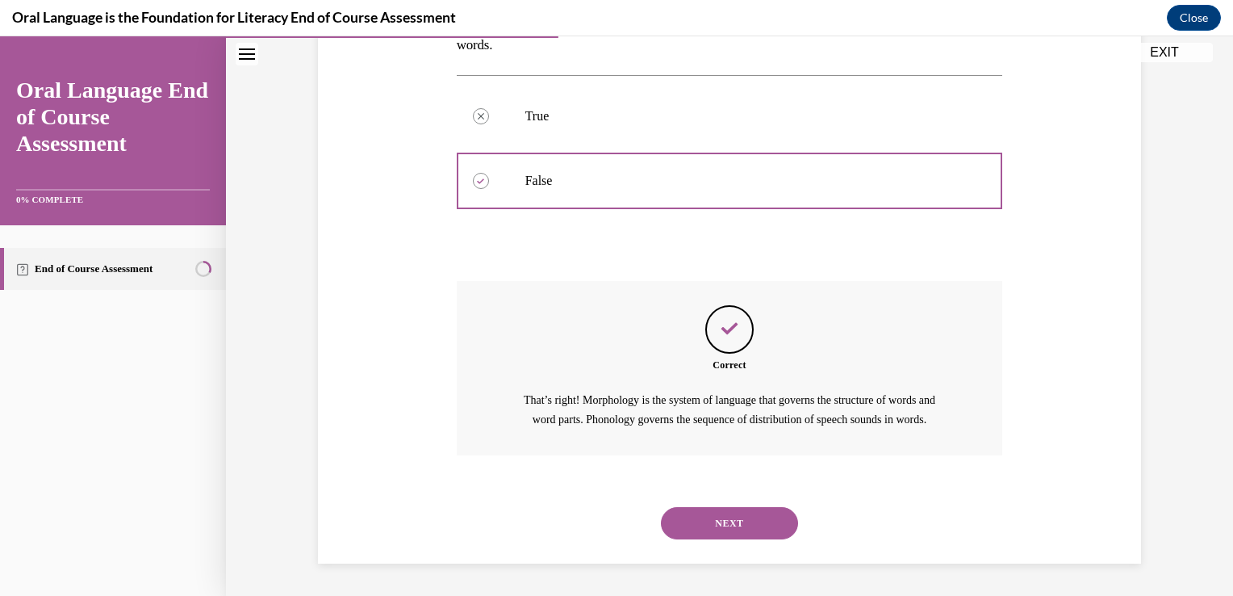
scroll to position [321, 0]
click at [723, 520] on button "NEXT" at bounding box center [729, 523] width 137 height 32
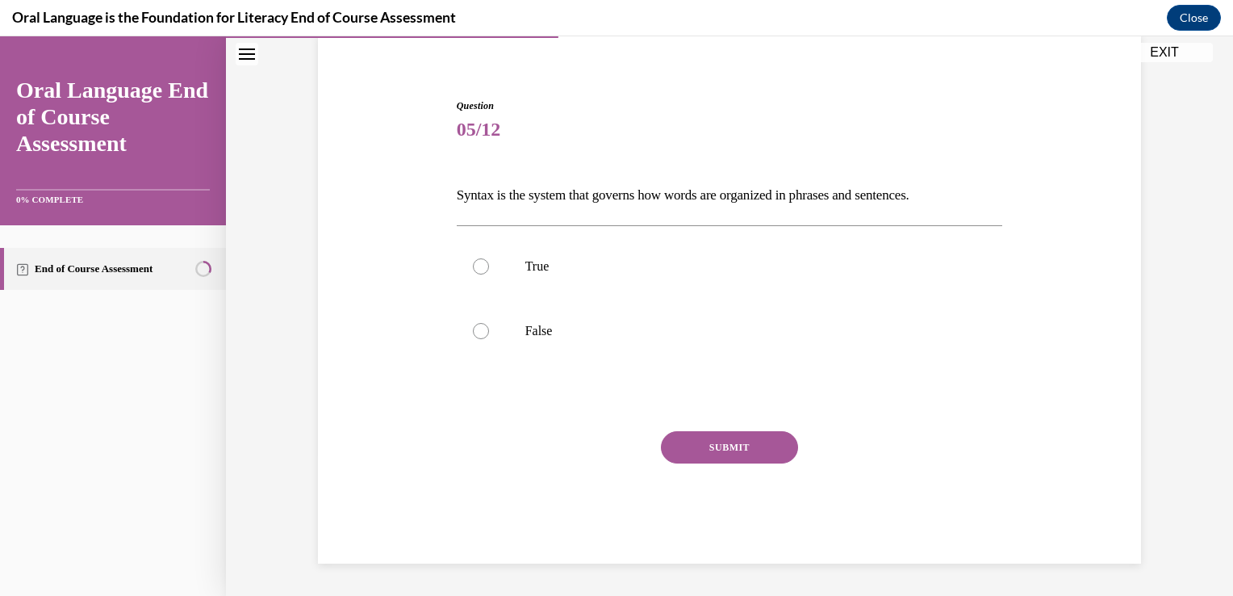
scroll to position [125, 0]
click at [664, 282] on label "True" at bounding box center [730, 267] width 546 height 65
click at [489, 275] on input "True" at bounding box center [481, 267] width 16 height 16
radio input "true"
click at [754, 444] on button "SUBMIT" at bounding box center [729, 448] width 137 height 32
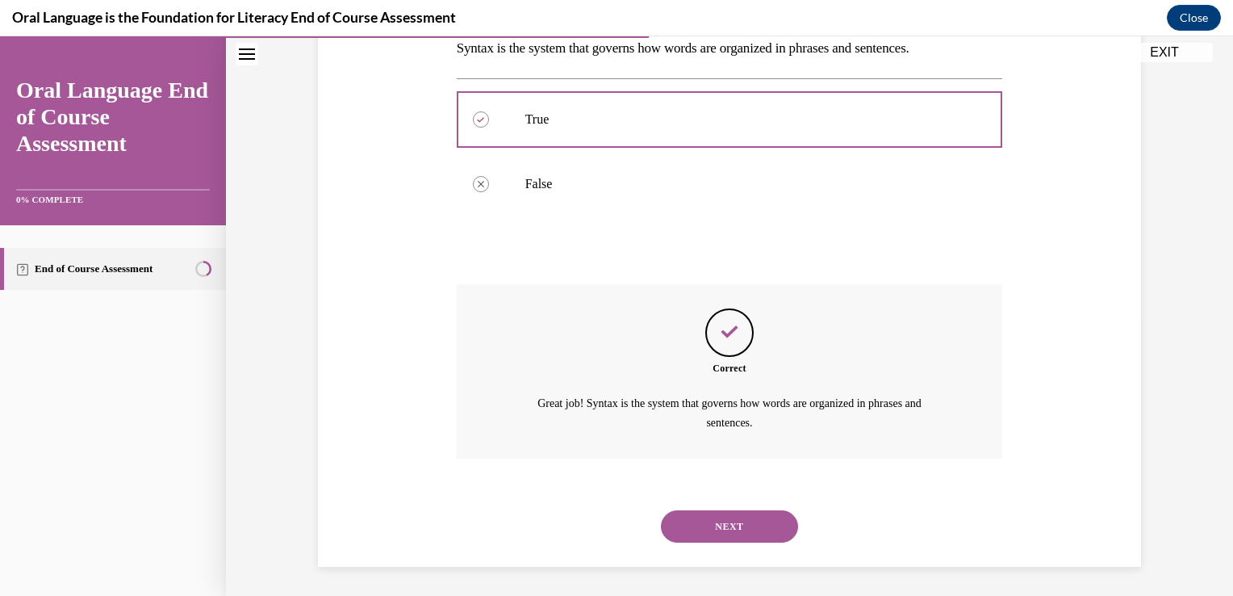
scroll to position [274, 0]
click at [716, 526] on button "NEXT" at bounding box center [729, 525] width 137 height 32
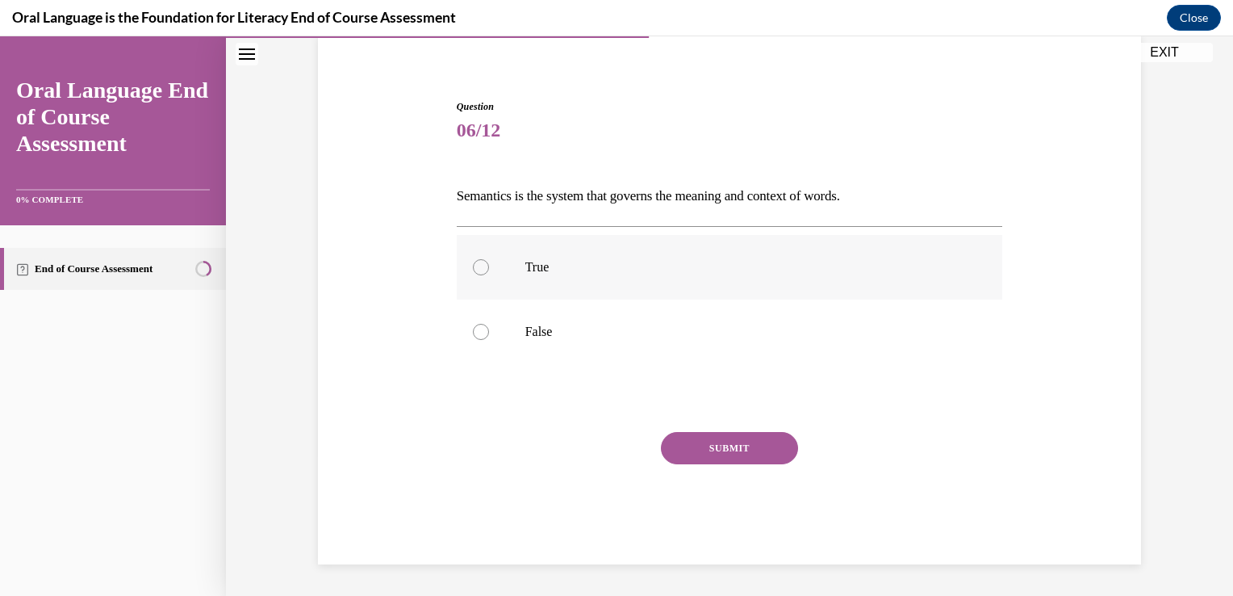
click at [628, 284] on label "True" at bounding box center [730, 267] width 546 height 65
click at [489, 275] on input "True" at bounding box center [481, 267] width 16 height 16
radio input "true"
click at [728, 448] on button "SUBMIT" at bounding box center [729, 448] width 137 height 32
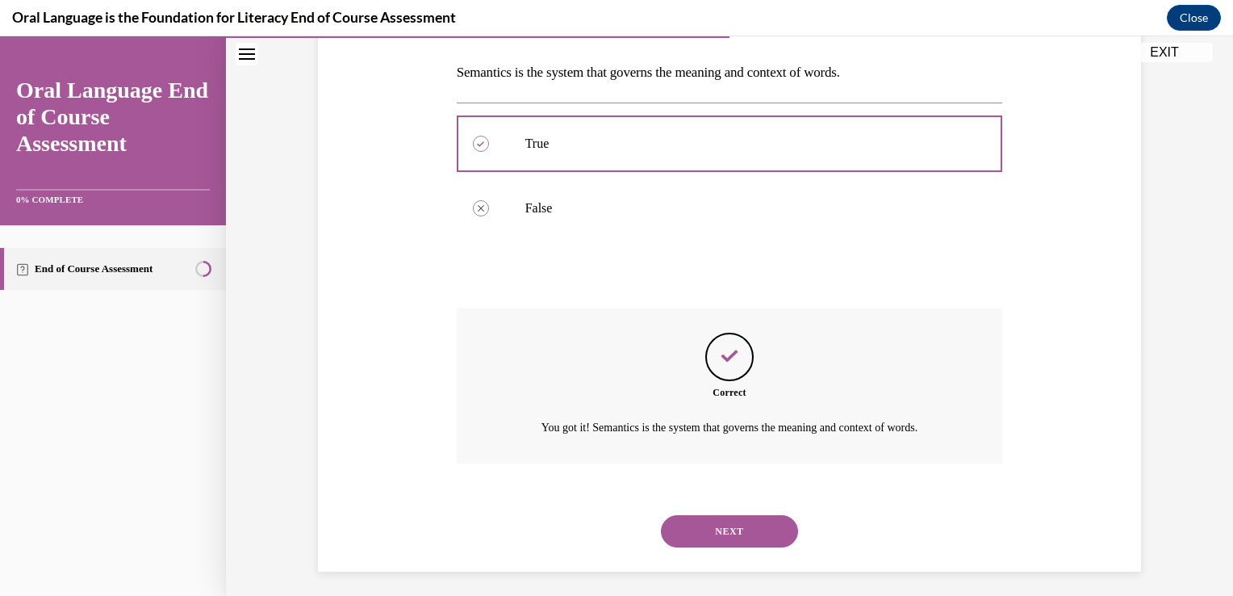
scroll to position [255, 0]
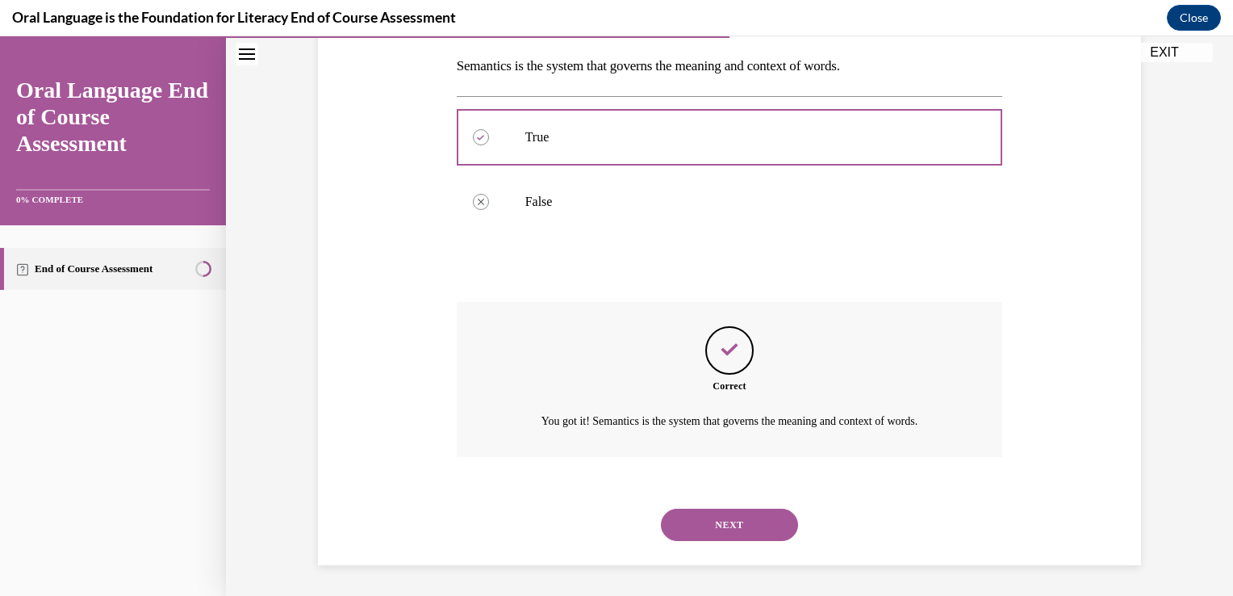
click at [743, 523] on button "NEXT" at bounding box center [729, 525] width 137 height 32
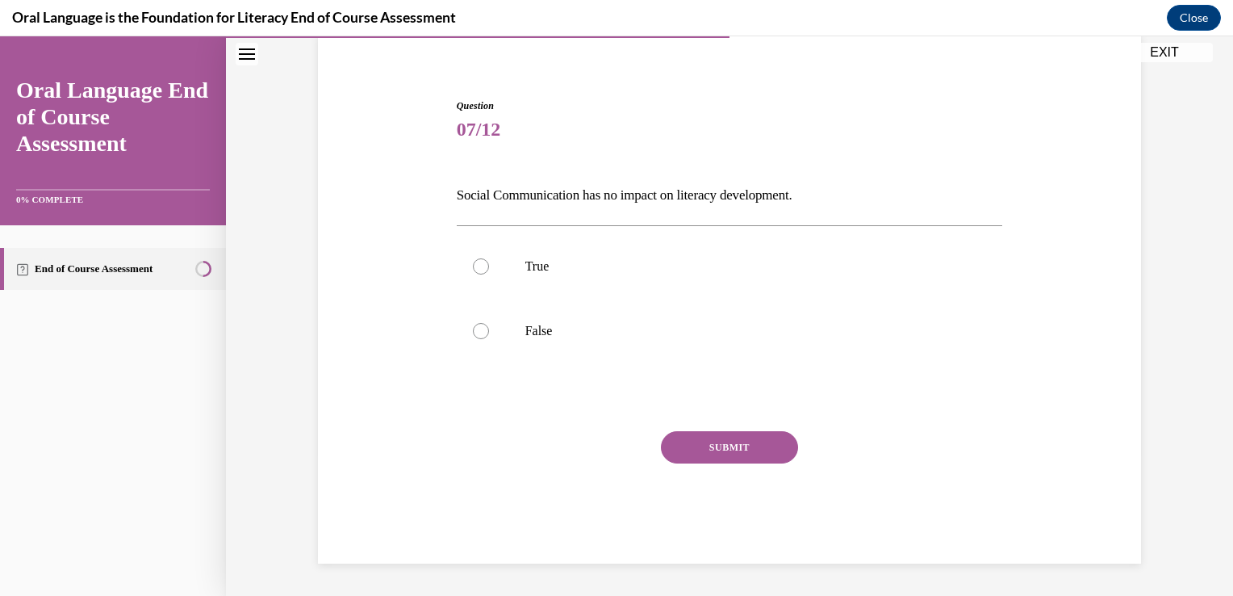
scroll to position [125, 0]
click at [639, 339] on p "False" at bounding box center [745, 332] width 438 height 16
click at [489, 339] on input "False" at bounding box center [481, 332] width 16 height 16
radio input "true"
click at [730, 445] on button "SUBMIT" at bounding box center [729, 448] width 137 height 32
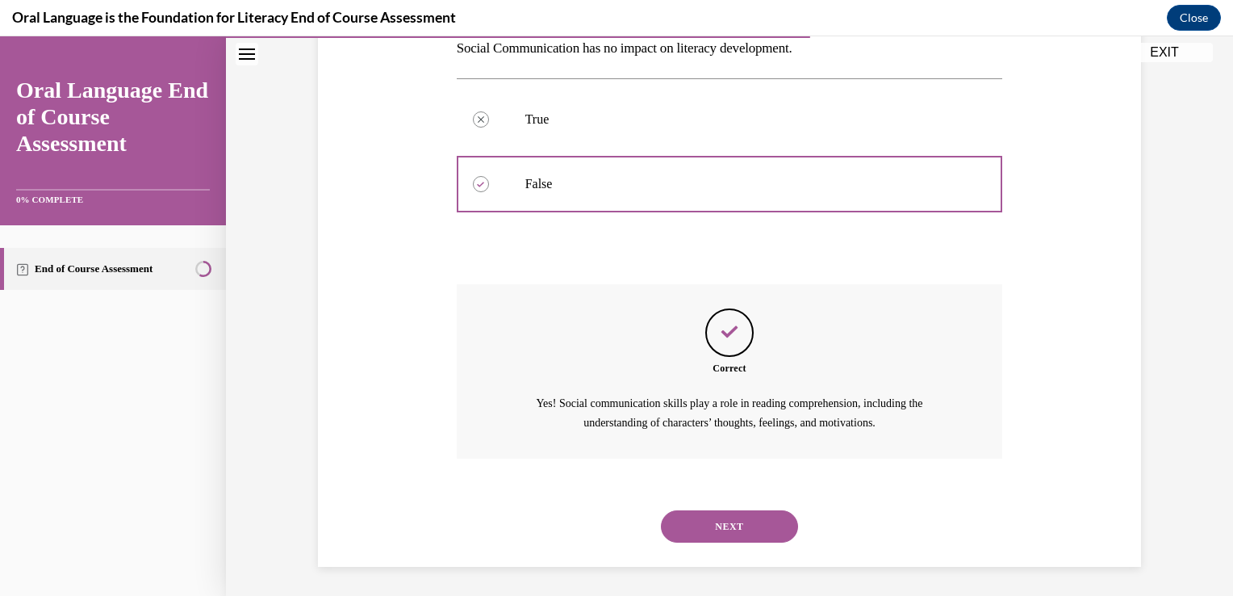
scroll to position [274, 0]
click at [724, 518] on button "NEXT" at bounding box center [729, 525] width 137 height 32
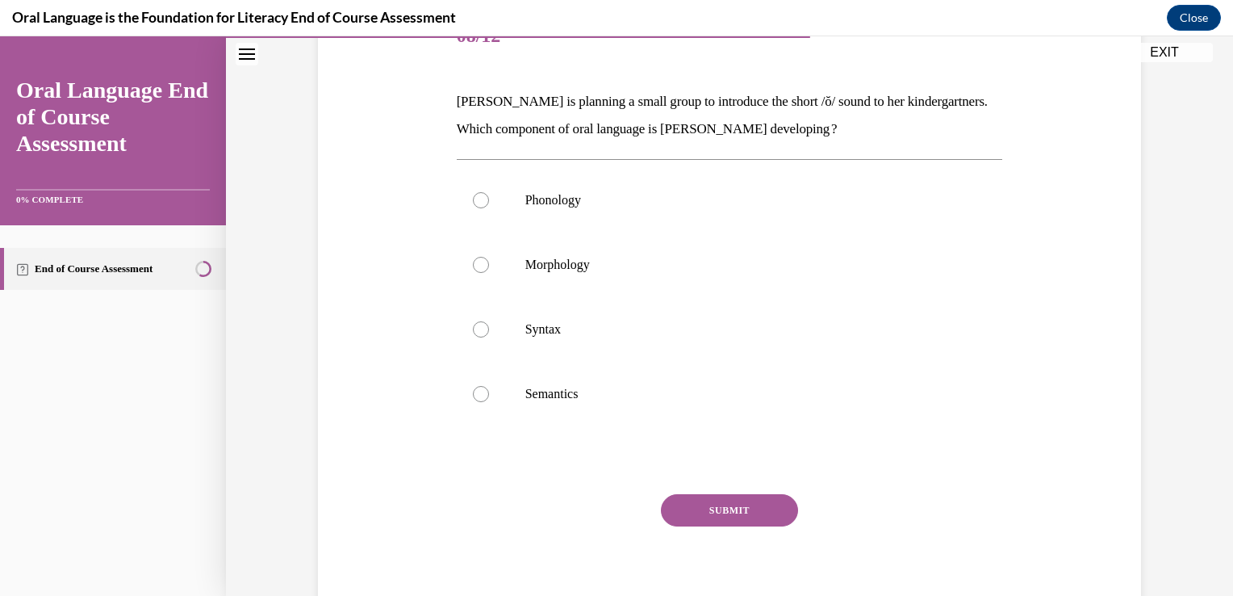
scroll to position [226, 0]
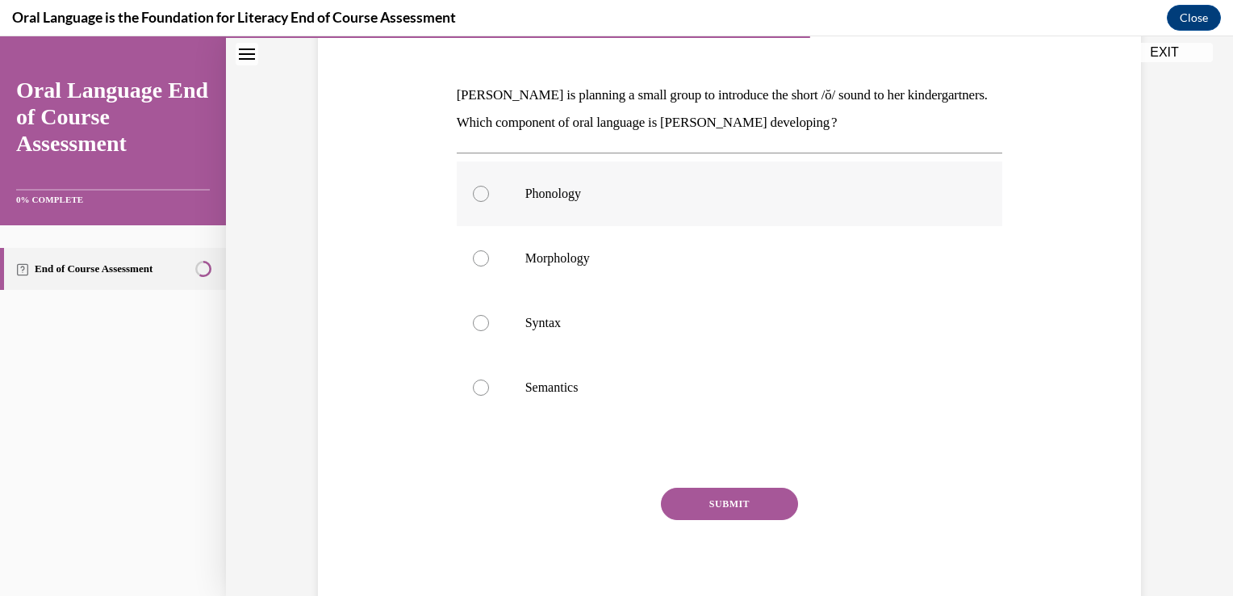
click at [824, 197] on p "Phonology" at bounding box center [745, 194] width 438 height 16
click at [489, 197] on input "Phonology" at bounding box center [481, 194] width 16 height 16
radio input "true"
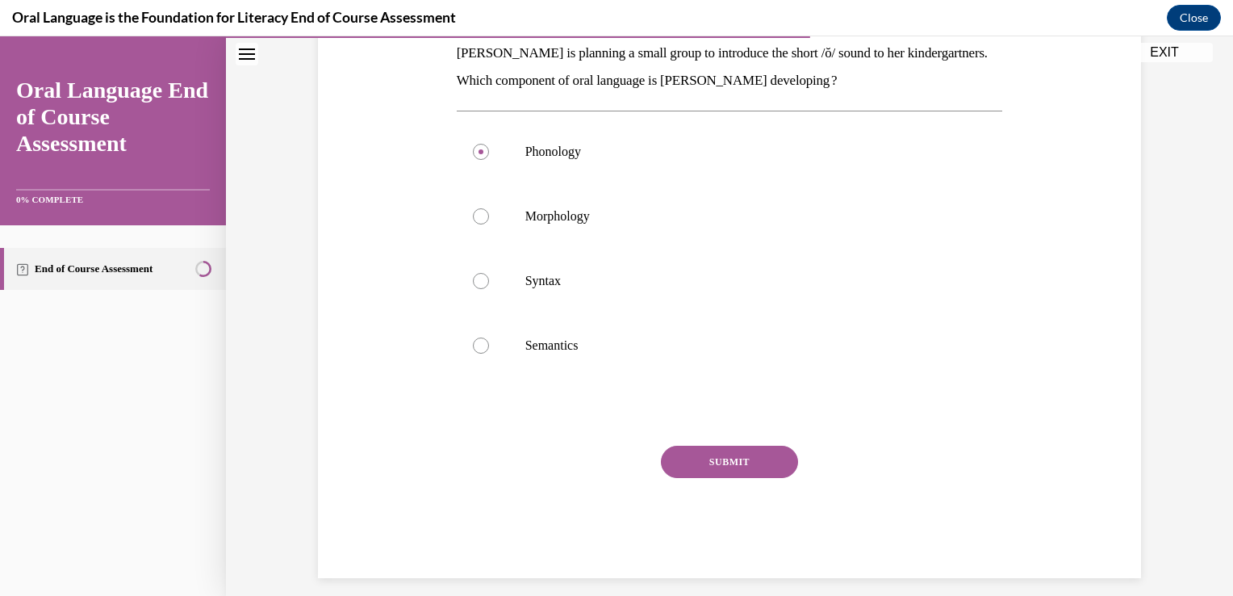
scroll to position [269, 0]
click at [719, 463] on button "SUBMIT" at bounding box center [729, 461] width 137 height 32
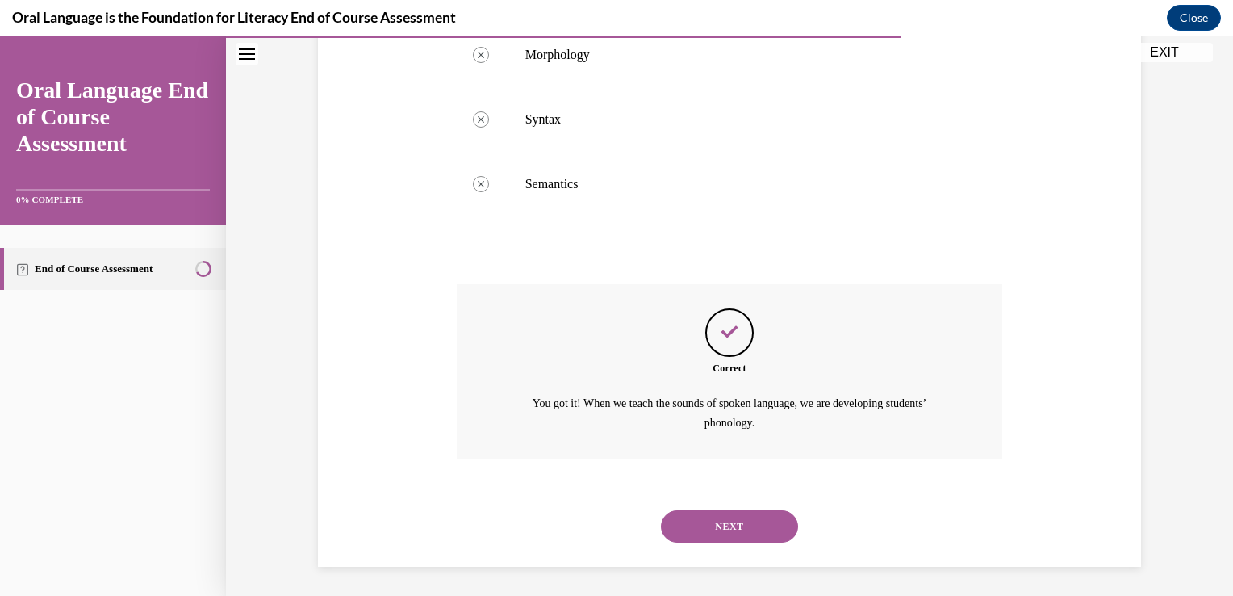
scroll to position [432, 0]
click at [755, 519] on button "NEXT" at bounding box center [729, 524] width 137 height 32
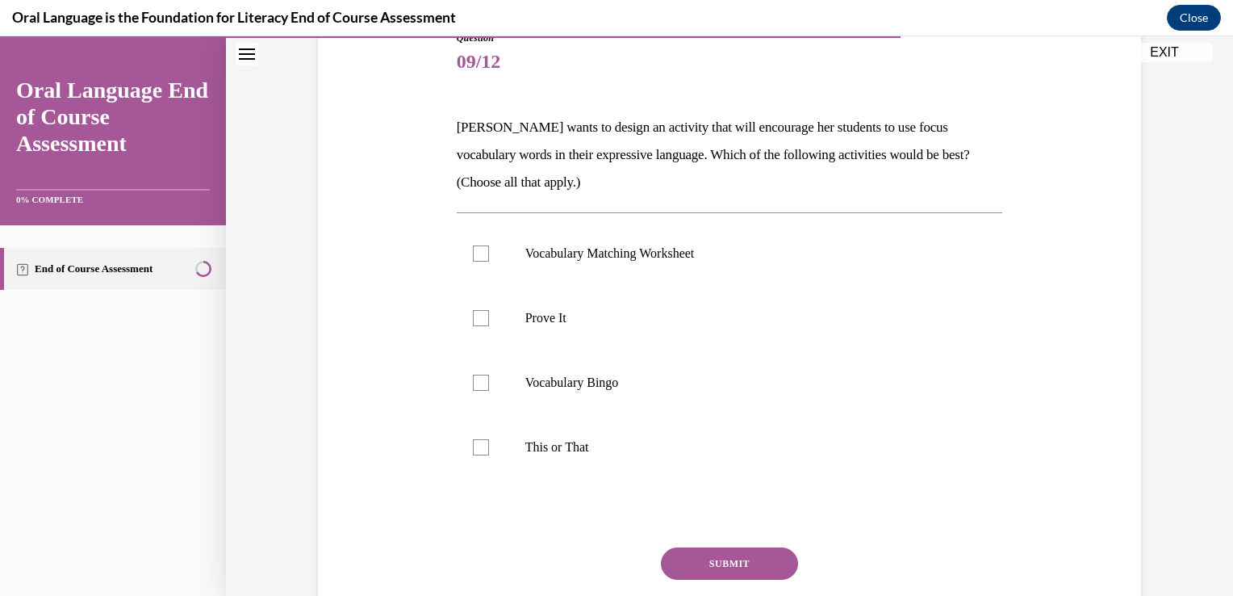
scroll to position [309, 0]
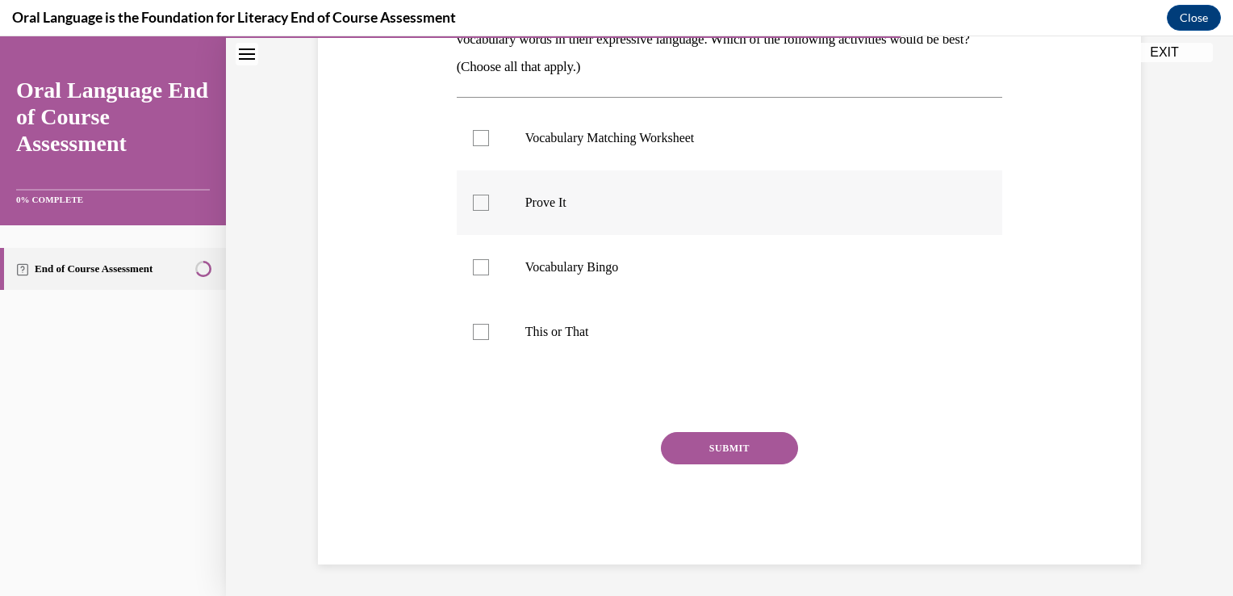
click at [634, 215] on label "Prove It" at bounding box center [730, 202] width 546 height 65
click at [489, 211] on input "Prove It" at bounding box center [481, 203] width 16 height 16
checkbox input "true"
click at [714, 444] on button "SUBMIT" at bounding box center [729, 448] width 137 height 32
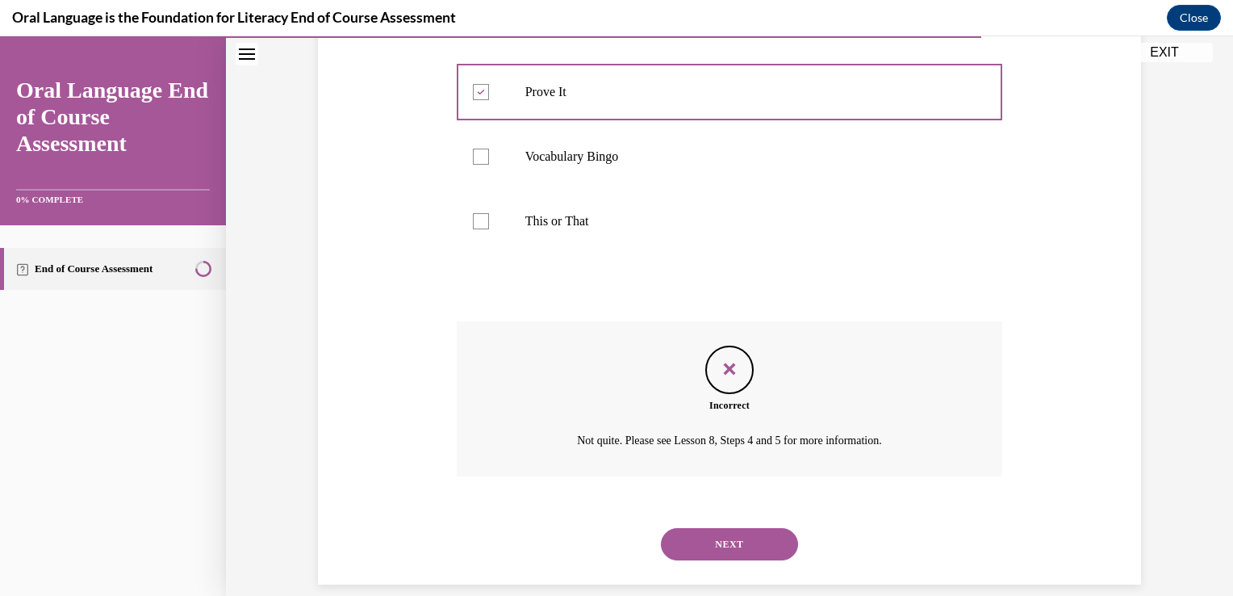
scroll to position [439, 0]
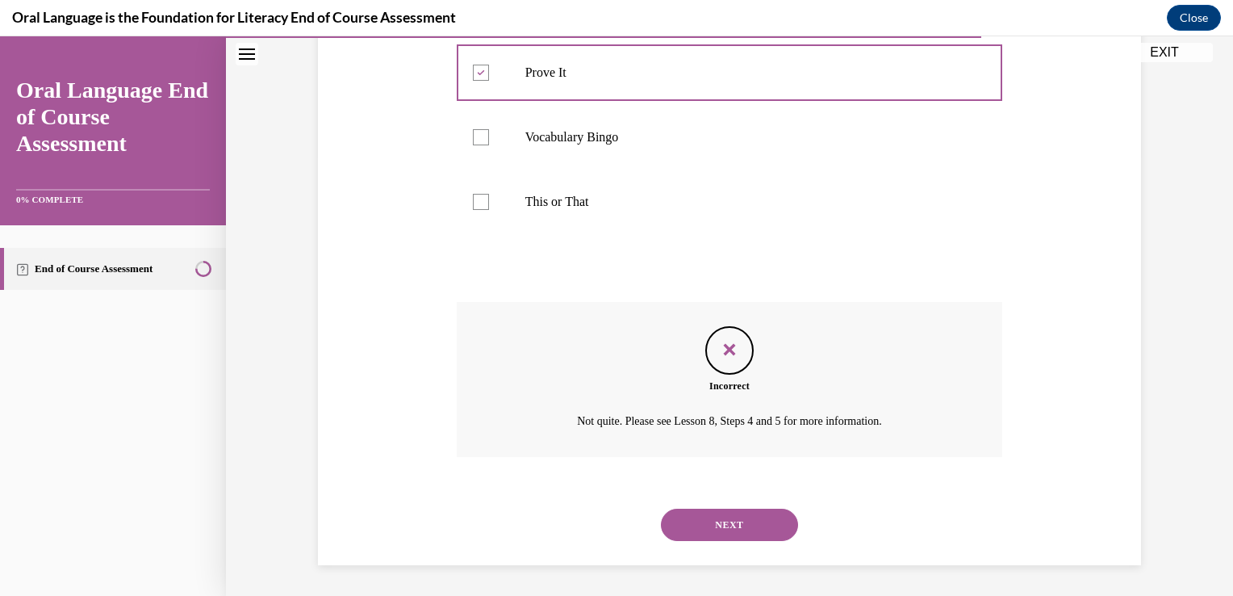
click at [724, 521] on button "NEXT" at bounding box center [729, 525] width 137 height 32
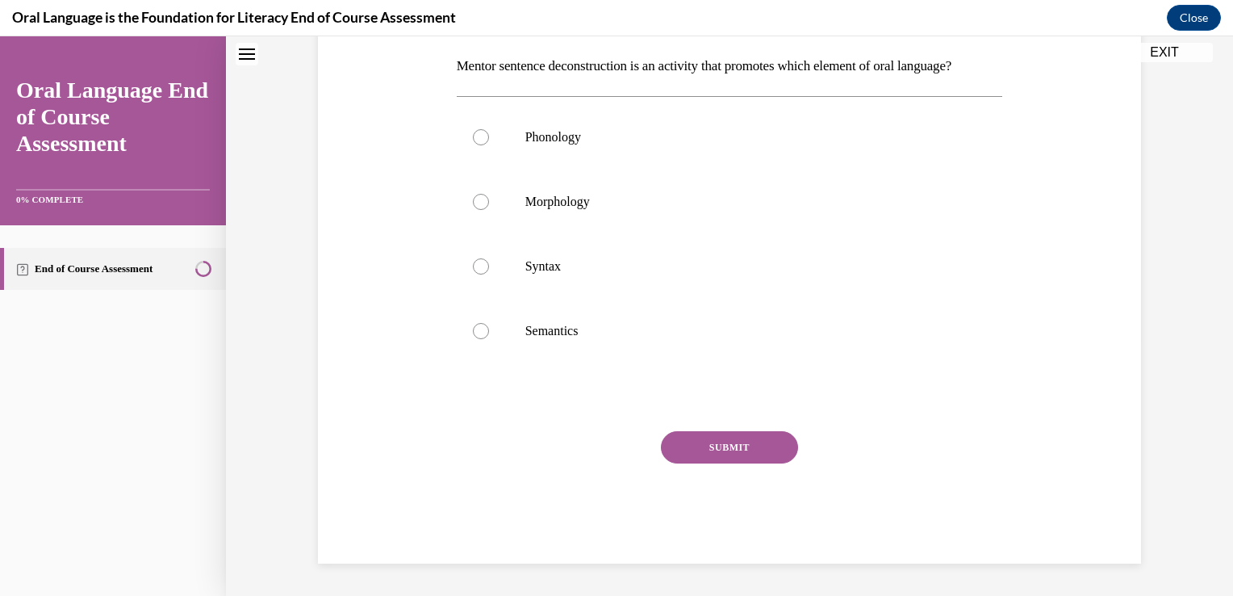
scroll to position [0, 0]
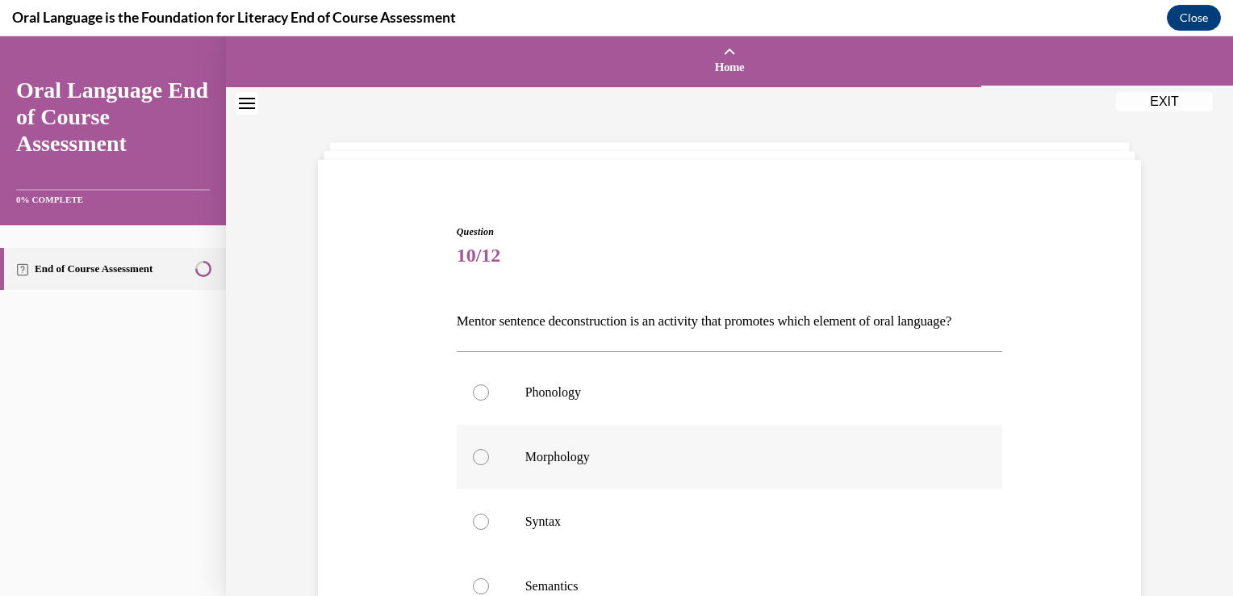
click at [731, 517] on label "Syntax" at bounding box center [730, 521] width 546 height 65
click at [489, 517] on input "Syntax" at bounding box center [481, 521] width 16 height 16
radio input "true"
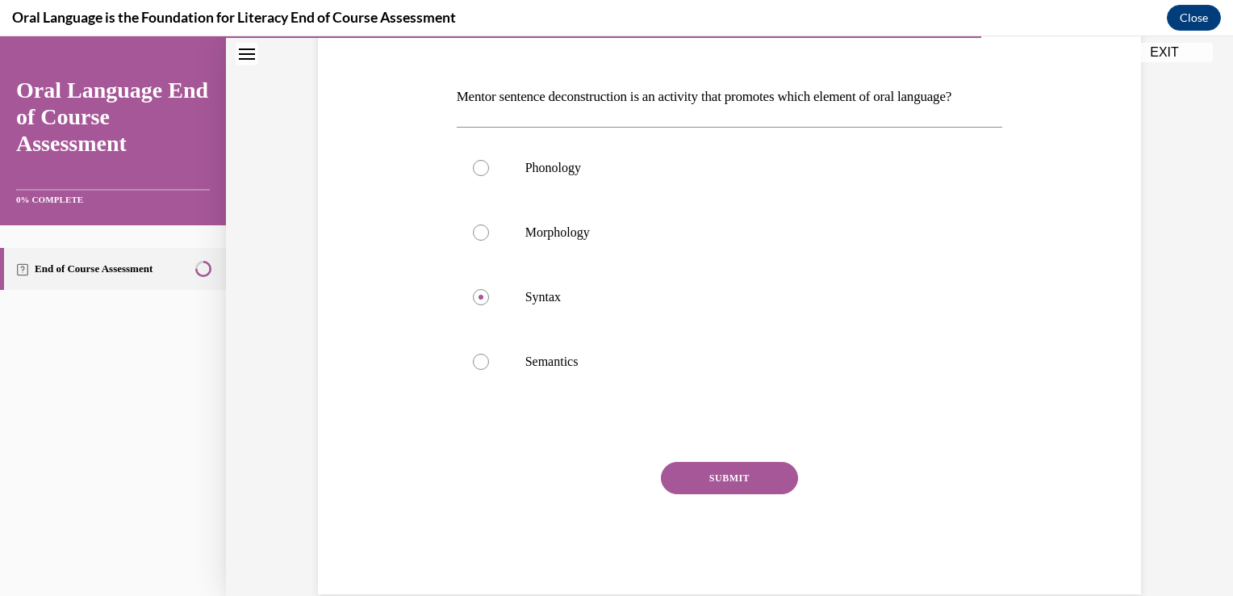
scroll to position [226, 0]
click at [583, 239] on p "Morphology" at bounding box center [745, 231] width 438 height 16
click at [489, 239] on input "Morphology" at bounding box center [481, 231] width 16 height 16
radio input "true"
click at [526, 368] on p "Semantics" at bounding box center [745, 360] width 438 height 16
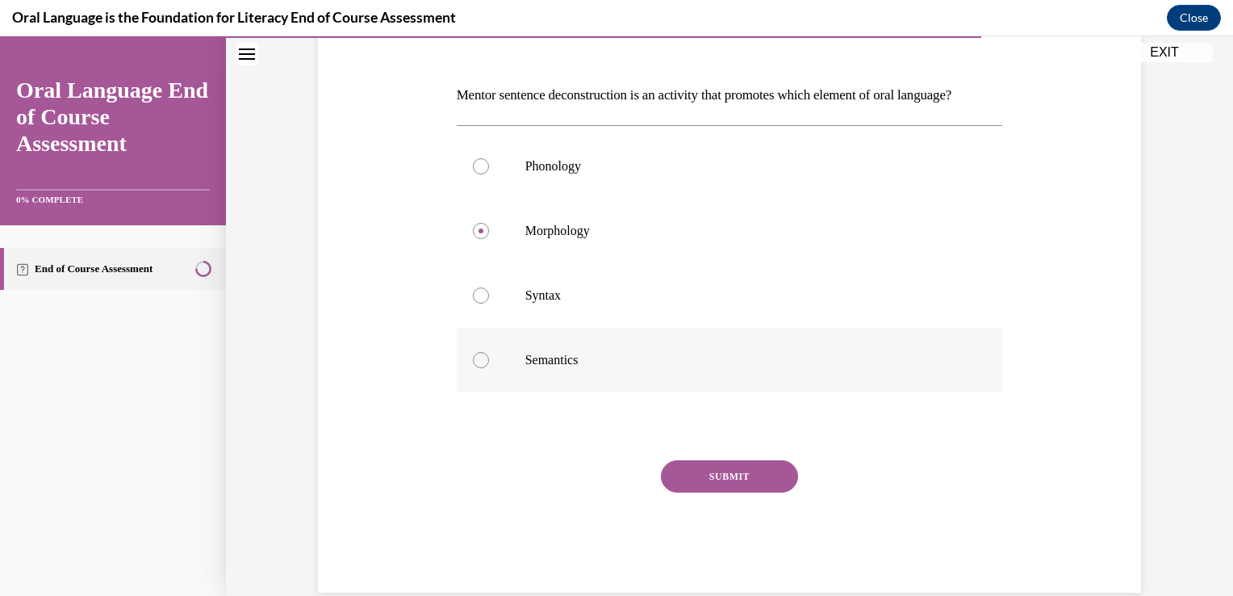
click at [489, 368] on input "Semantics" at bounding box center [481, 360] width 16 height 16
radio input "true"
click at [718, 492] on button "SUBMIT" at bounding box center [729, 476] width 137 height 32
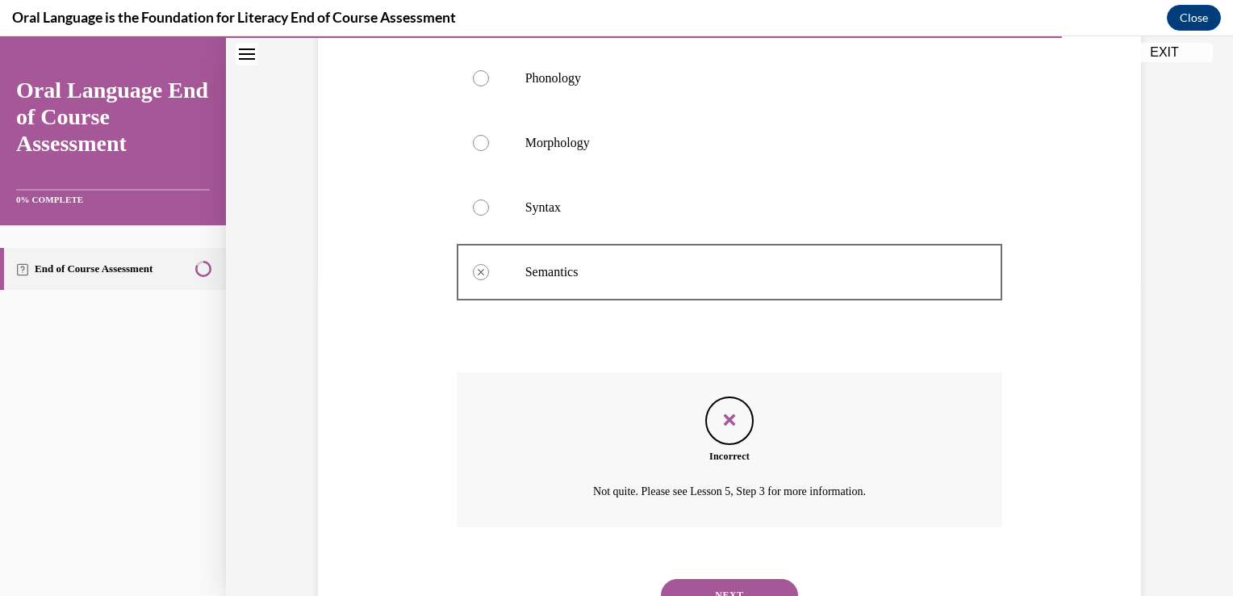
scroll to position [412, 0]
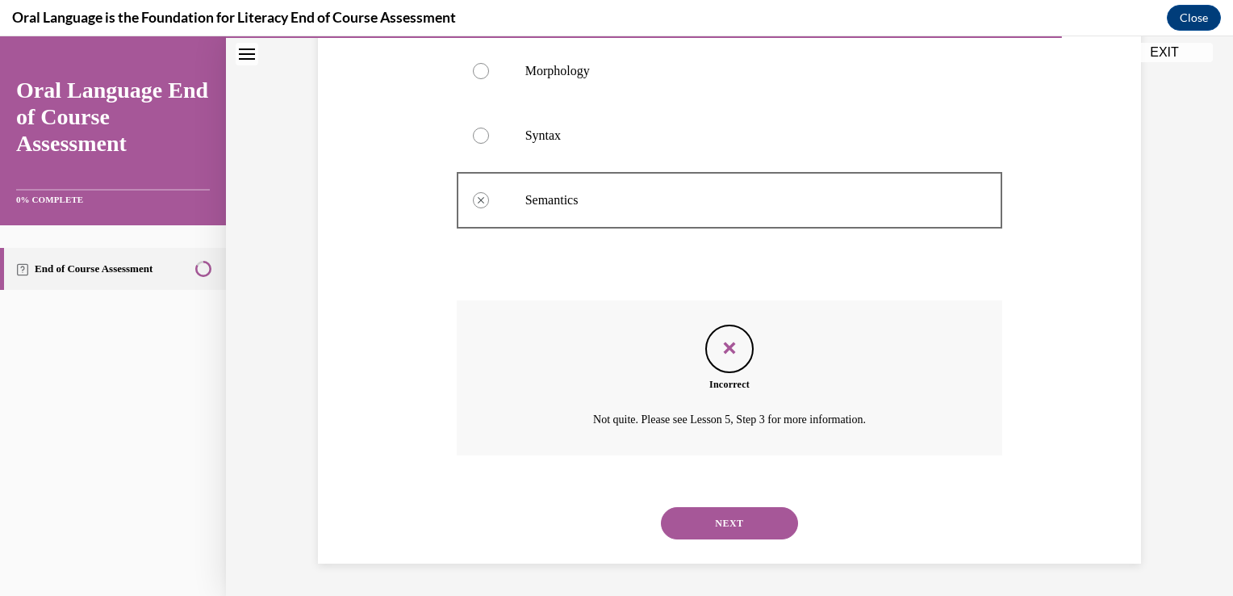
click at [712, 516] on button "NEXT" at bounding box center [729, 523] width 137 height 32
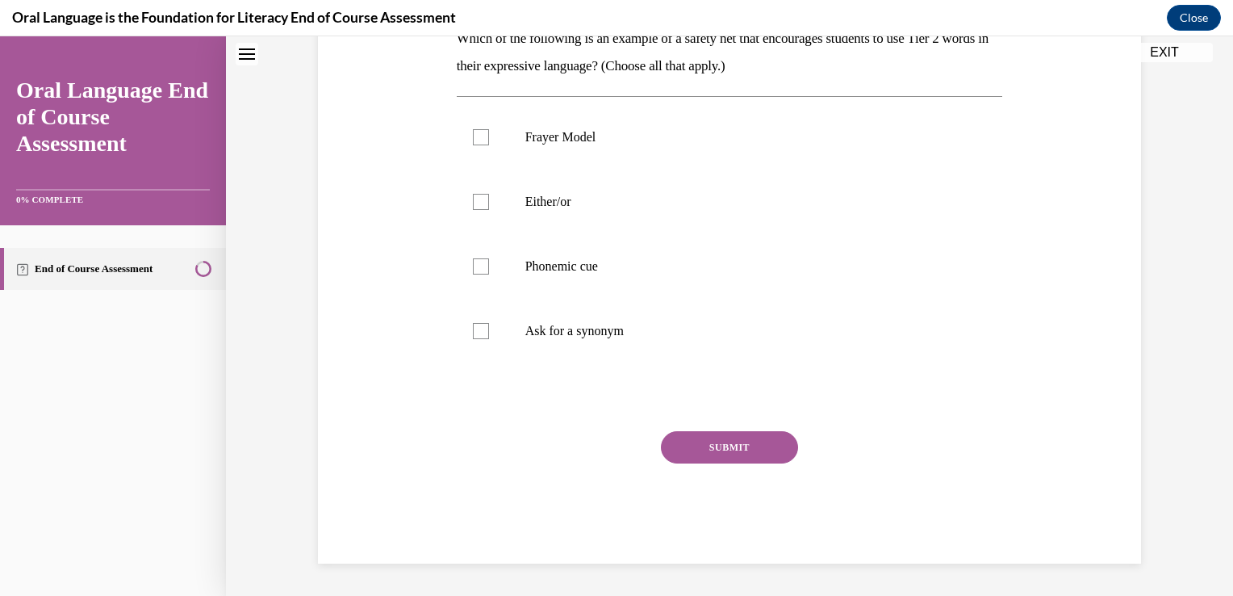
scroll to position [0, 0]
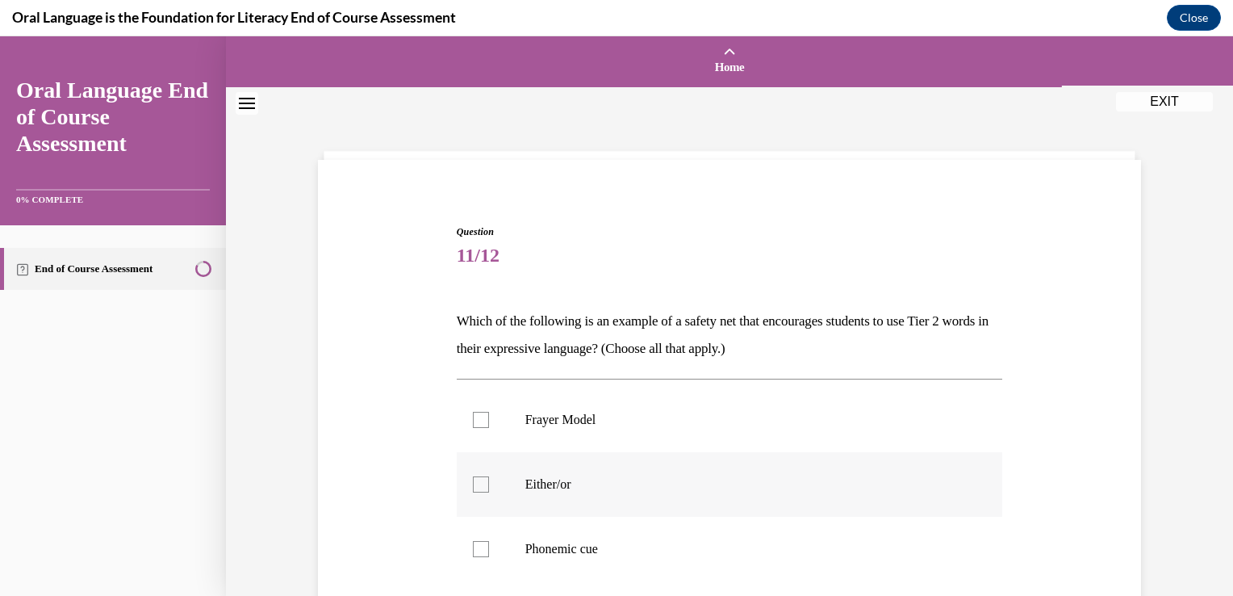
click at [680, 473] on label "Either/or" at bounding box center [730, 484] width 546 height 65
click at [489, 476] on input "Either/or" at bounding box center [481, 484] width 16 height 16
checkbox input "true"
click at [710, 551] on p "Phonemic cue" at bounding box center [745, 549] width 438 height 16
click at [489, 551] on input "Phonemic cue" at bounding box center [481, 549] width 16 height 16
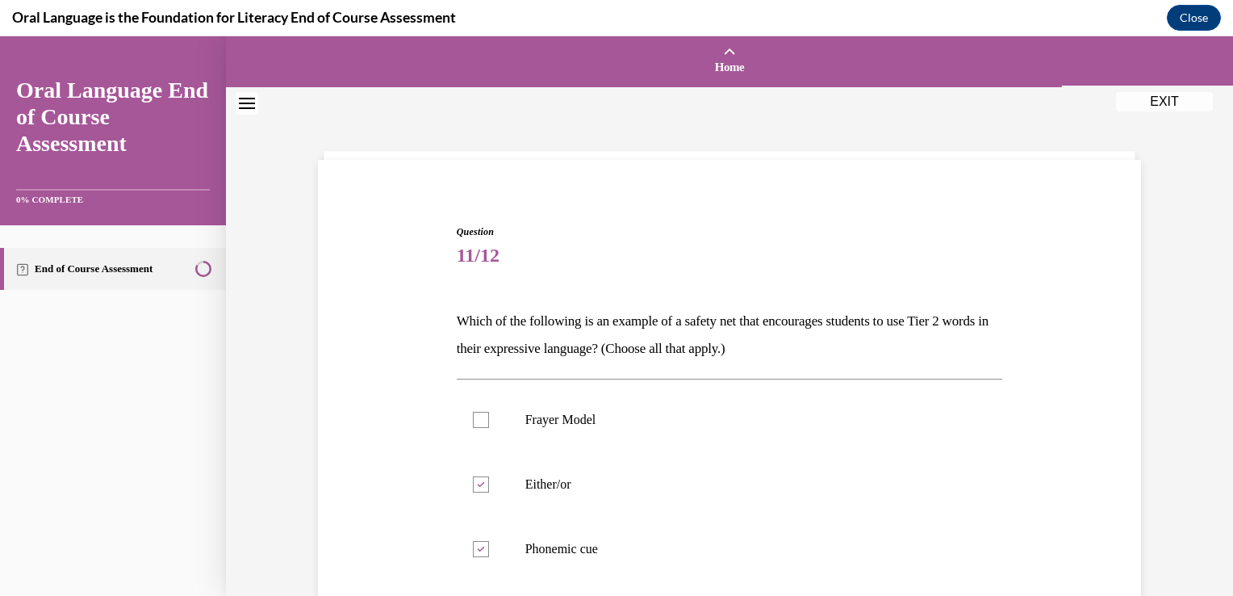
click at [1219, 582] on div "Question 11/12 Which of the following is an example of a safety net that encour…" at bounding box center [729, 482] width 1007 height 791
click at [1218, 580] on div "Question 11/12 Which of the following is an example of a safety net that encour…" at bounding box center [729, 482] width 1007 height 791
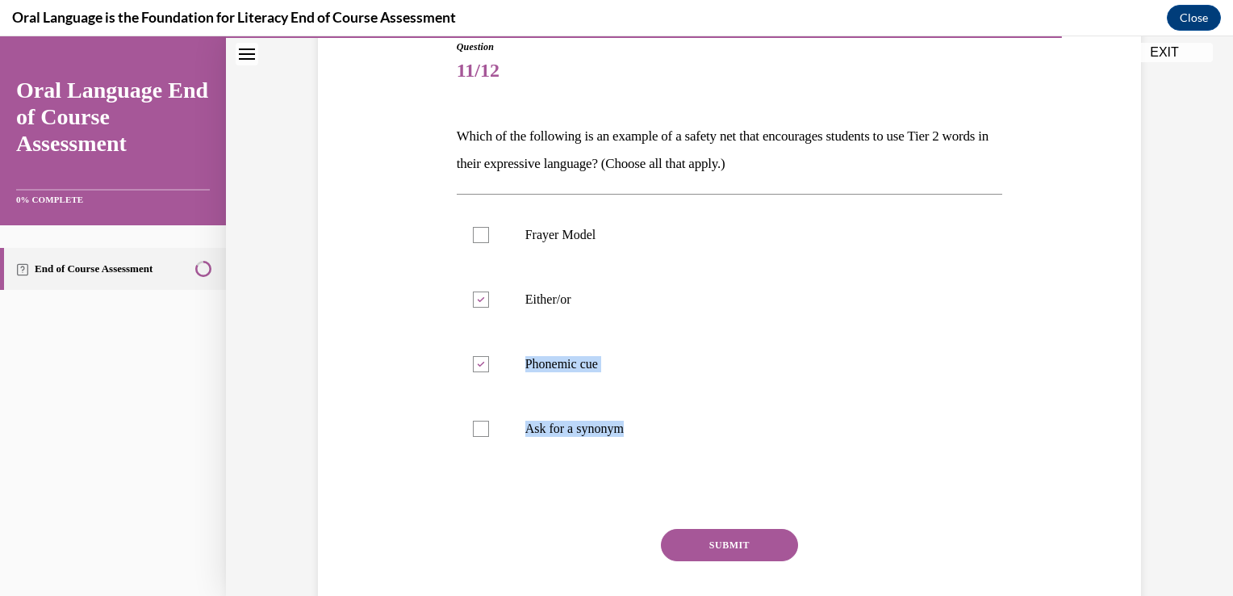
scroll to position [226, 0]
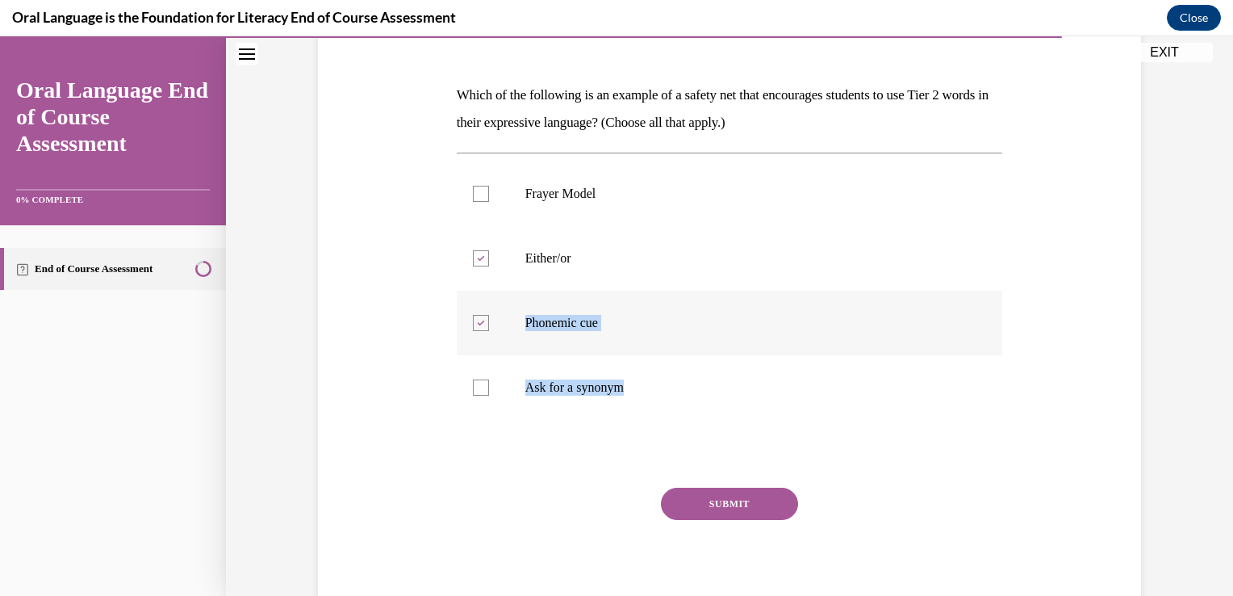
click at [813, 325] on p "Phonemic cue" at bounding box center [745, 323] width 438 height 16
click at [489, 325] on input "Phonemic cue" at bounding box center [481, 323] width 16 height 16
click at [668, 321] on p "Phonemic cue" at bounding box center [745, 323] width 438 height 16
click at [489, 321] on input "Phonemic cue" at bounding box center [481, 323] width 16 height 16
checkbox input "true"
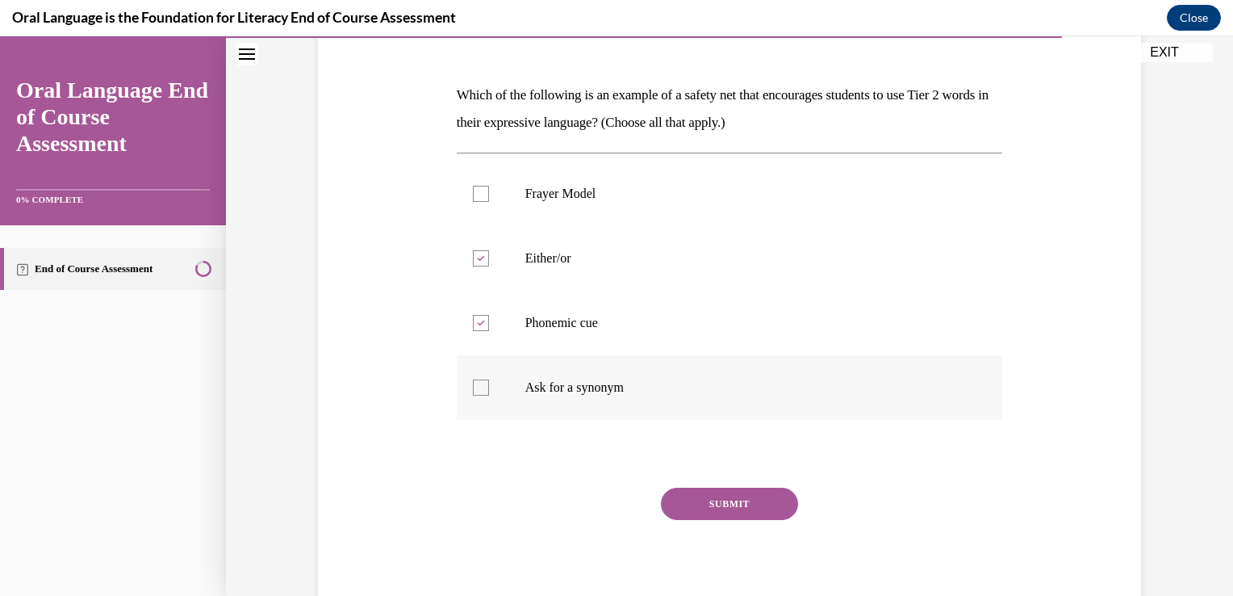
click at [617, 392] on p "Ask for a synonym" at bounding box center [745, 387] width 438 height 16
click at [489, 392] on input "Ask for a synonym" at bounding box center [481, 387] width 16 height 16
checkbox input "true"
click at [722, 503] on button "SUBMIT" at bounding box center [729, 504] width 137 height 32
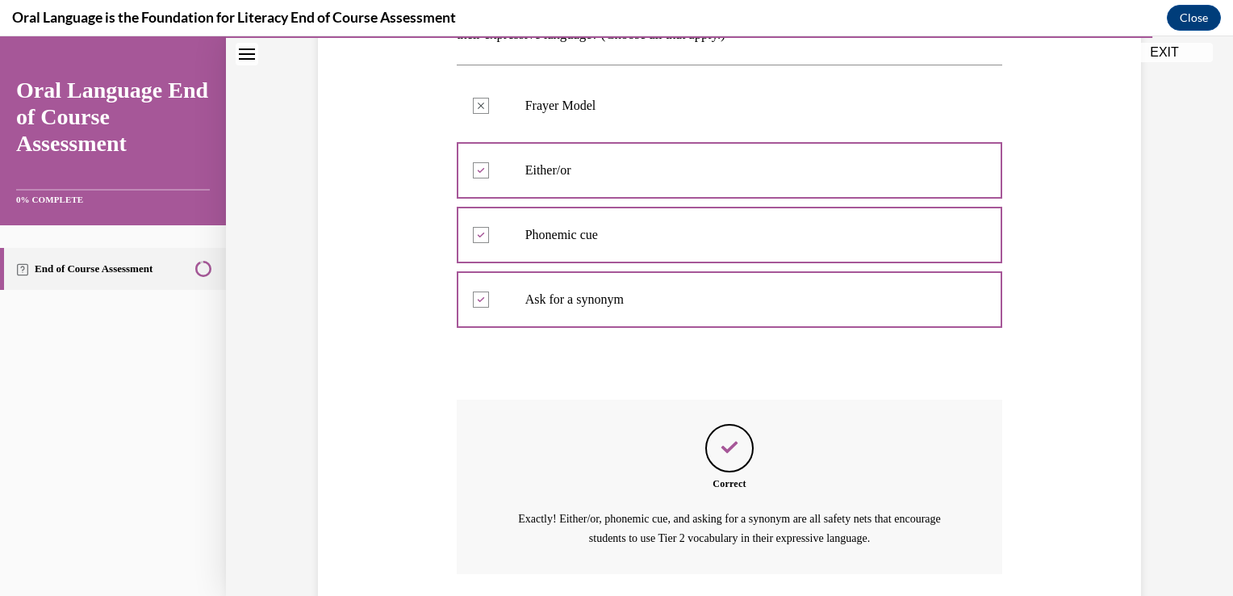
scroll to position [432, 0]
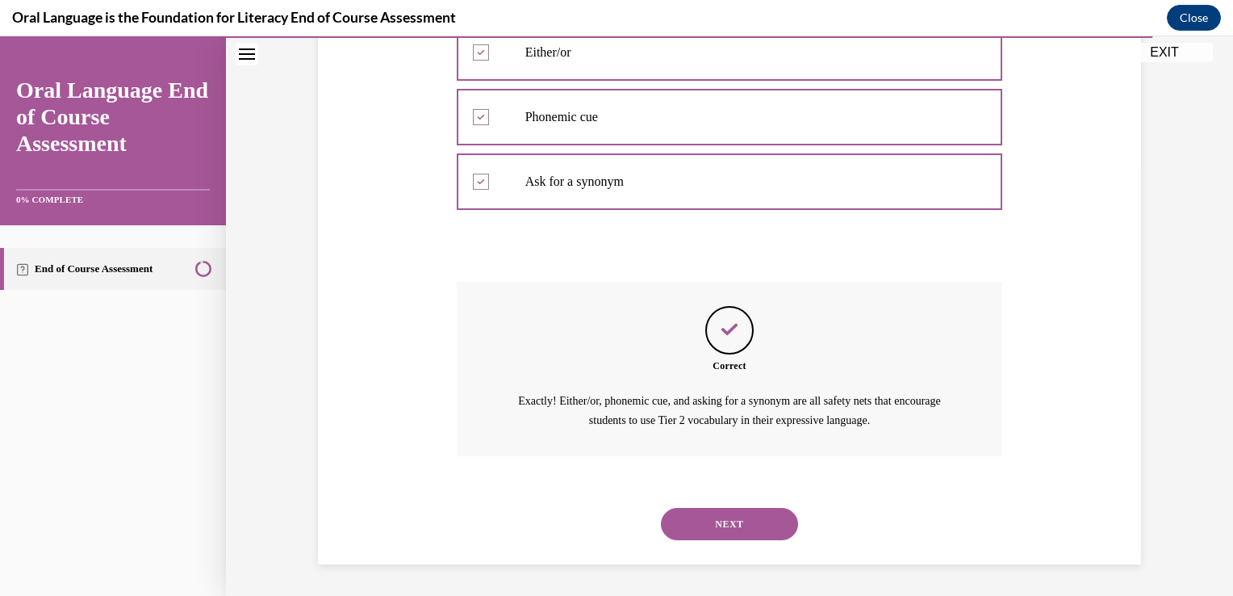
click at [726, 524] on button "NEXT" at bounding box center [729, 524] width 137 height 32
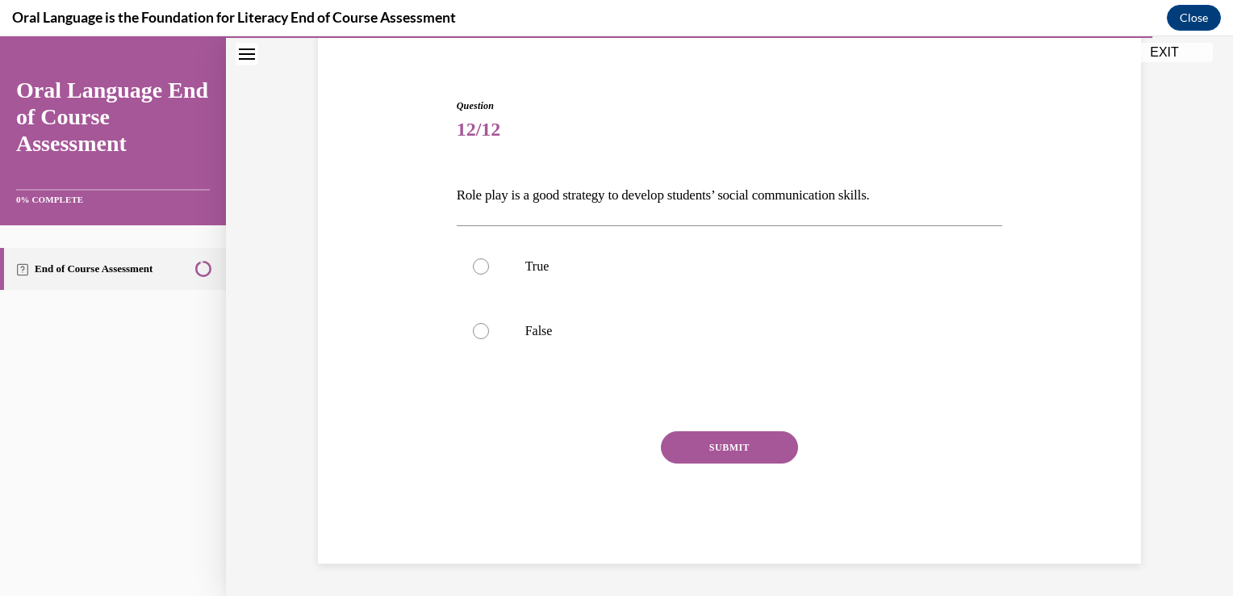
scroll to position [125, 0]
click at [699, 286] on label "True" at bounding box center [730, 267] width 546 height 65
click at [489, 275] on input "True" at bounding box center [481, 267] width 16 height 16
radio input "true"
click at [739, 444] on button "SUBMIT" at bounding box center [729, 448] width 137 height 32
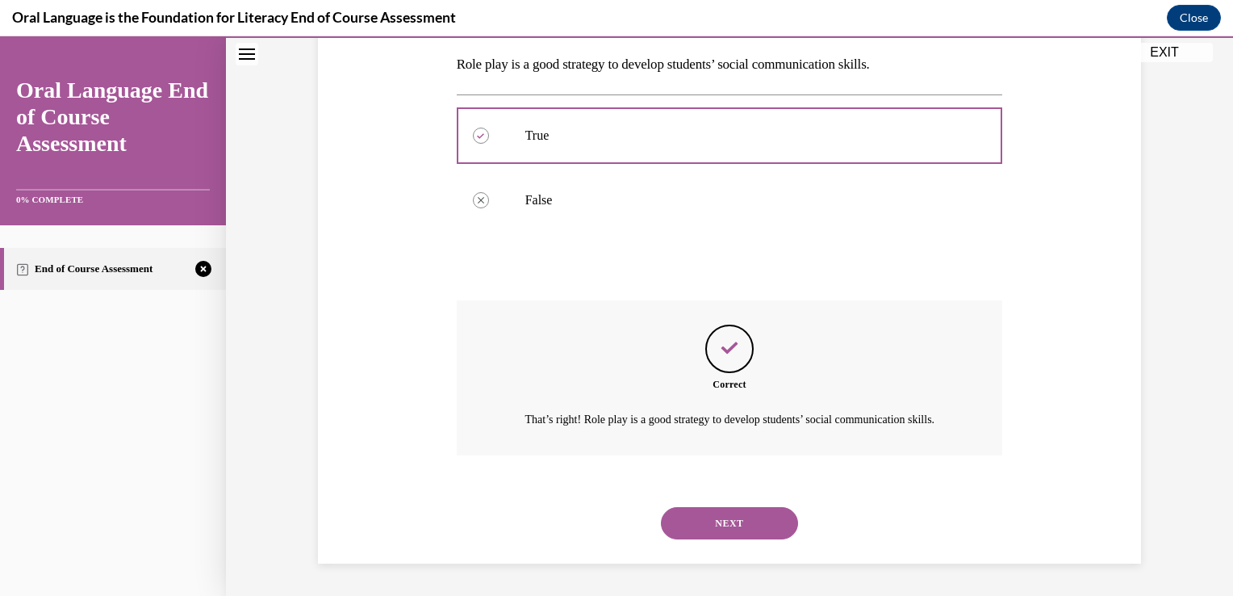
scroll to position [274, 0]
click at [737, 528] on button "NEXT" at bounding box center [729, 523] width 137 height 32
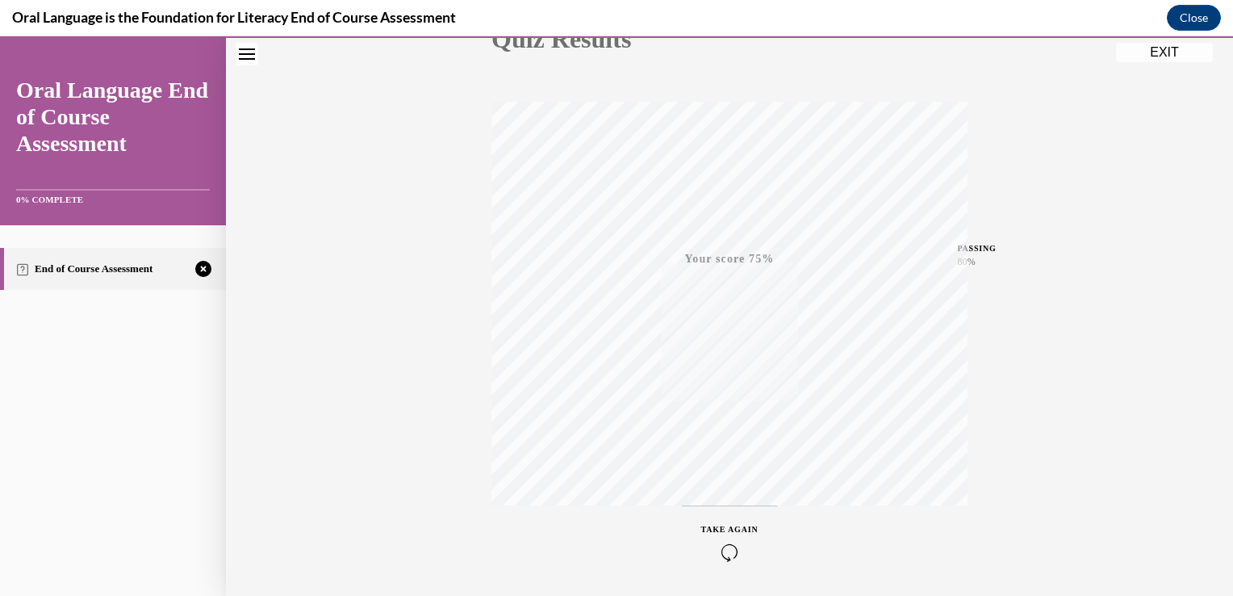
scroll to position [267, 0]
click at [716, 475] on span "TAKE AGAIN" at bounding box center [729, 475] width 57 height 9
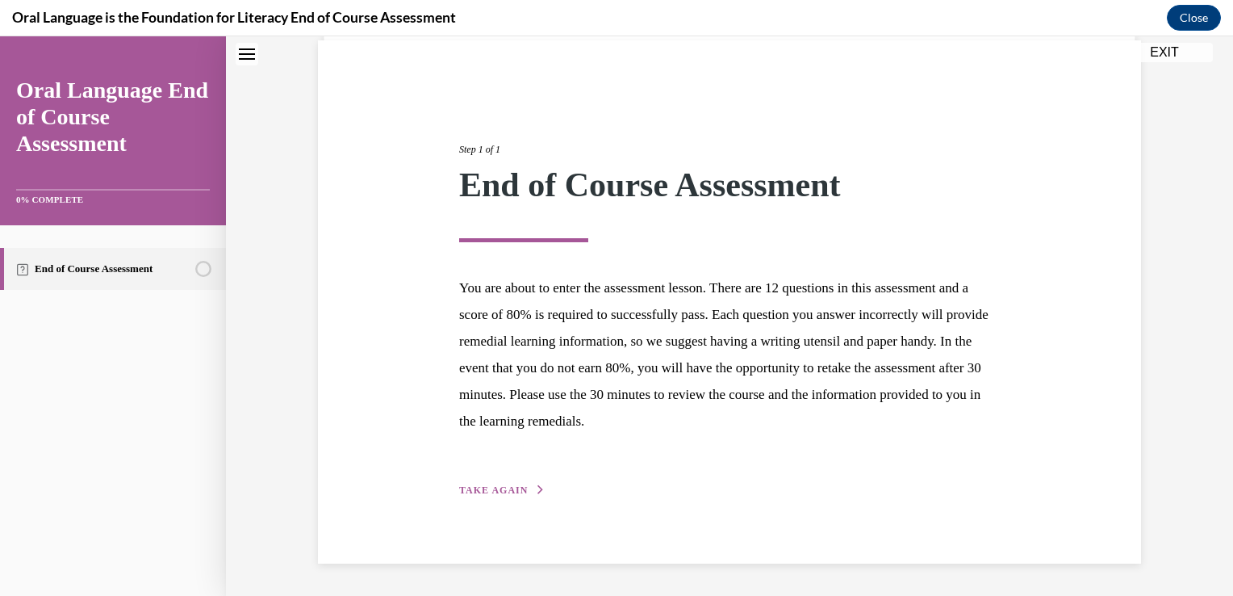
scroll to position [118, 0]
click at [484, 488] on span "TAKE AGAIN" at bounding box center [493, 491] width 69 height 11
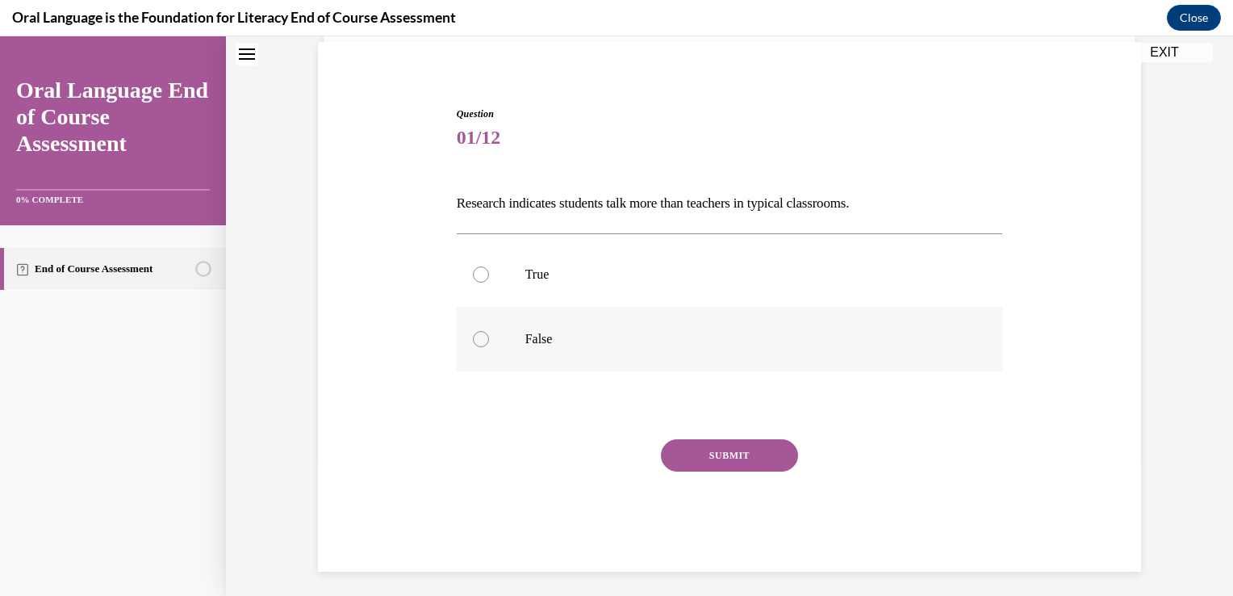
click at [569, 344] on p "False" at bounding box center [745, 339] width 438 height 16
click at [489, 344] on input "False" at bounding box center [481, 339] width 16 height 16
radio input "true"
click at [740, 454] on button "SUBMIT" at bounding box center [729, 455] width 137 height 32
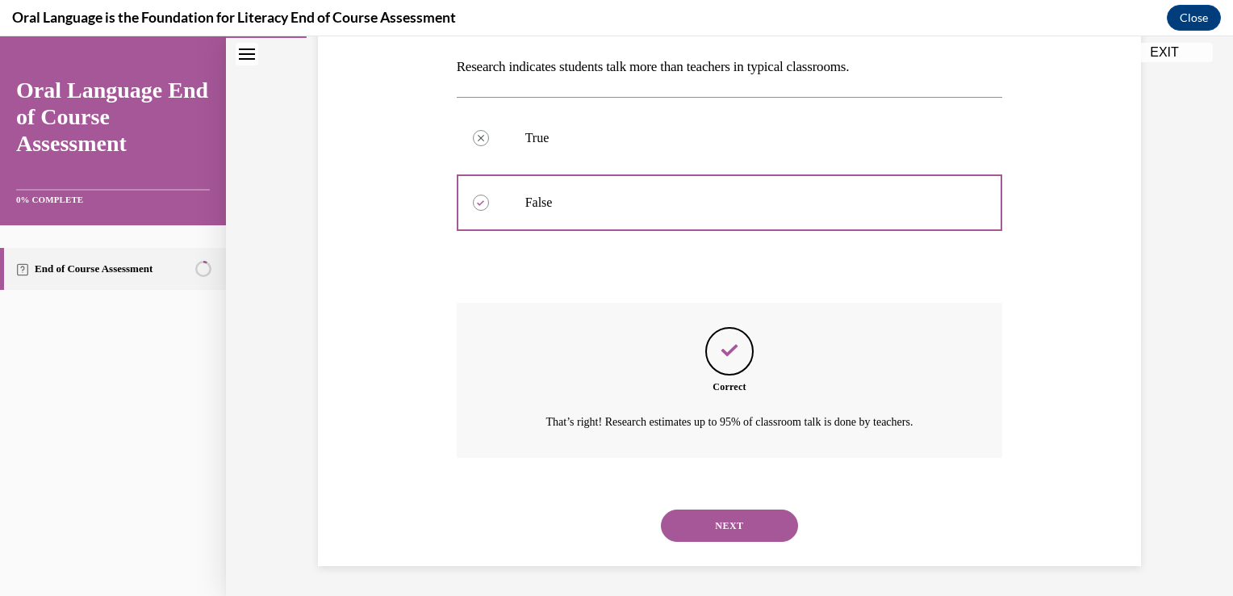
scroll to position [255, 0]
click at [746, 537] on button "NEXT" at bounding box center [729, 525] width 137 height 32
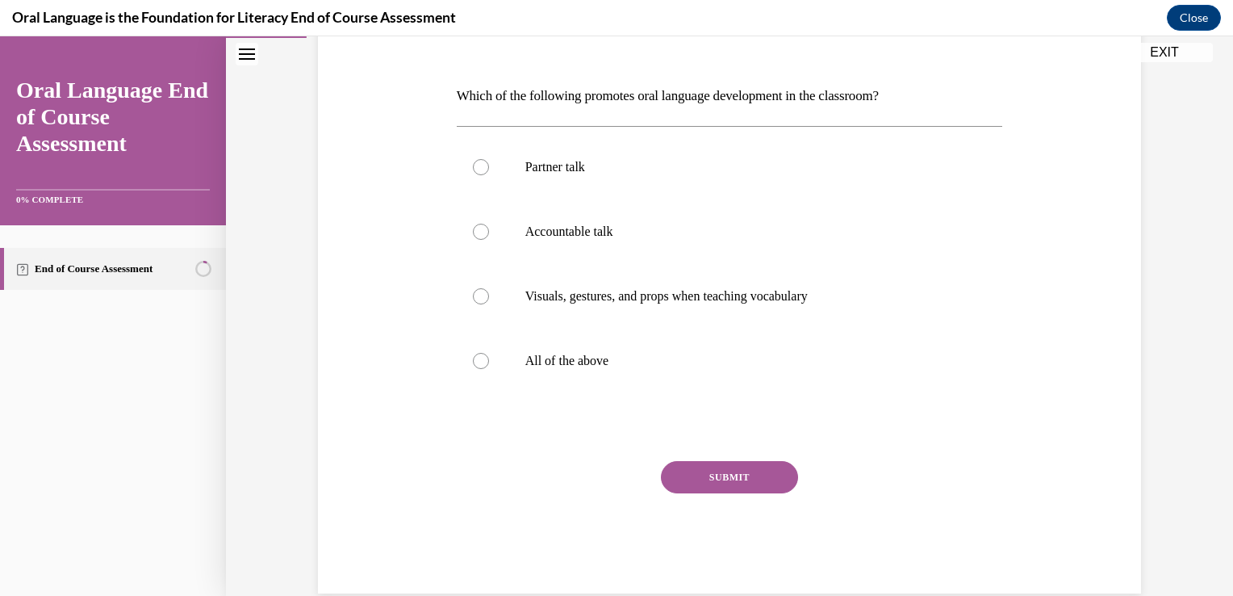
scroll to position [226, 0]
click at [509, 364] on label "All of the above" at bounding box center [730, 360] width 546 height 65
click at [489, 364] on input "All of the above" at bounding box center [481, 360] width 16 height 16
radio input "true"
click at [706, 474] on button "SUBMIT" at bounding box center [729, 476] width 137 height 32
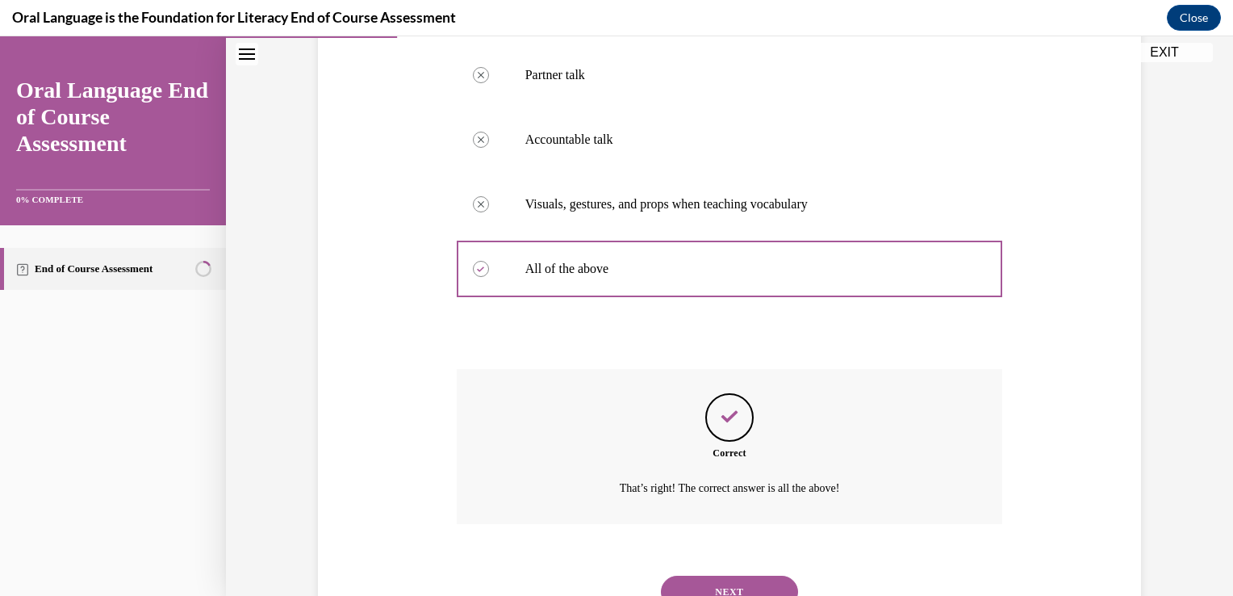
scroll to position [384, 0]
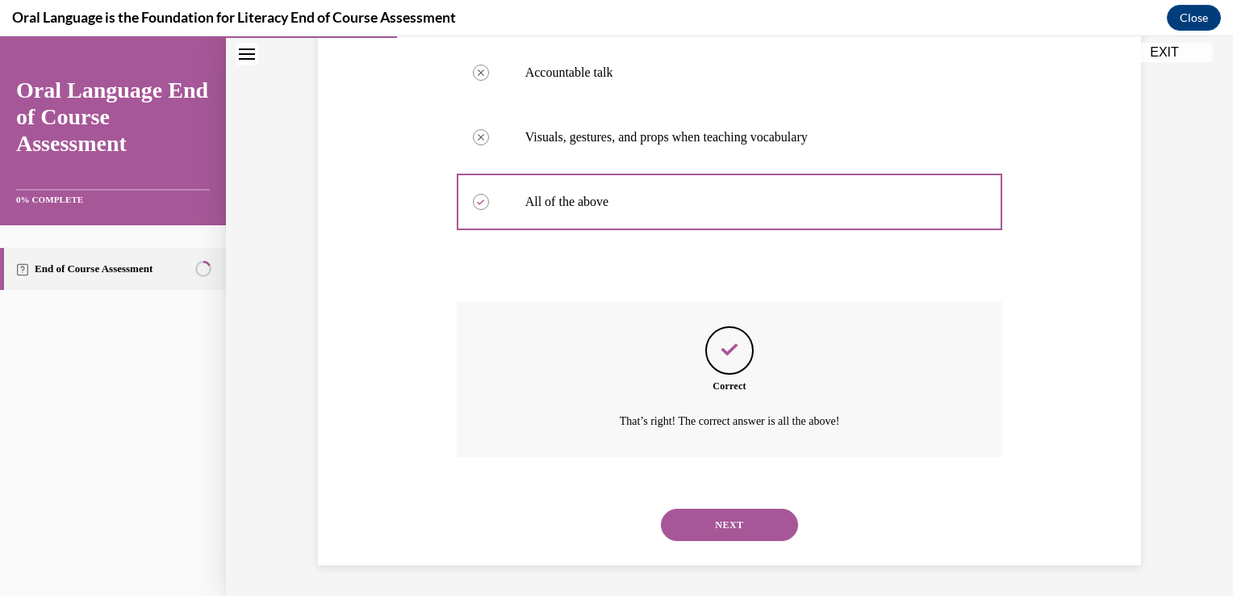
click at [733, 520] on button "NEXT" at bounding box center [729, 525] width 137 height 32
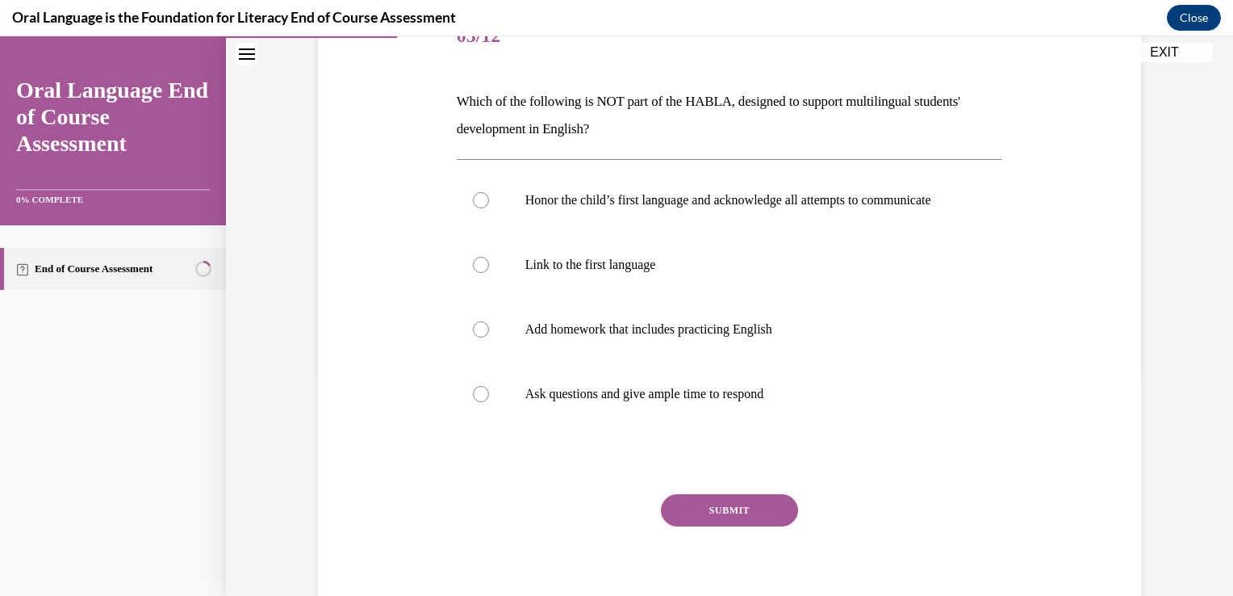
scroll to position [226, 0]
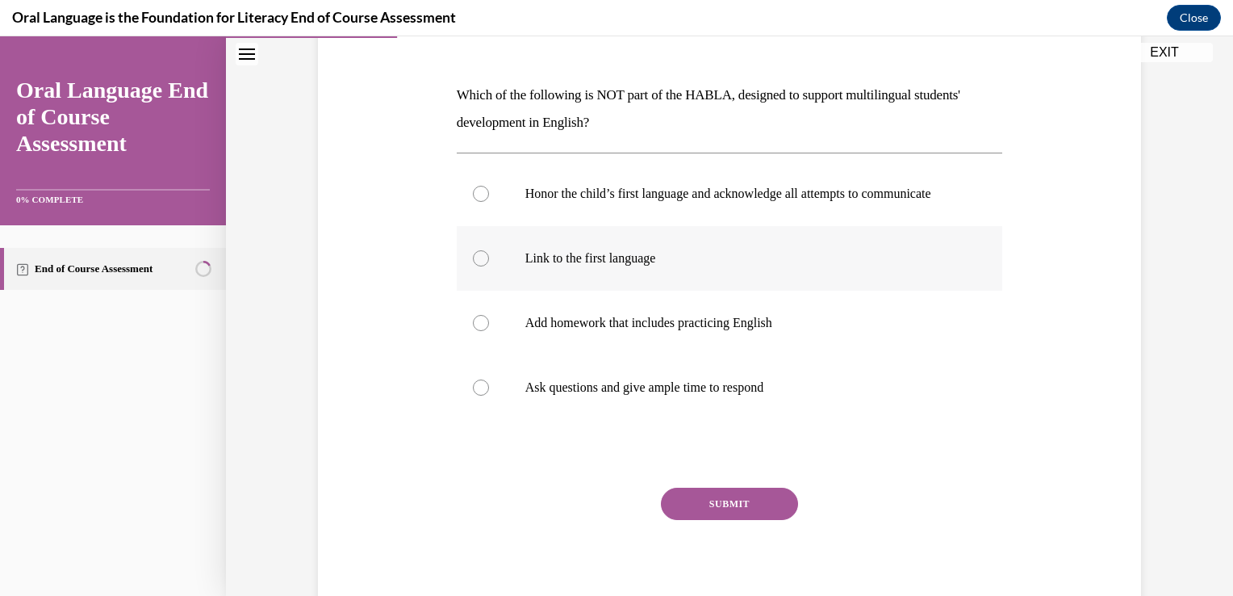
click at [625, 266] on p "Link to the first language" at bounding box center [745, 258] width 438 height 16
click at [489, 266] on input "Link to the first language" at bounding box center [481, 258] width 16 height 16
radio input "true"
click at [716, 520] on button "SUBMIT" at bounding box center [729, 504] width 137 height 32
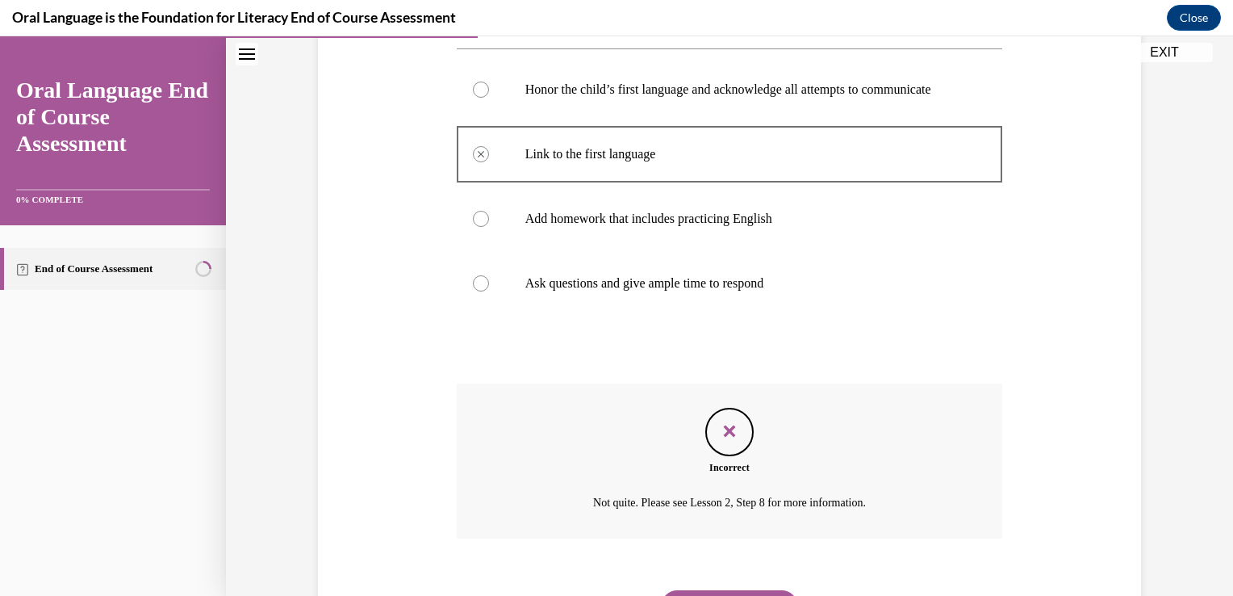
scroll to position [429, 0]
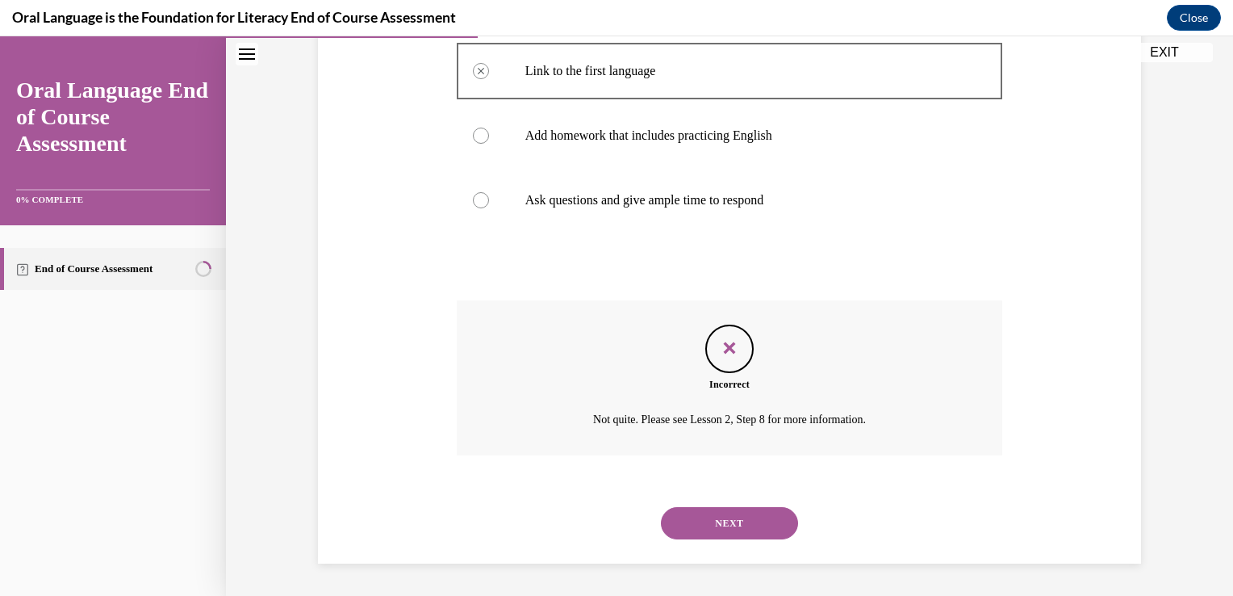
click at [727, 521] on button "NEXT" at bounding box center [729, 523] width 137 height 32
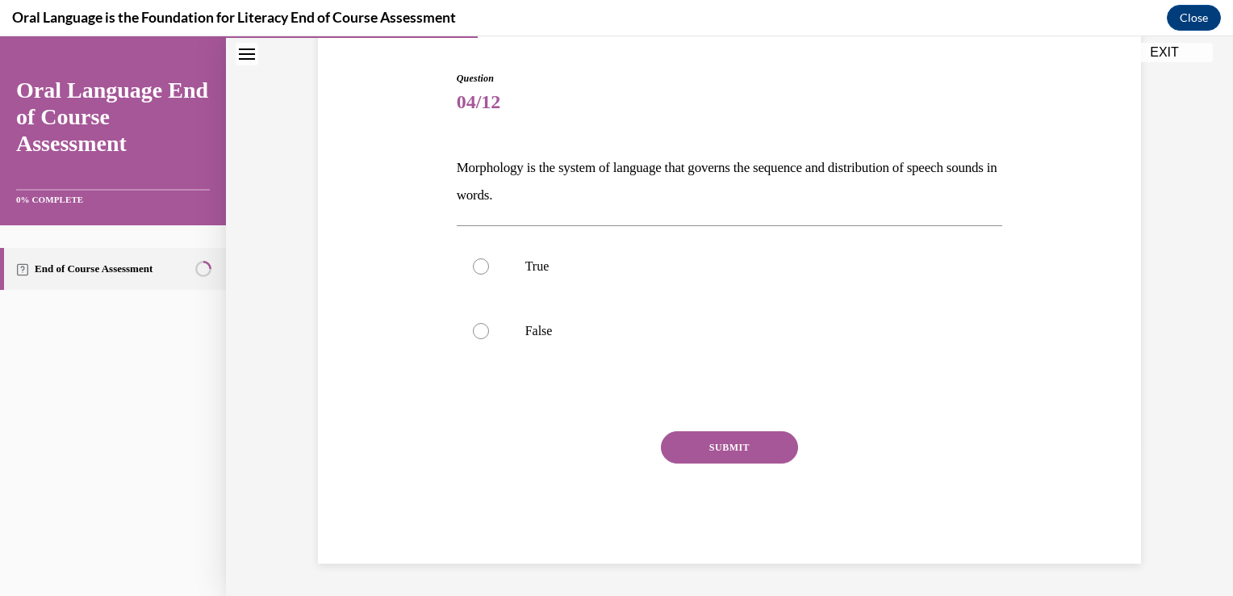
scroll to position [153, 0]
click at [620, 333] on p "False" at bounding box center [745, 332] width 438 height 16
click at [489, 333] on input "False" at bounding box center [481, 332] width 16 height 16
radio input "true"
click at [769, 447] on button "SUBMIT" at bounding box center [729, 448] width 137 height 32
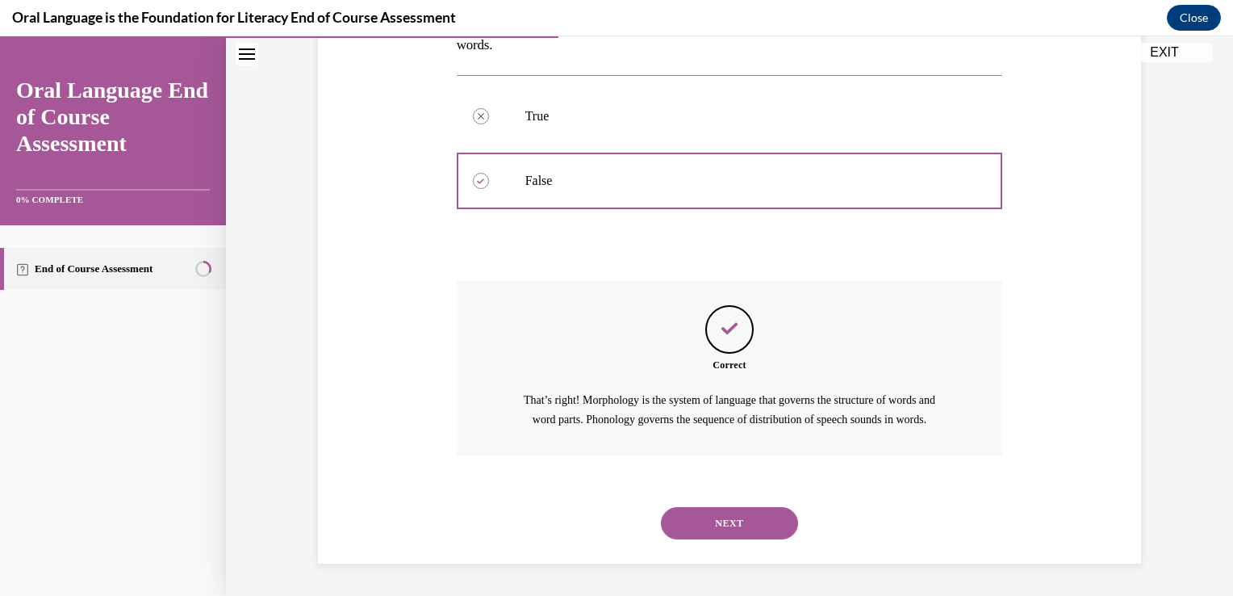
scroll to position [321, 0]
click at [739, 519] on button "NEXT" at bounding box center [729, 523] width 137 height 32
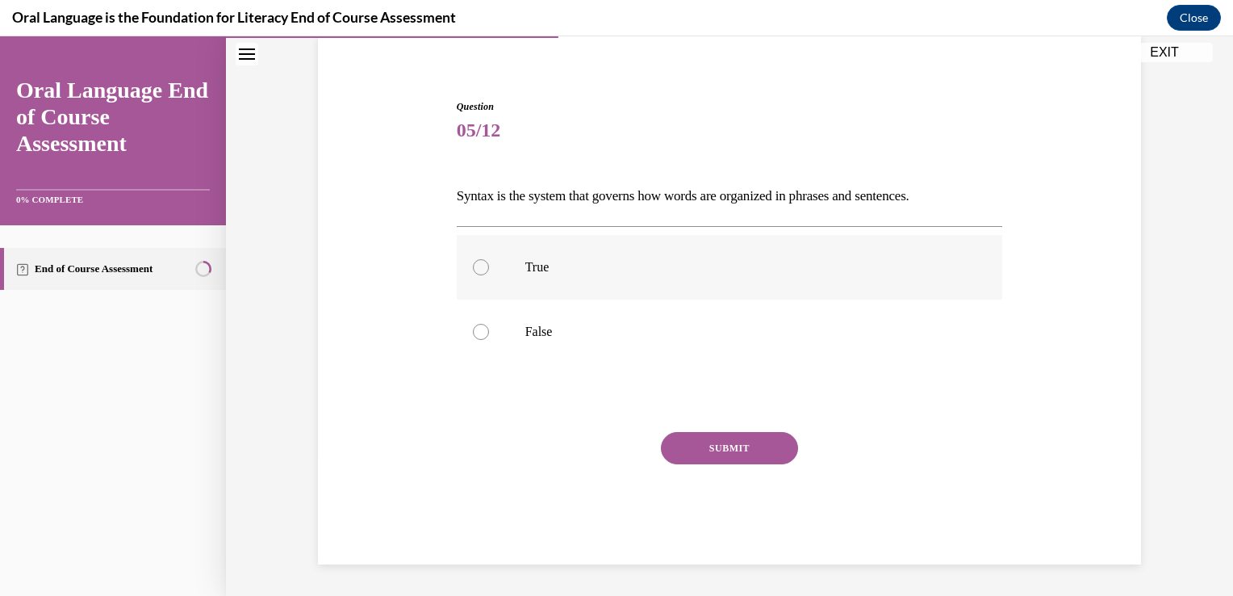
click at [719, 272] on p "True" at bounding box center [745, 267] width 438 height 16
click at [489, 272] on input "True" at bounding box center [481, 267] width 16 height 16
radio input "true"
click at [710, 450] on button "SUBMIT" at bounding box center [729, 448] width 137 height 32
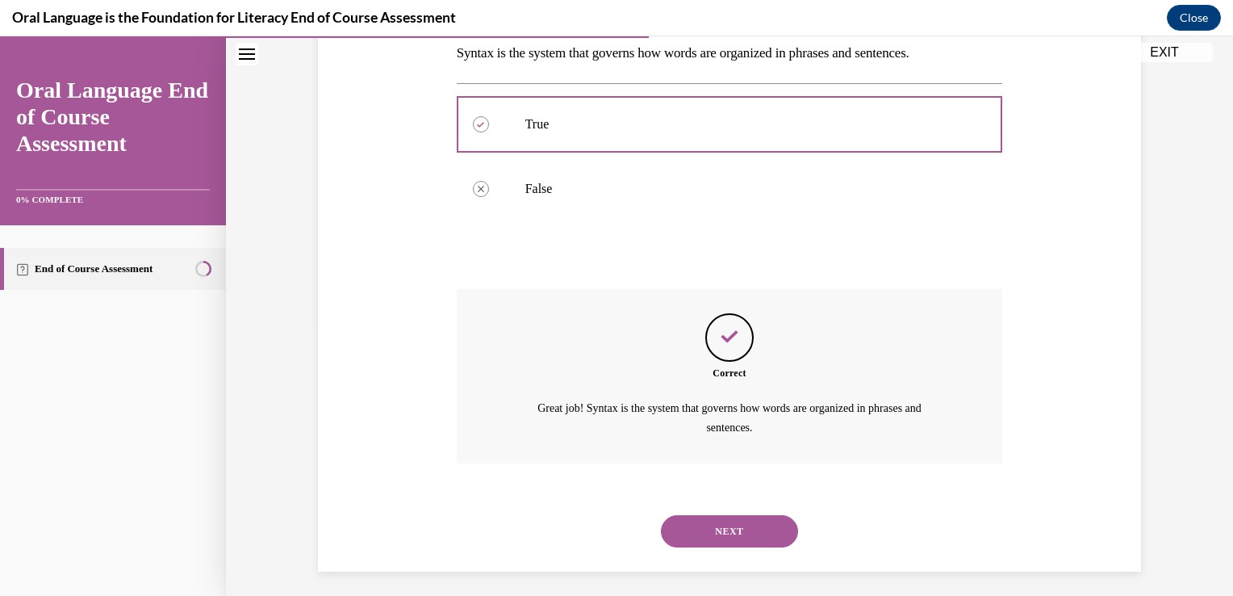
scroll to position [274, 0]
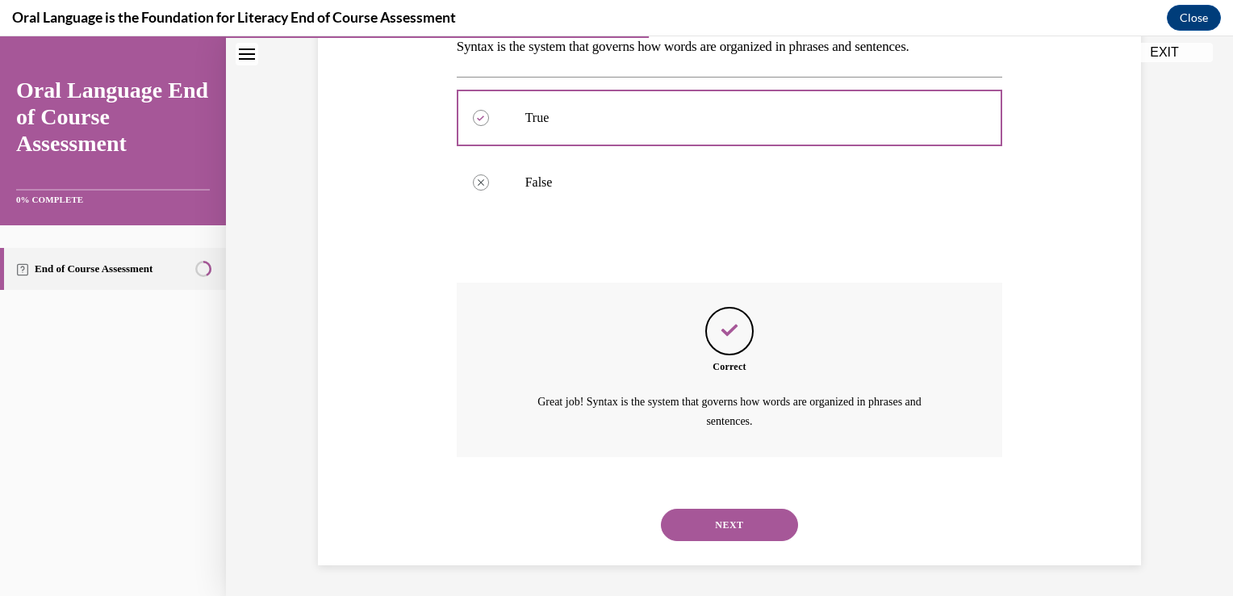
click at [726, 525] on button "NEXT" at bounding box center [729, 525] width 137 height 32
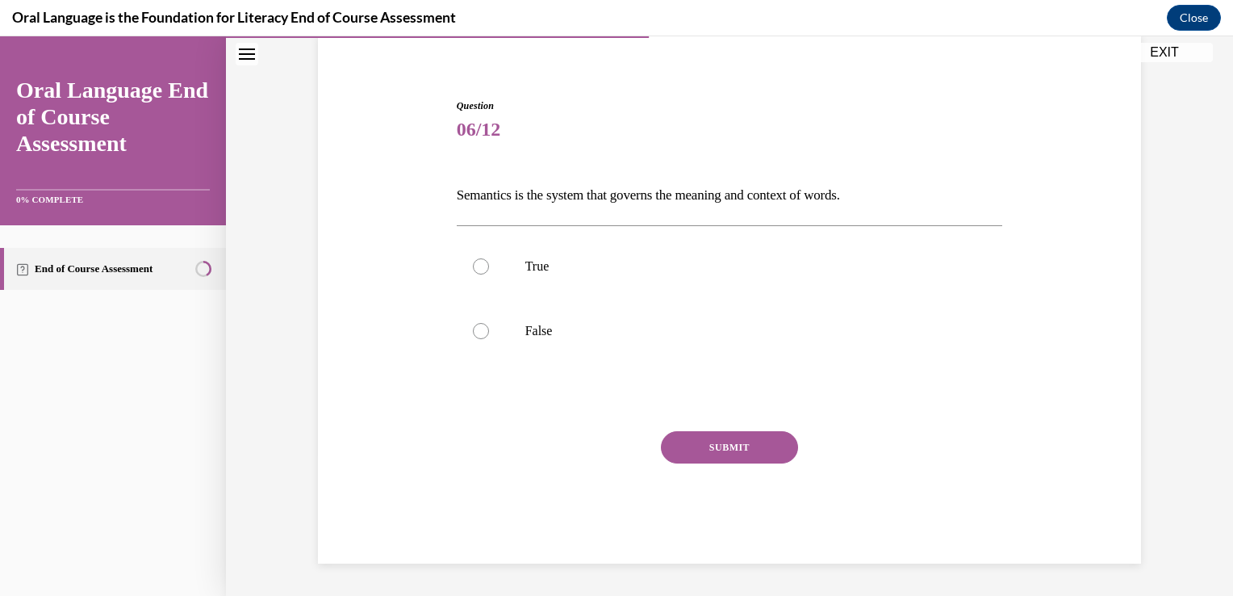
scroll to position [125, 0]
click at [676, 271] on p "True" at bounding box center [745, 267] width 438 height 16
click at [489, 271] on input "True" at bounding box center [481, 267] width 16 height 16
radio input "true"
click at [717, 456] on button "SUBMIT" at bounding box center [729, 448] width 137 height 32
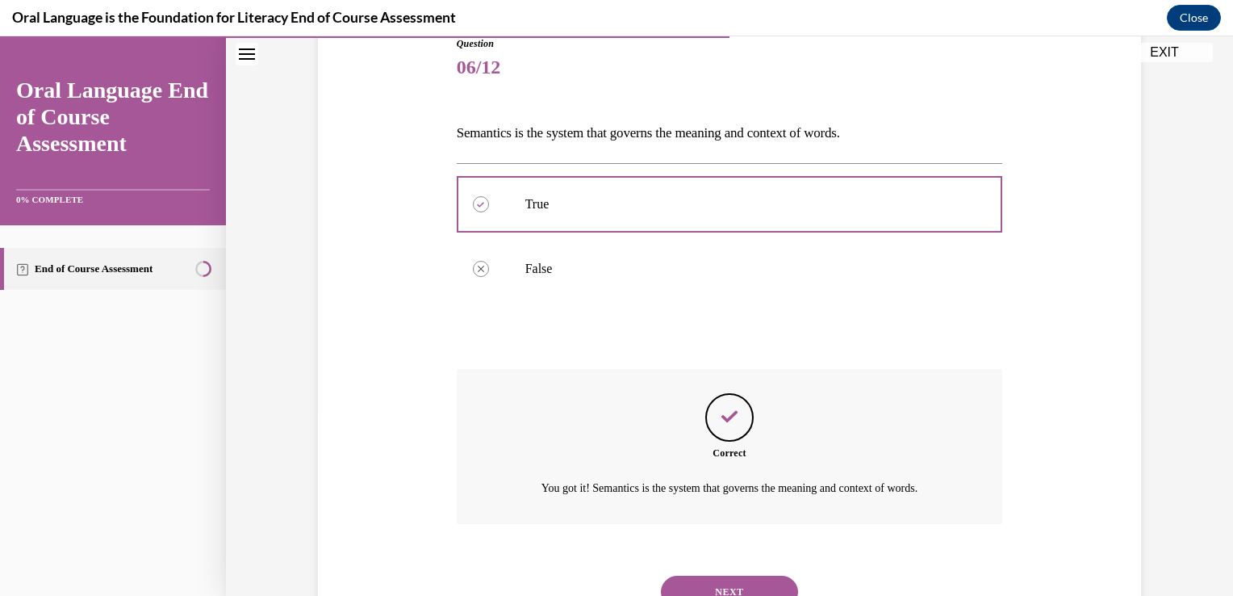
scroll to position [255, 0]
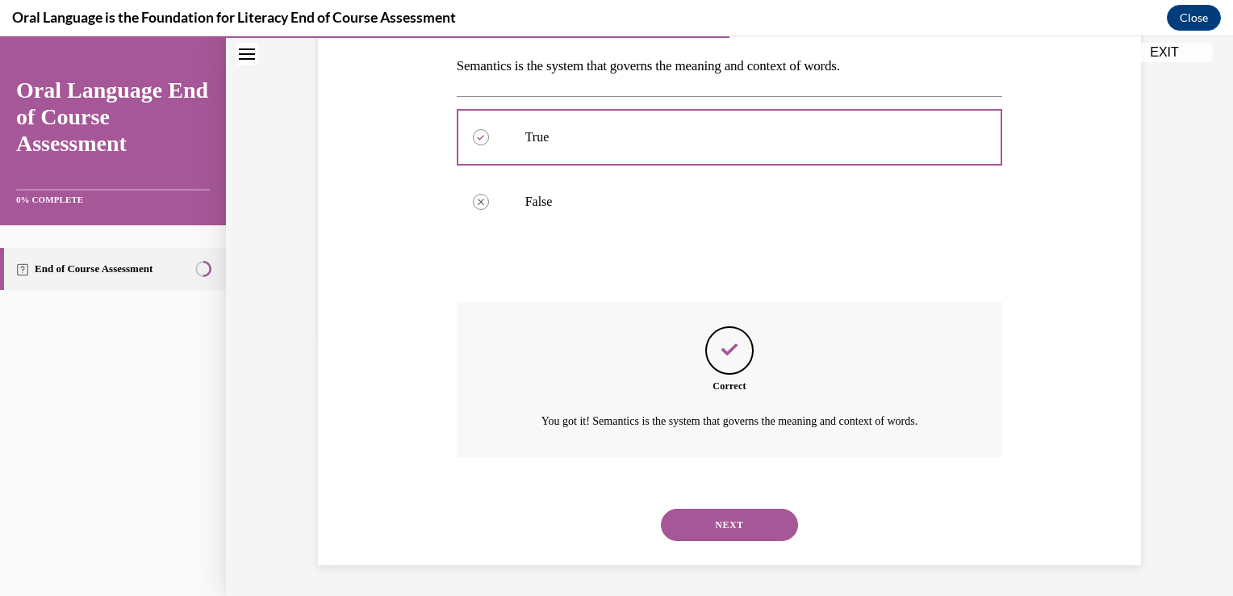
click at [723, 518] on button "NEXT" at bounding box center [729, 525] width 137 height 32
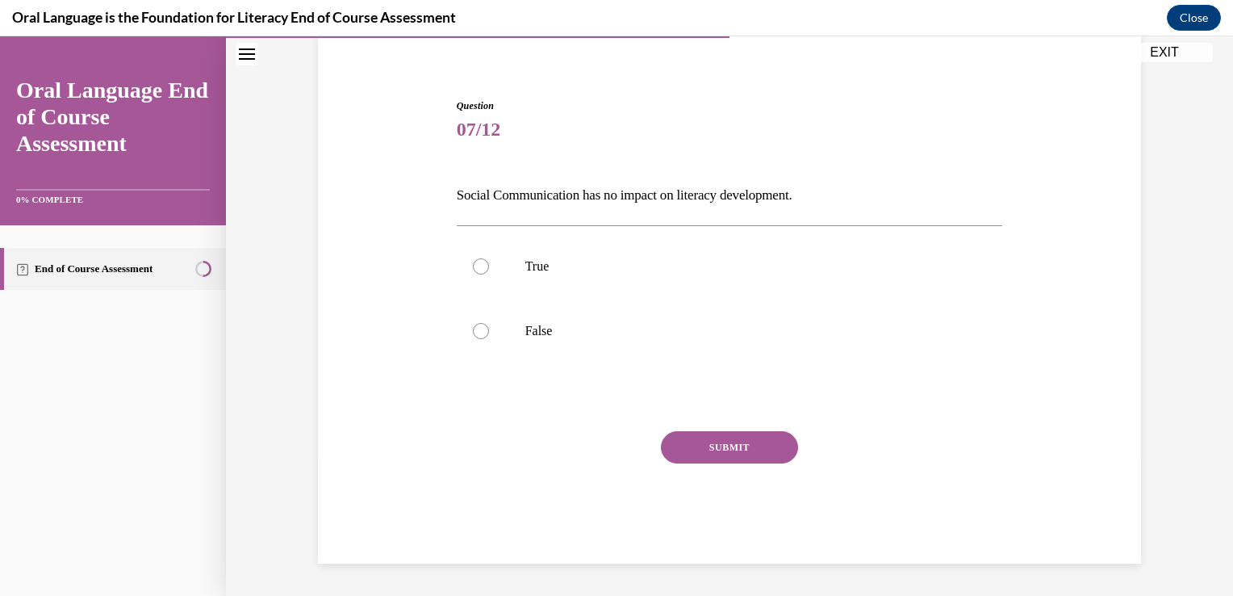
scroll to position [125, 0]
click at [723, 518] on div "SUBMIT NEXT" at bounding box center [730, 498] width 546 height 132
click at [676, 334] on p "False" at bounding box center [745, 332] width 438 height 16
click at [489, 334] on input "False" at bounding box center [481, 332] width 16 height 16
radio input "true"
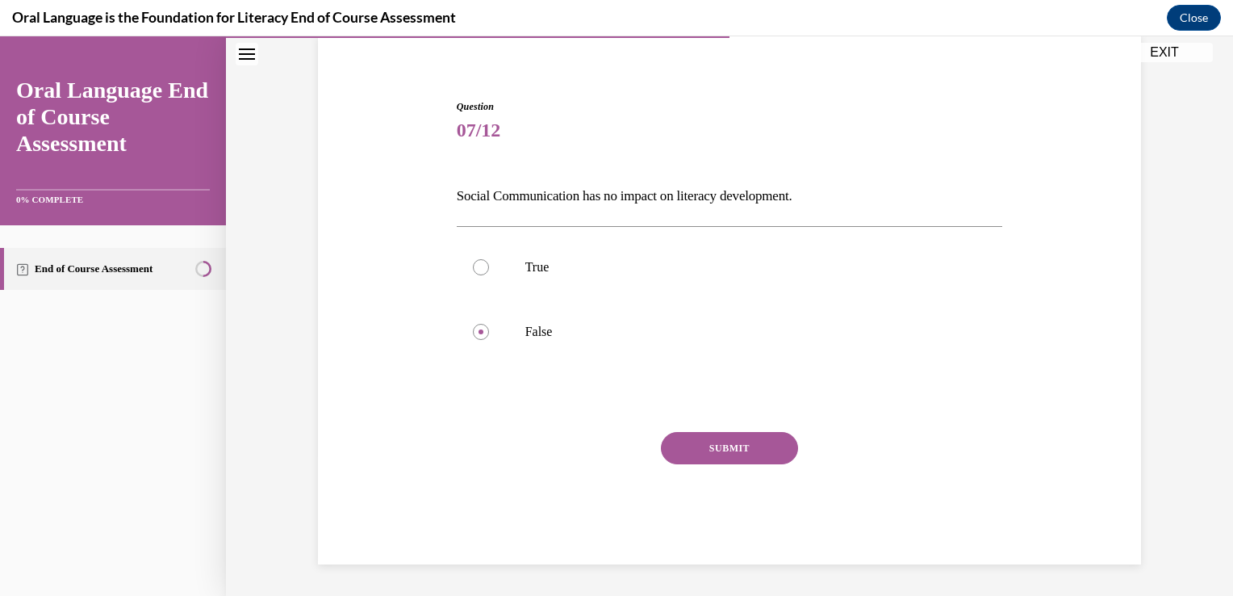
click at [723, 445] on button "SUBMIT" at bounding box center [729, 448] width 137 height 32
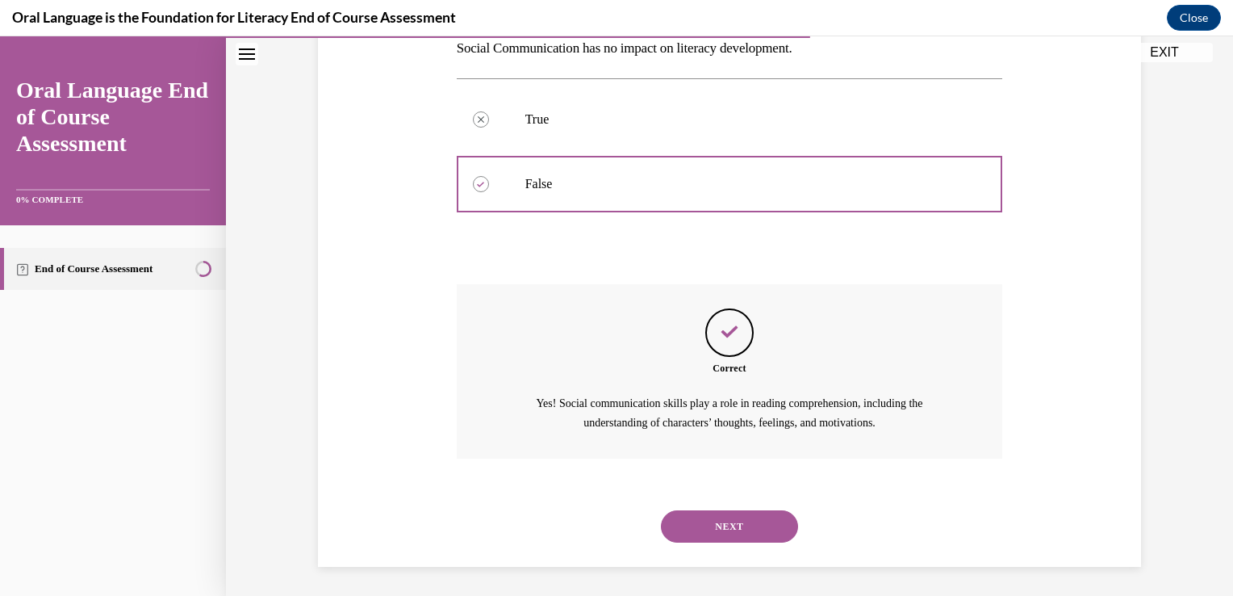
scroll to position [274, 0]
click at [718, 526] on button "NEXT" at bounding box center [729, 525] width 137 height 32
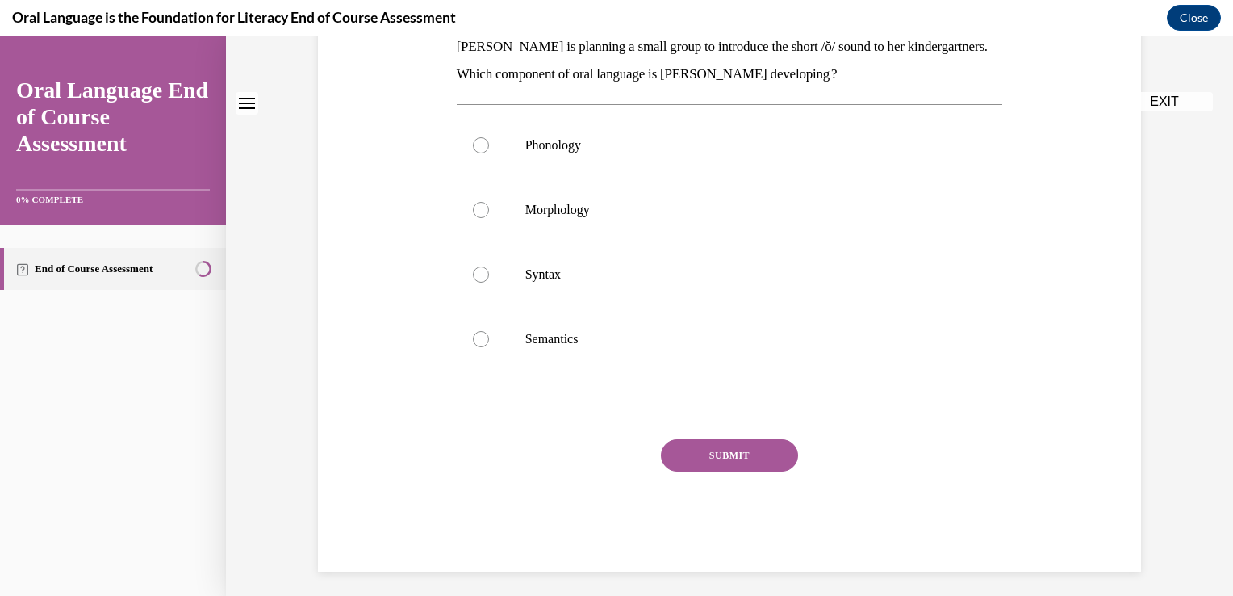
scroll to position [0, 0]
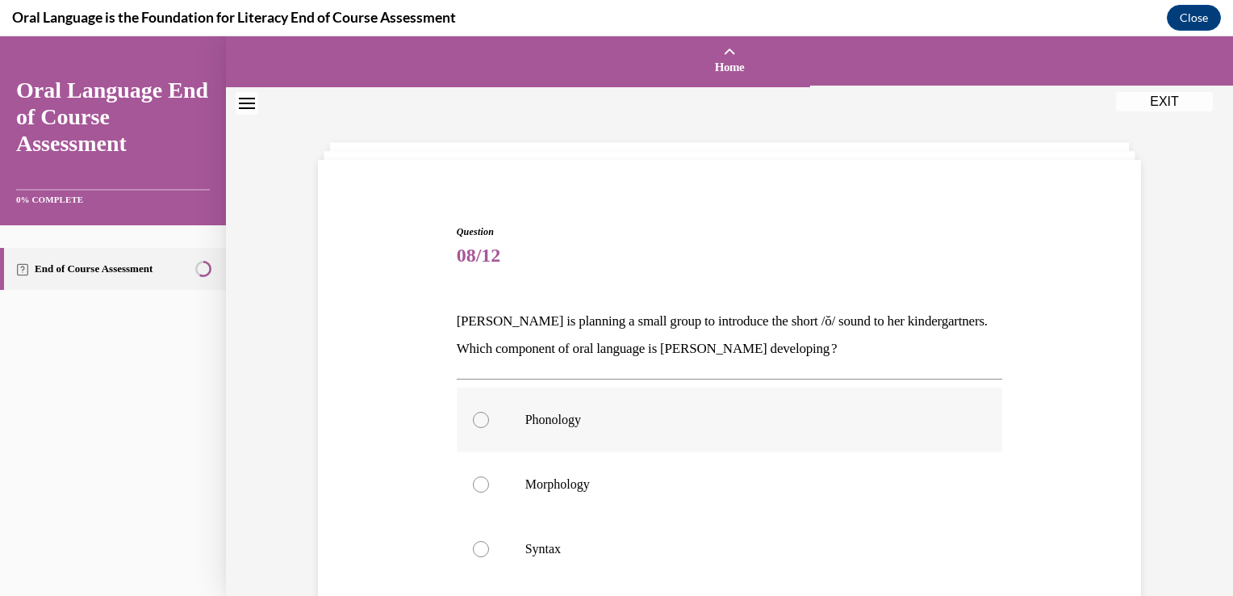
click at [666, 412] on p "Phonology" at bounding box center [745, 420] width 438 height 16
click at [489, 412] on input "Phonology" at bounding box center [481, 420] width 16 height 16
radio input "true"
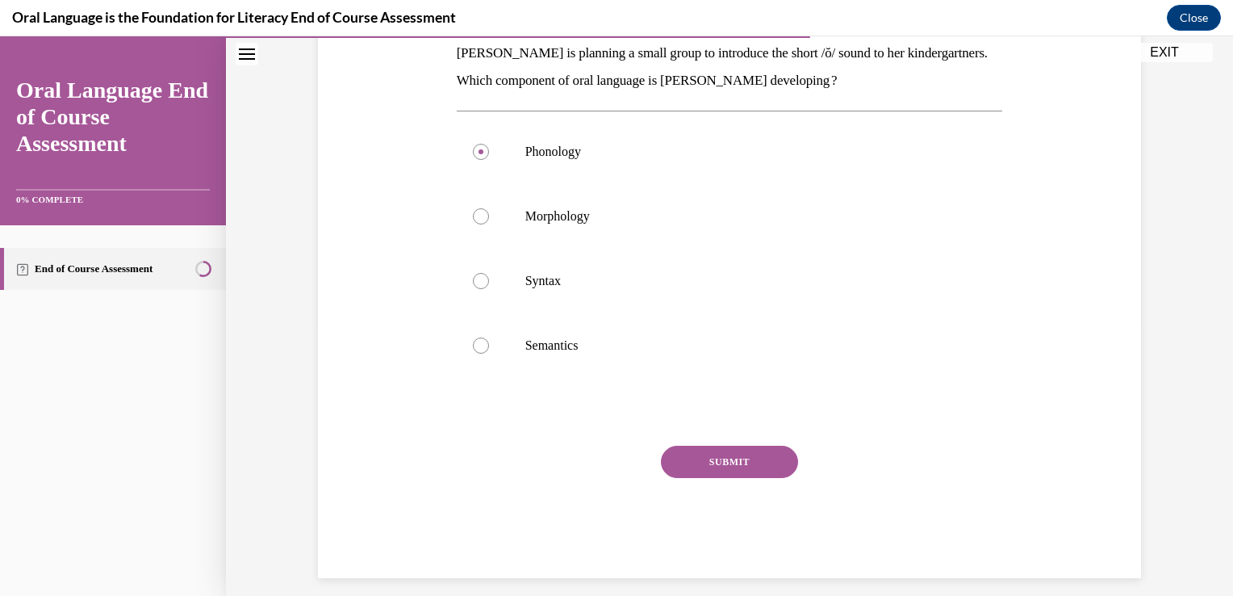
scroll to position [282, 0]
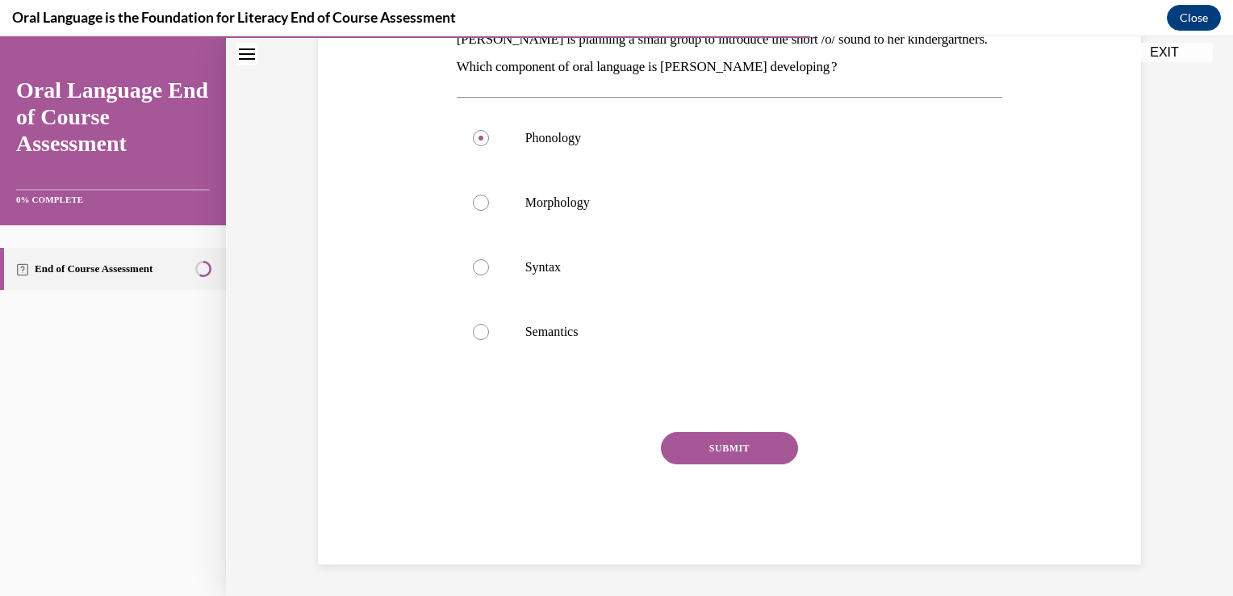
click at [718, 438] on button "SUBMIT" at bounding box center [729, 448] width 137 height 32
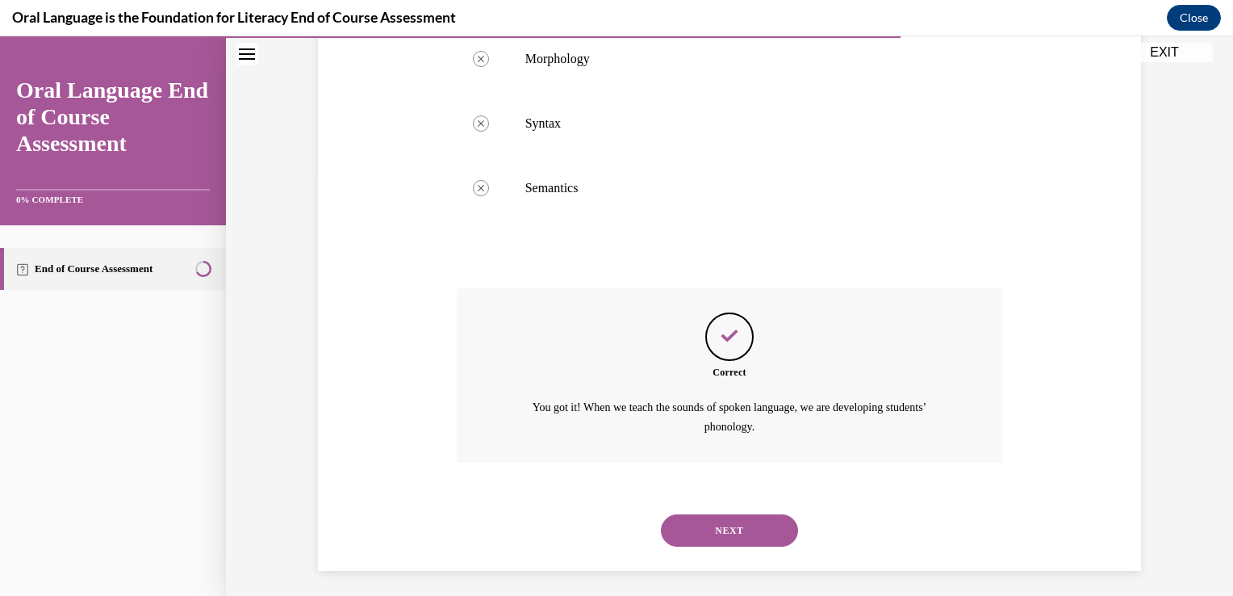
scroll to position [432, 0]
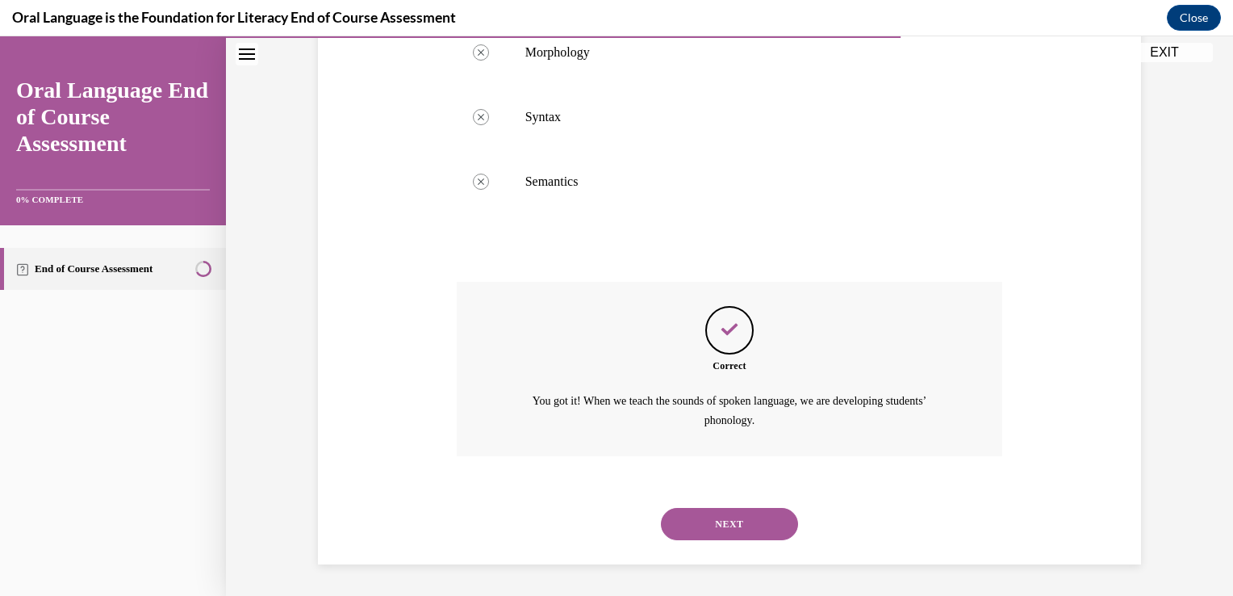
click at [727, 515] on button "NEXT" at bounding box center [729, 524] width 137 height 32
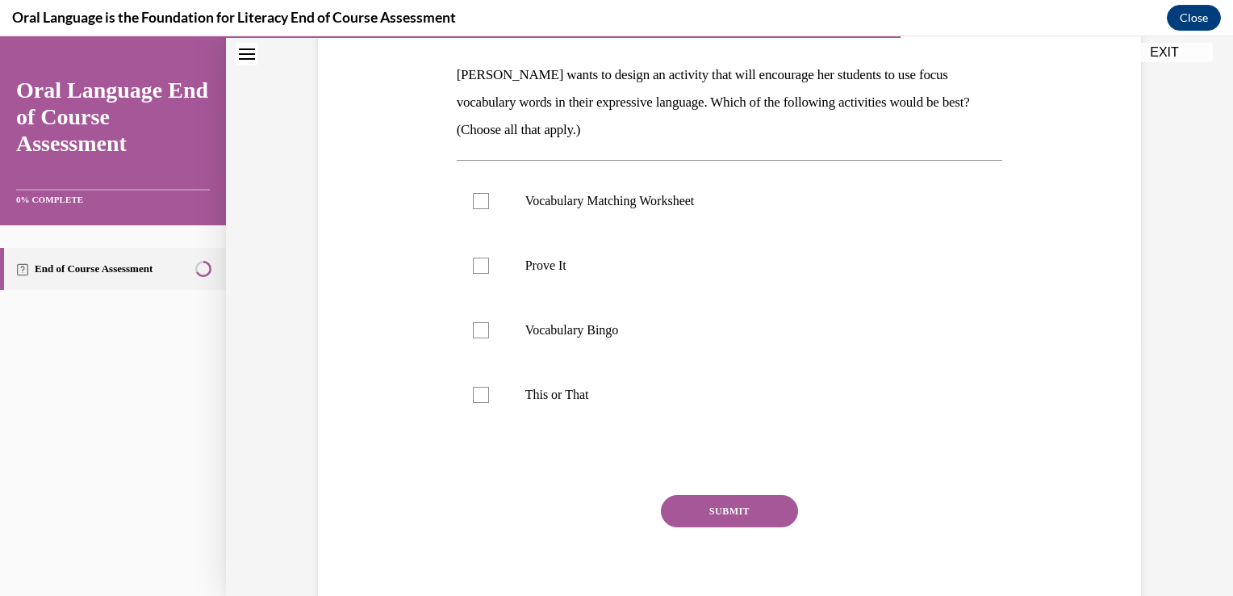
scroll to position [279, 0]
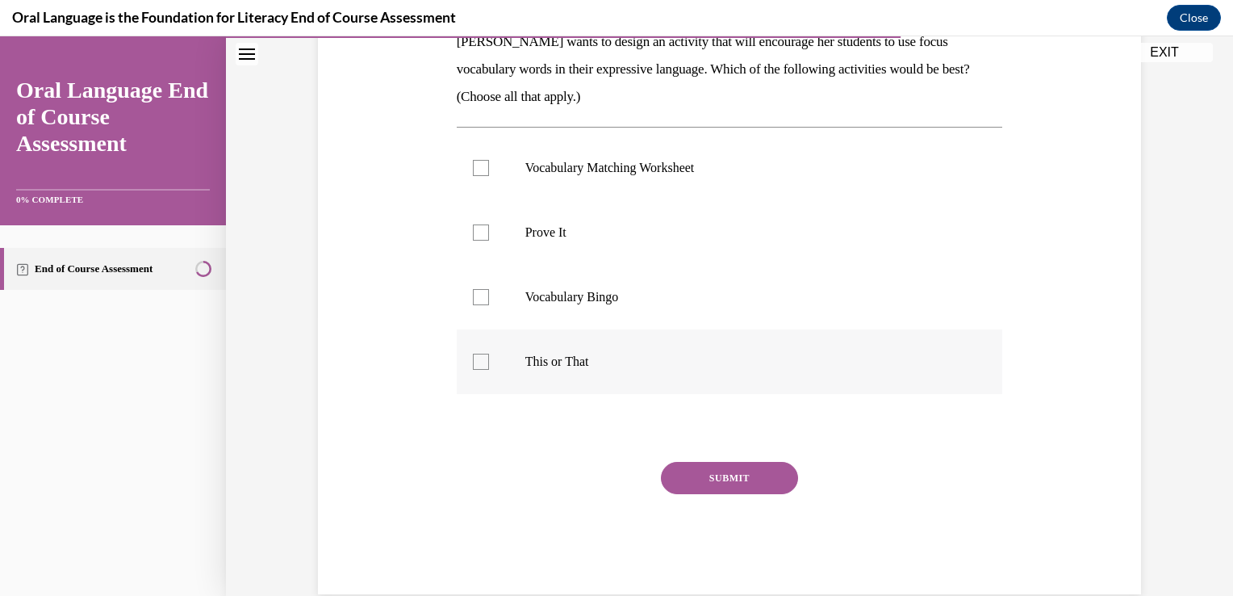
click at [513, 354] on label "This or That" at bounding box center [730, 361] width 546 height 65
click at [489, 354] on input "This or That" at bounding box center [481, 362] width 16 height 16
checkbox input "true"
click at [517, 286] on label "Vocabulary Bingo" at bounding box center [730, 297] width 546 height 65
click at [489, 289] on input "Vocabulary Bingo" at bounding box center [481, 297] width 16 height 16
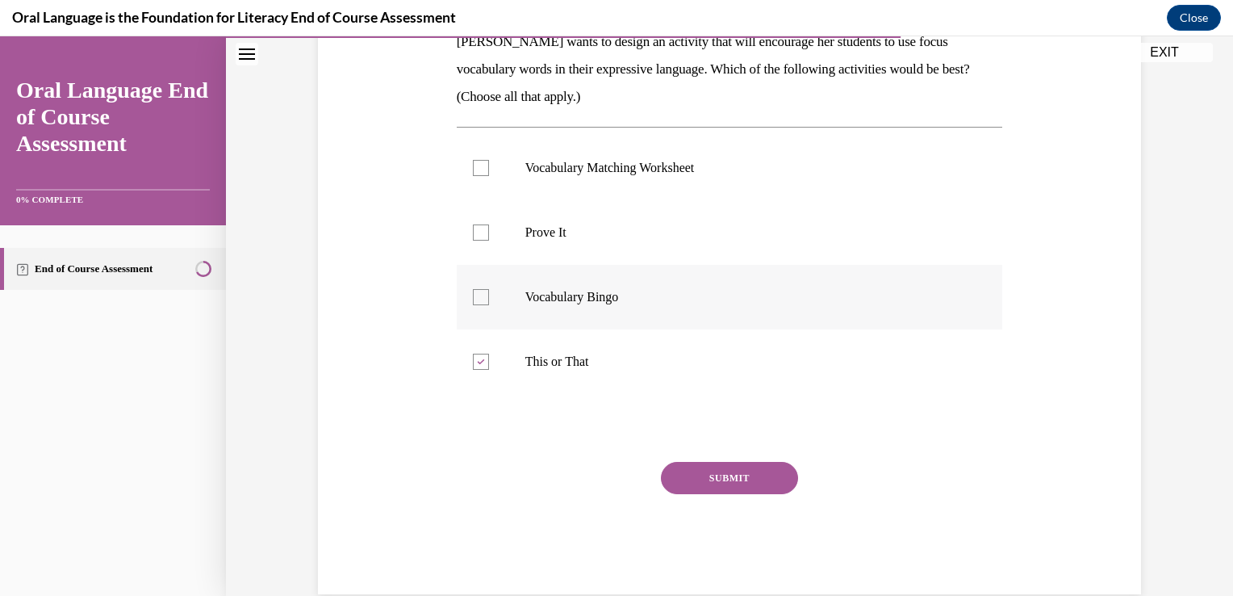
checkbox input "true"
click at [511, 175] on label "Vocabulary Matching Worksheet" at bounding box center [730, 168] width 546 height 65
click at [489, 175] on input "Vocabulary Matching Worksheet" at bounding box center [481, 168] width 16 height 16
checkbox input "true"
click at [494, 234] on label "Prove It" at bounding box center [730, 232] width 546 height 65
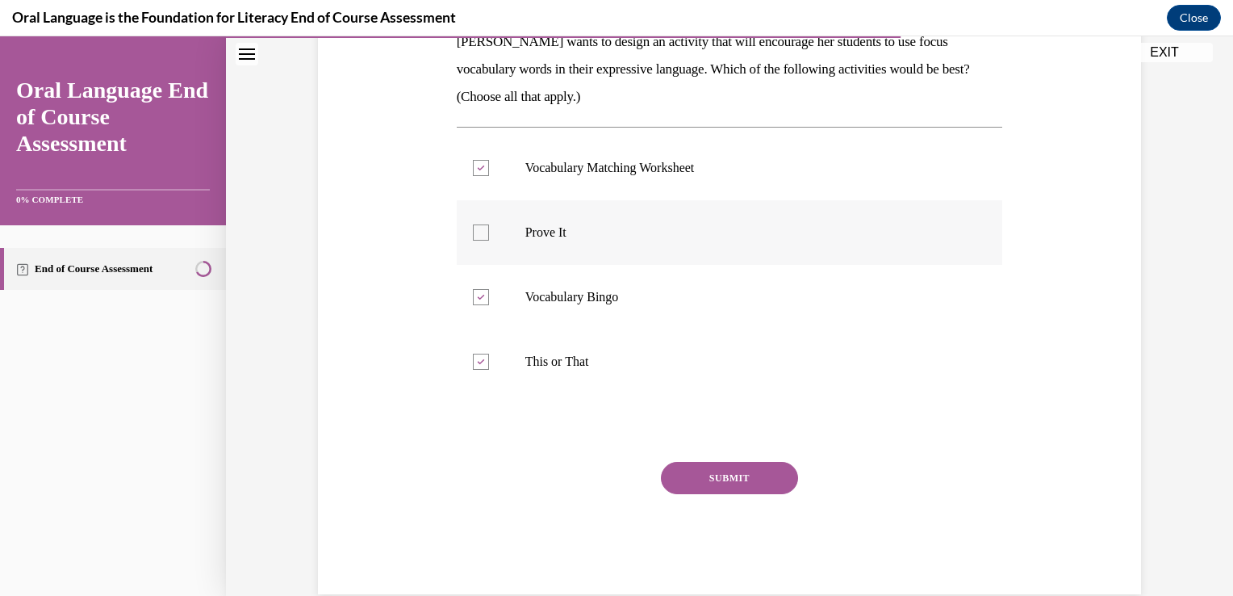
click at [489, 234] on input "Prove It" at bounding box center [481, 232] width 16 height 16
checkbox input "true"
click at [491, 161] on label "Vocabulary Matching Worksheet" at bounding box center [730, 168] width 546 height 65
click at [489, 161] on input "Vocabulary Matching Worksheet" at bounding box center [481, 168] width 16 height 16
checkbox input "false"
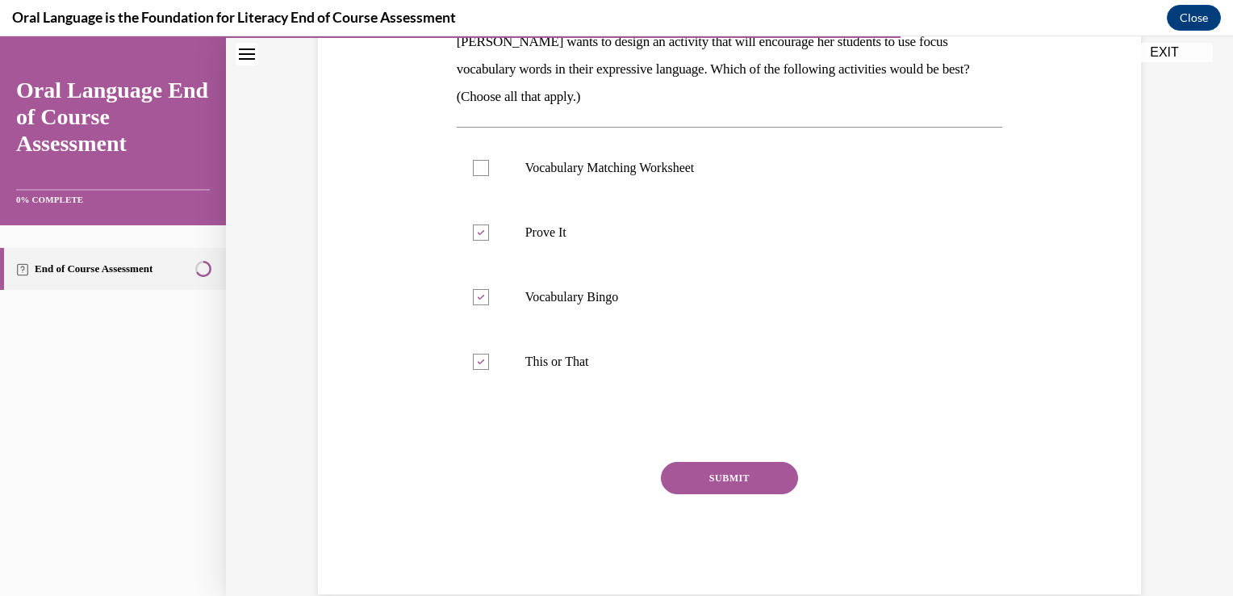
click at [696, 467] on button "SUBMIT" at bounding box center [729, 478] width 137 height 32
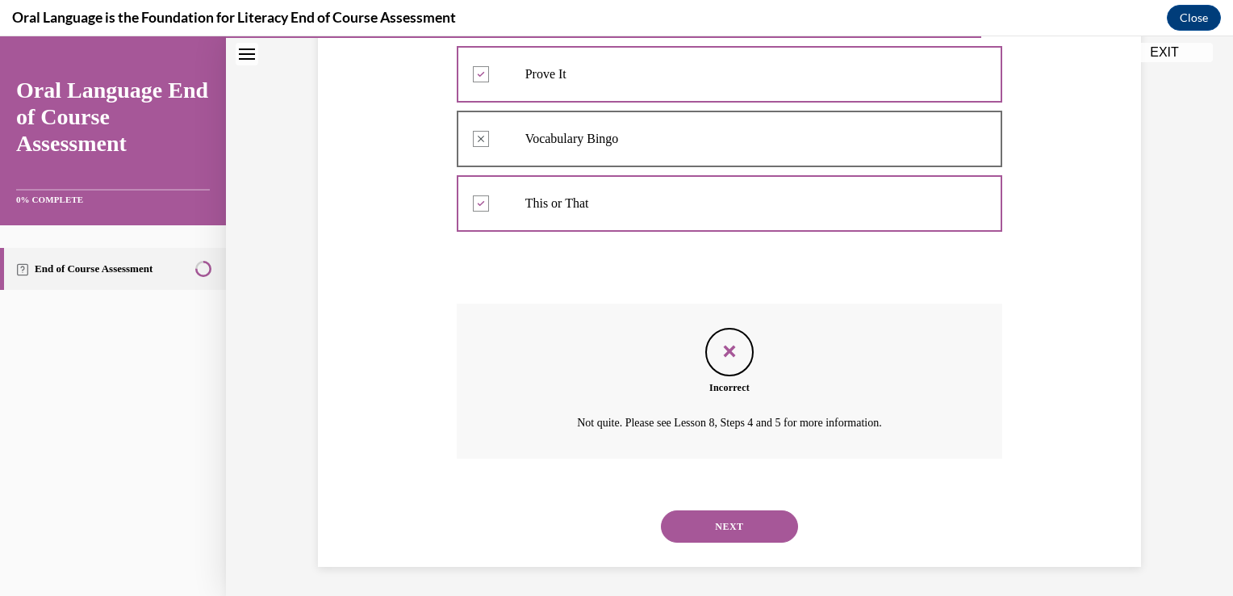
scroll to position [439, 0]
click at [758, 531] on button "NEXT" at bounding box center [729, 525] width 137 height 32
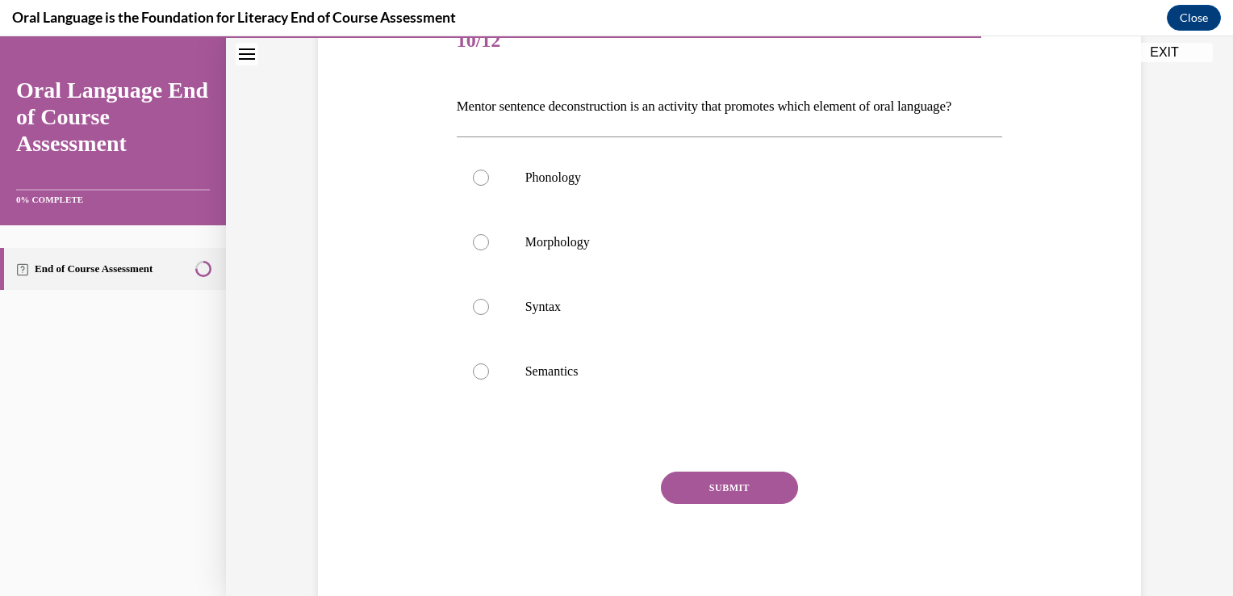
scroll to position [226, 0]
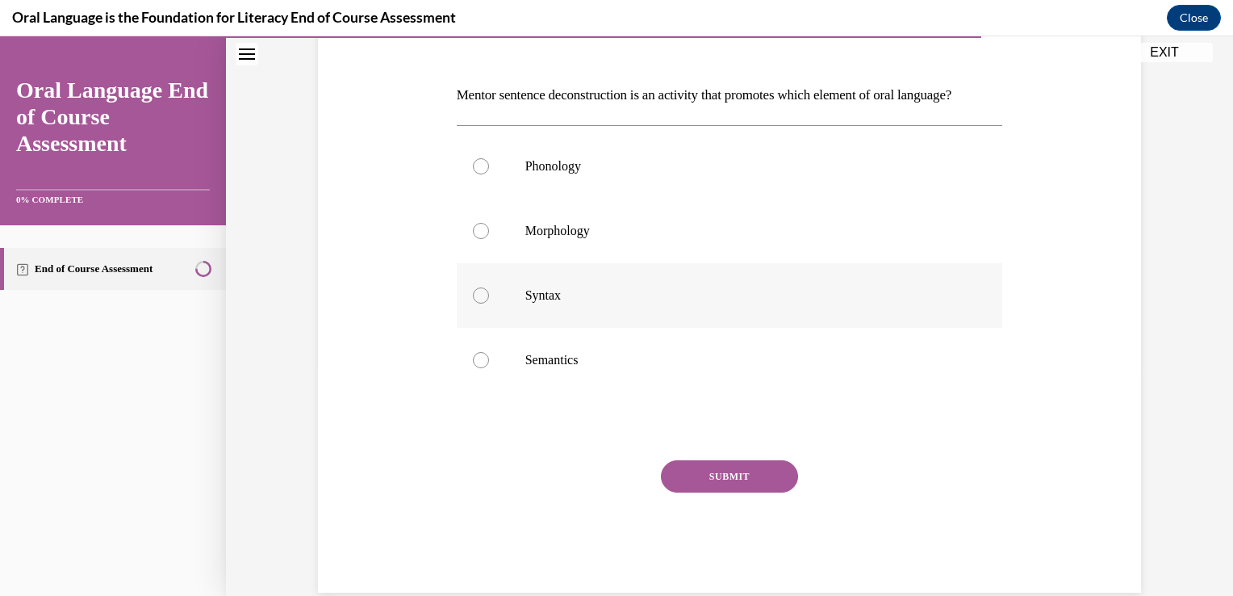
click at [613, 328] on label "Syntax" at bounding box center [730, 295] width 546 height 65
click at [489, 304] on input "Syntax" at bounding box center [481, 295] width 16 height 16
radio input "true"
click at [763, 492] on button "SUBMIT" at bounding box center [729, 476] width 137 height 32
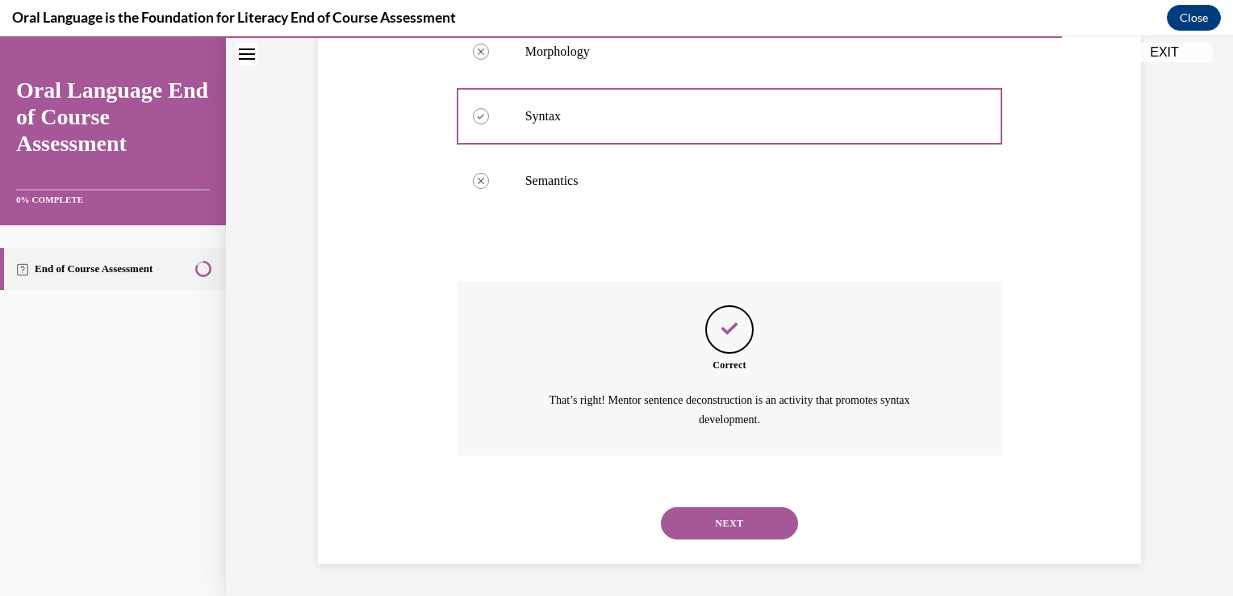
scroll to position [432, 0]
click at [685, 522] on button "NEXT" at bounding box center [729, 523] width 137 height 32
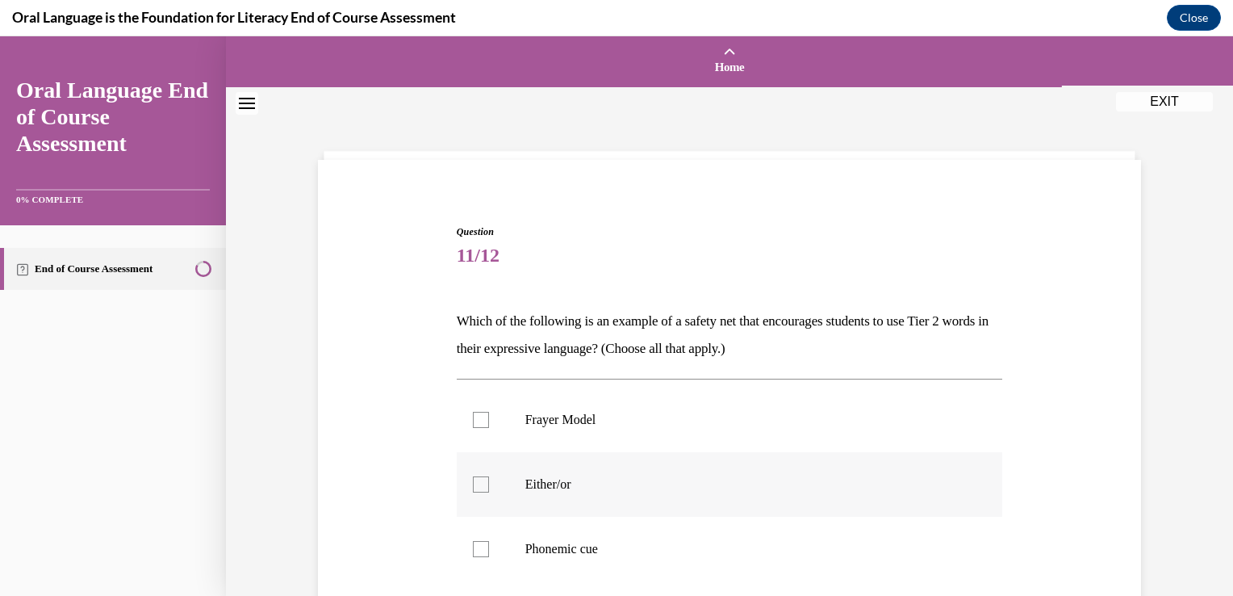
click at [731, 496] on label "Either/or" at bounding box center [730, 484] width 546 height 65
click at [489, 492] on input "Either/or" at bounding box center [481, 484] width 16 height 16
checkbox input "true"
click at [781, 555] on p "Phonemic cue" at bounding box center [745, 549] width 438 height 16
click at [489, 555] on input "Phonemic cue" at bounding box center [481, 549] width 16 height 16
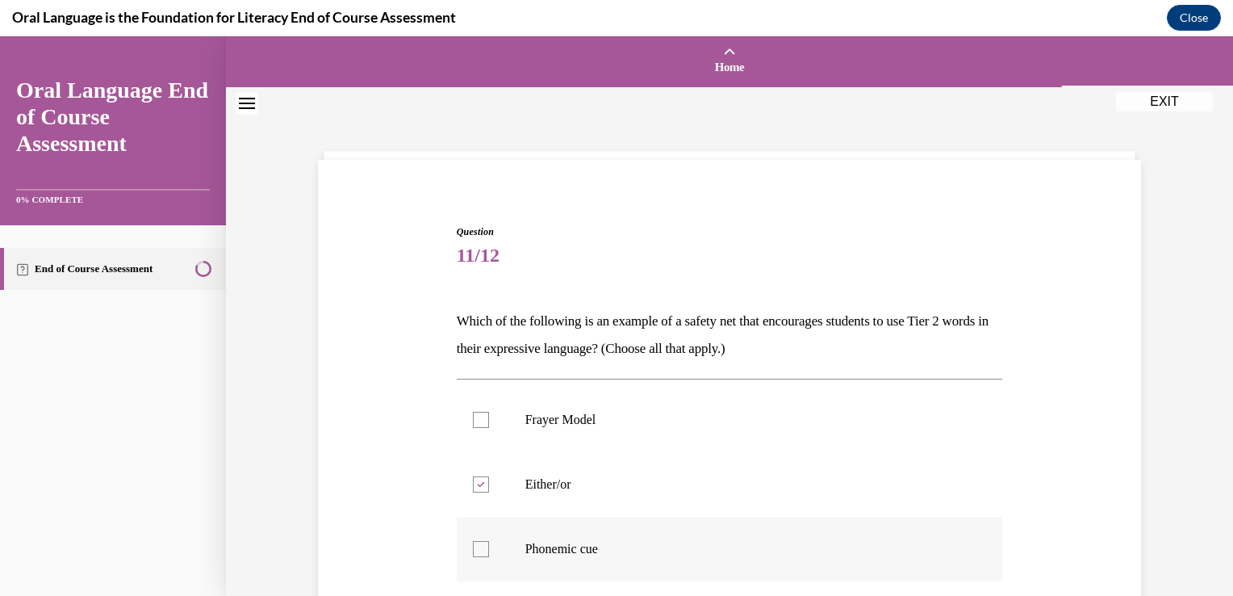
checkbox input "true"
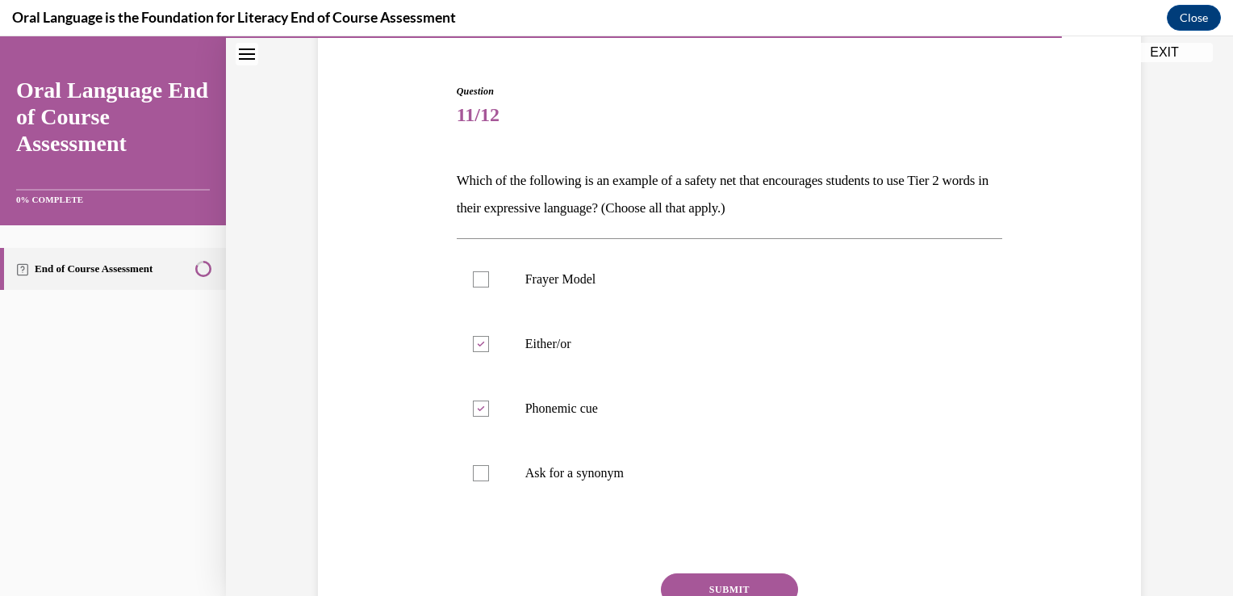
scroll to position [161, 0]
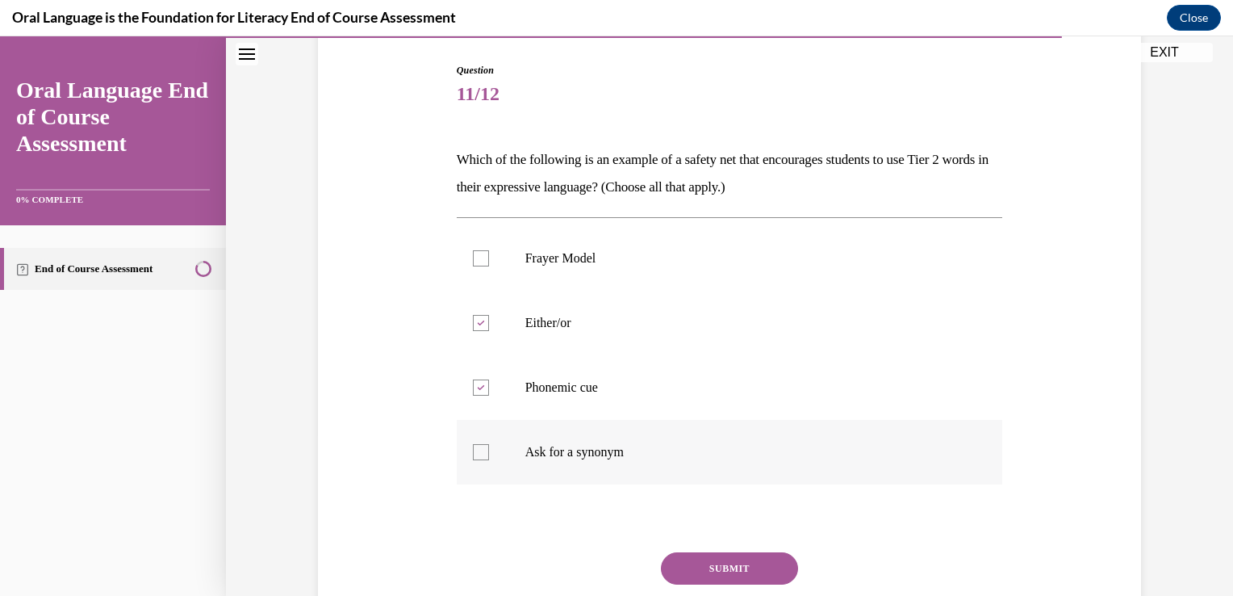
click at [672, 463] on label "Ask for a synonym" at bounding box center [730, 452] width 546 height 65
click at [489, 460] on input "Ask for a synonym" at bounding box center [481, 452] width 16 height 16
checkbox input "true"
click at [742, 565] on button "SUBMIT" at bounding box center [729, 568] width 137 height 32
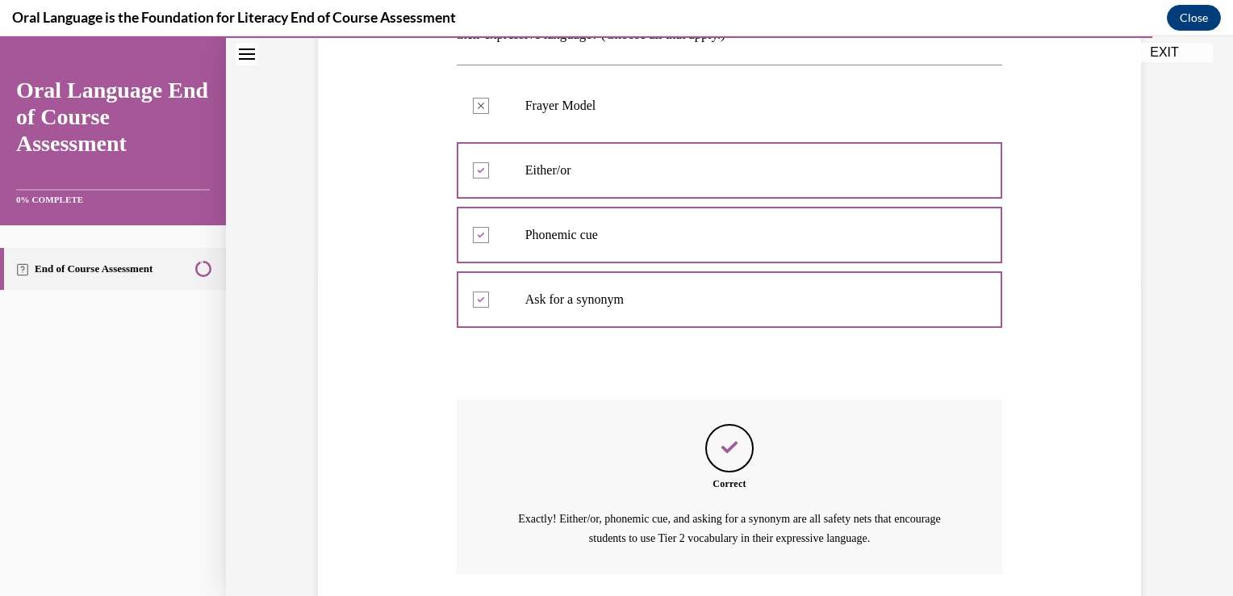
scroll to position [432, 0]
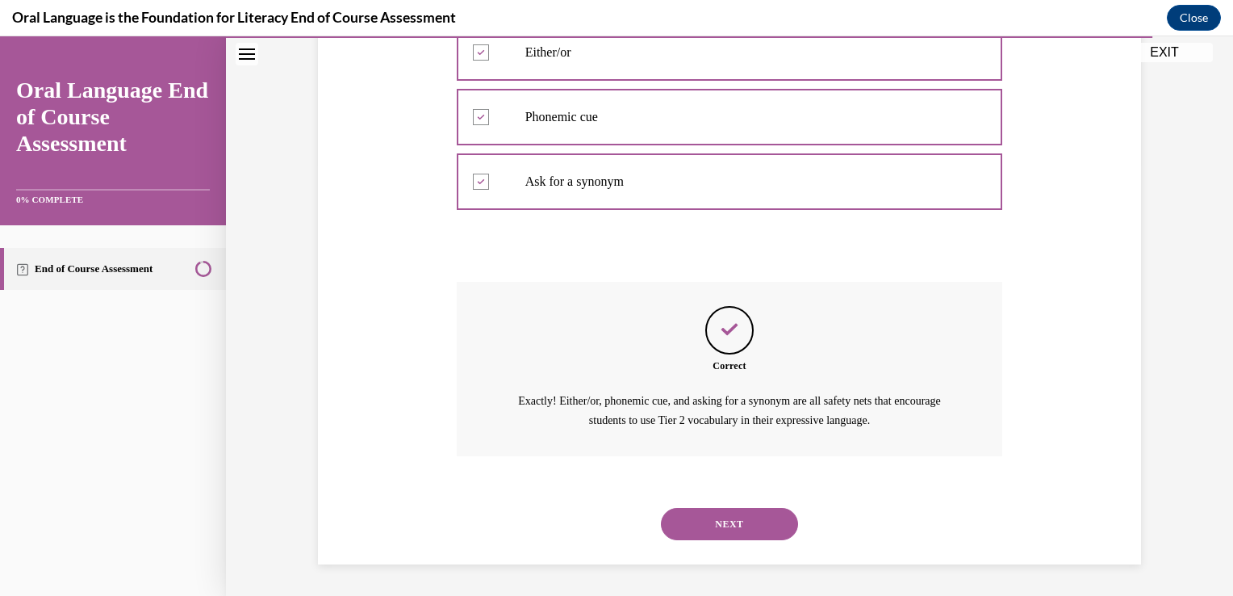
click at [703, 527] on button "NEXT" at bounding box center [729, 524] width 137 height 32
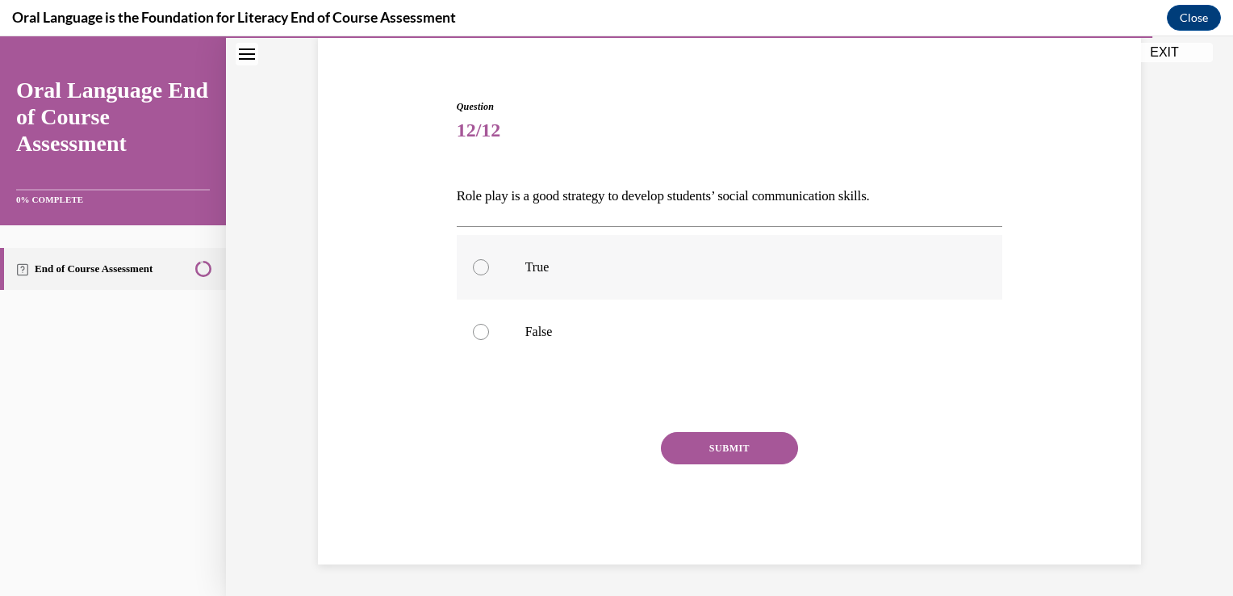
click at [688, 269] on p "True" at bounding box center [745, 267] width 438 height 16
click at [489, 269] on input "True" at bounding box center [481, 267] width 16 height 16
radio input "true"
click at [735, 441] on button "SUBMIT" at bounding box center [729, 448] width 137 height 32
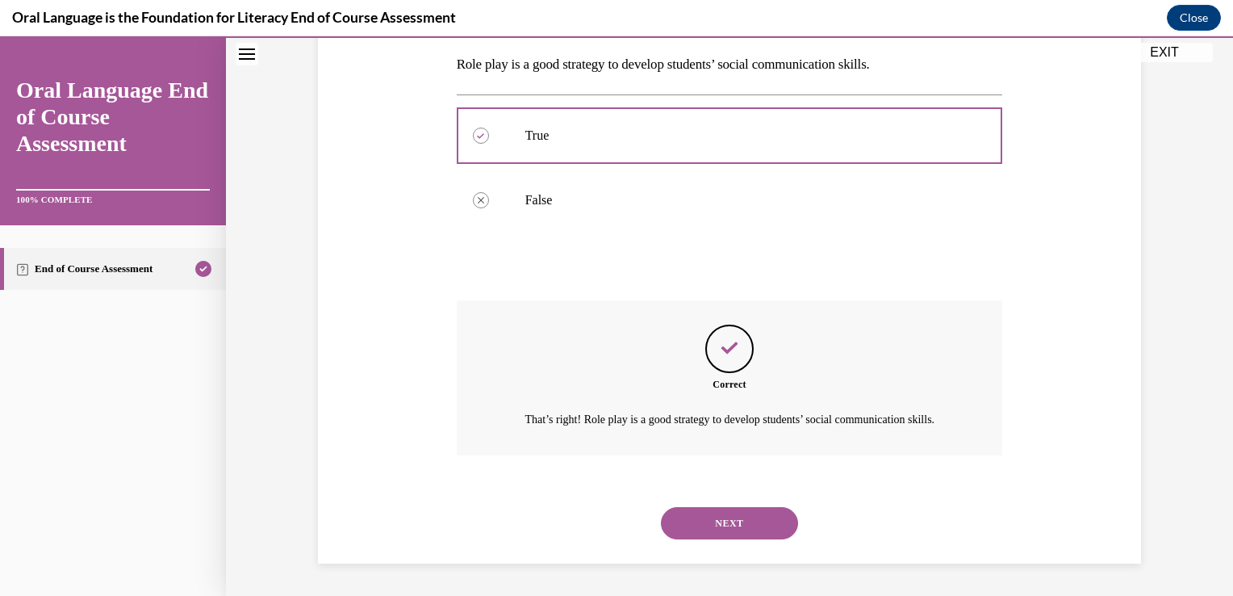
scroll to position [274, 0]
click at [743, 530] on button "NEXT" at bounding box center [729, 523] width 137 height 32
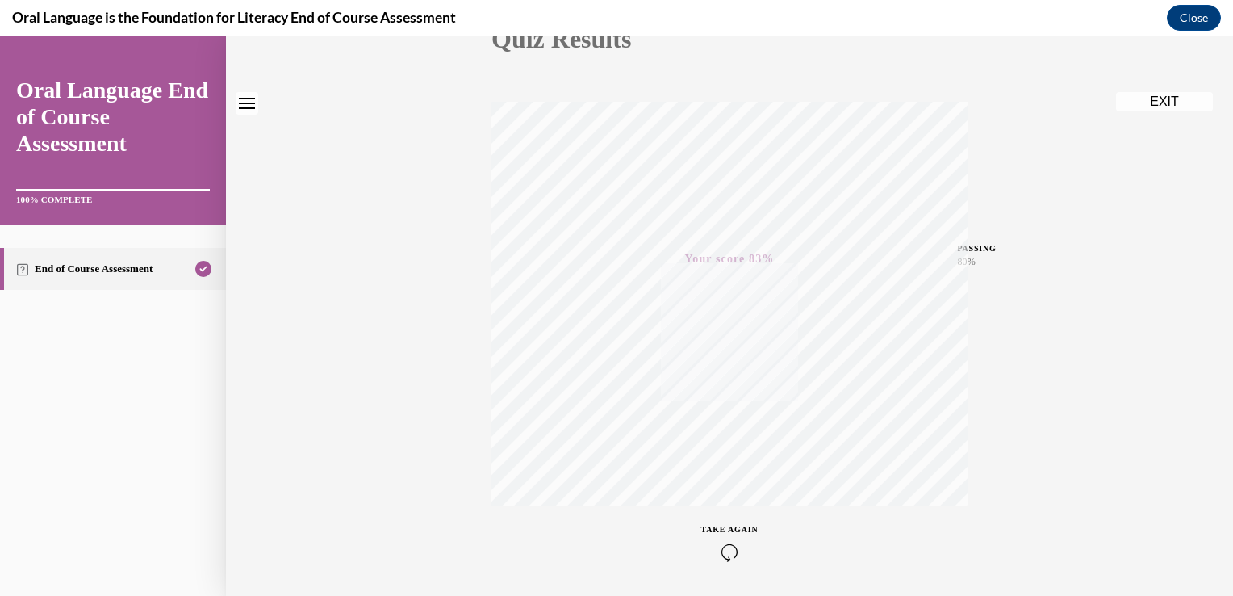
scroll to position [267, 0]
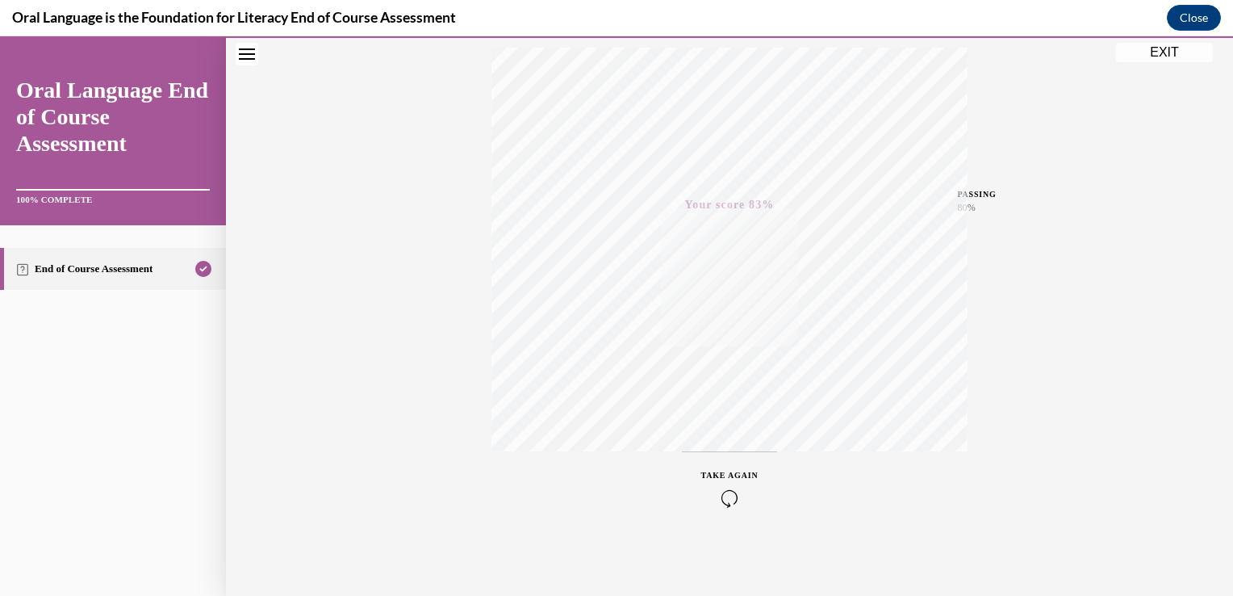
click at [1175, 47] on button "EXIT" at bounding box center [1164, 52] width 97 height 19
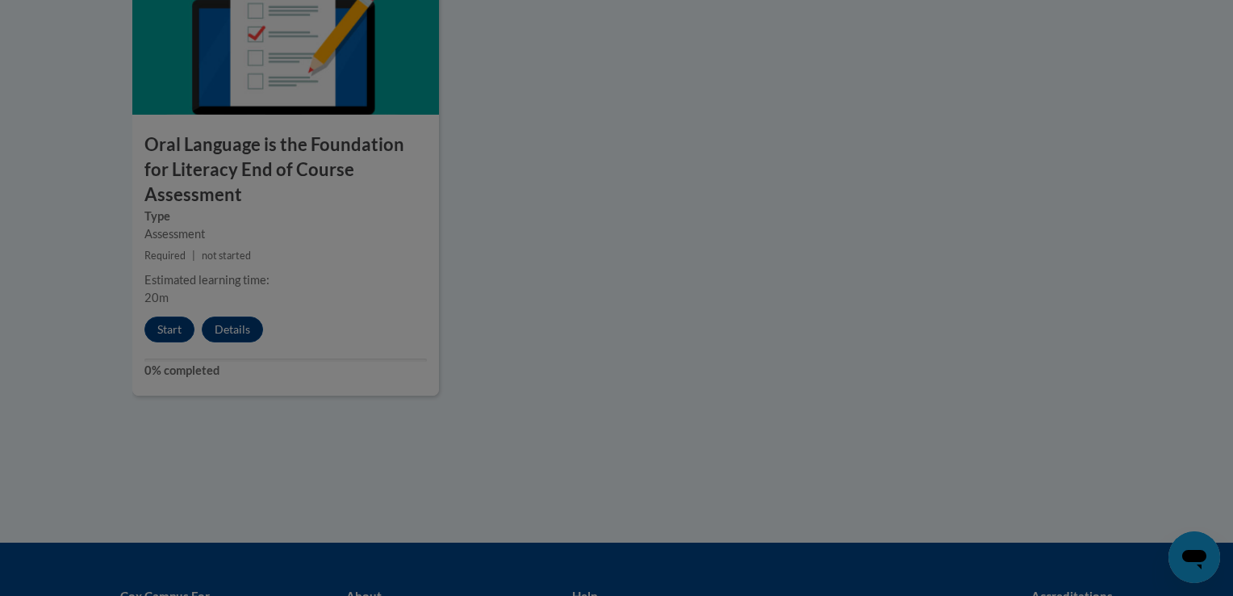
scroll to position [0, 0]
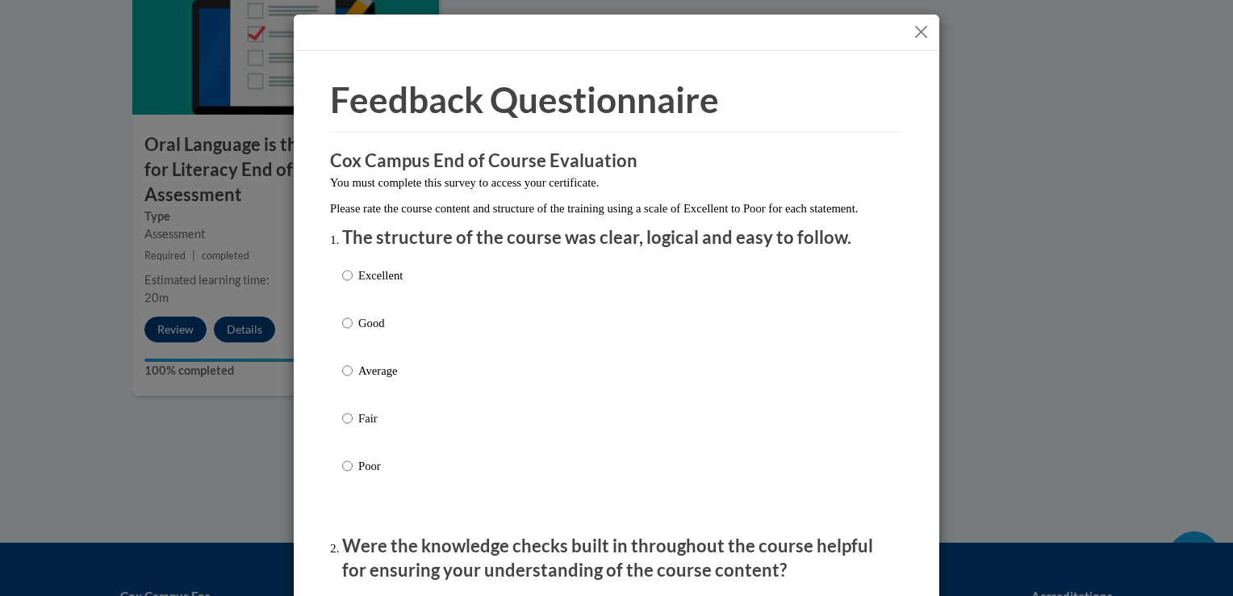
click at [366, 284] on p "Excellent" at bounding box center [380, 275] width 44 height 18
click at [353, 284] on input "Excellent" at bounding box center [347, 275] width 10 height 18
radio input "true"
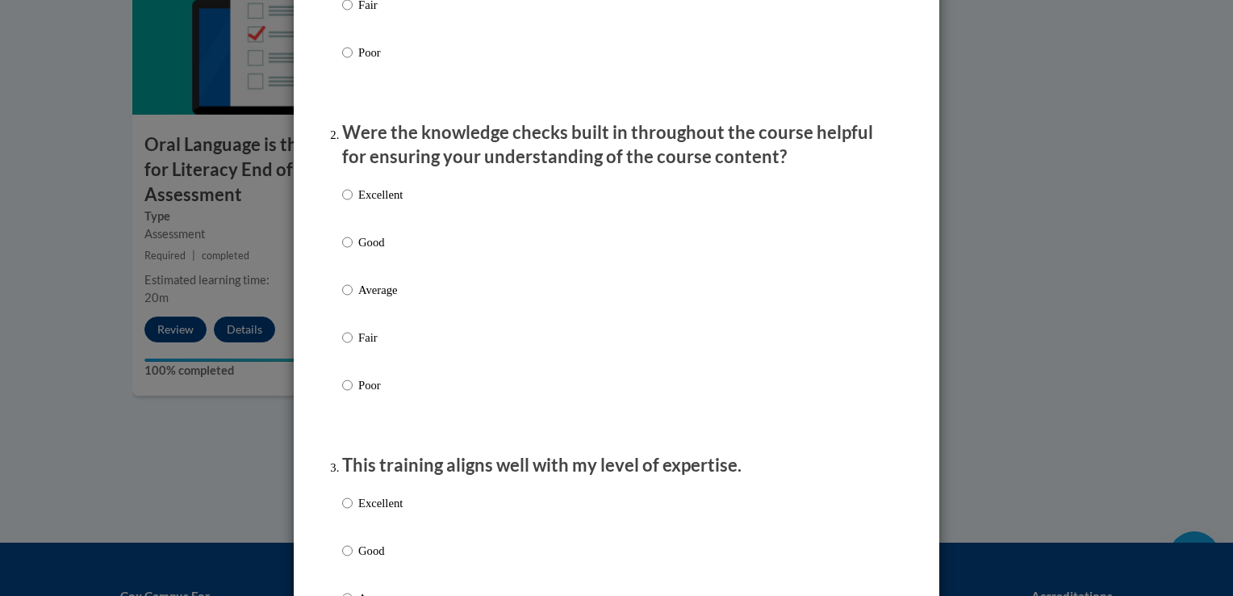
scroll to position [413, 0]
click at [421, 216] on div "Excellent Good Average Fair Poor" at bounding box center [616, 309] width 549 height 263
click at [362, 203] on p "Excellent" at bounding box center [380, 195] width 44 height 18
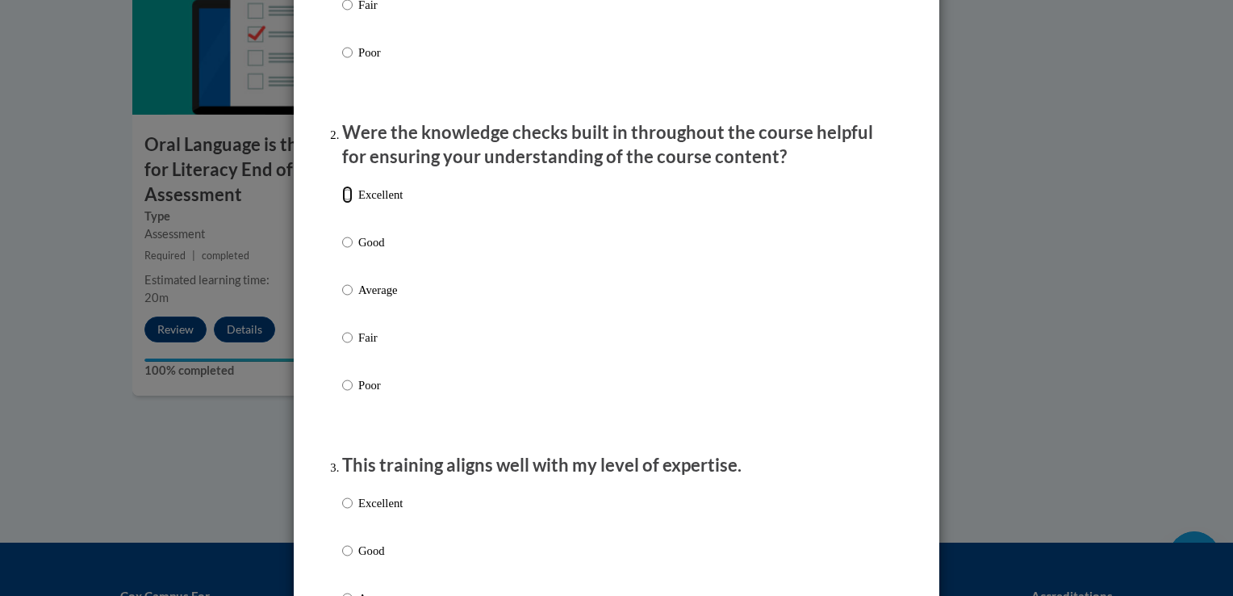
click at [353, 203] on input "Excellent" at bounding box center [347, 195] width 10 height 18
radio input "true"
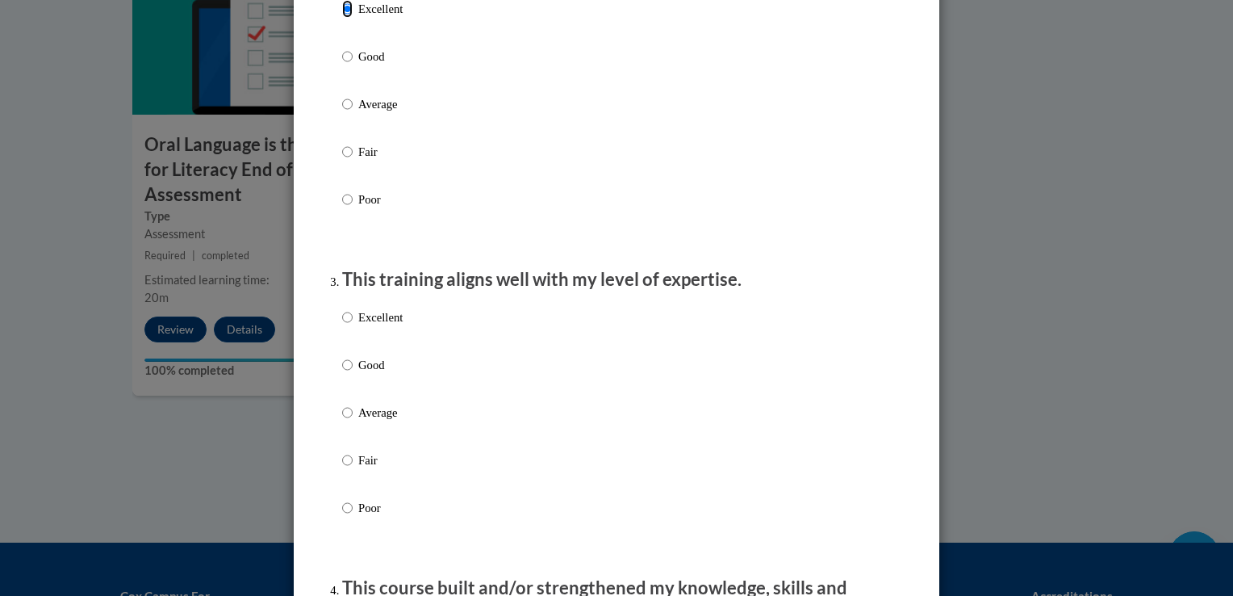
scroll to position [600, 0]
click at [342, 325] on input "Excellent" at bounding box center [347, 317] width 10 height 18
radio input "true"
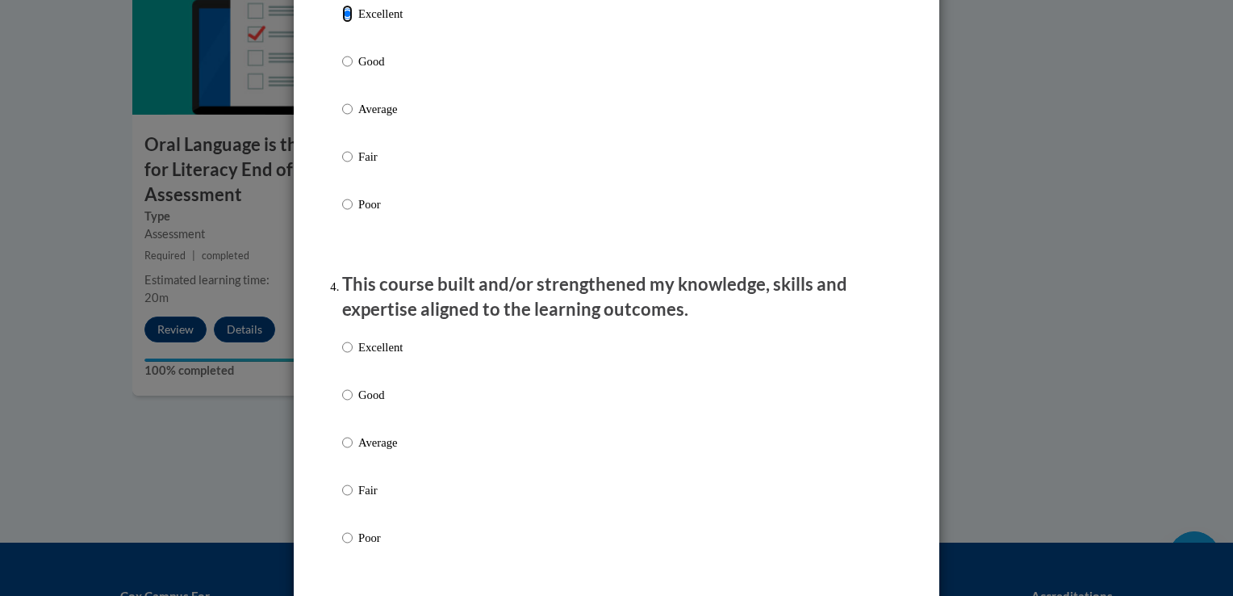
scroll to position [904, 0]
click at [345, 354] on input "Excellent" at bounding box center [347, 346] width 10 height 18
radio input "true"
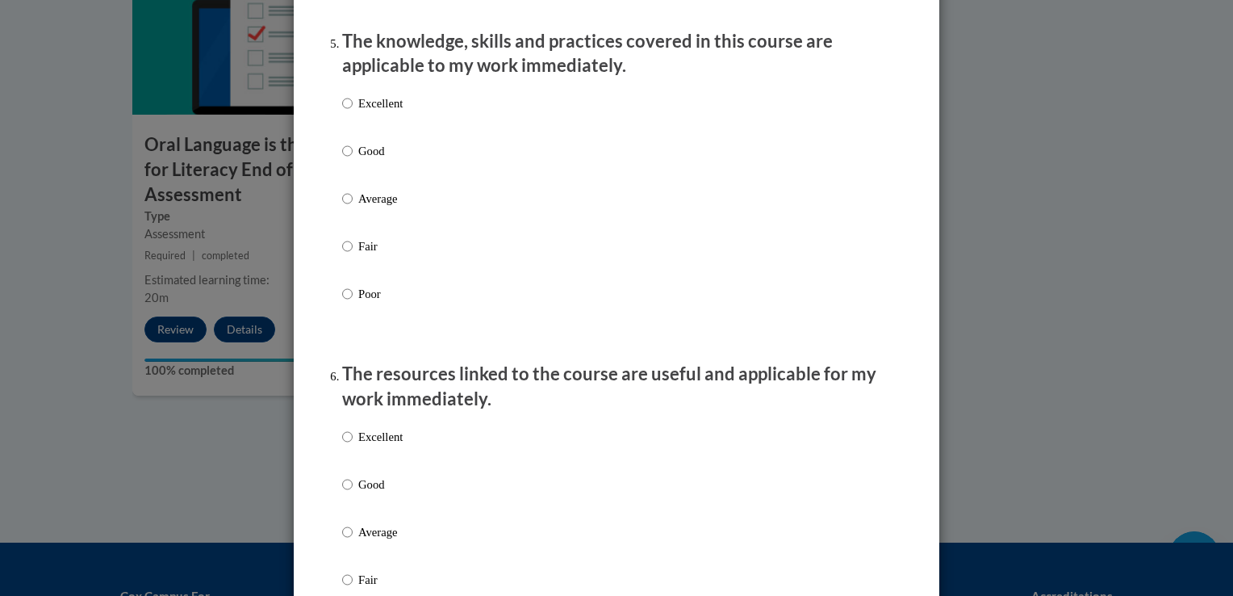
scroll to position [1484, 0]
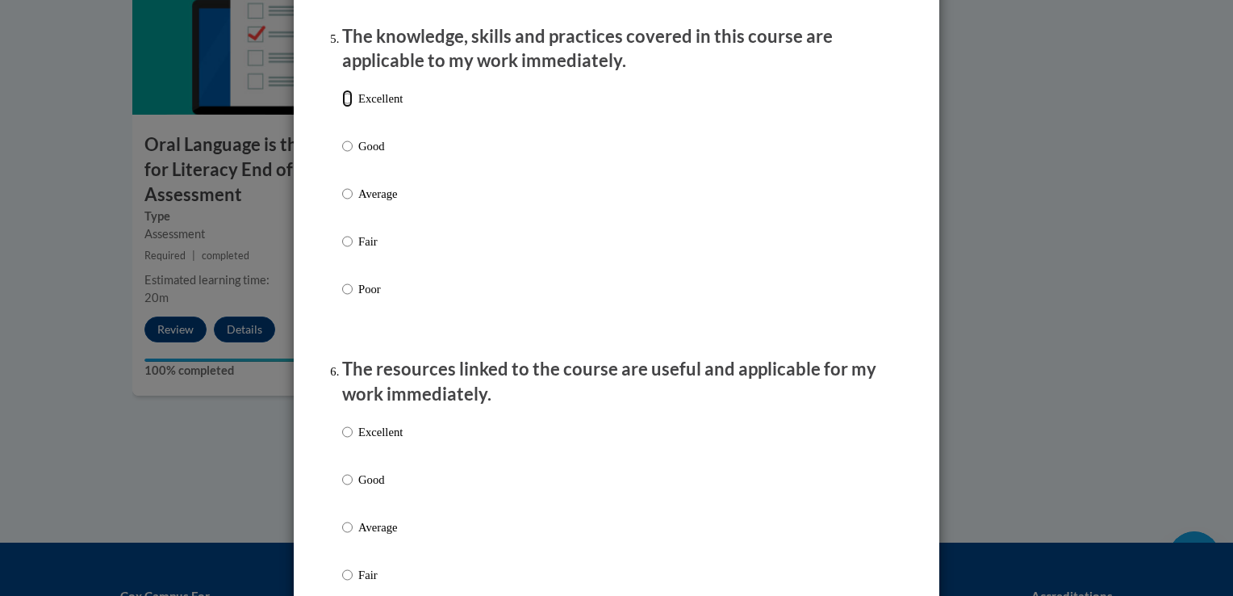
click at [342, 107] on input "Excellent" at bounding box center [347, 99] width 10 height 18
radio input "true"
click at [343, 441] on input "Excellent" at bounding box center [347, 432] width 10 height 18
radio input "true"
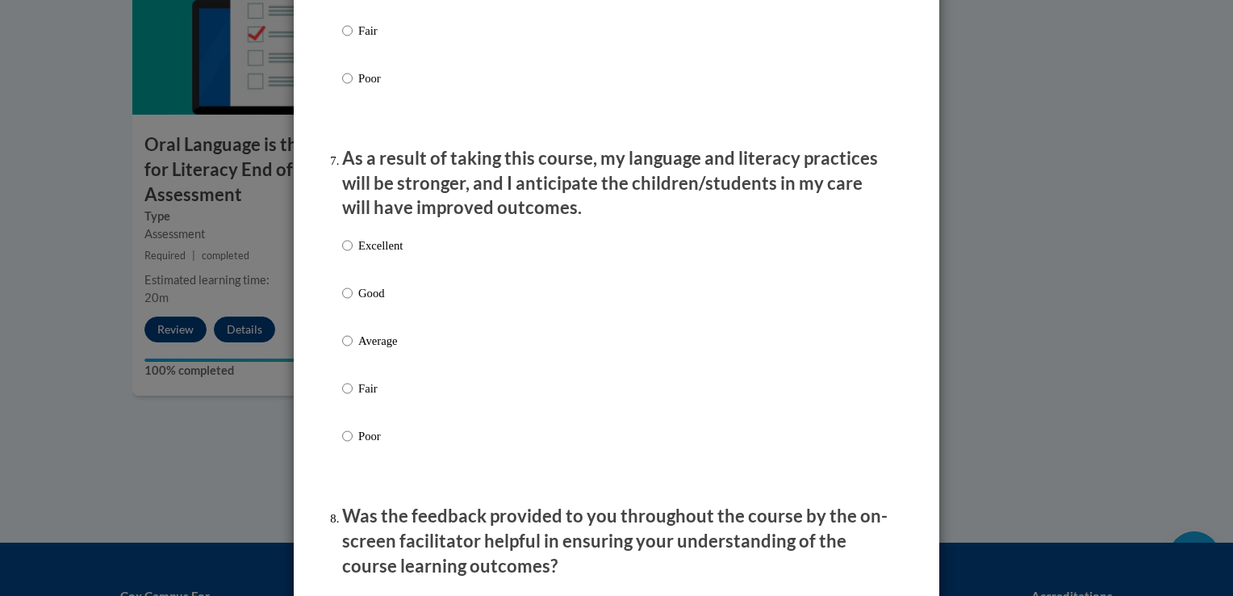
scroll to position [2033, 0]
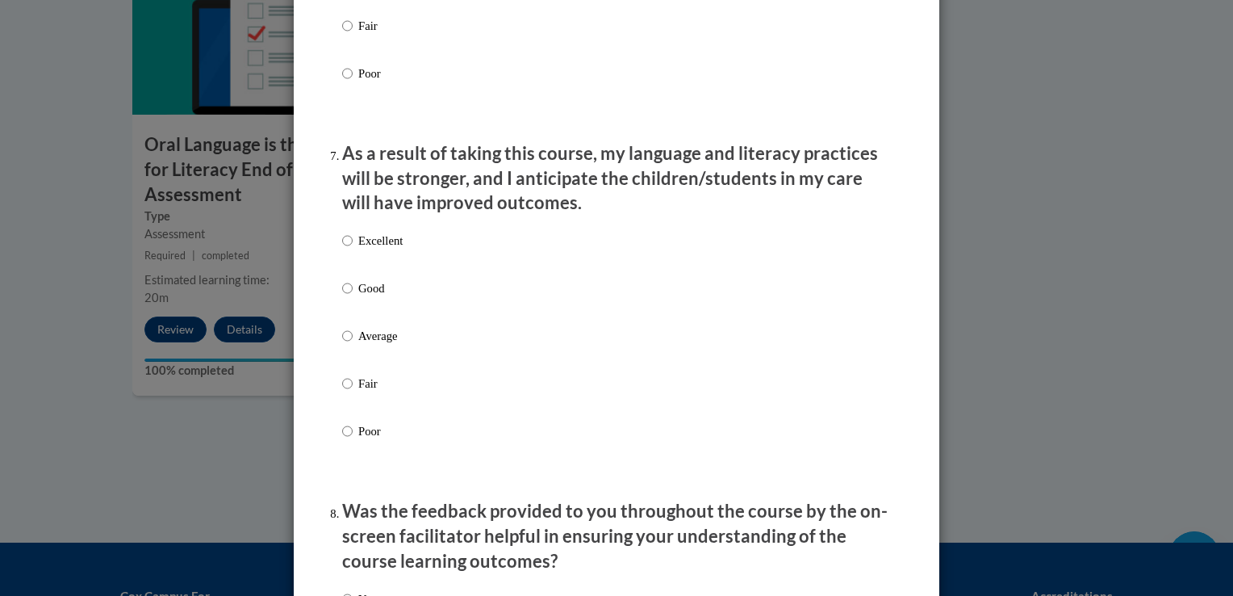
click at [371, 249] on p "Excellent" at bounding box center [380, 241] width 44 height 18
click at [353, 249] on input "Excellent" at bounding box center [347, 241] width 10 height 18
radio input "true"
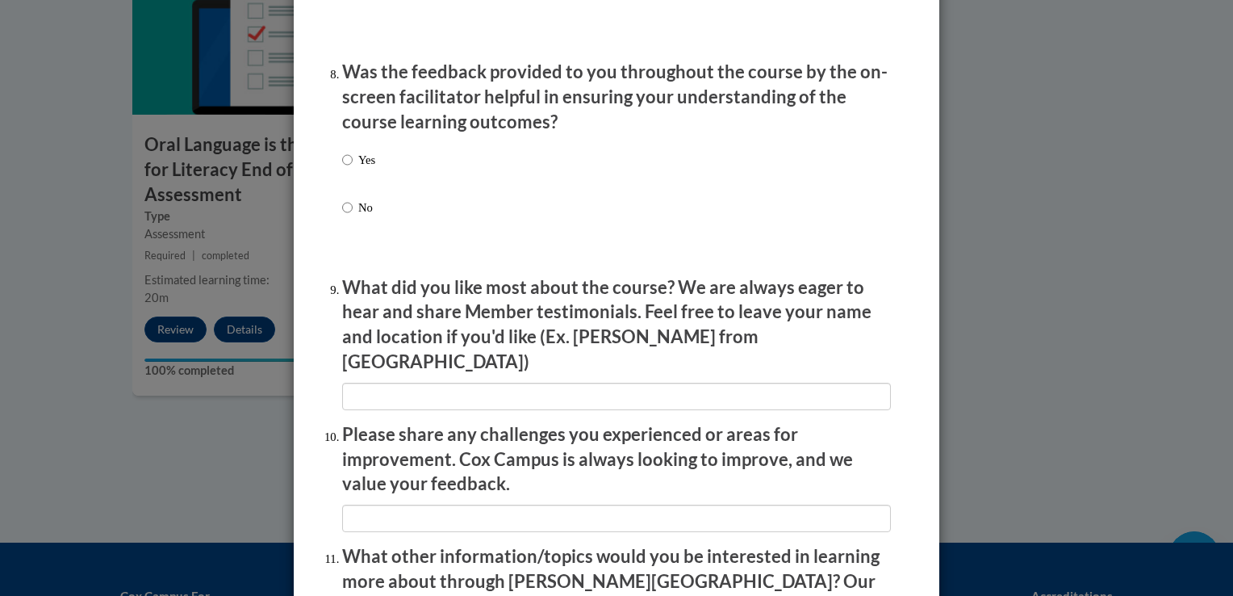
scroll to position [2477, 0]
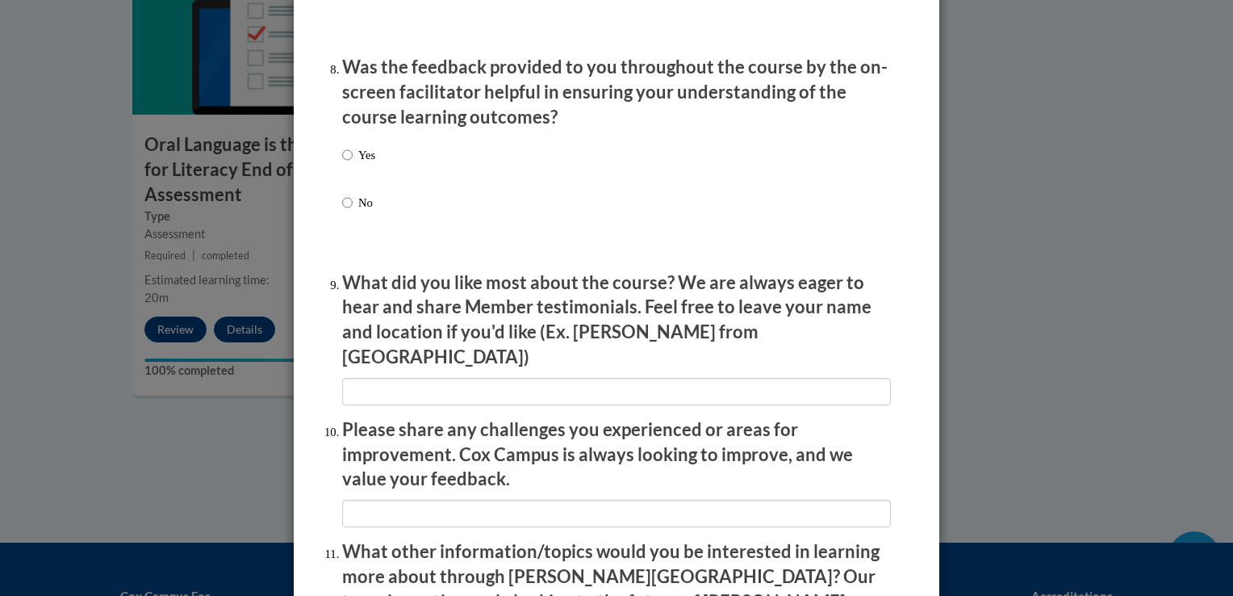
click at [342, 164] on input "Yes" at bounding box center [347, 155] width 10 height 18
radio input "true"
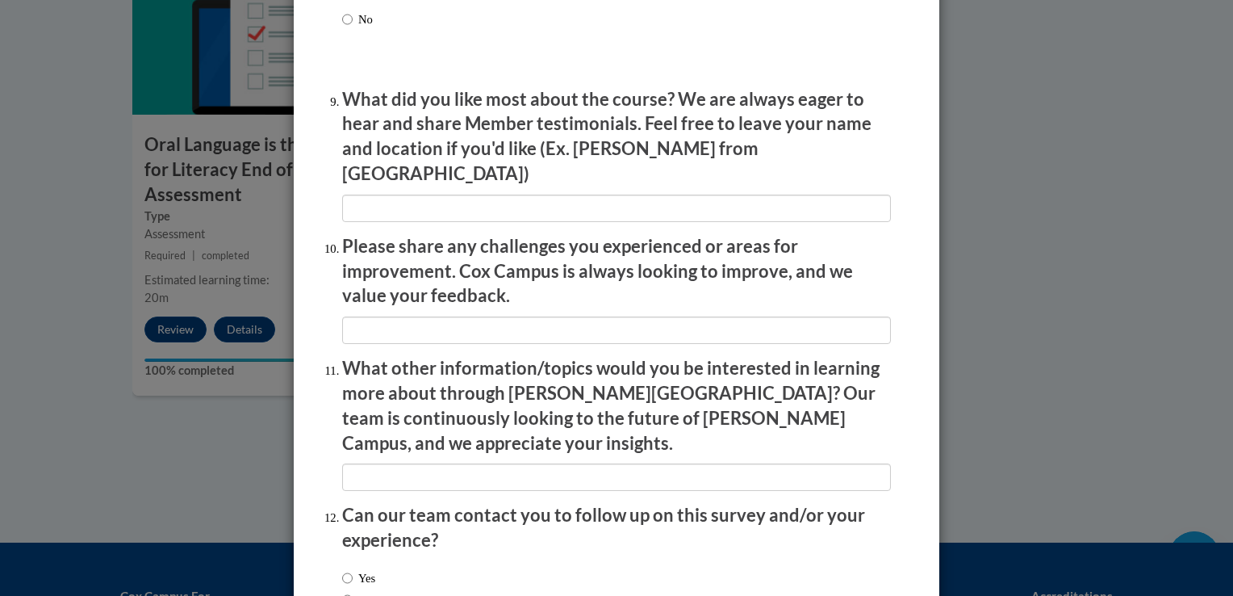
scroll to position [2698, 0]
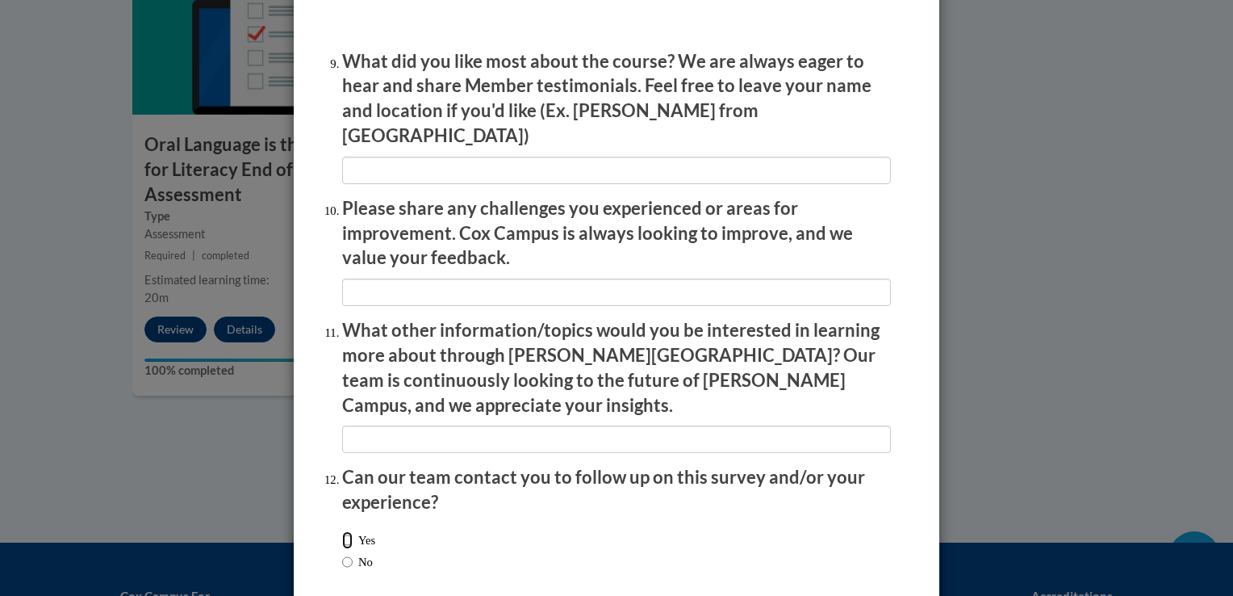
click at [344, 531] on input "Yes" at bounding box center [347, 540] width 10 height 18
radio input "true"
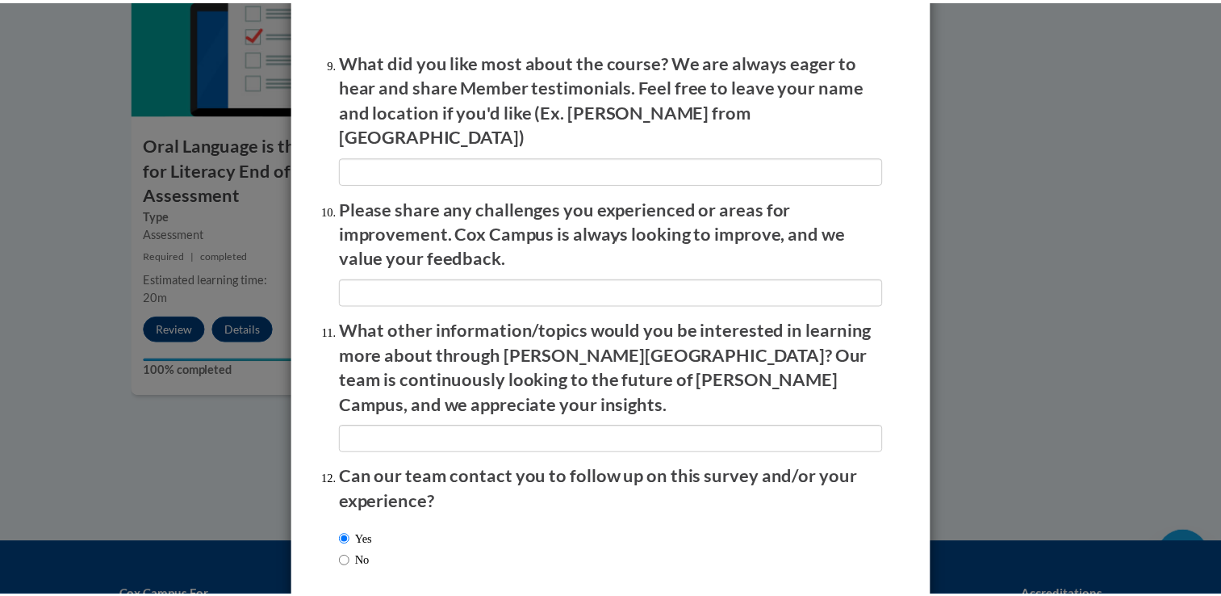
scroll to position [0, 0]
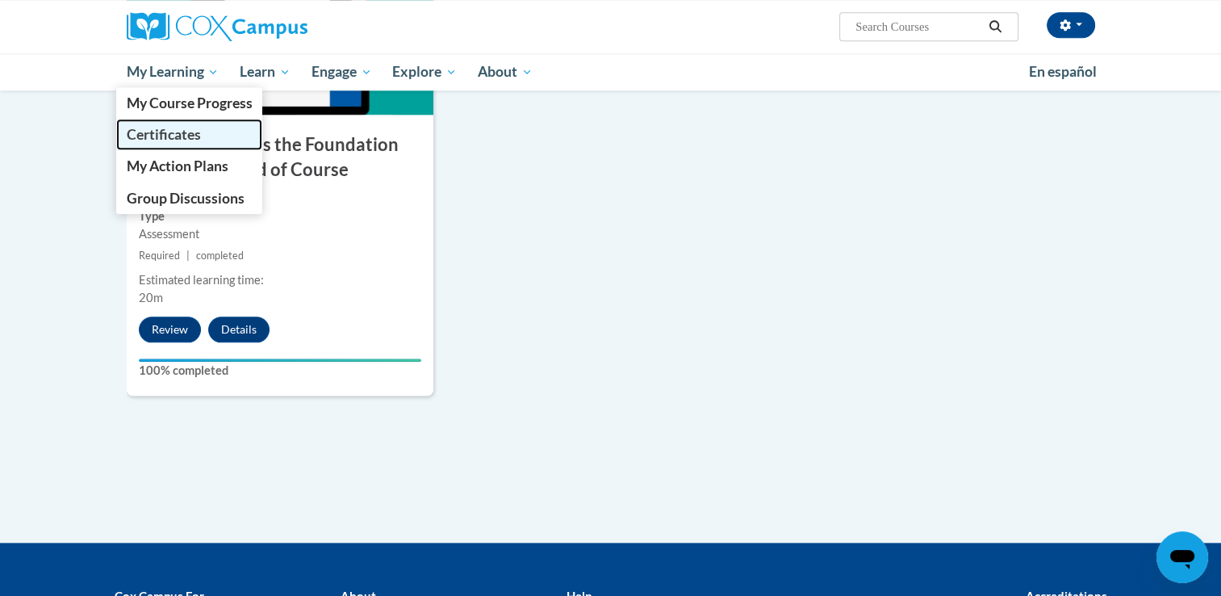
click at [161, 137] on span "Certificates" at bounding box center [163, 134] width 74 height 17
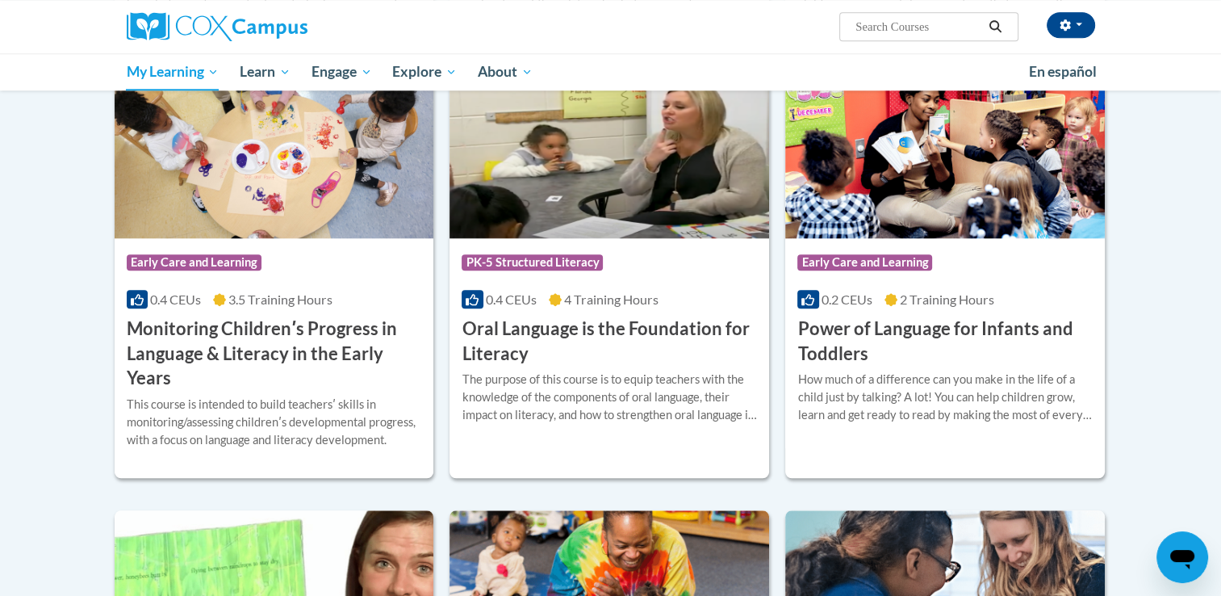
scroll to position [1603, 0]
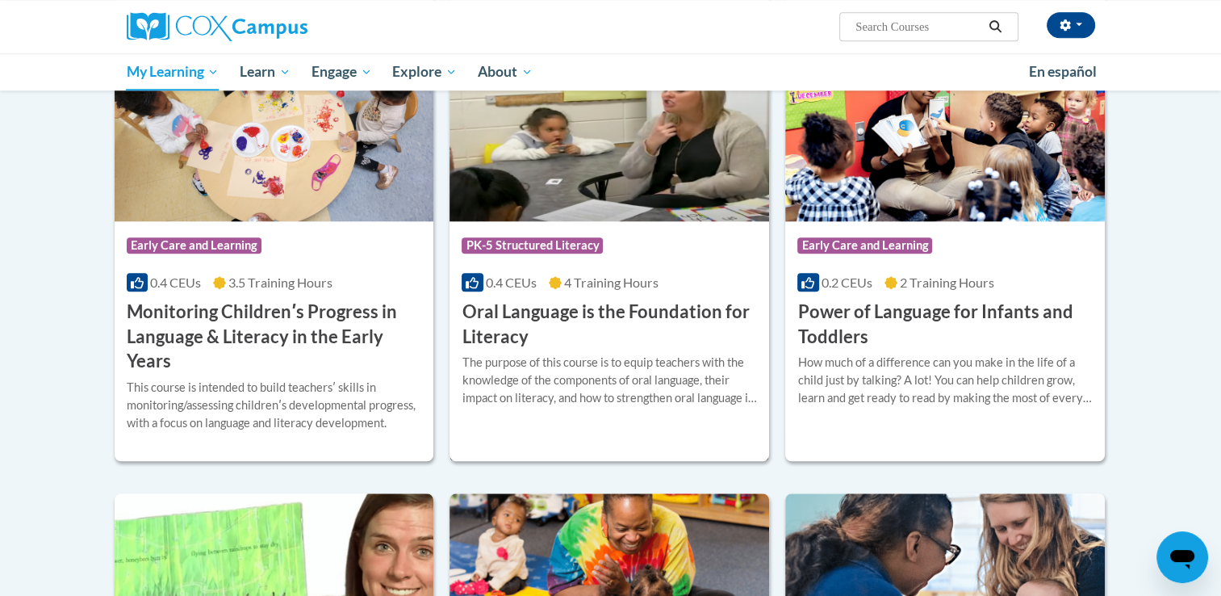
click at [700, 312] on h3 "Oral Language is the Foundation for Literacy" at bounding box center [609, 324] width 295 height 50
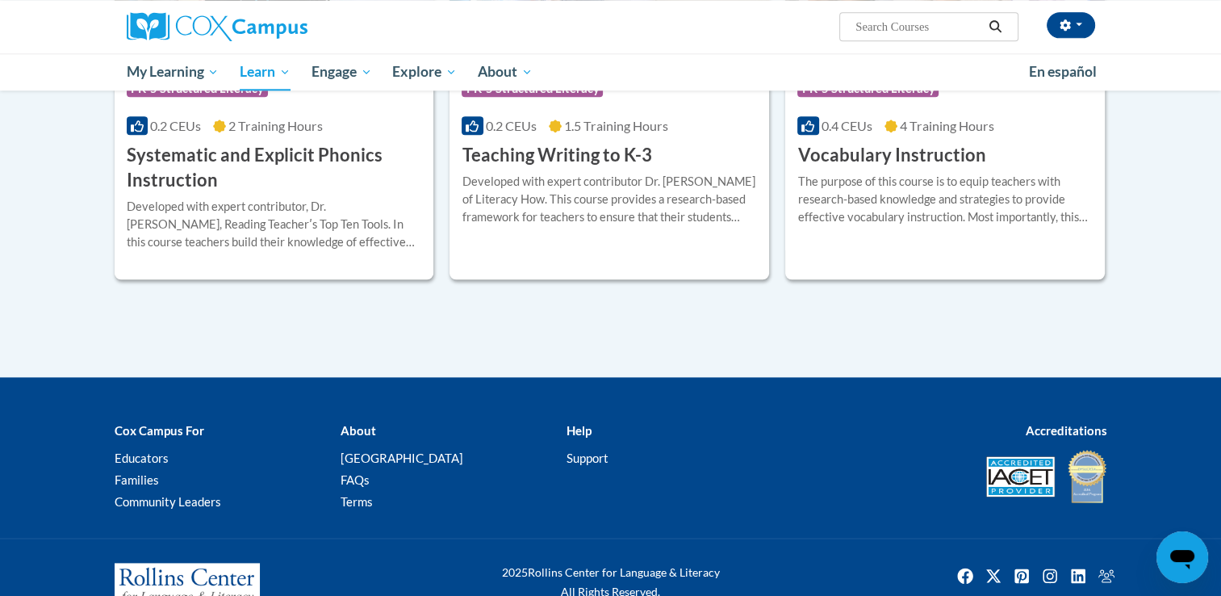
scroll to position [1948, 0]
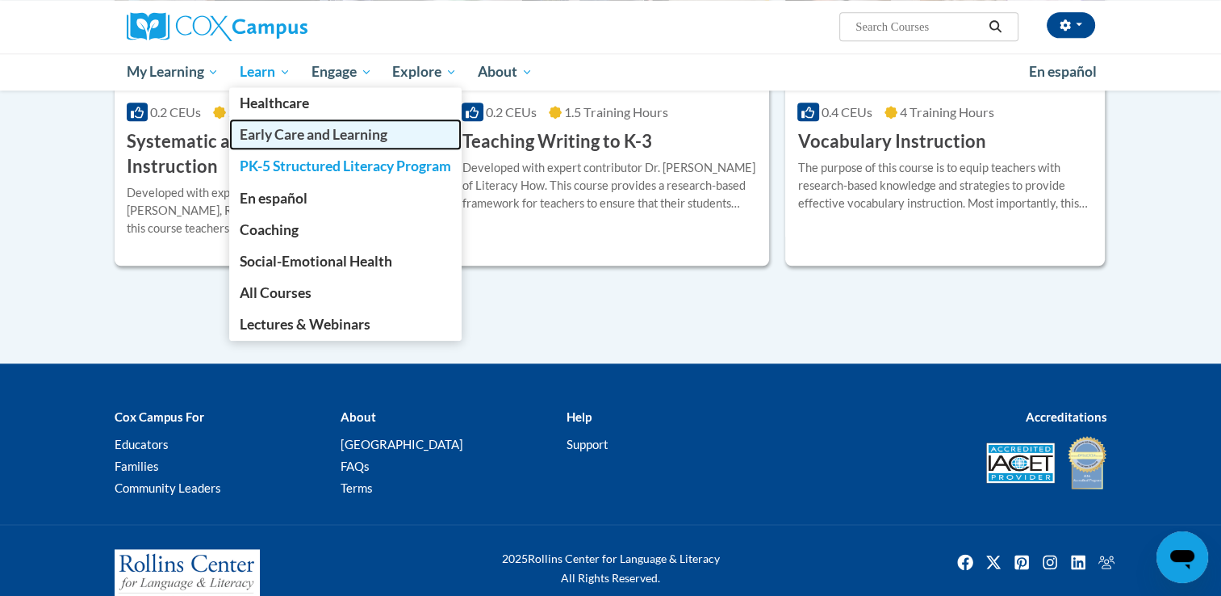
click at [287, 135] on span "Early Care and Learning" at bounding box center [314, 134] width 148 height 17
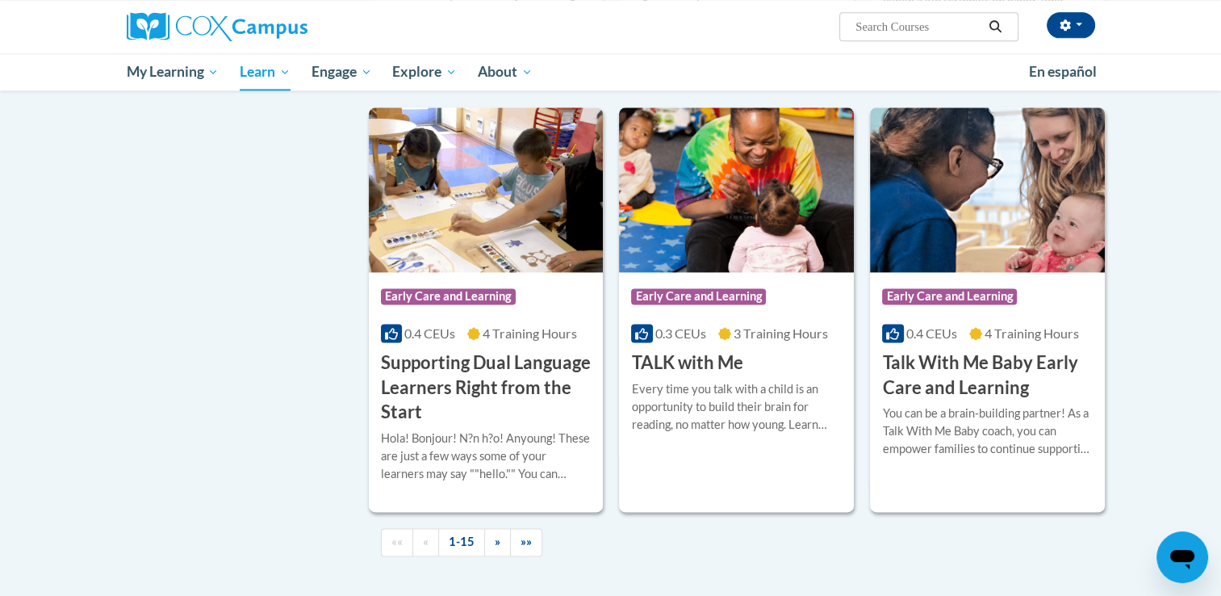
scroll to position [2002, 0]
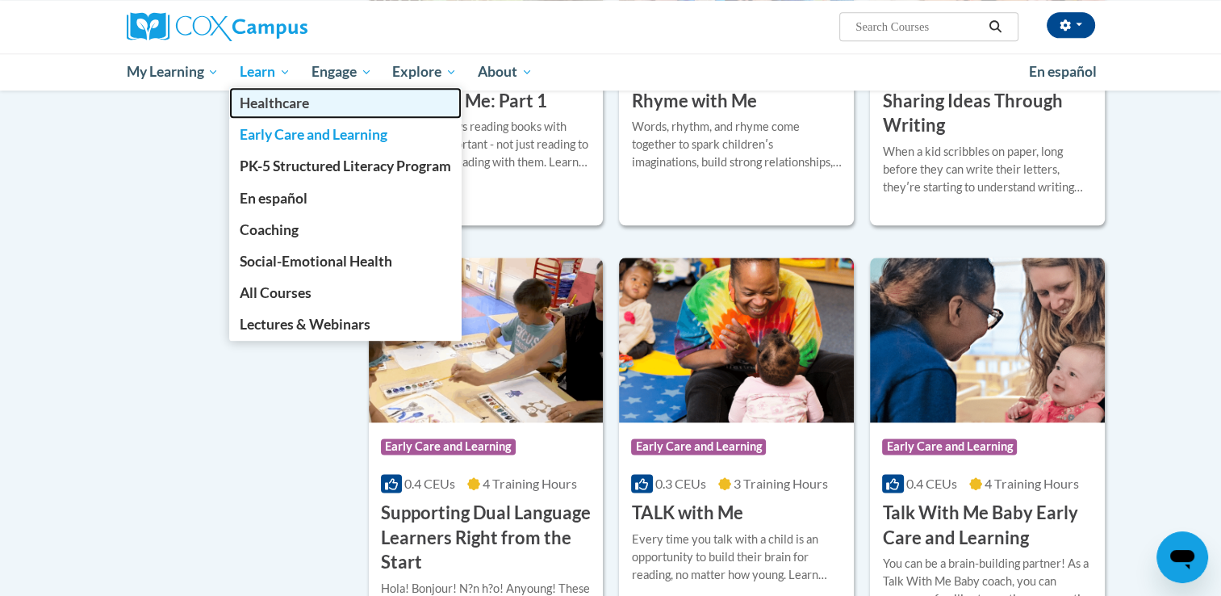
click at [289, 102] on span "Healthcare" at bounding box center [274, 102] width 69 height 17
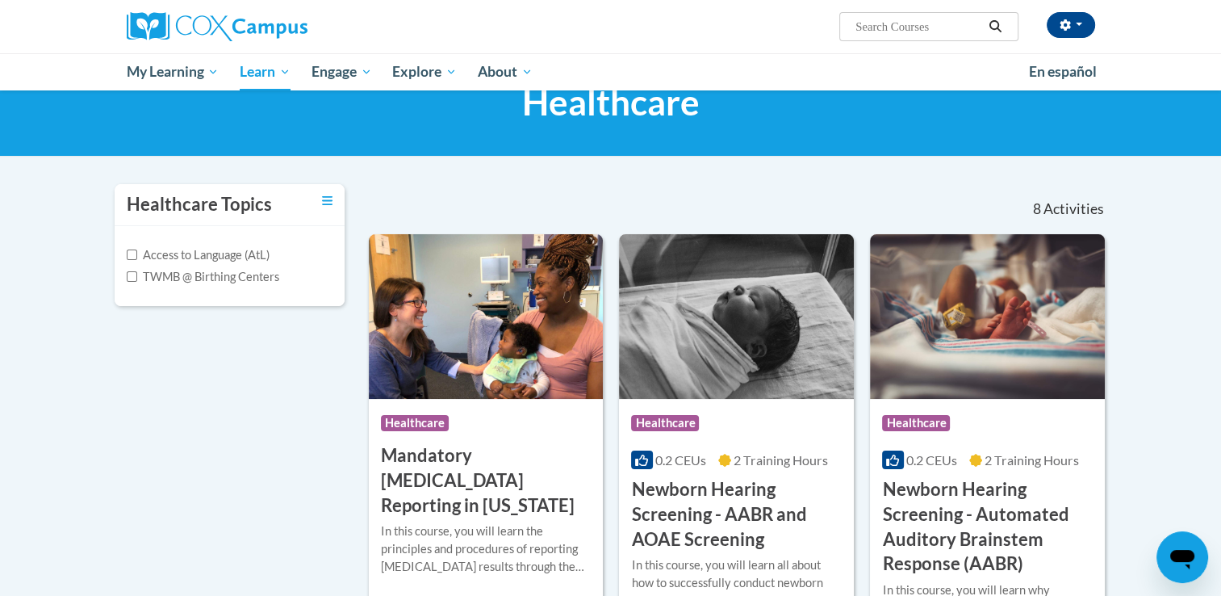
scroll to position [65, 0]
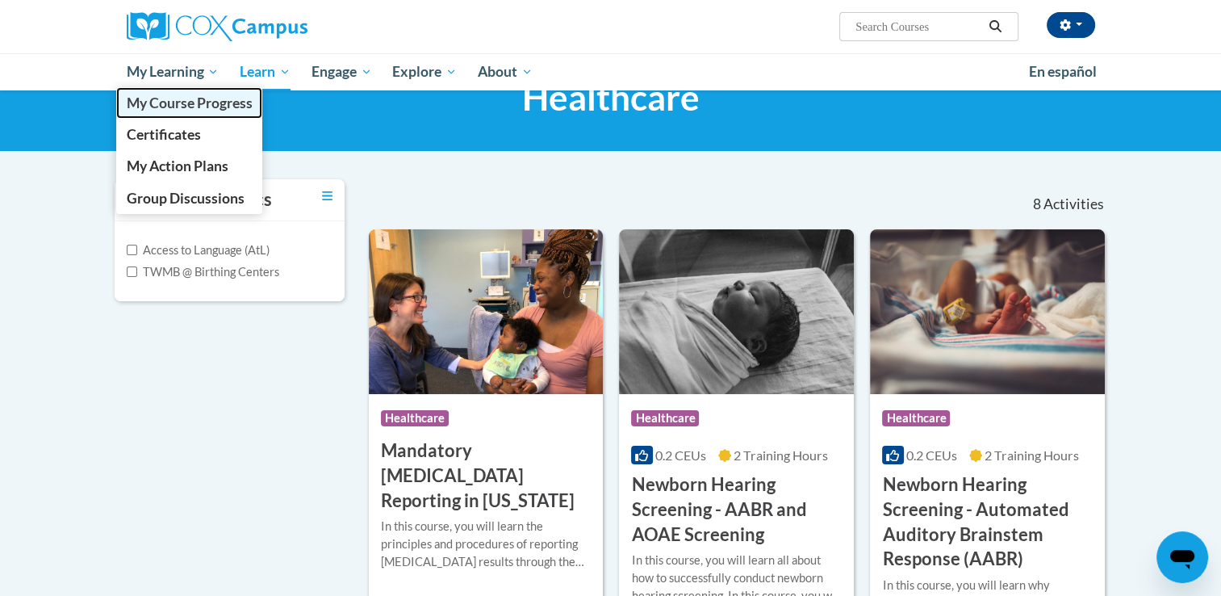
click at [200, 102] on span "My Course Progress" at bounding box center [189, 102] width 126 height 17
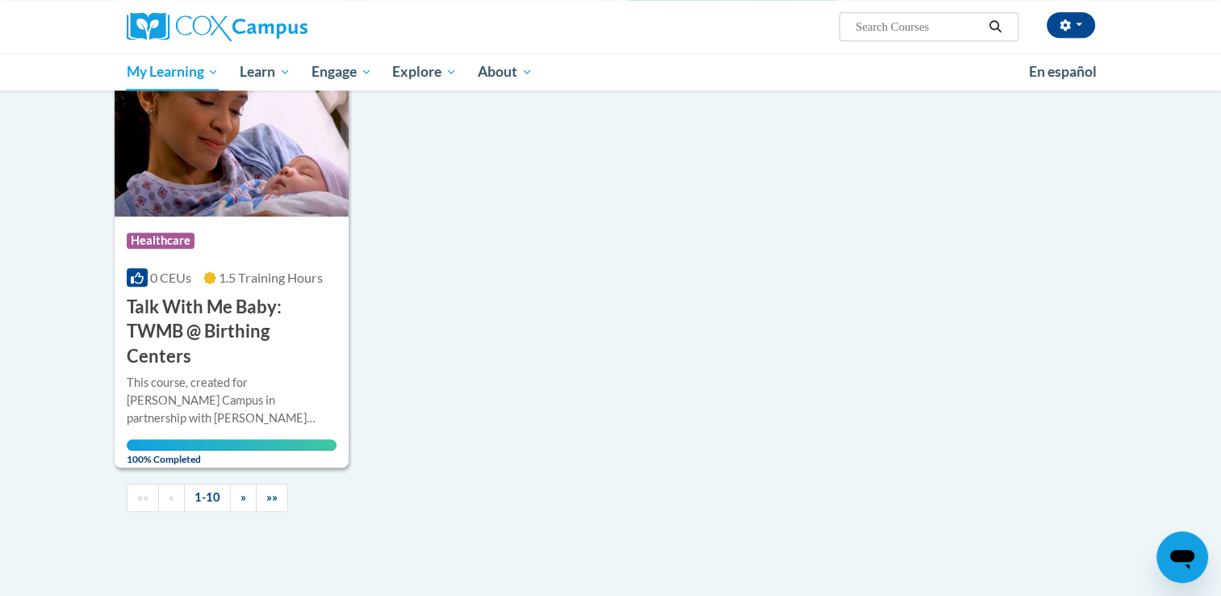
scroll to position [1582, 0]
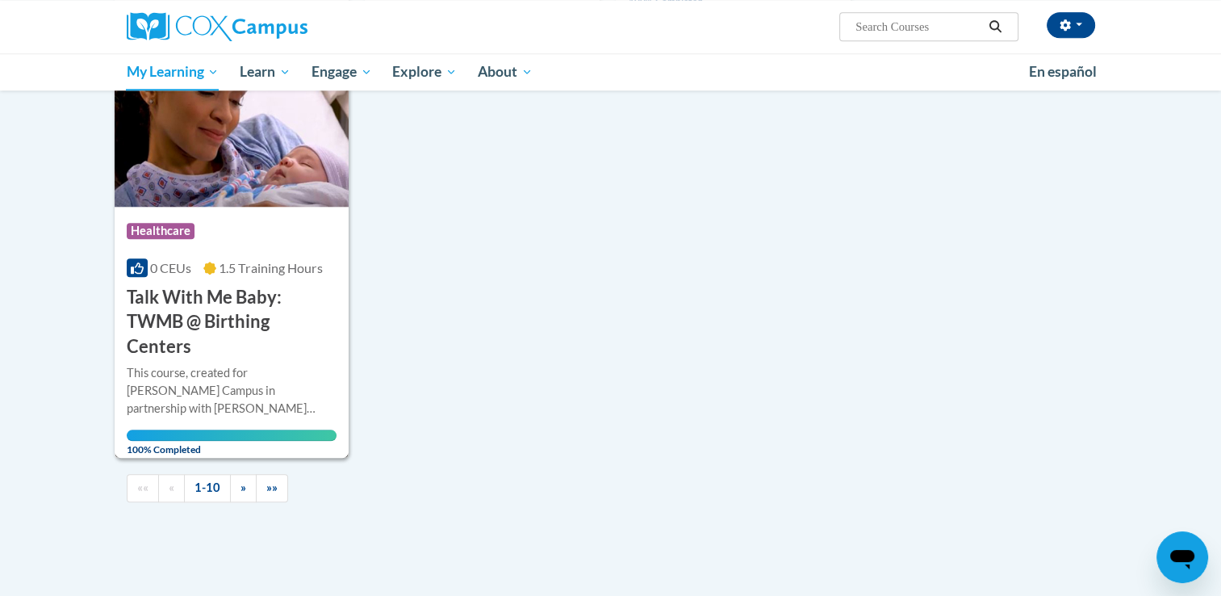
click at [193, 319] on h3 "Talk With Me Baby: TWMB @ Birthing Centers" at bounding box center [232, 322] width 211 height 74
